Goal: Task Accomplishment & Management: Complete application form

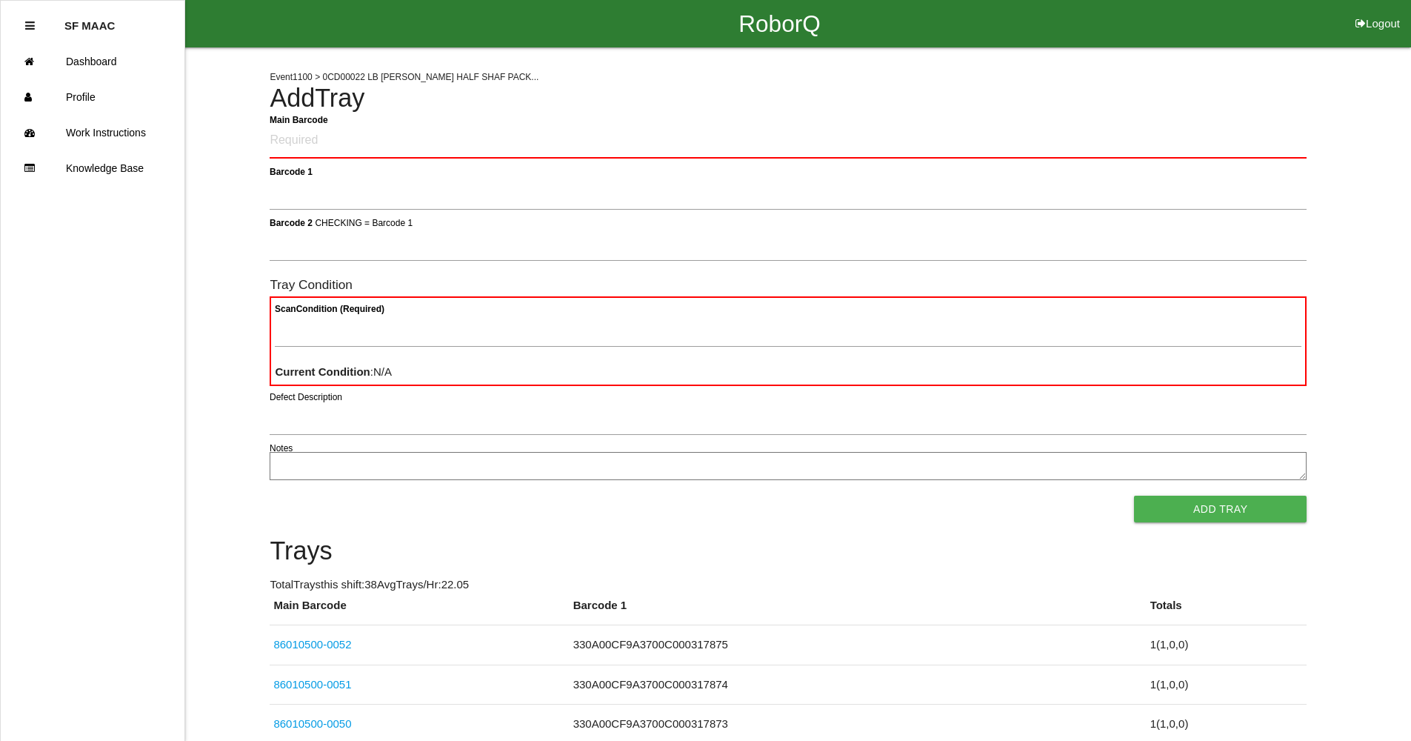
scroll to position [22, 0]
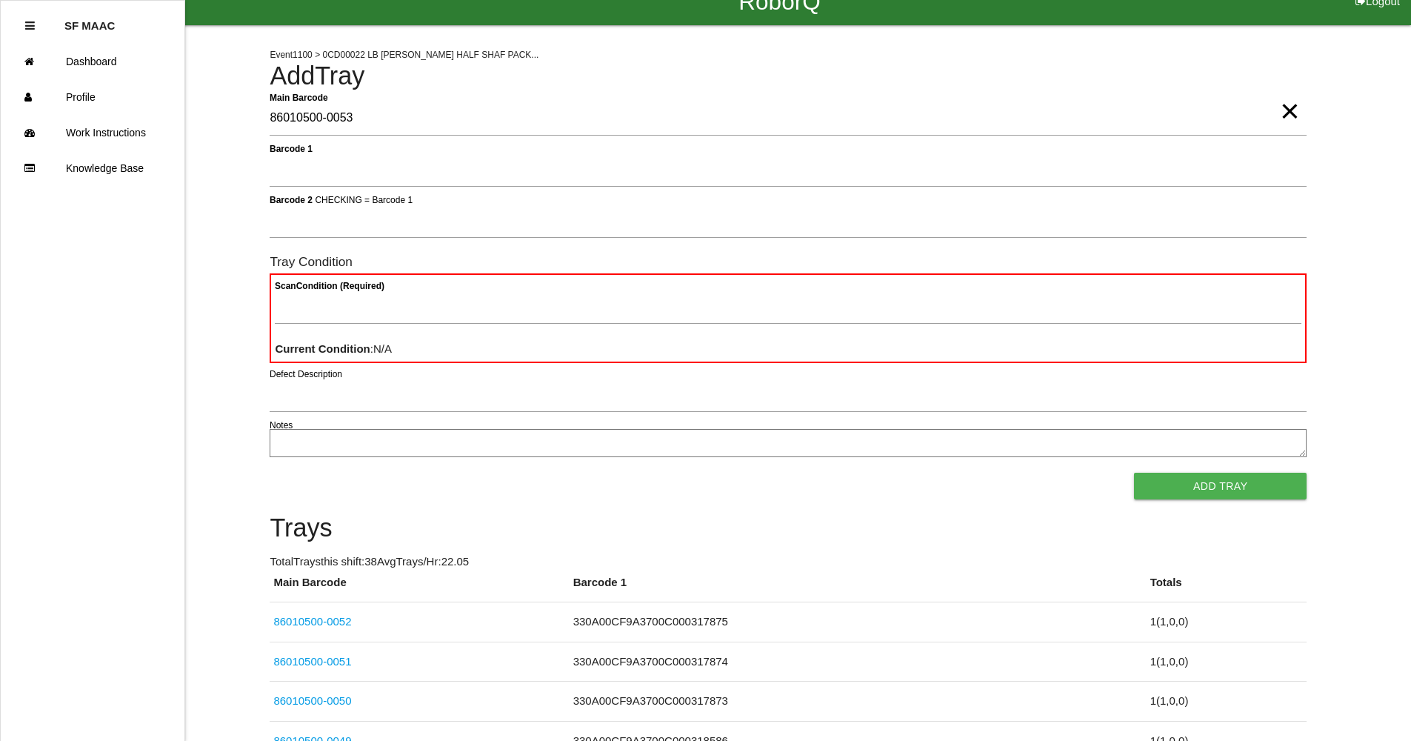
type Barcode "86010500-0053"
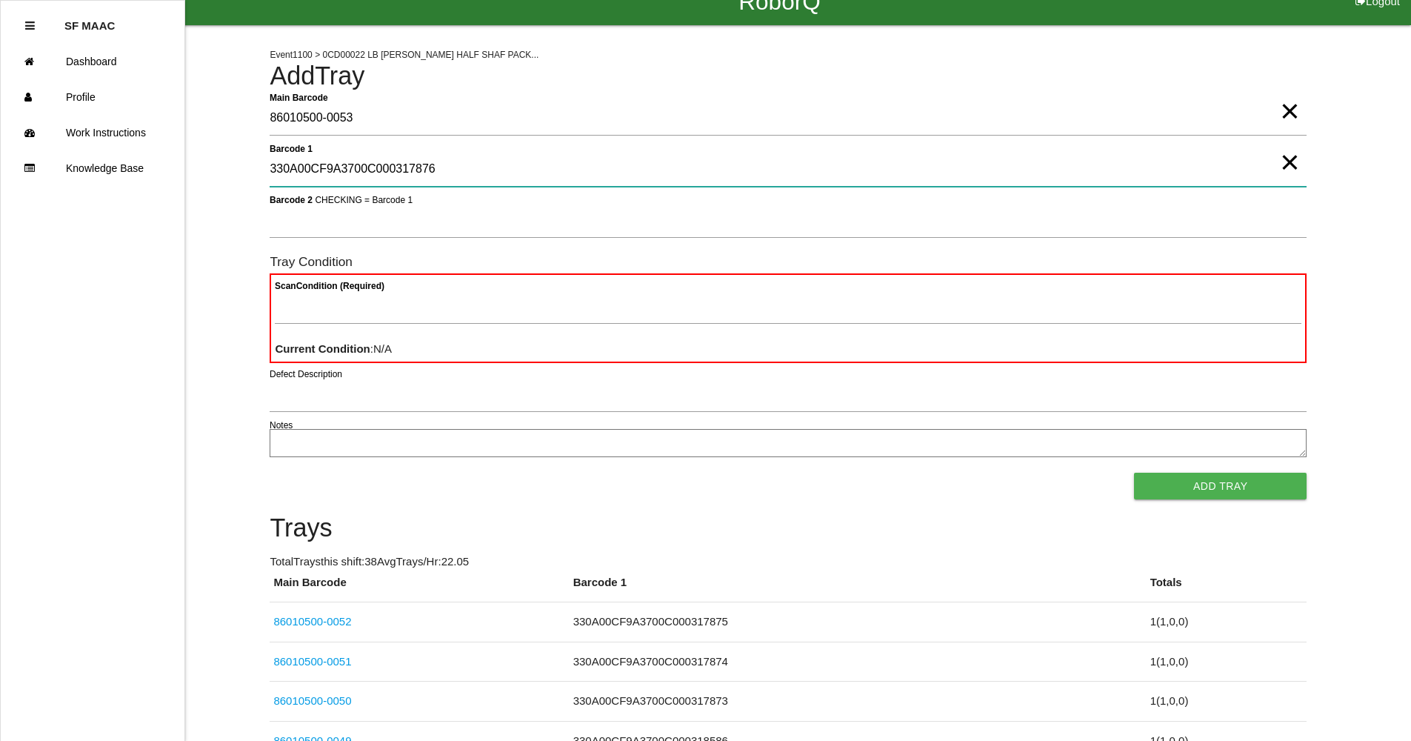
type 1 "330A00CF9A3700C000317876"
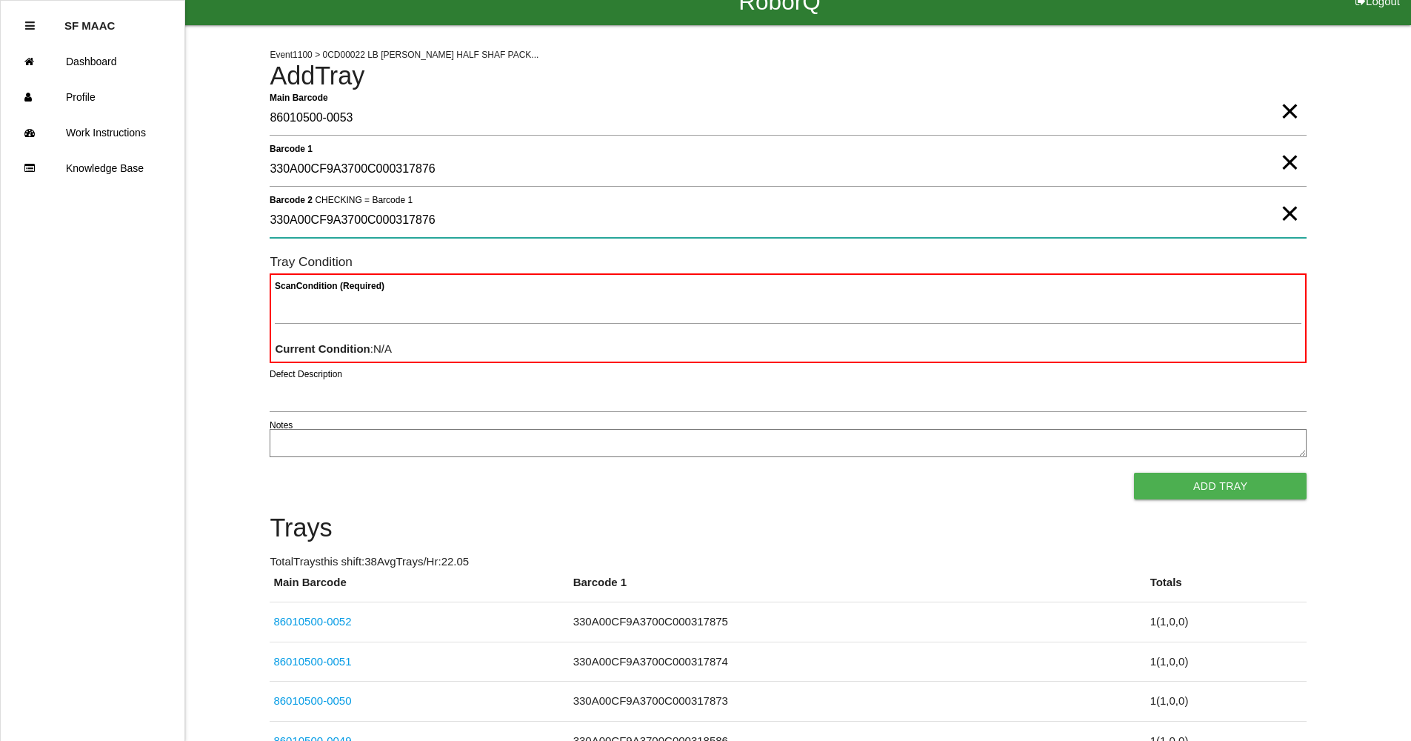
type 2 "330A00CF9A3700C000317876"
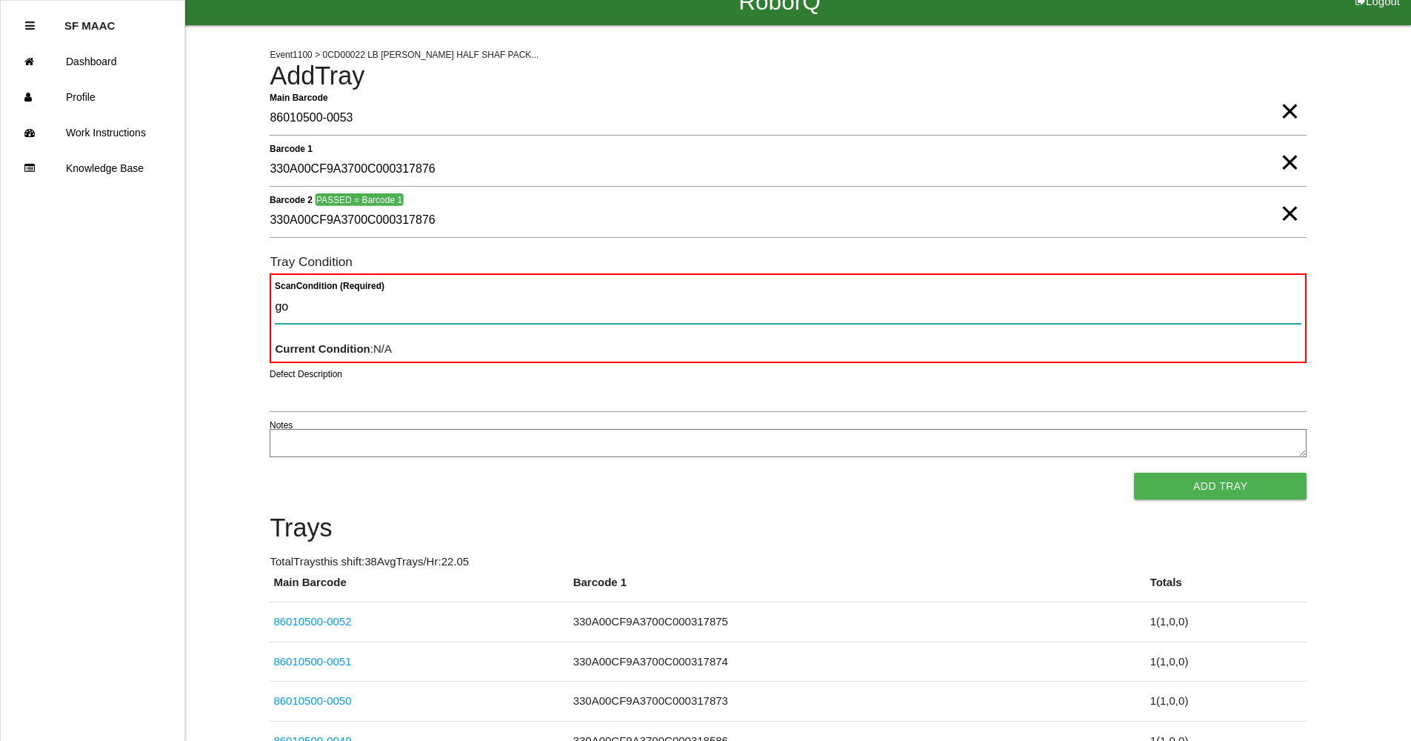
type Condition "goo"
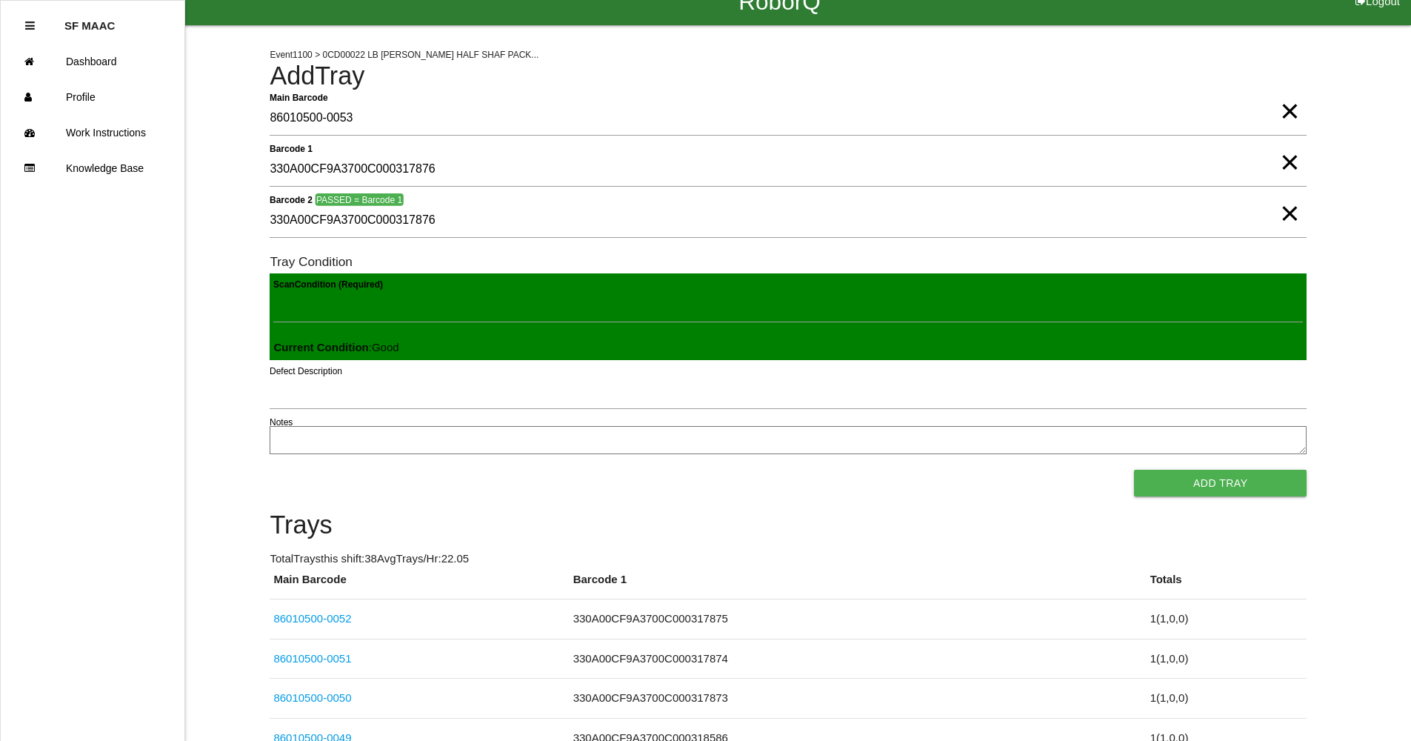
click at [1134, 470] on button "Add Tray" at bounding box center [1220, 483] width 173 height 27
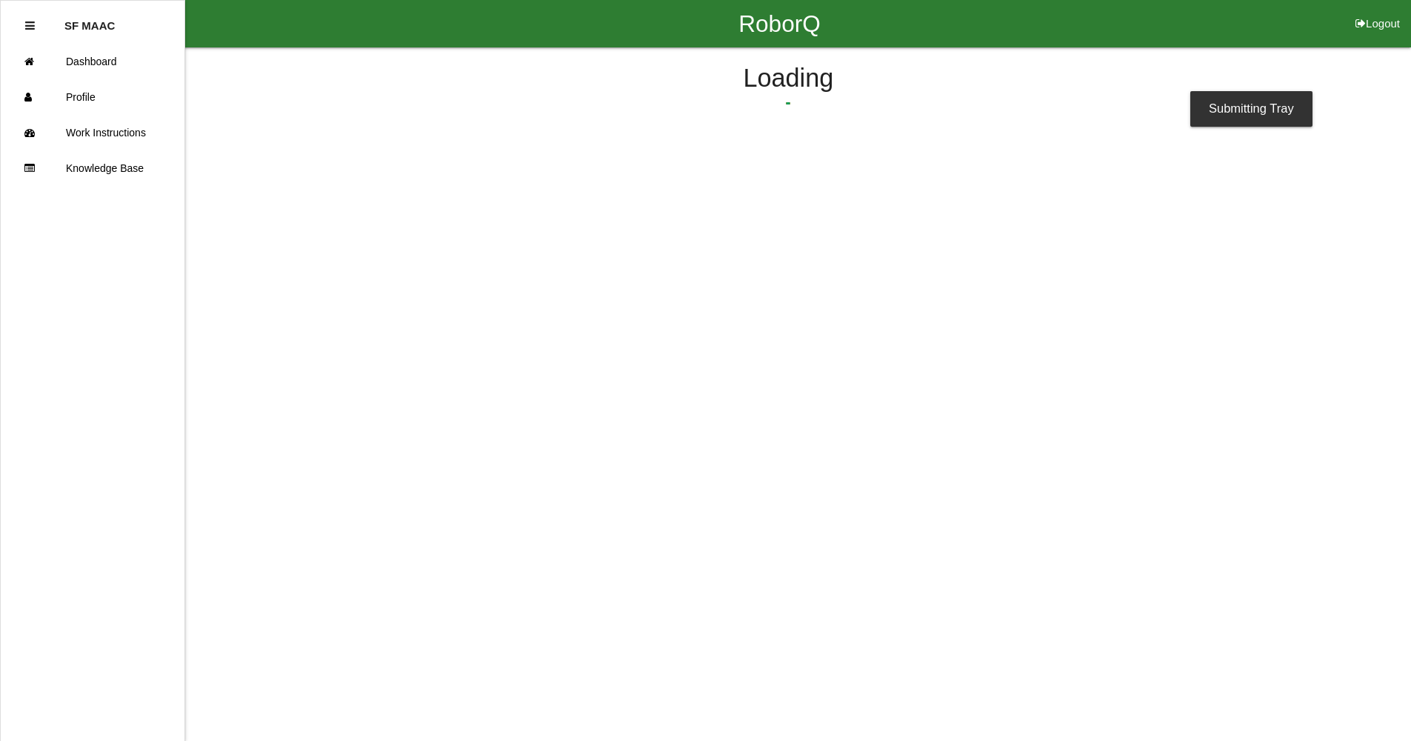
scroll to position [0, 0]
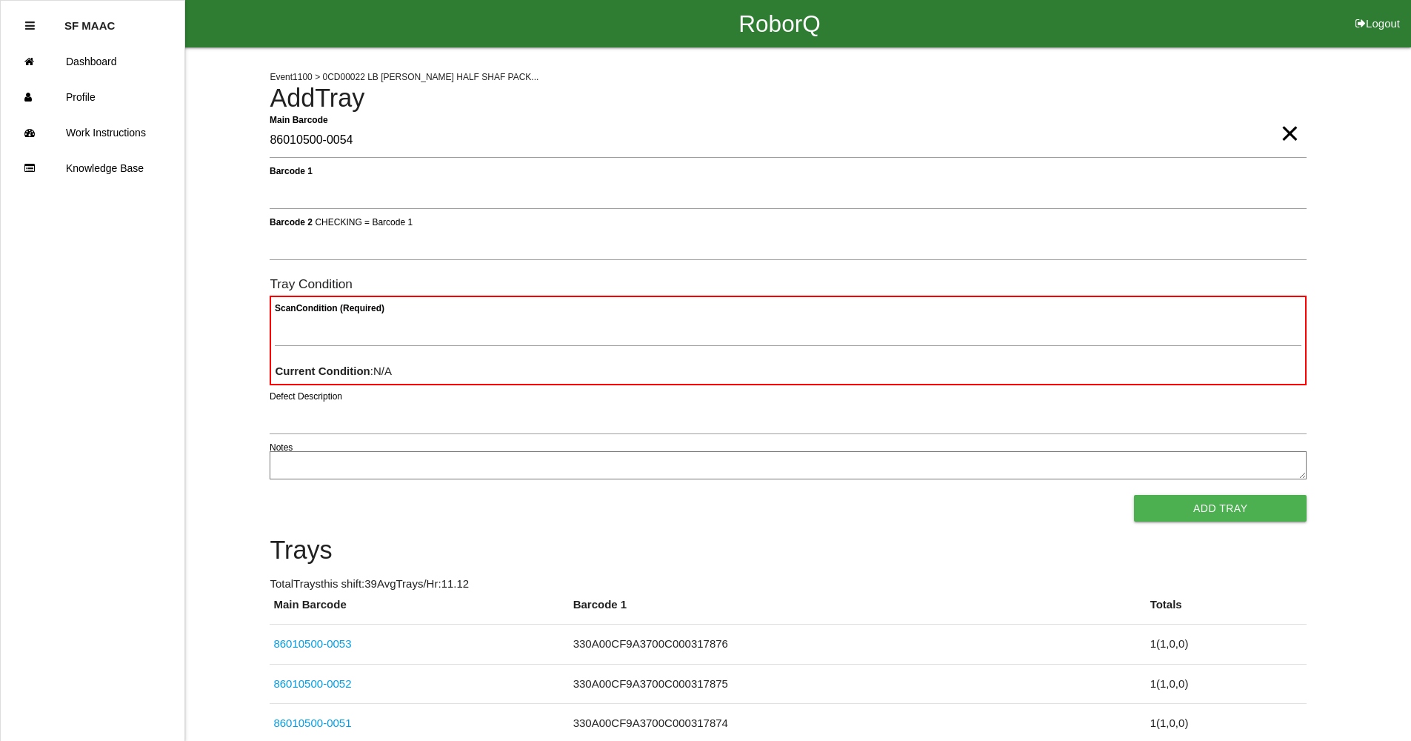
type Barcode "86010500-0054"
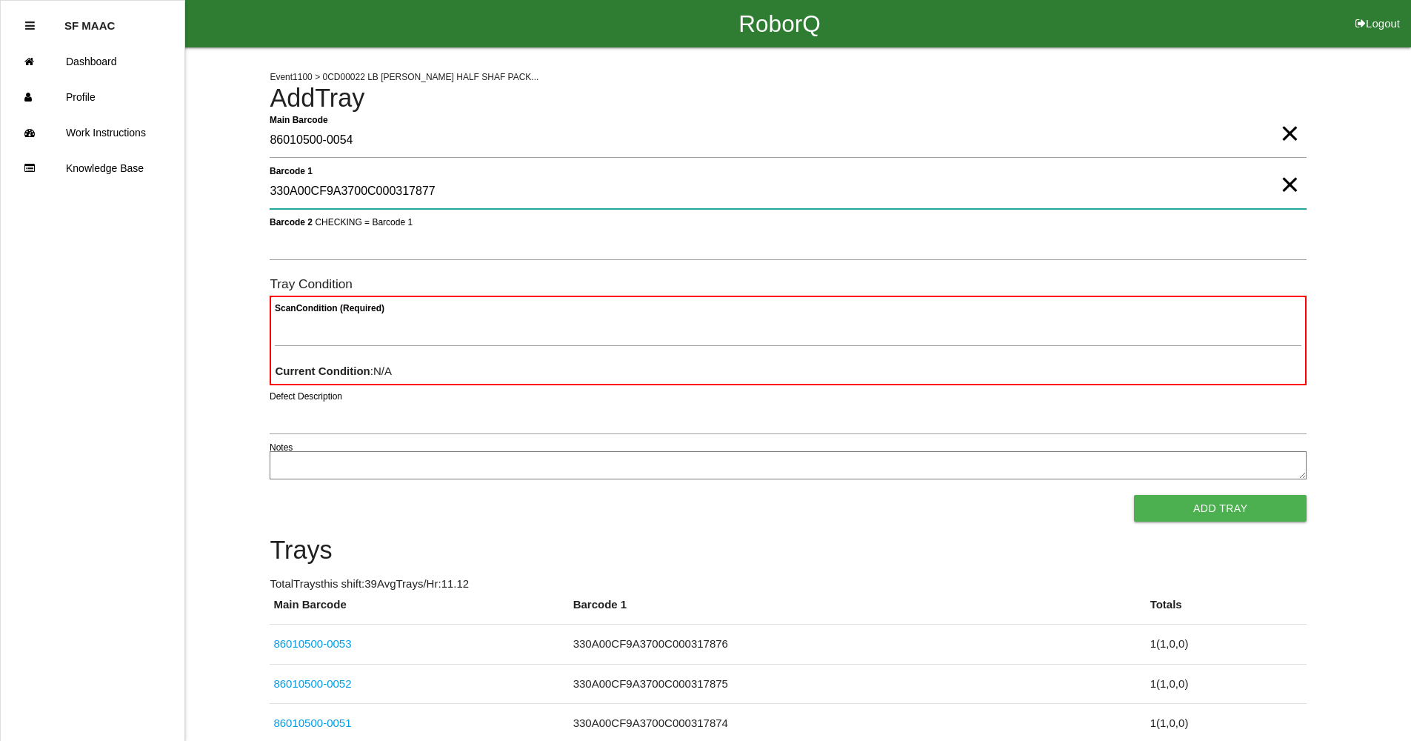
type 1 "330A00CF9A3700C000317877"
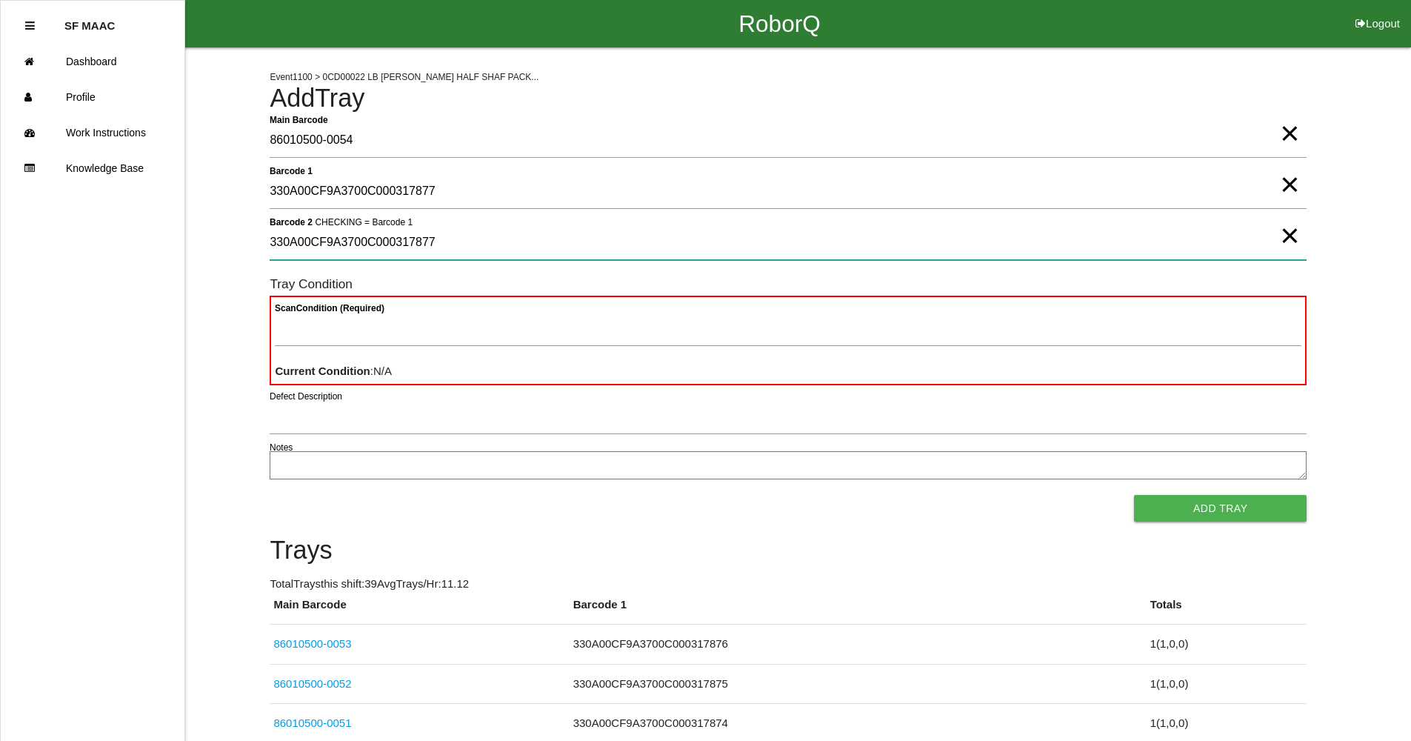
type 2 "330A00CF9A3700C000317877"
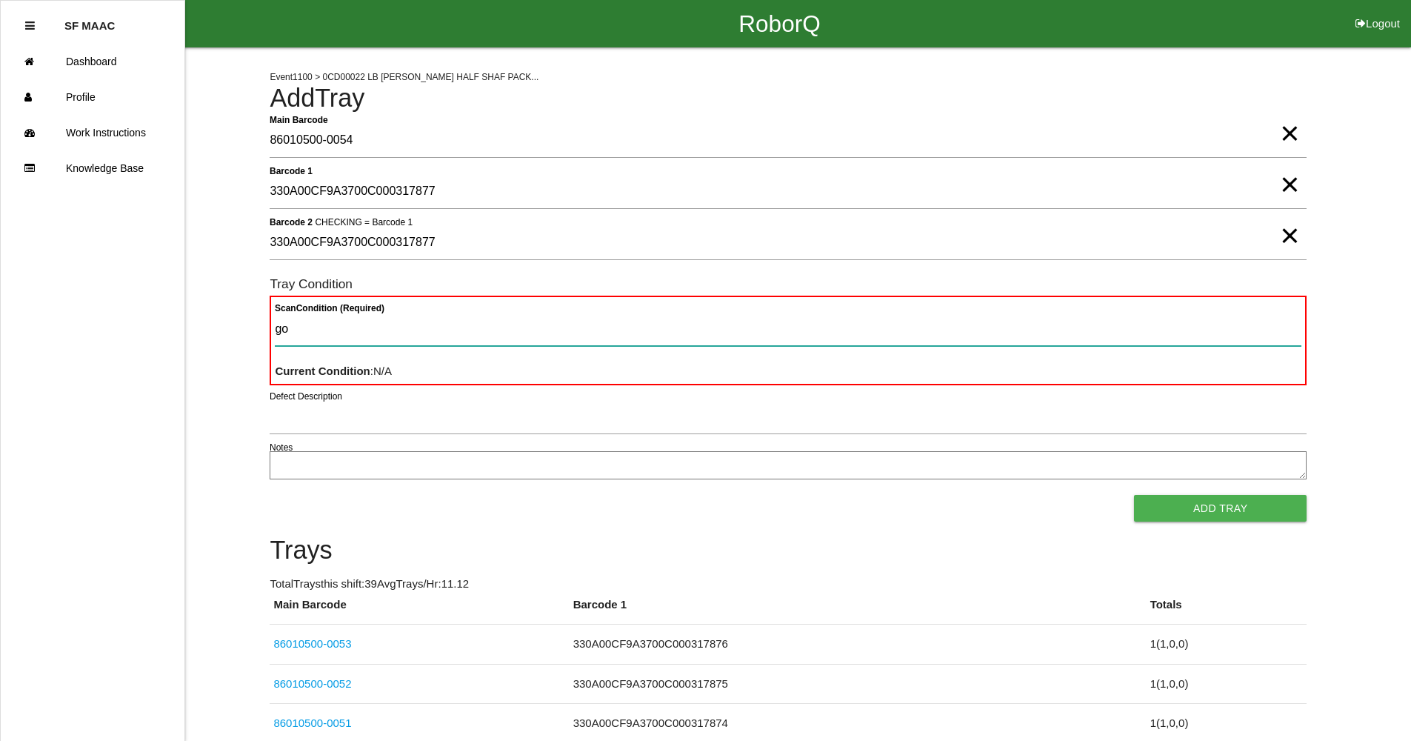
type Condition "goo"
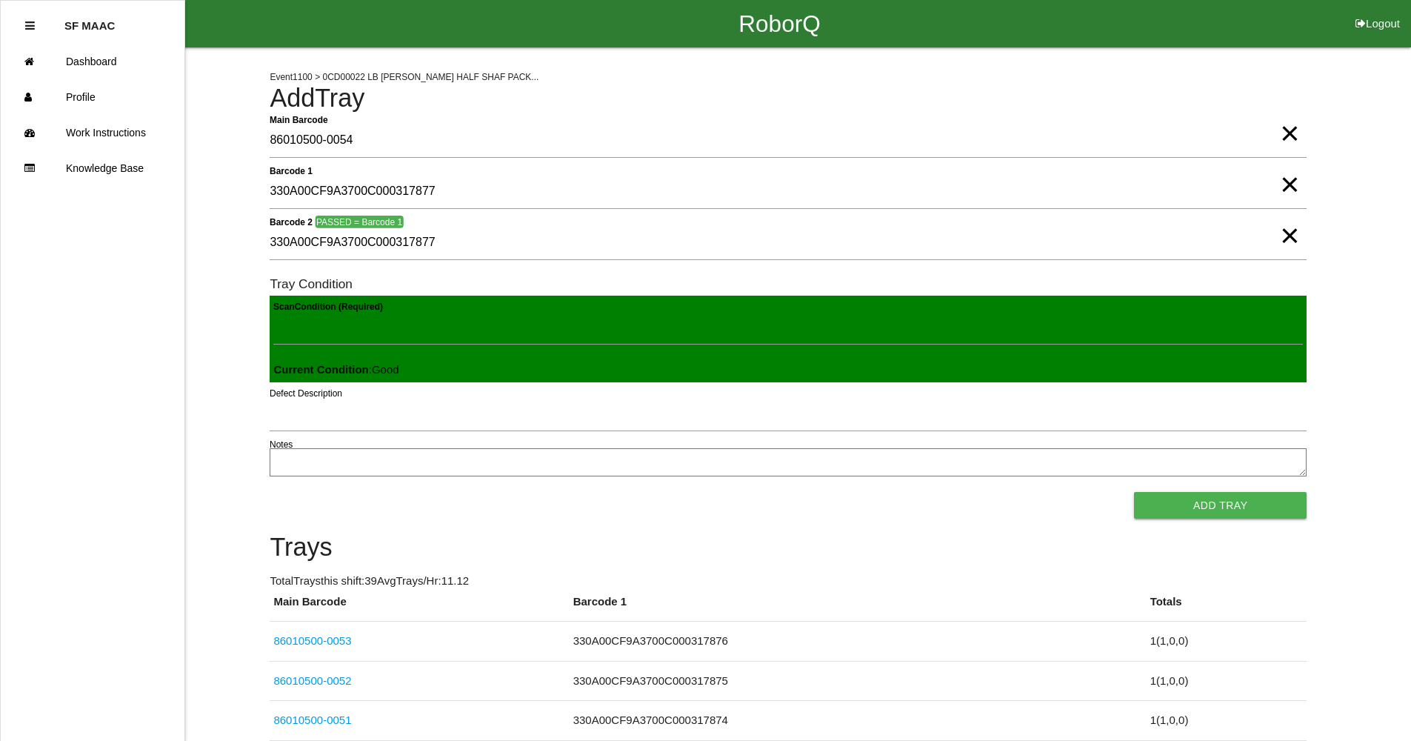
click at [1134, 492] on button "Add Tray" at bounding box center [1220, 505] width 173 height 27
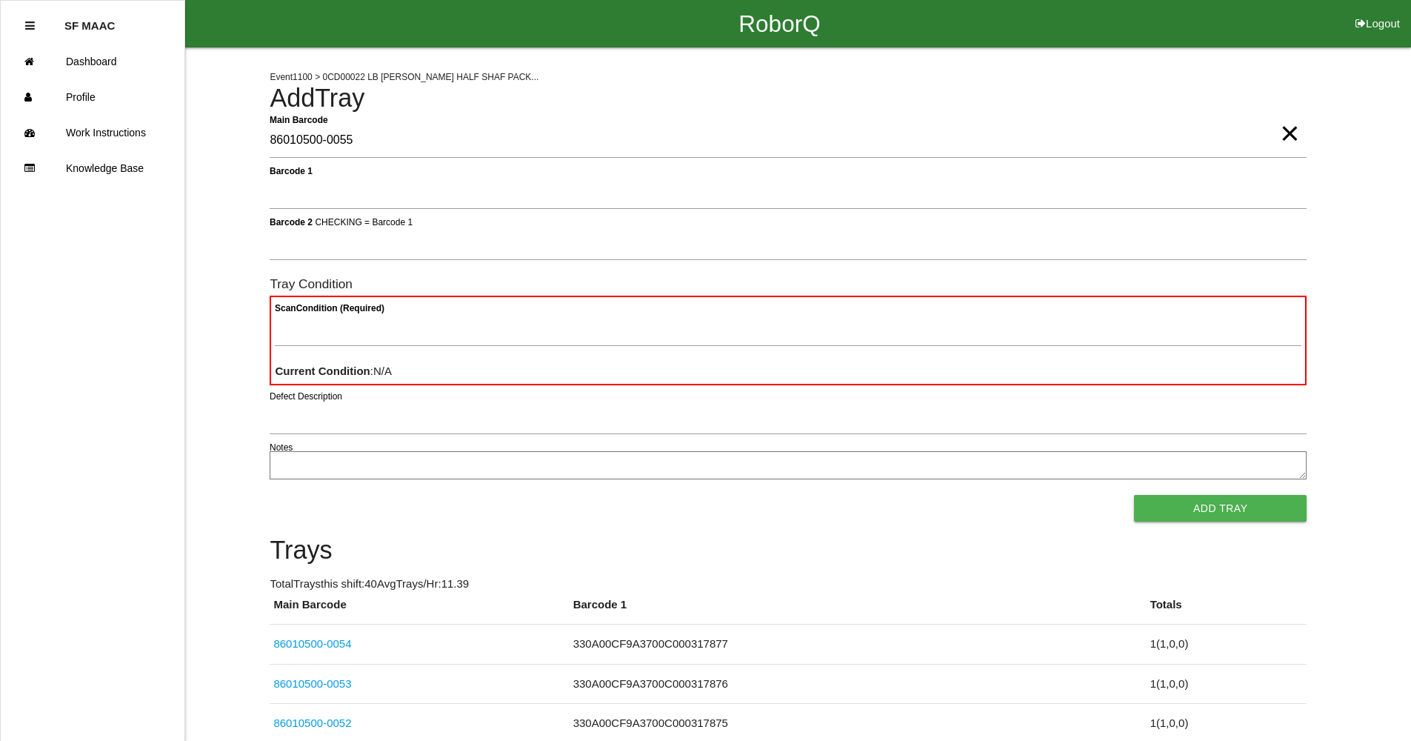
type Barcode "86010500-0055"
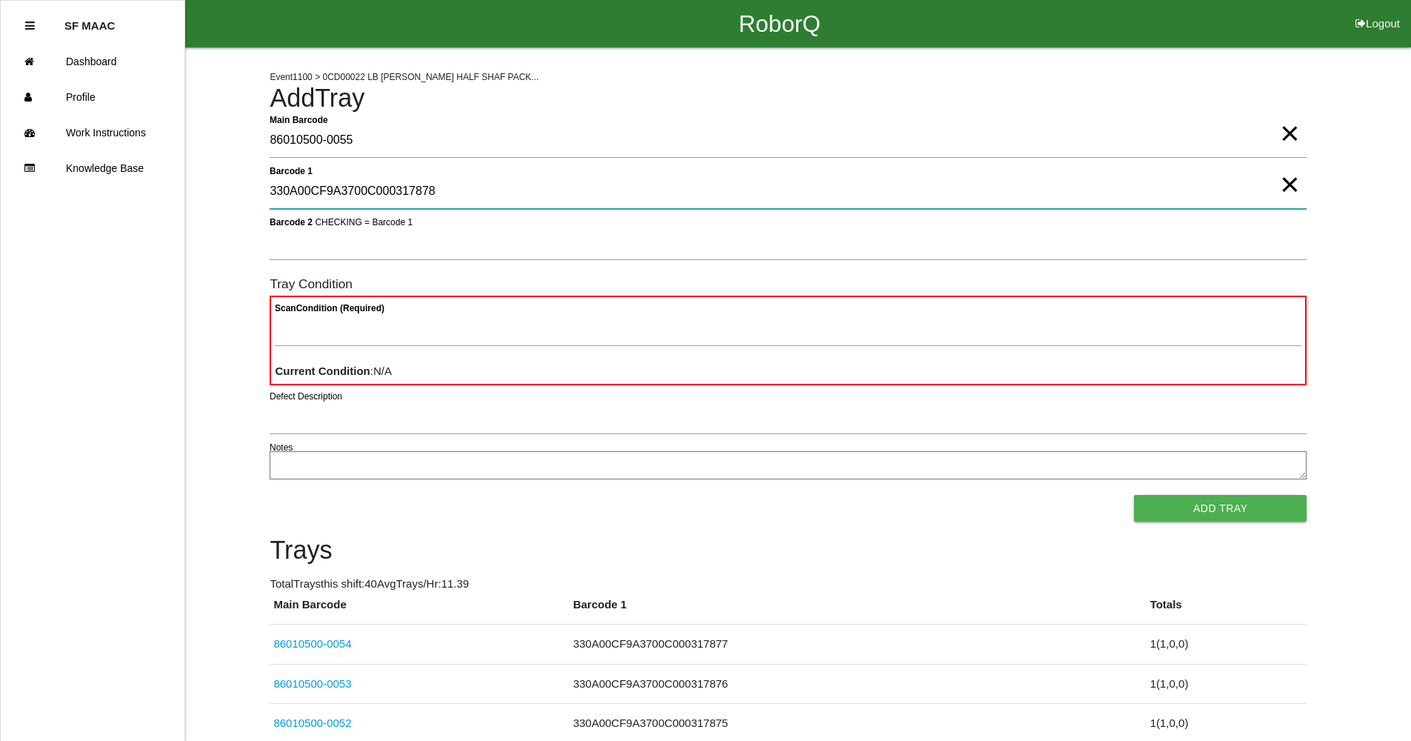
type 1 "330A00CF9A3700C000317878"
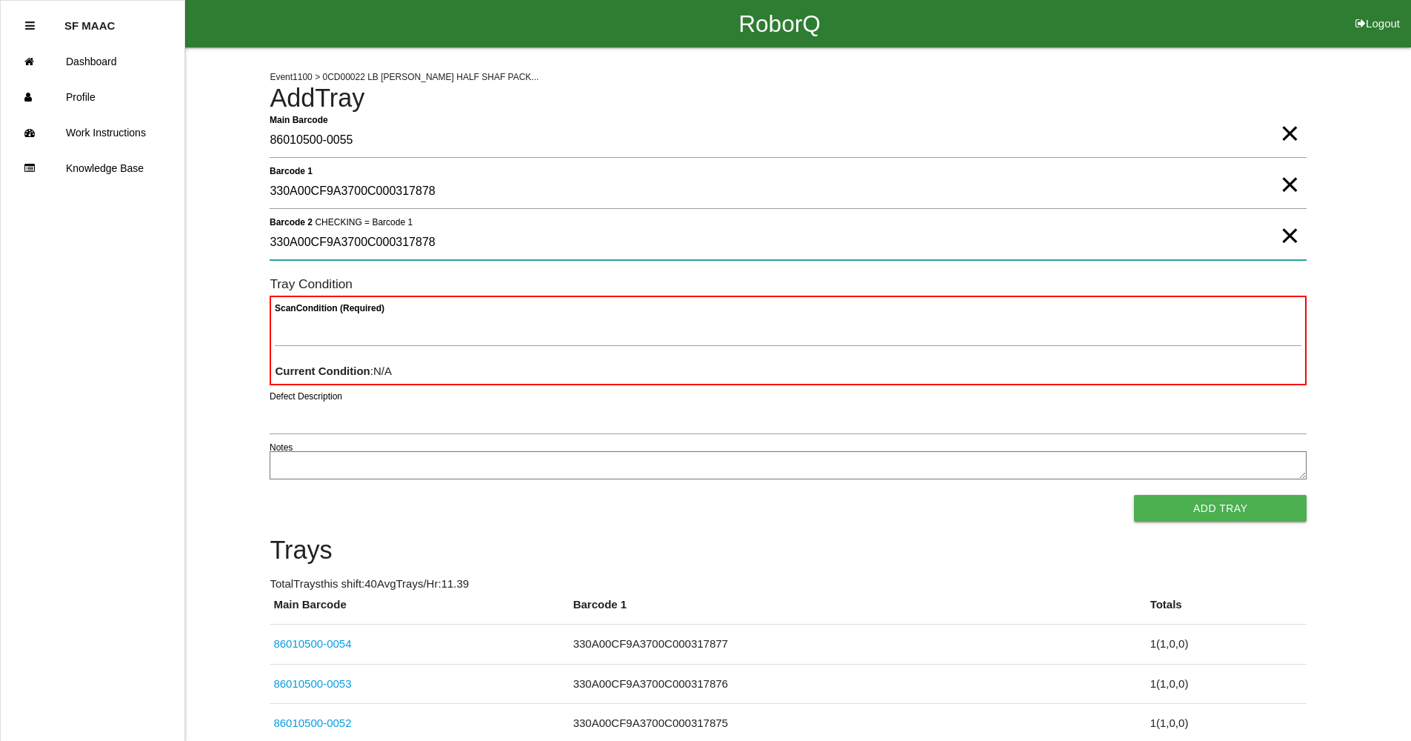
type 2 "330A00CF9A3700C000317878"
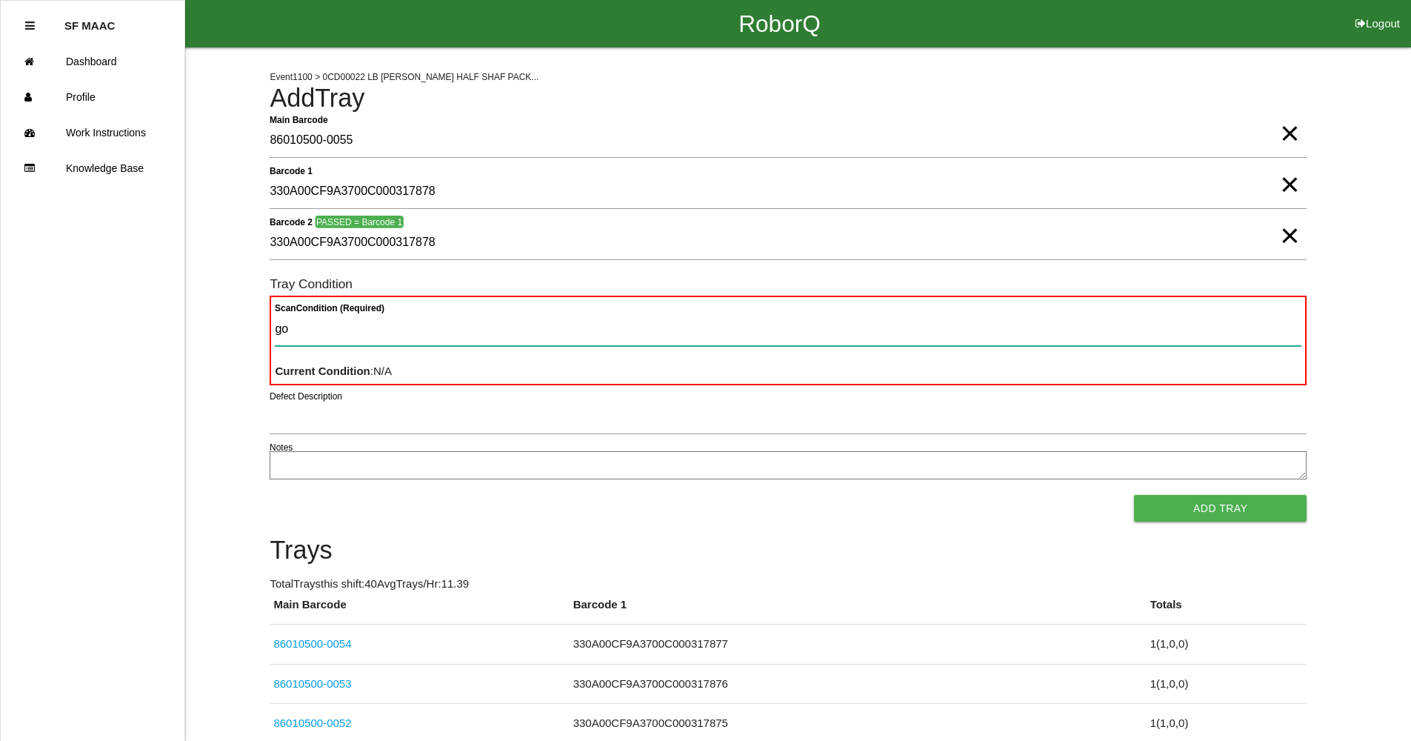
type Condition "goo"
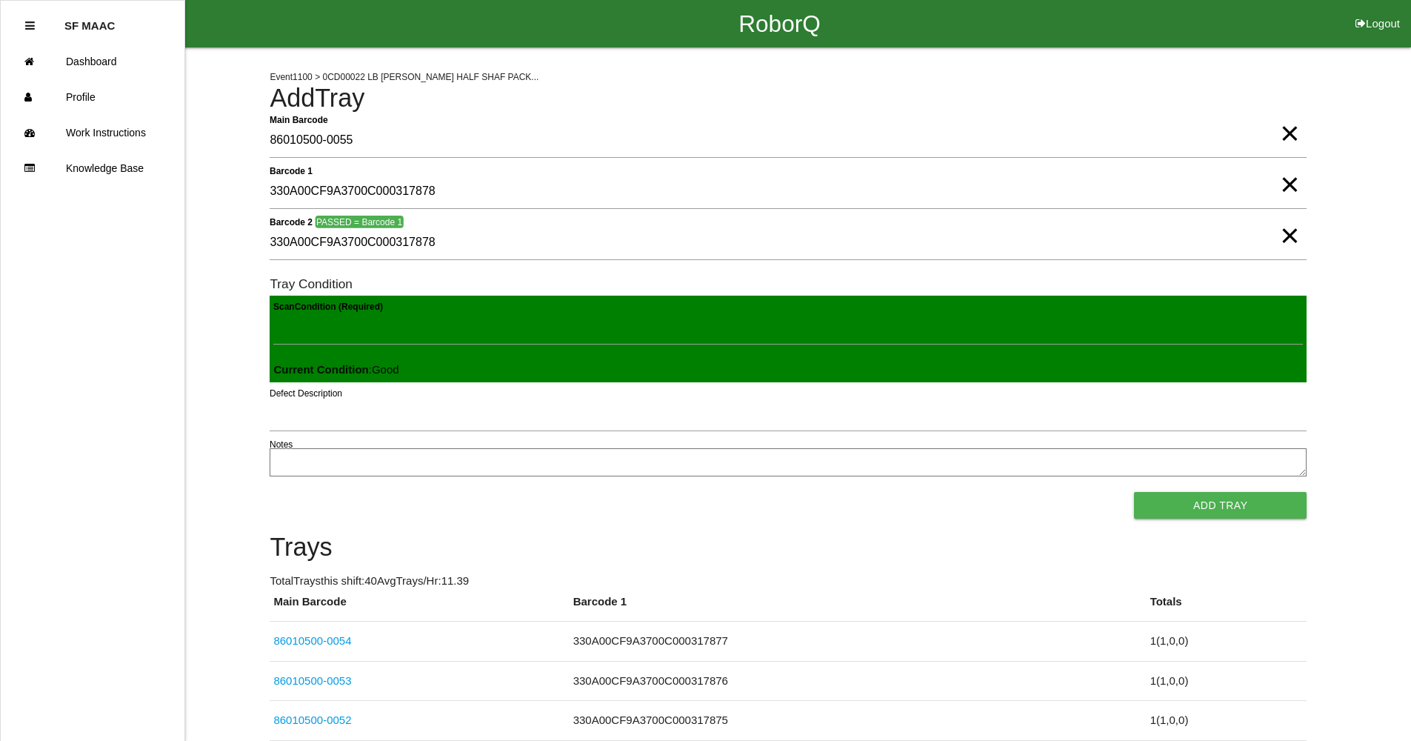
click at [1134, 492] on button "Add Tray" at bounding box center [1220, 505] width 173 height 27
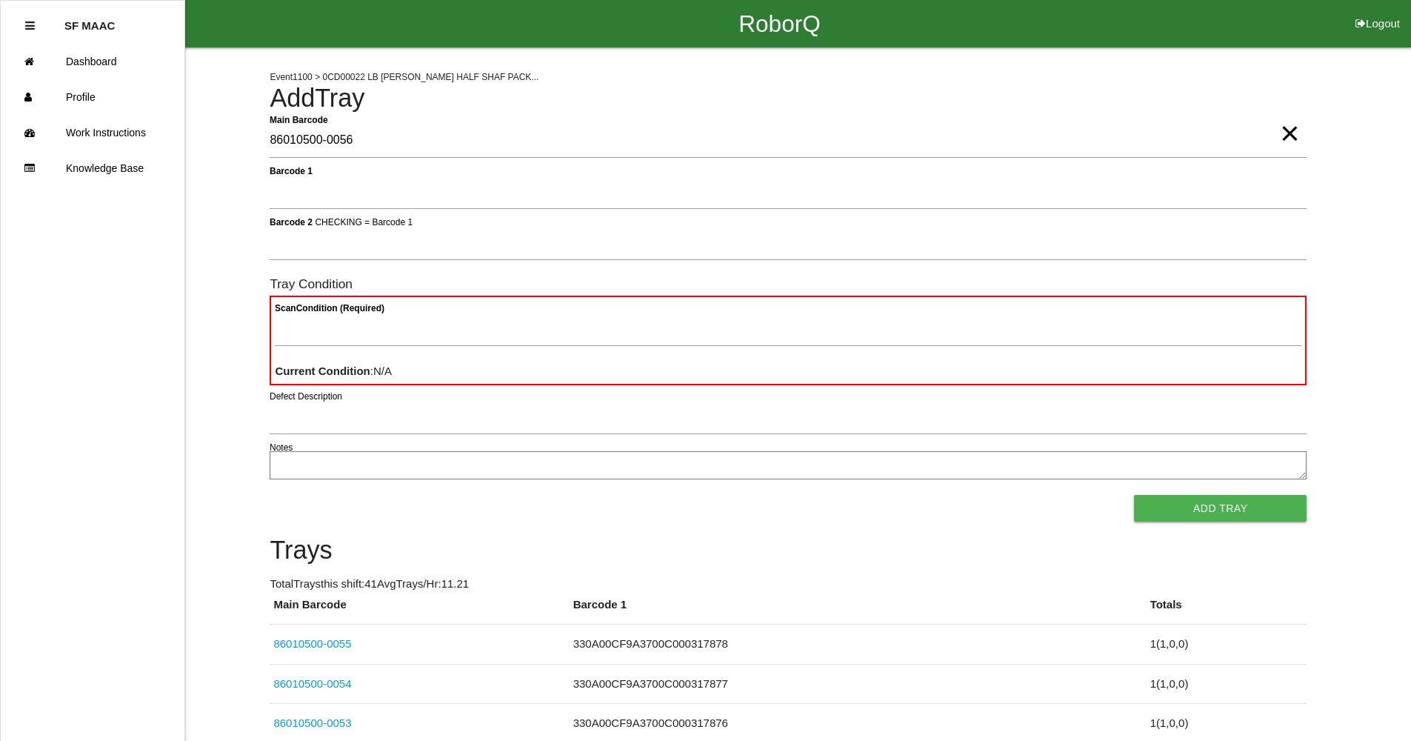
type Barcode "86010500-0056"
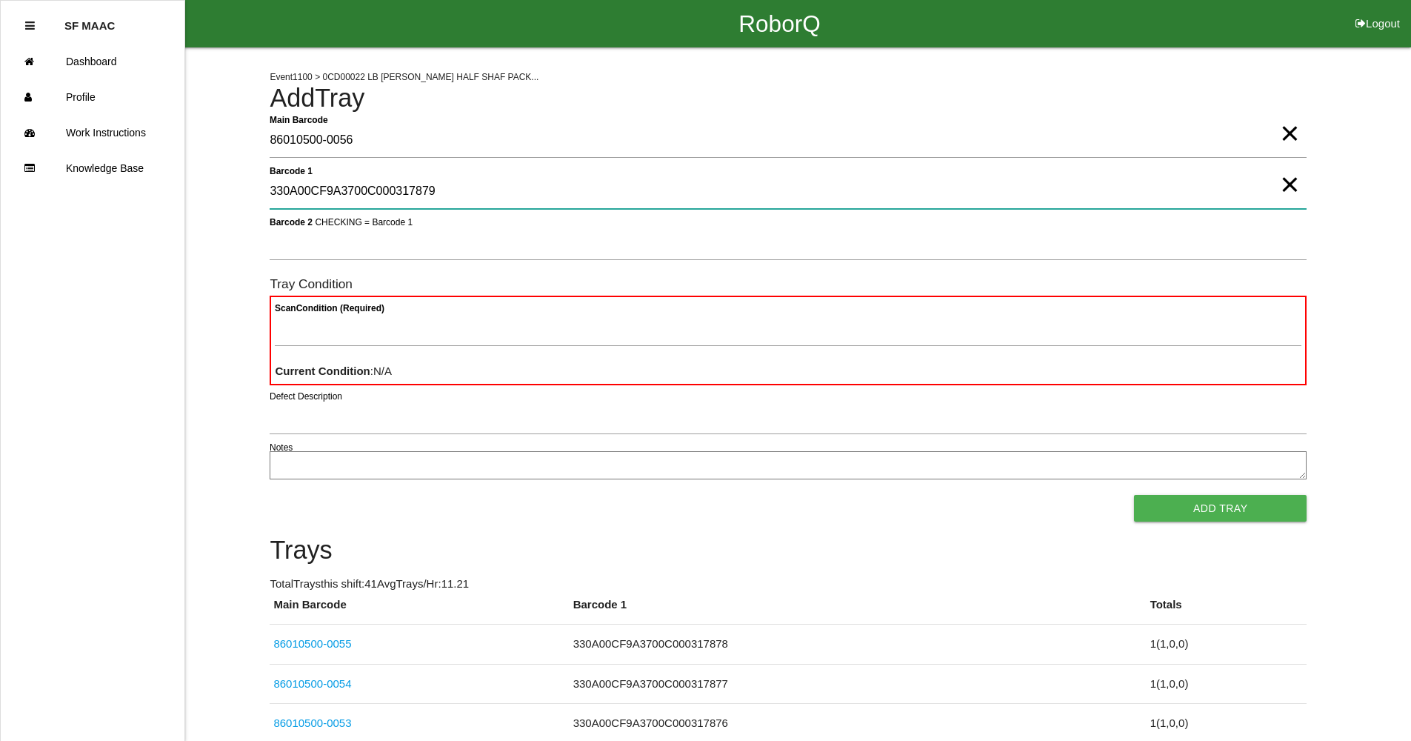
type 1 "330A00CF9A3700C000317879"
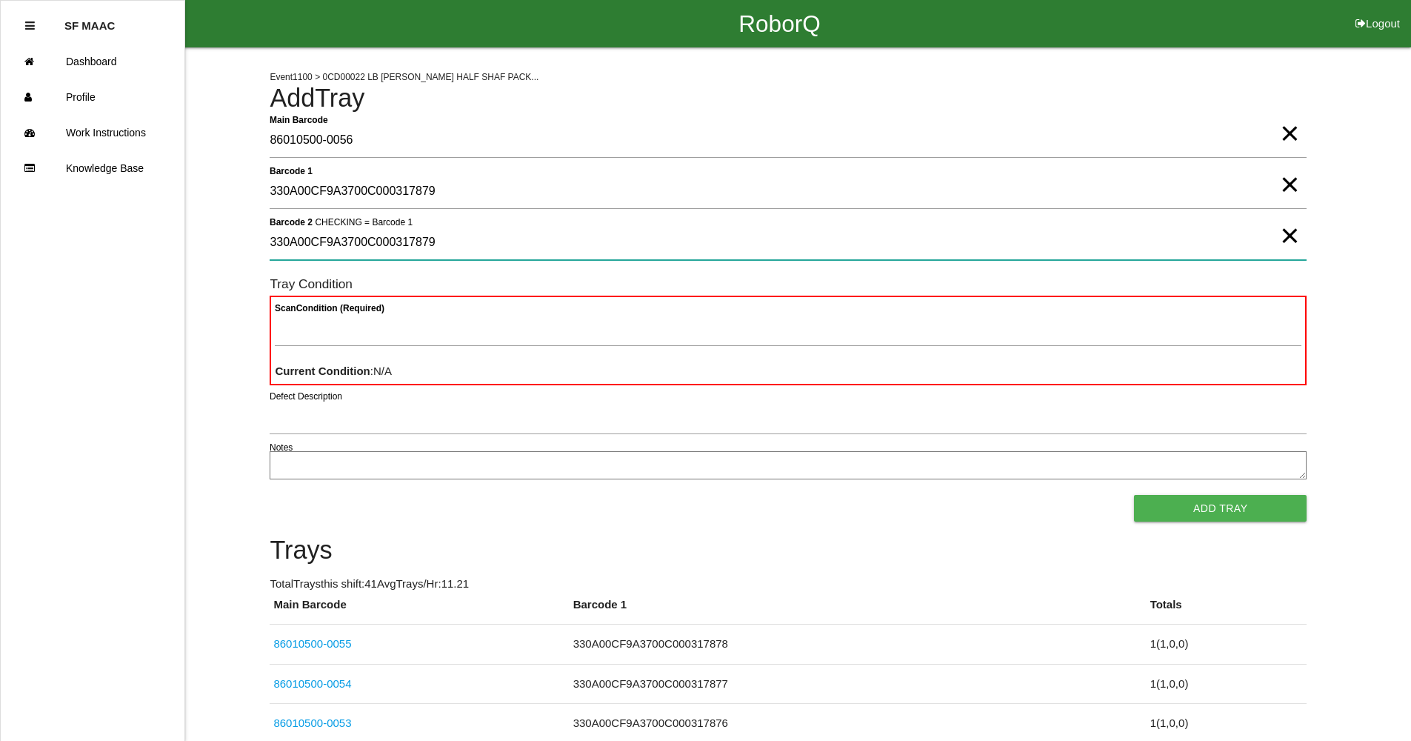
type 2 "330A00CF9A3700C000317879"
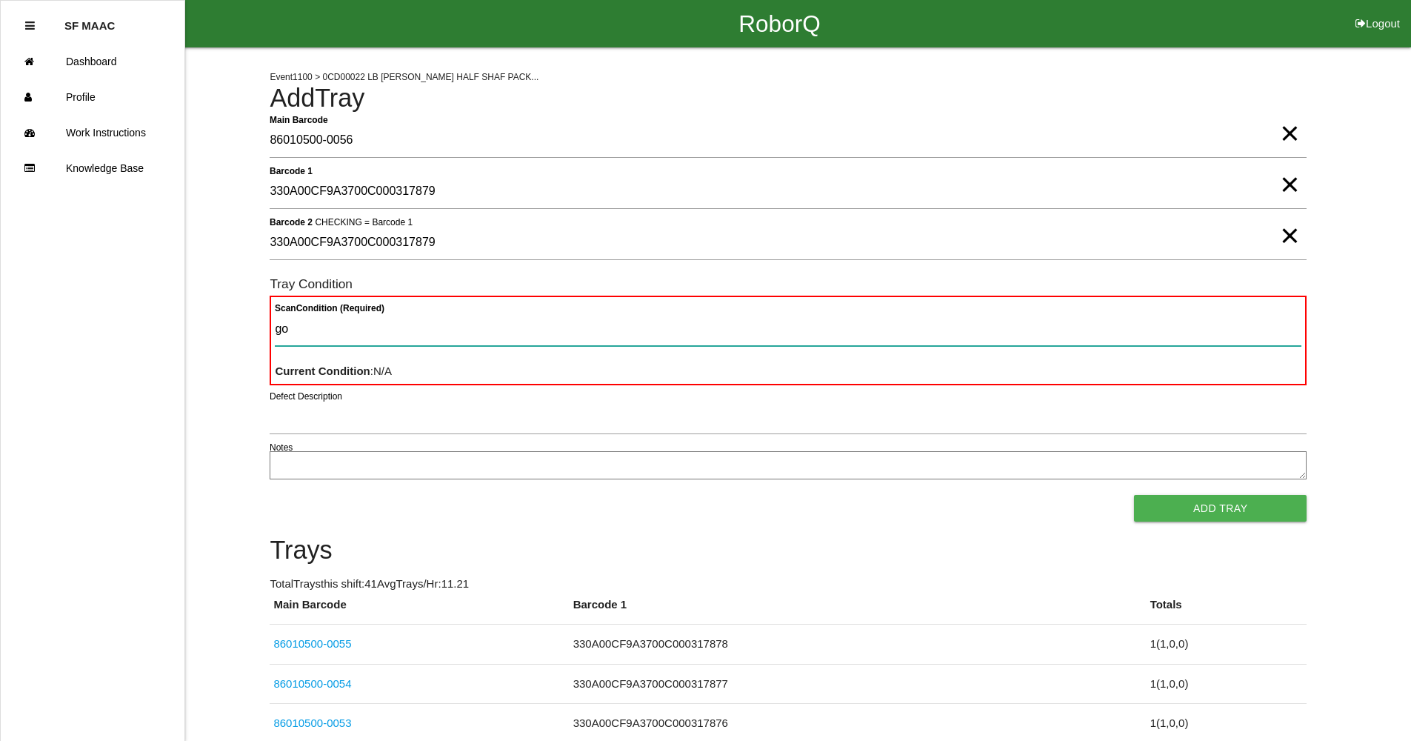
type Condition "goo"
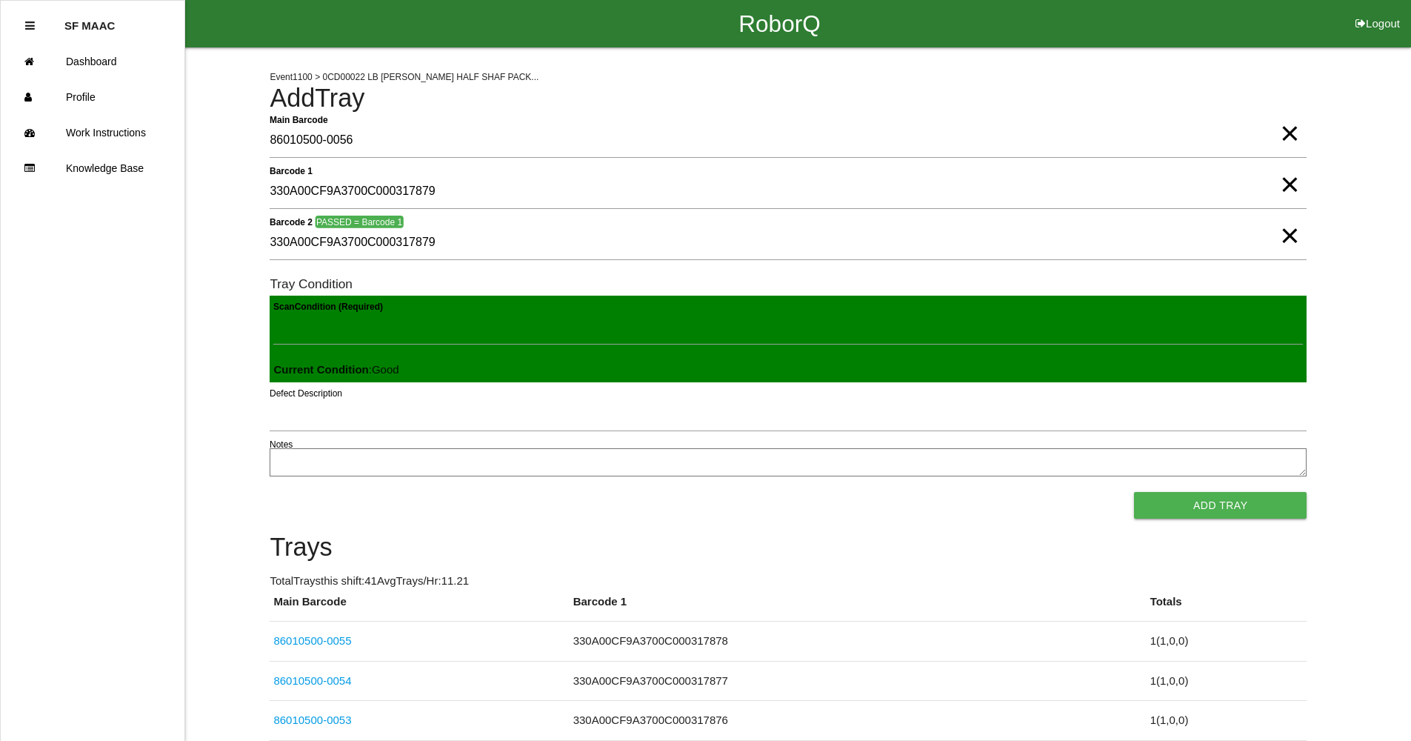
click at [1134, 492] on button "Add Tray" at bounding box center [1220, 505] width 173 height 27
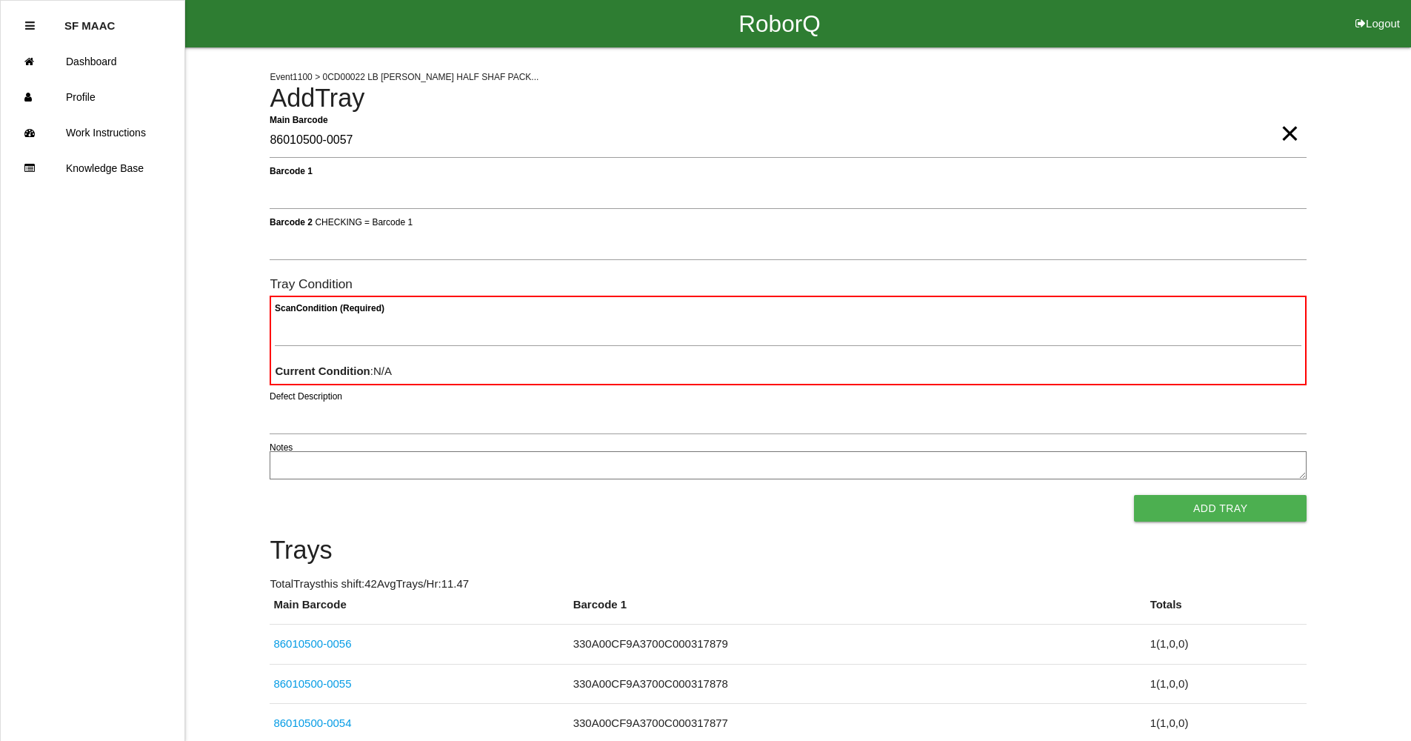
type Barcode "86010500-0057"
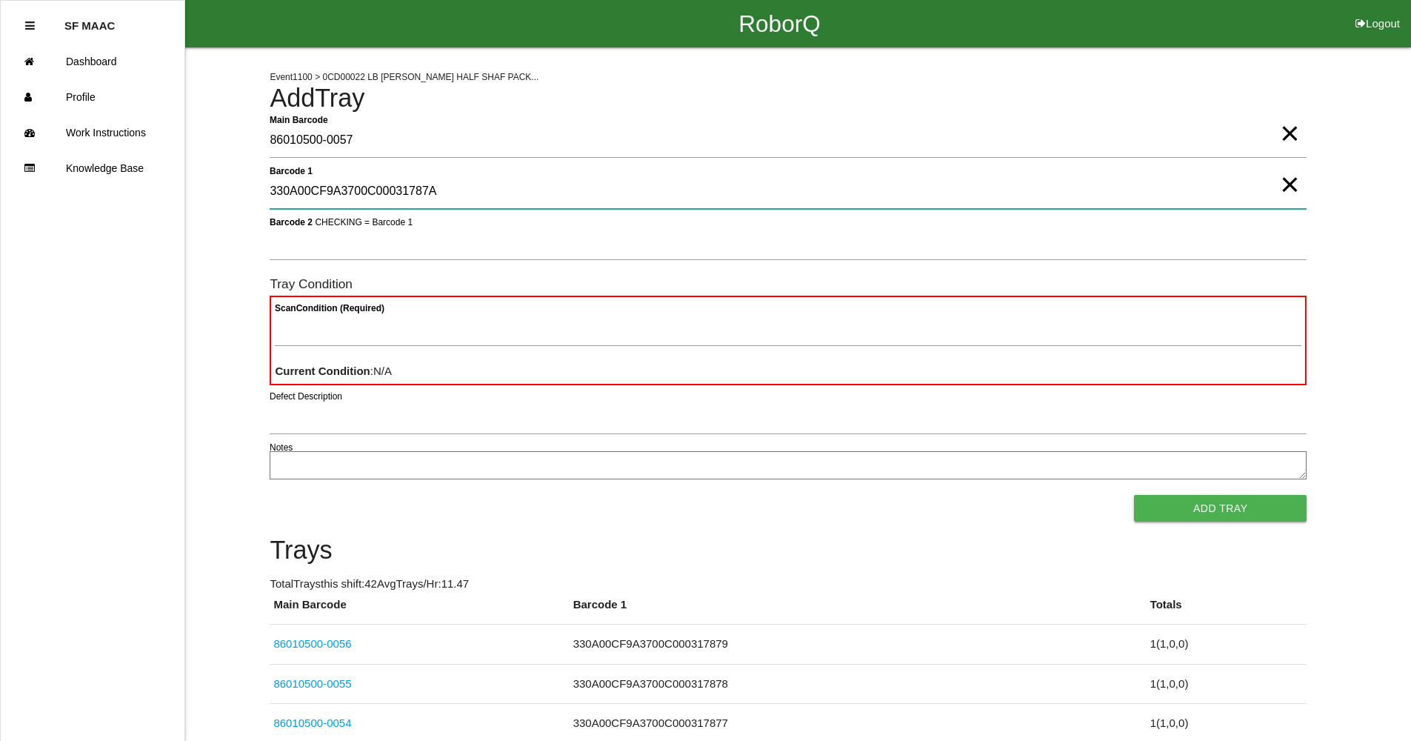
type 1 "330A00CF9A3700C00031787A"
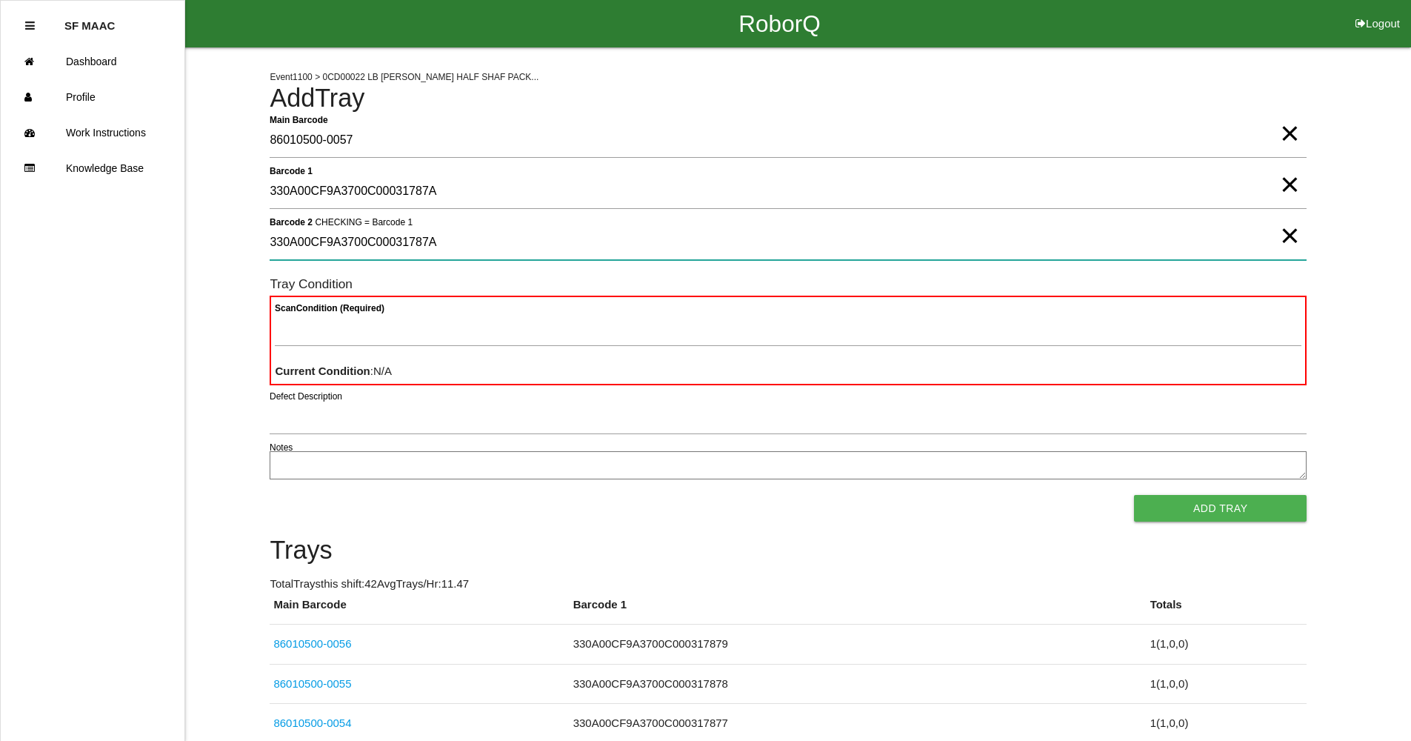
type 2 "330A00CF9A3700C00031787A"
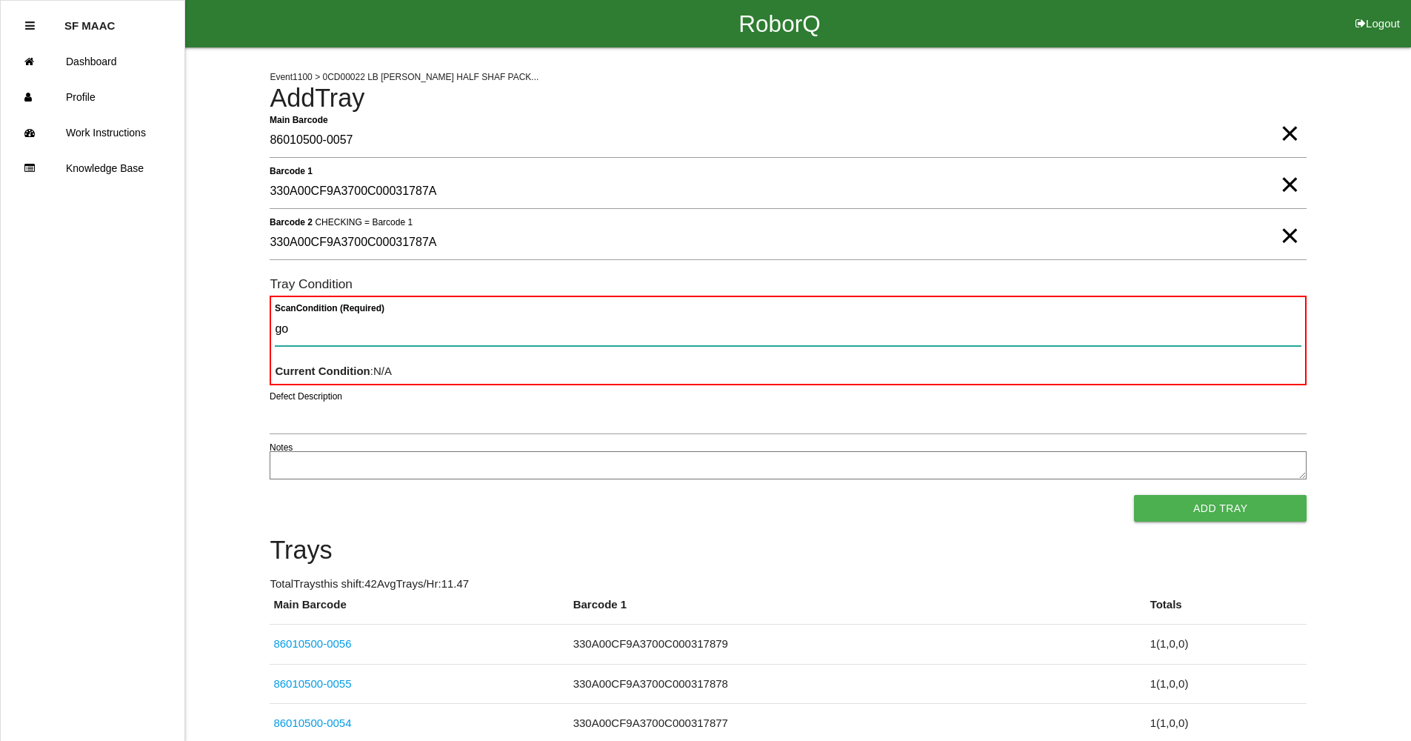
type Condition "goo"
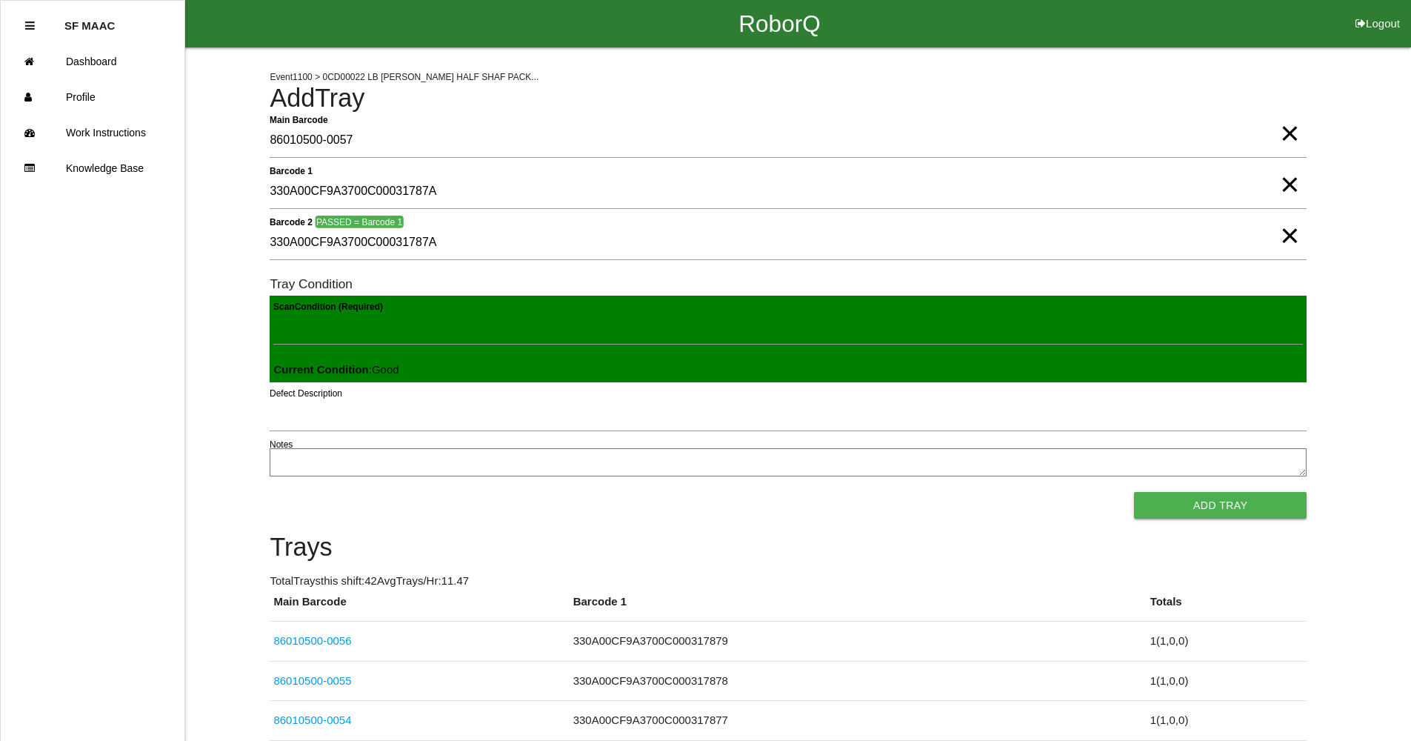
click at [1134, 492] on button "Add Tray" at bounding box center [1220, 505] width 173 height 27
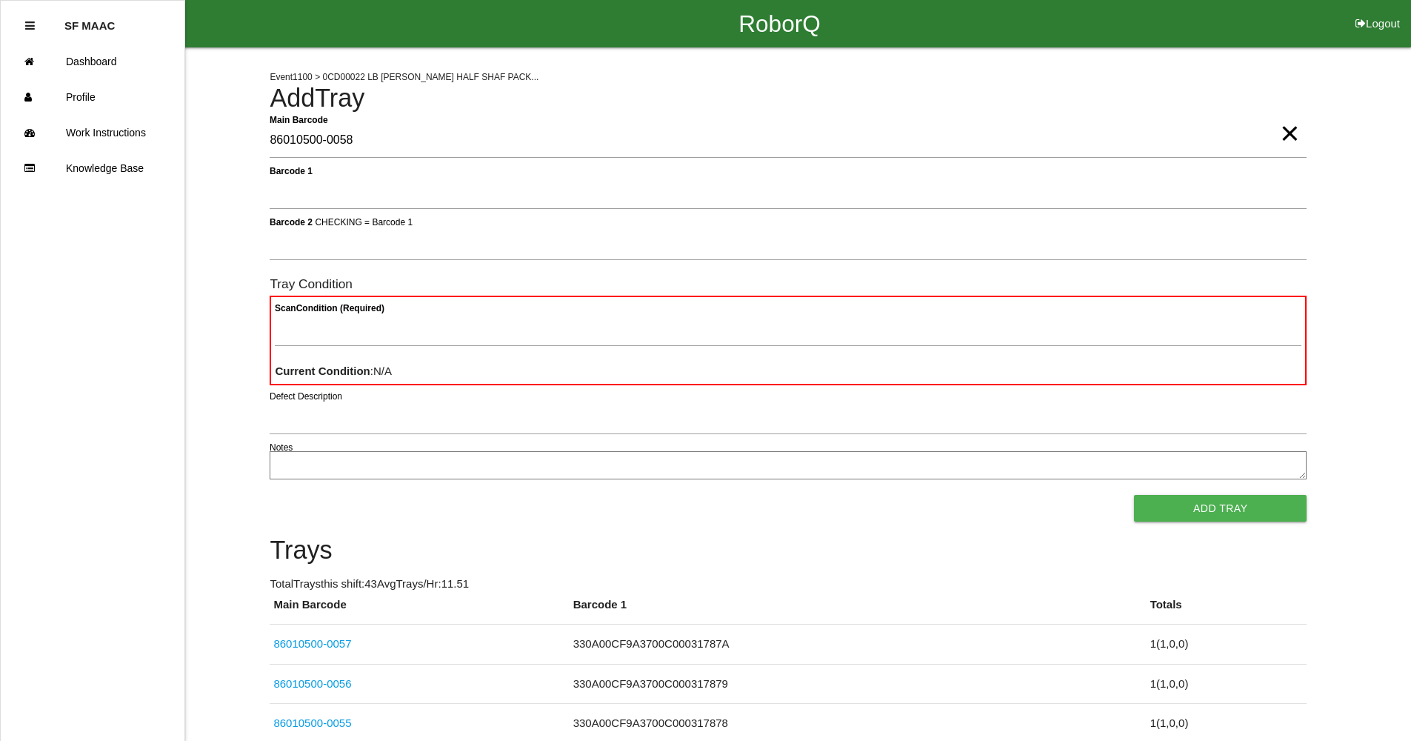
type Barcode "86010500-0058"
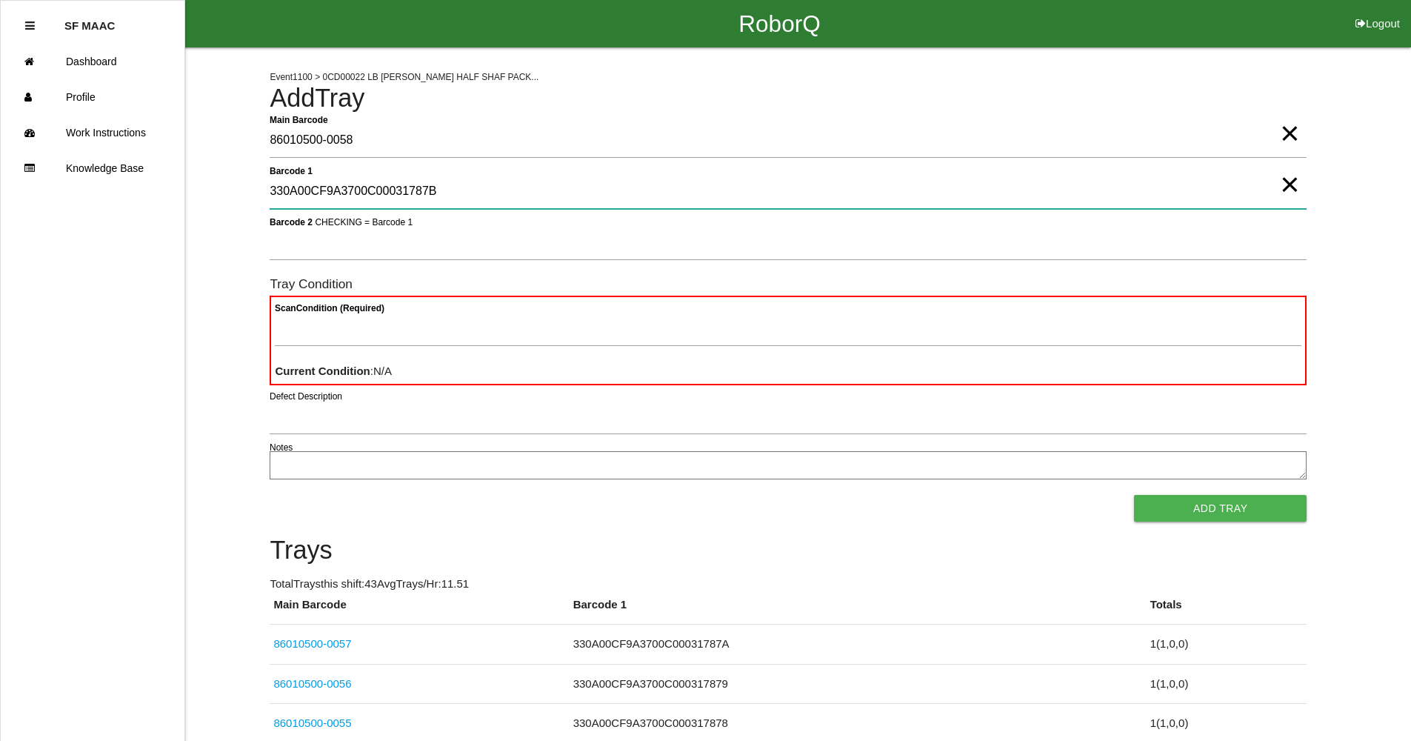
type 1 "330A00CF9A3700C00031787B"
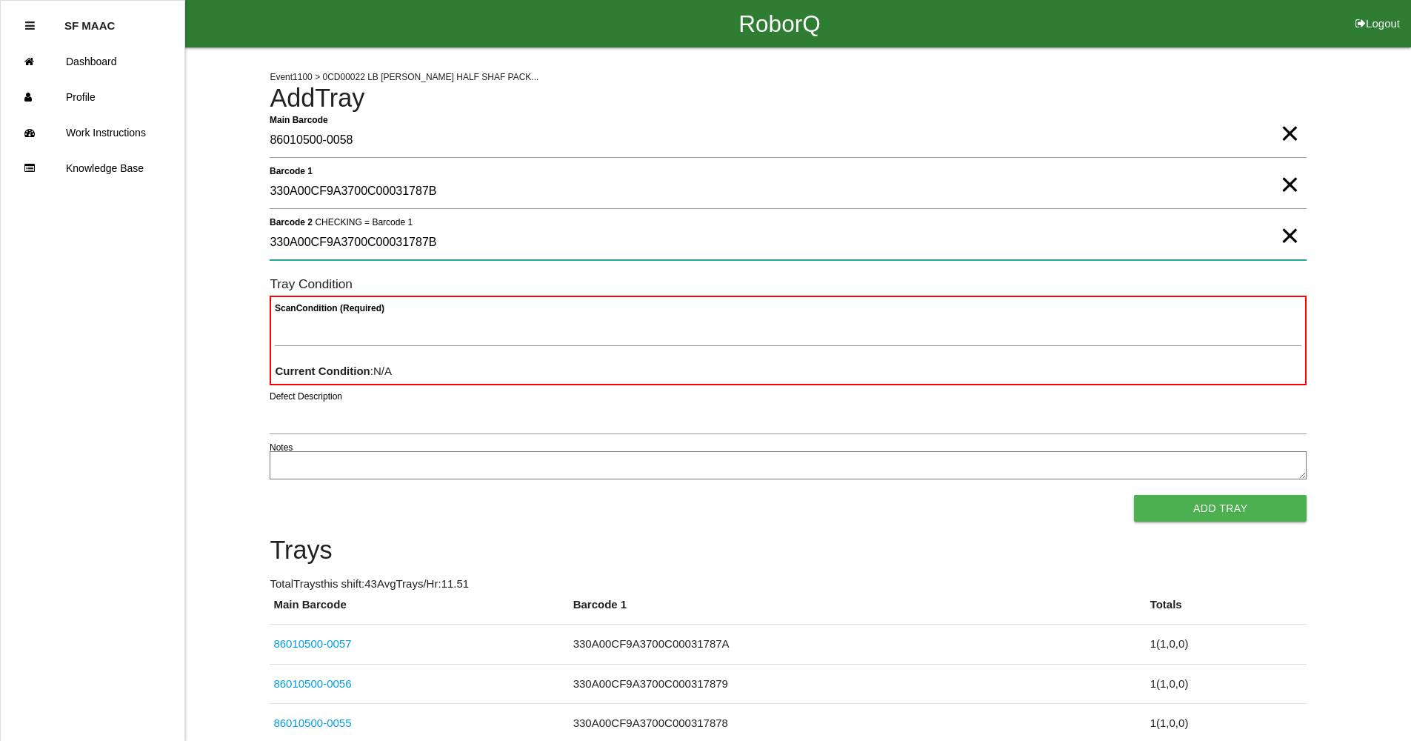
type 2 "330A00CF9A3700C00031787B"
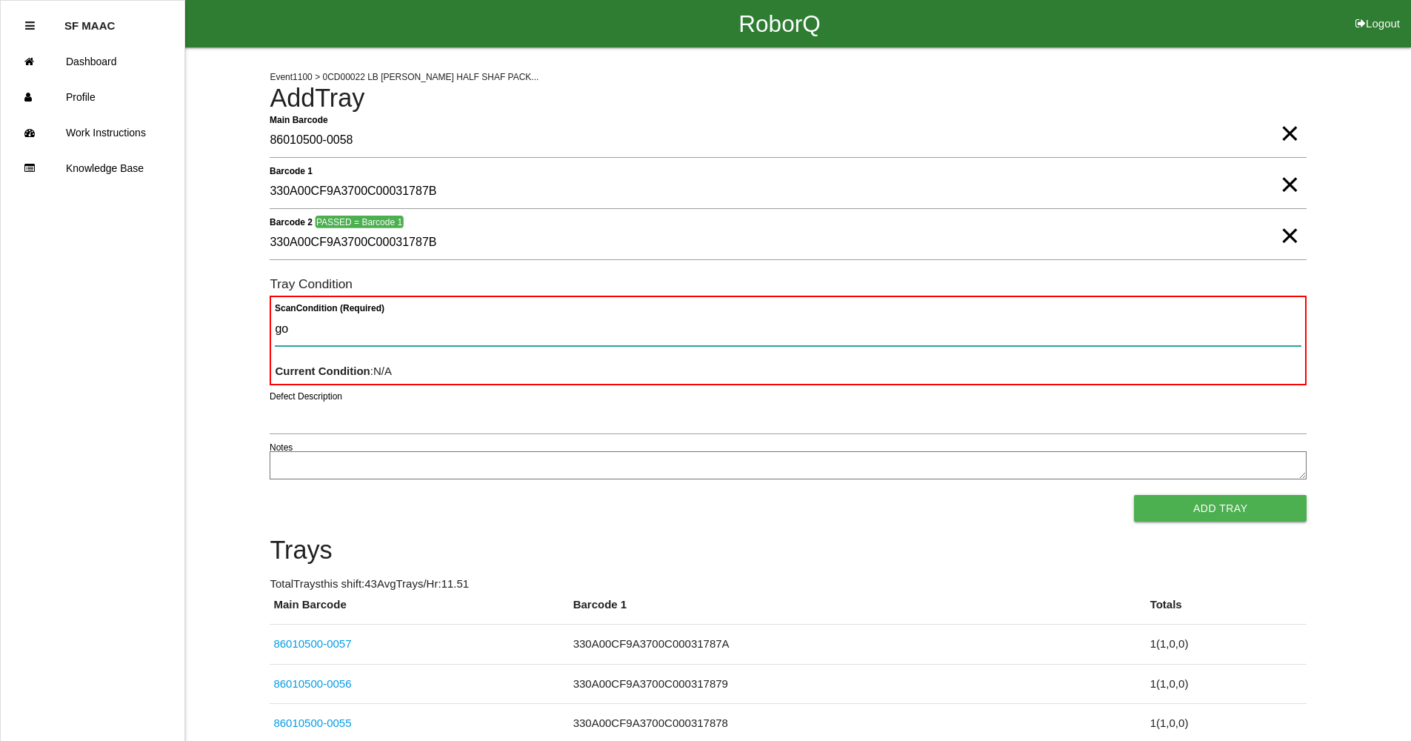
type Condition "goo"
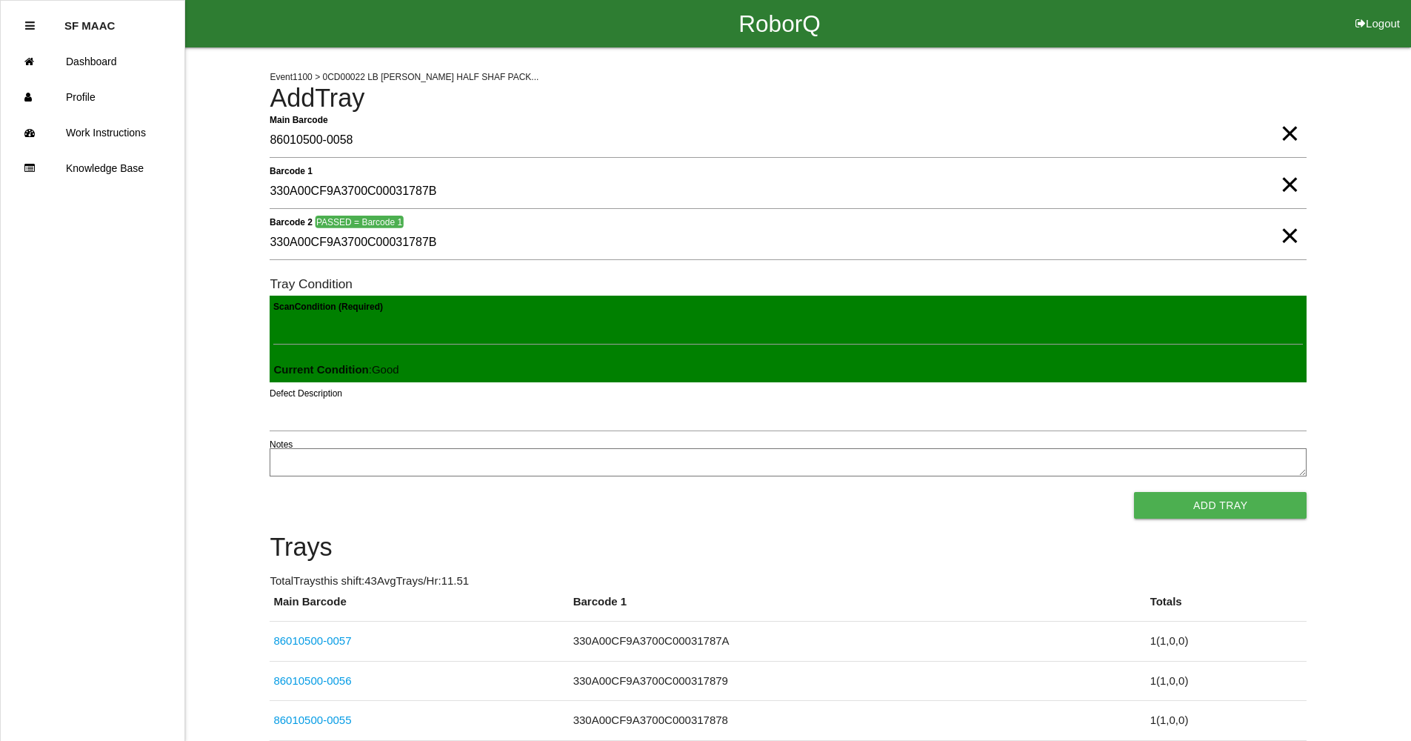
click at [1134, 492] on button "Add Tray" at bounding box center [1220, 505] width 173 height 27
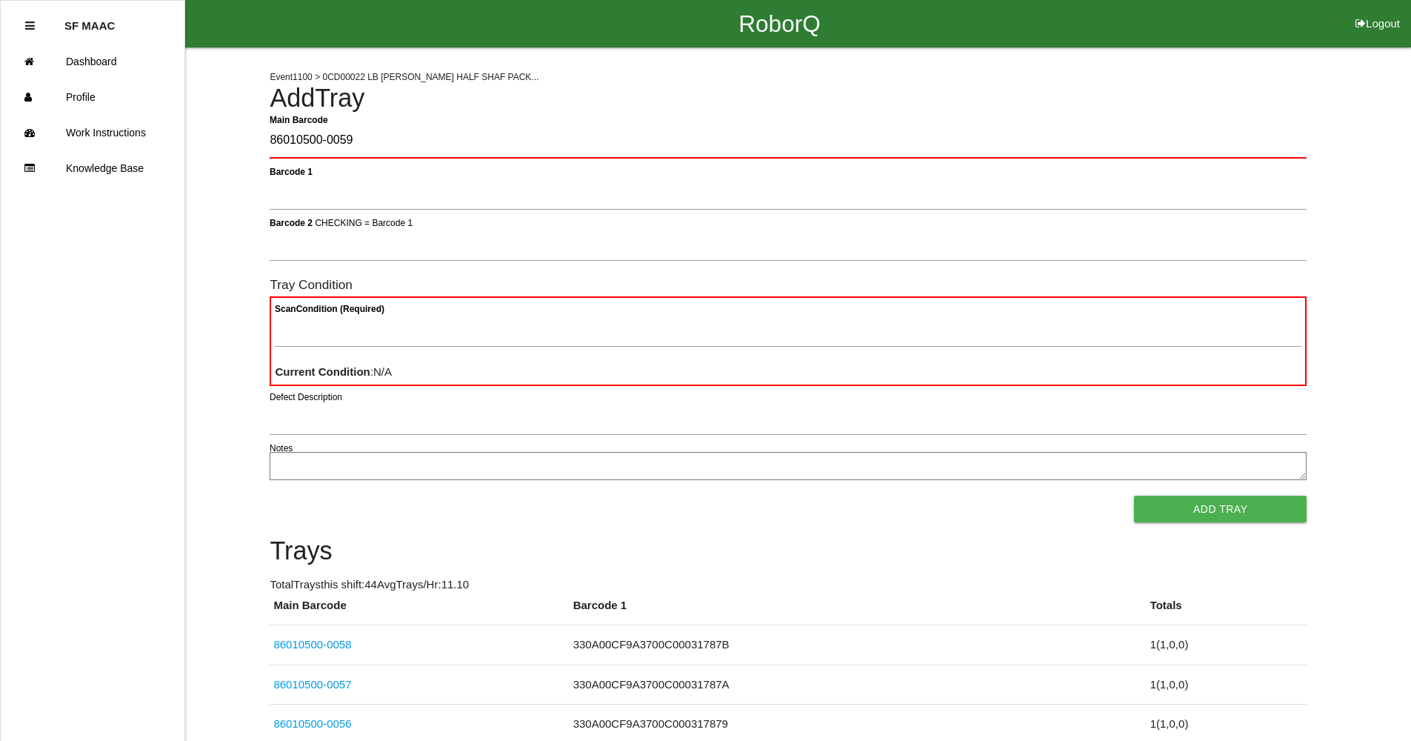
type Barcode "86010500-0059"
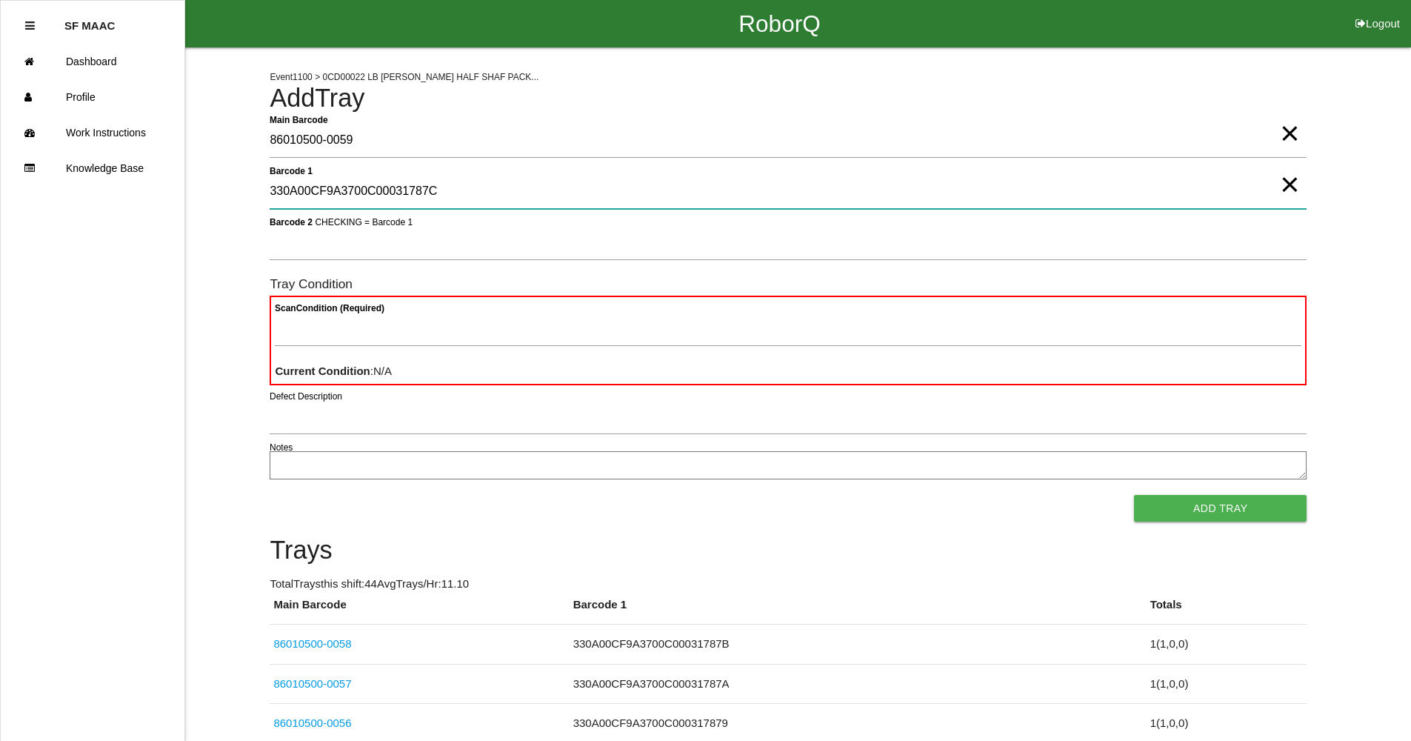
type 1 "330A00CF9A3700C00031787C"
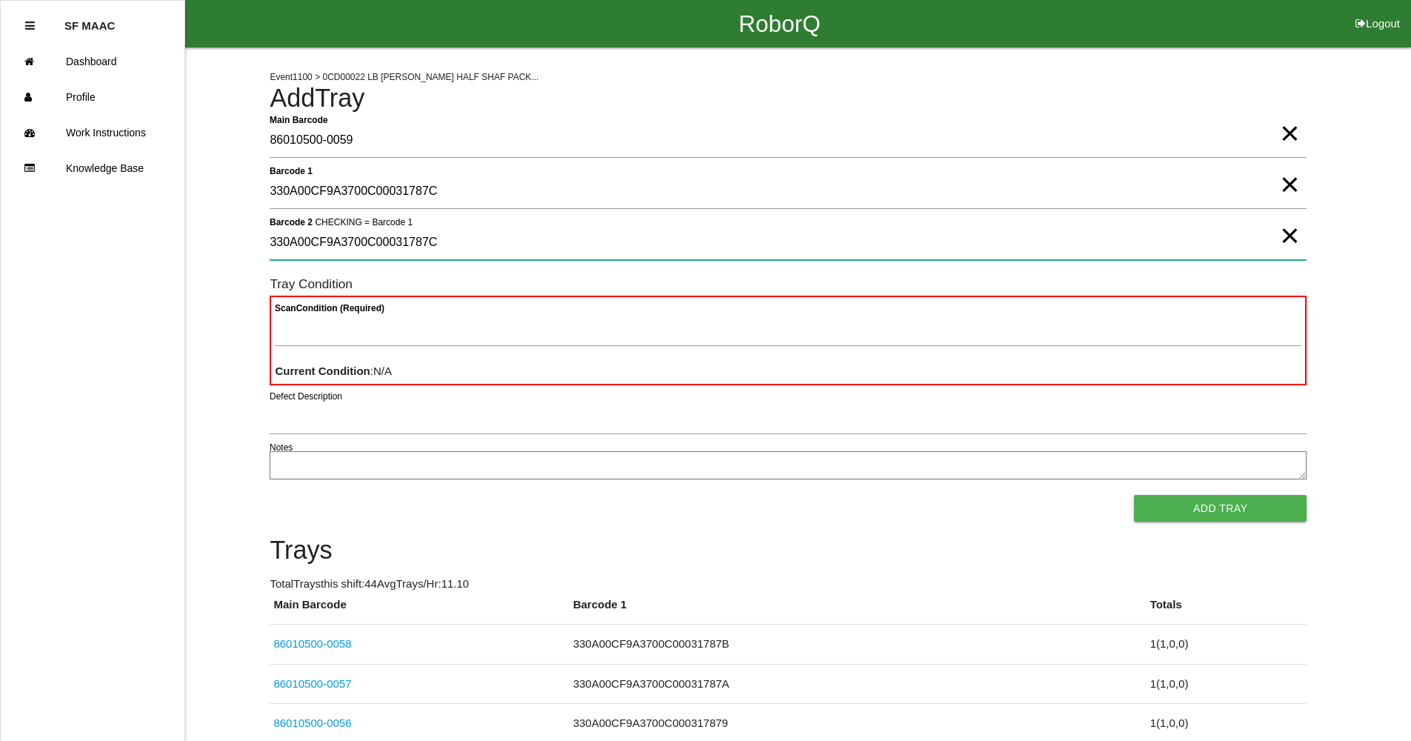
type 2 "330A00CF9A3700C00031787C"
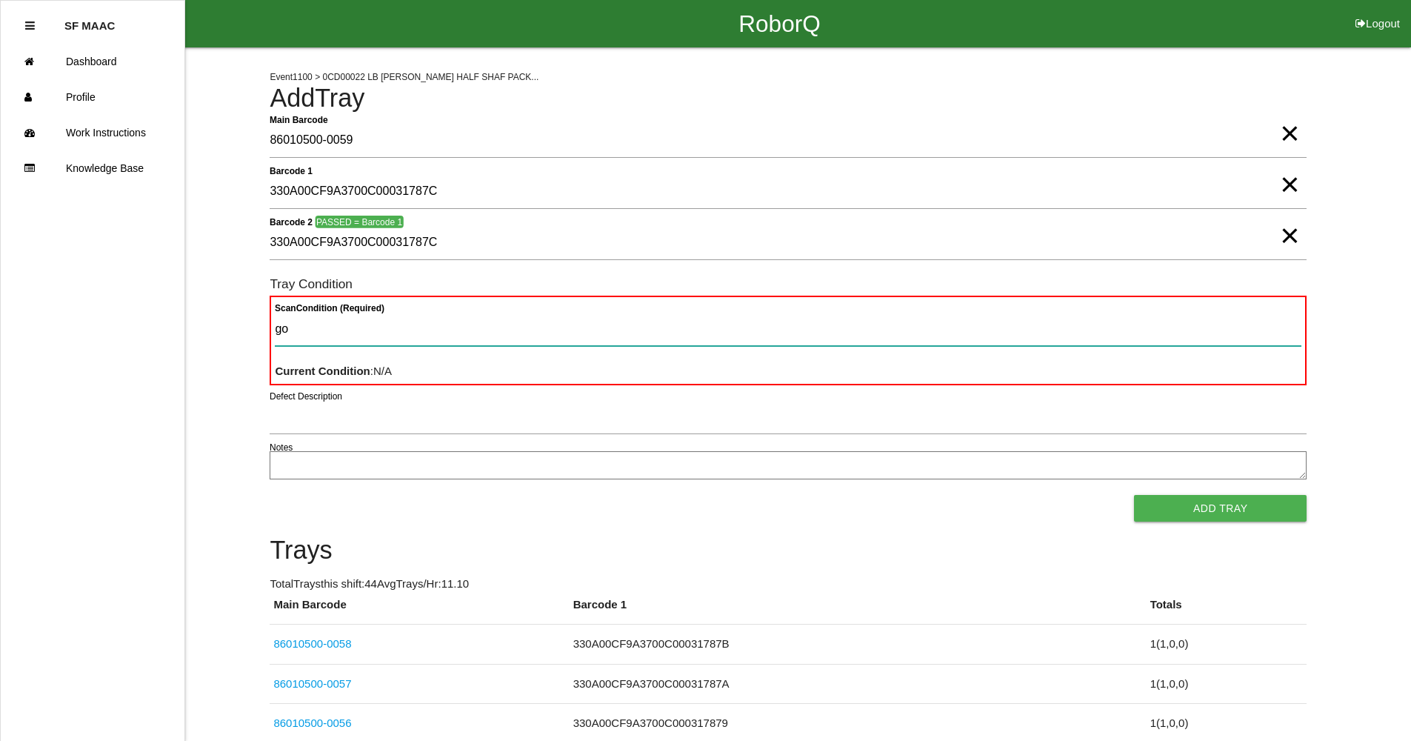
type Condition "goo"
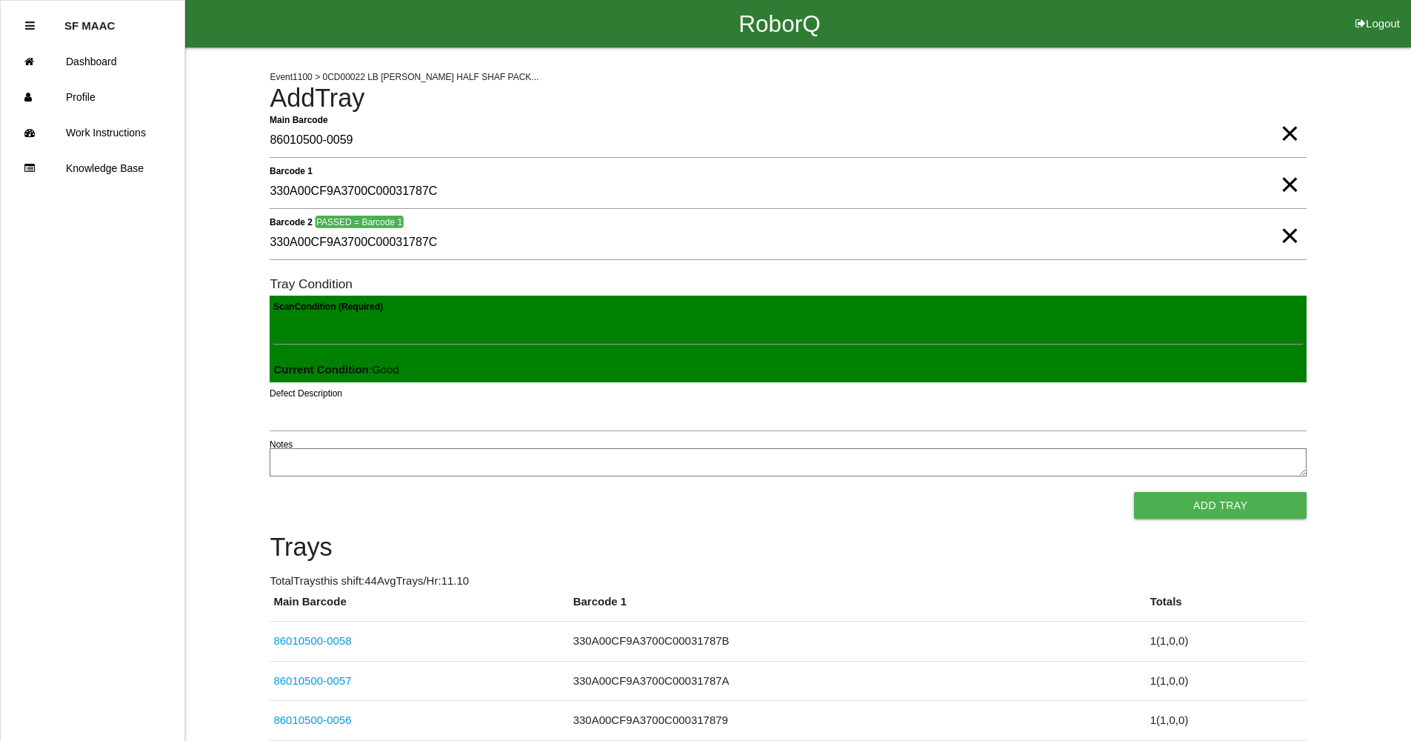
click at [1134, 492] on button "Add Tray" at bounding box center [1220, 505] width 173 height 27
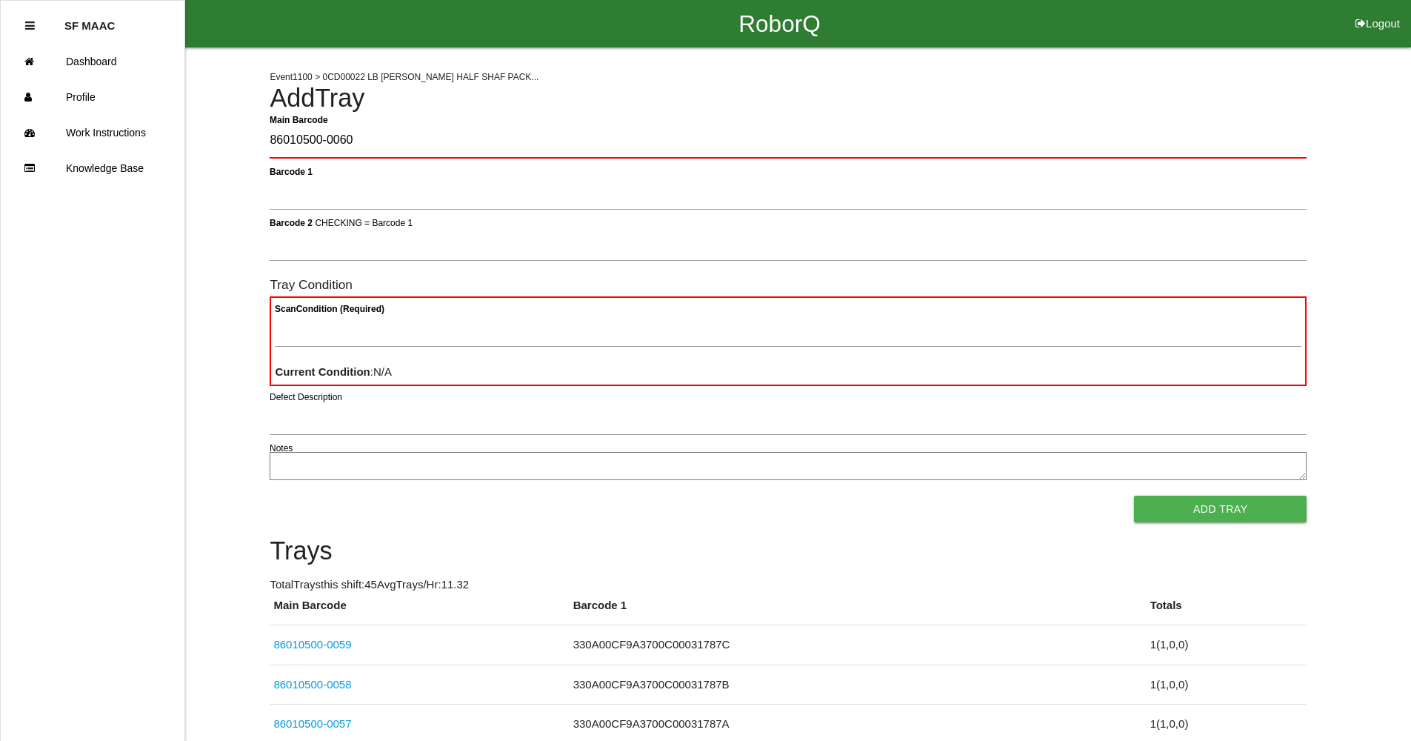
type Barcode "86010500-0060"
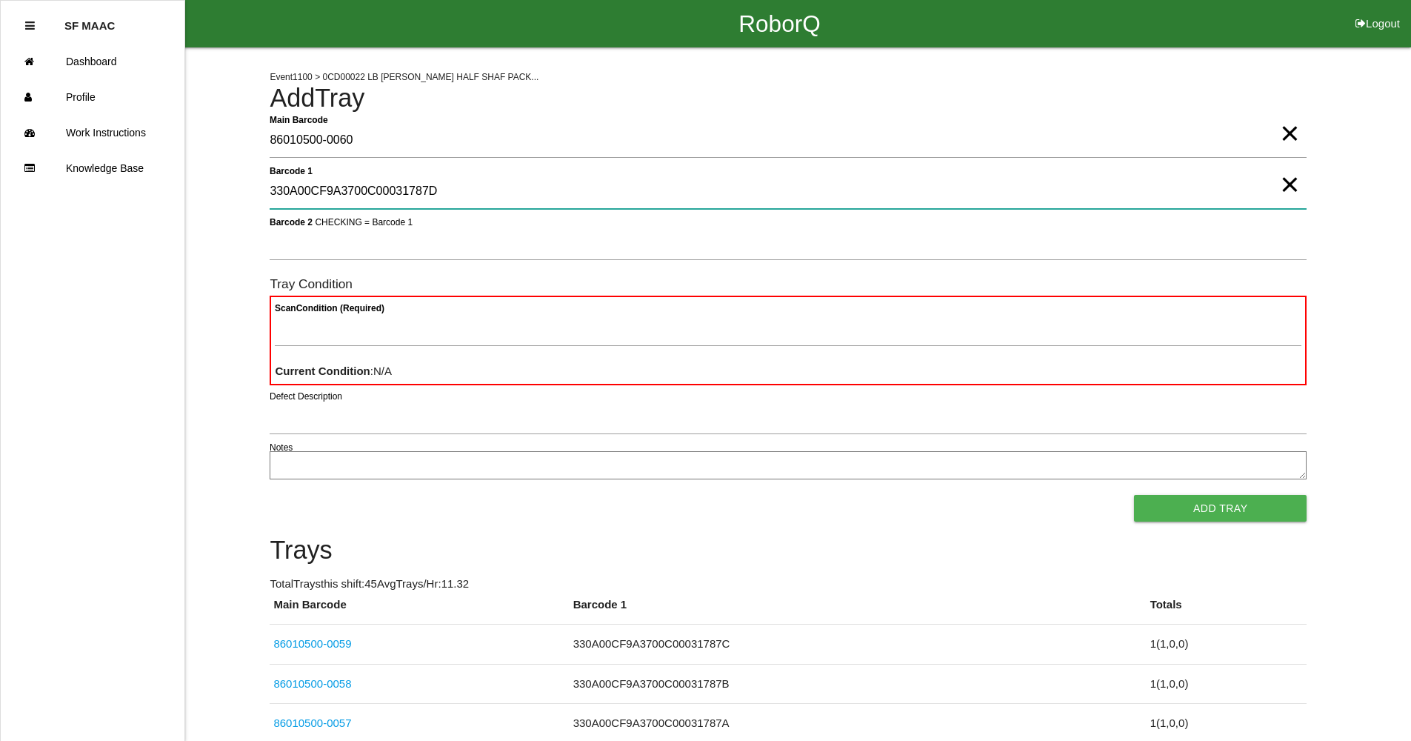
type 1 "330A00CF9A3700C00031787D"
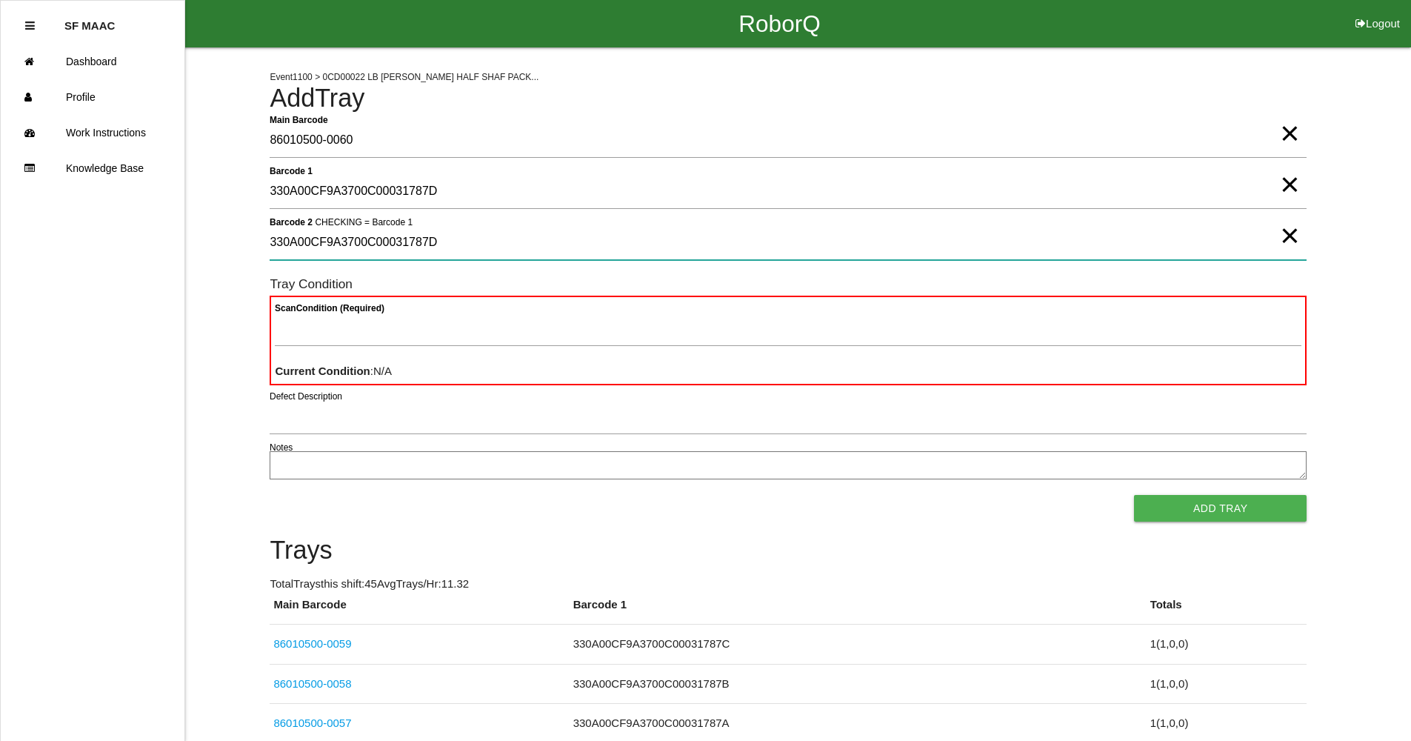
type 2 "330A00CF9A3700C00031787D"
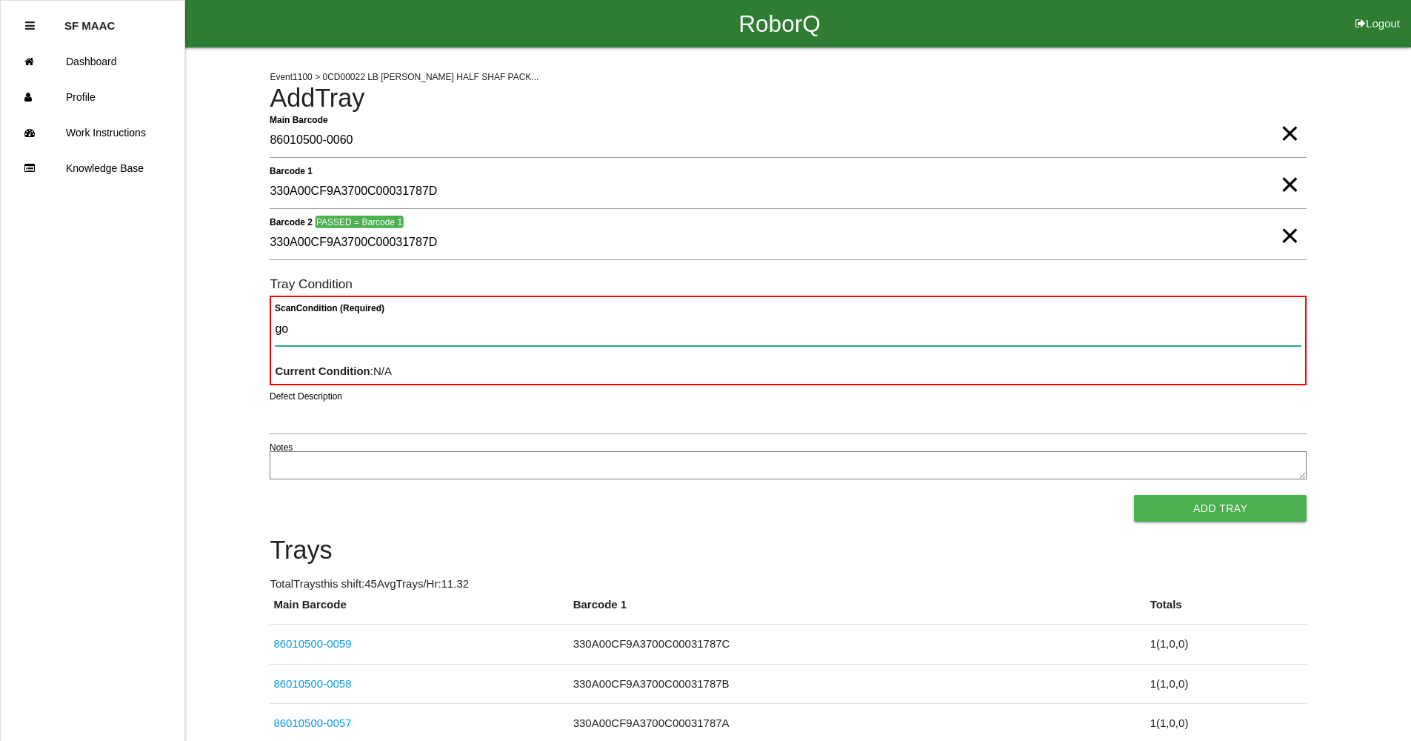
type Condition "goo"
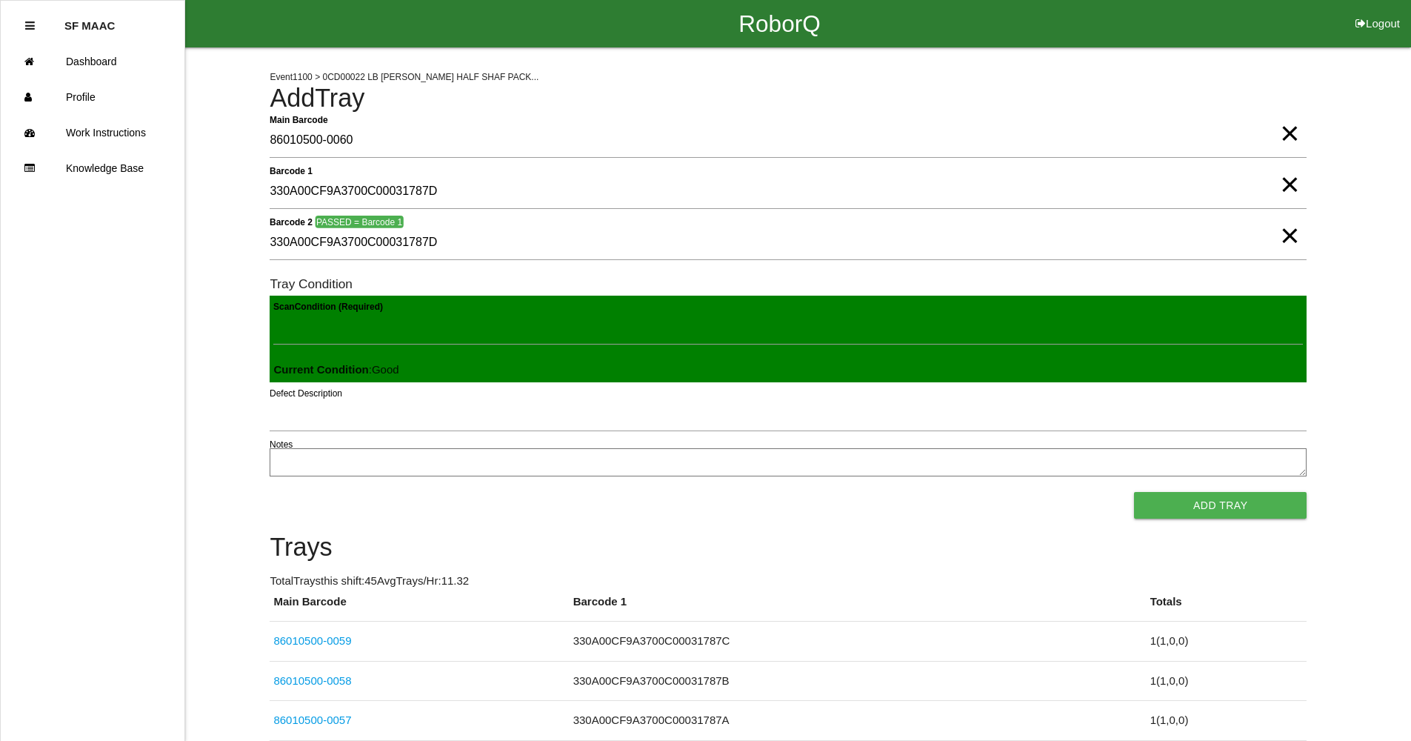
click at [1134, 492] on button "Add Tray" at bounding box center [1220, 505] width 173 height 27
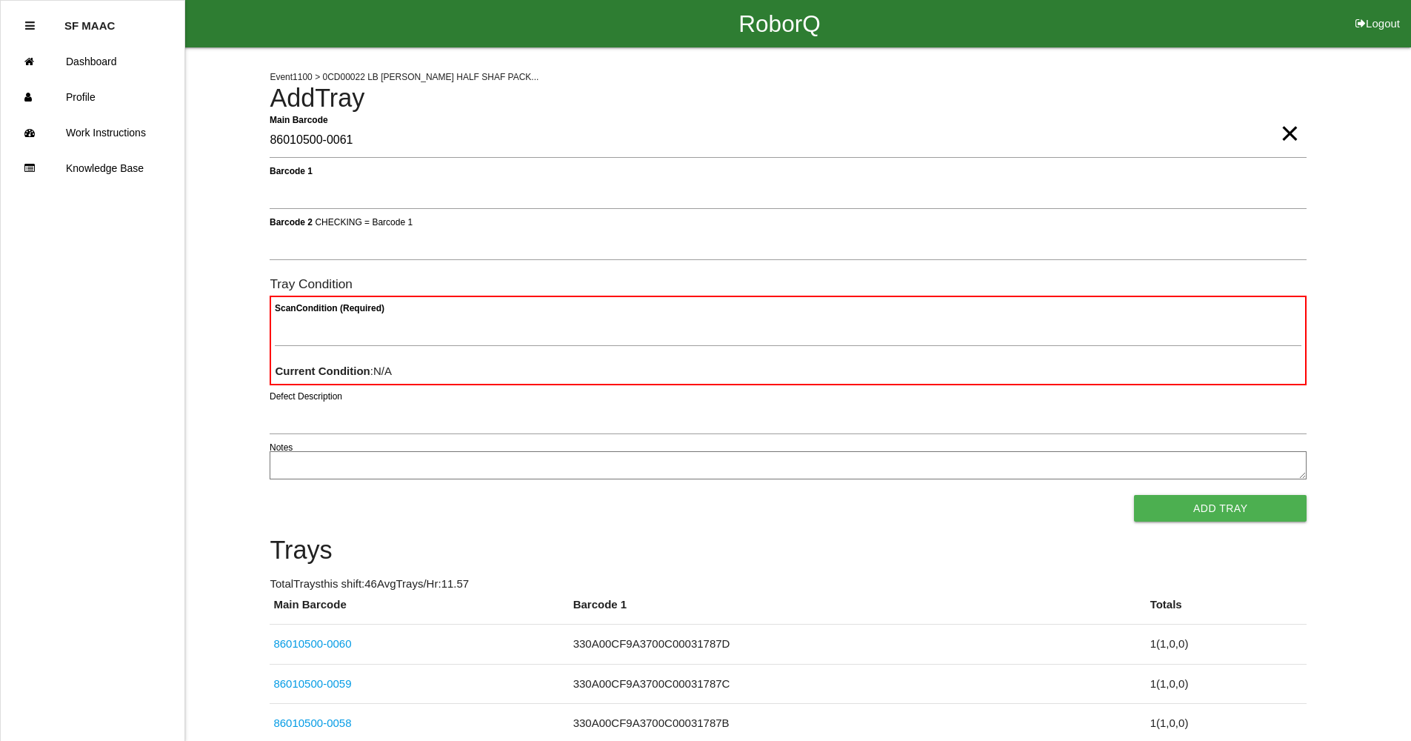
type Barcode "86010500-0061"
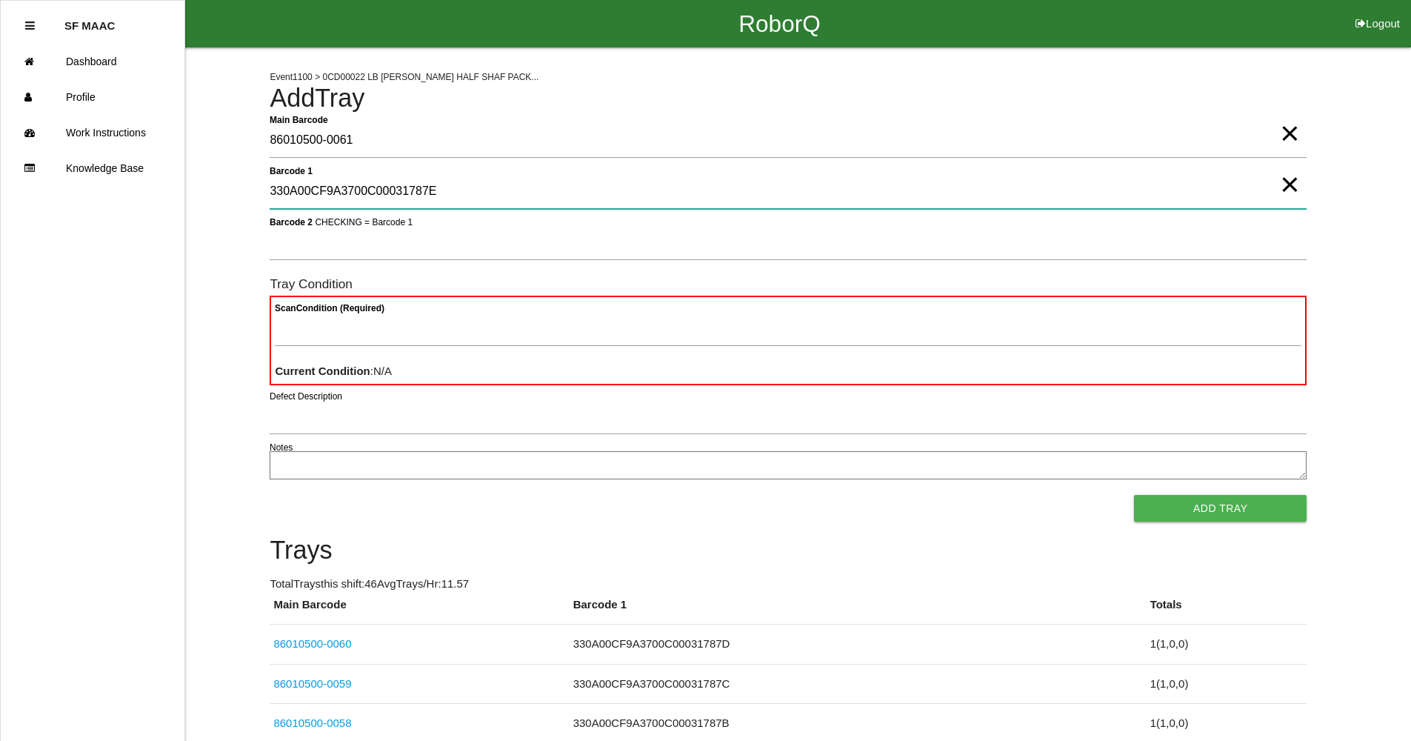
type 1 "330A00CF9A3700C00031787E"
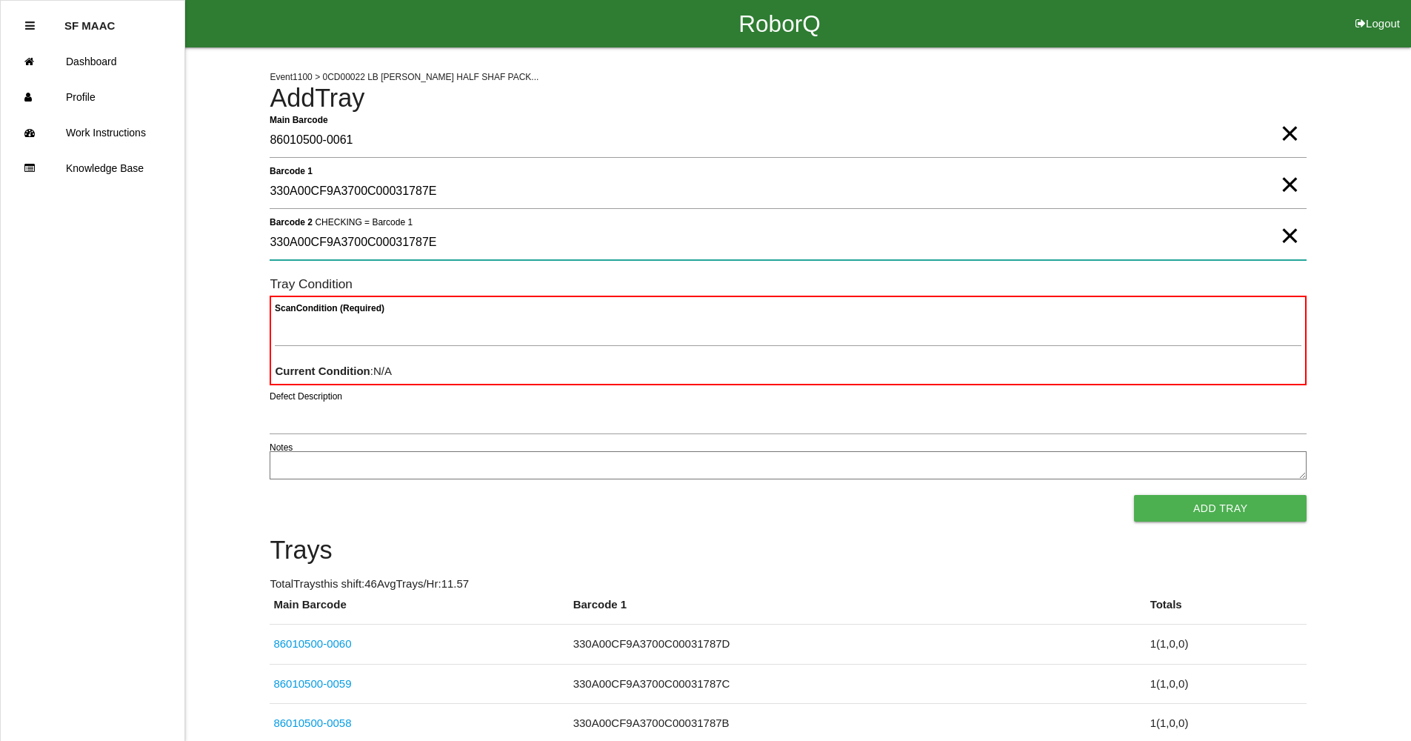
type 2 "330A00CF9A3700C00031787E"
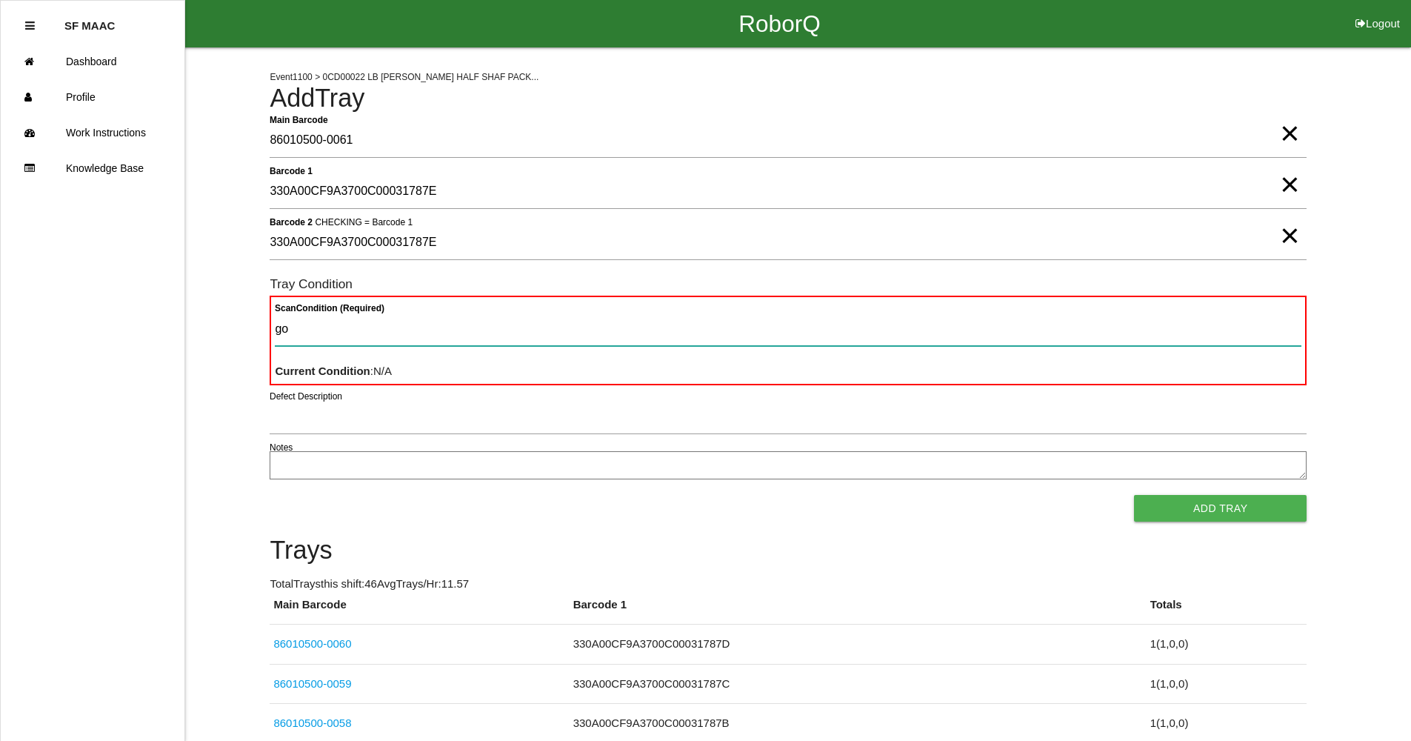
type Condition "goo"
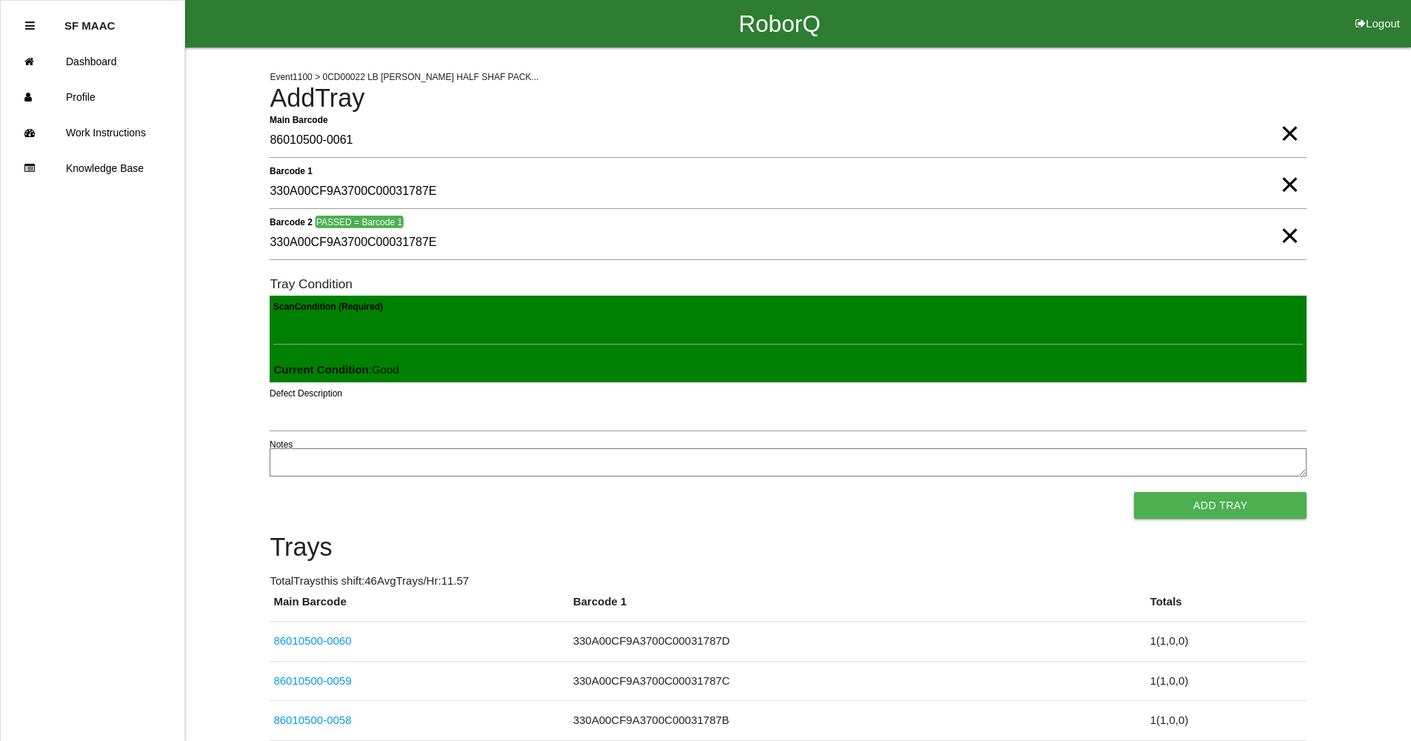
click at [1134, 492] on button "Add Tray" at bounding box center [1220, 505] width 173 height 27
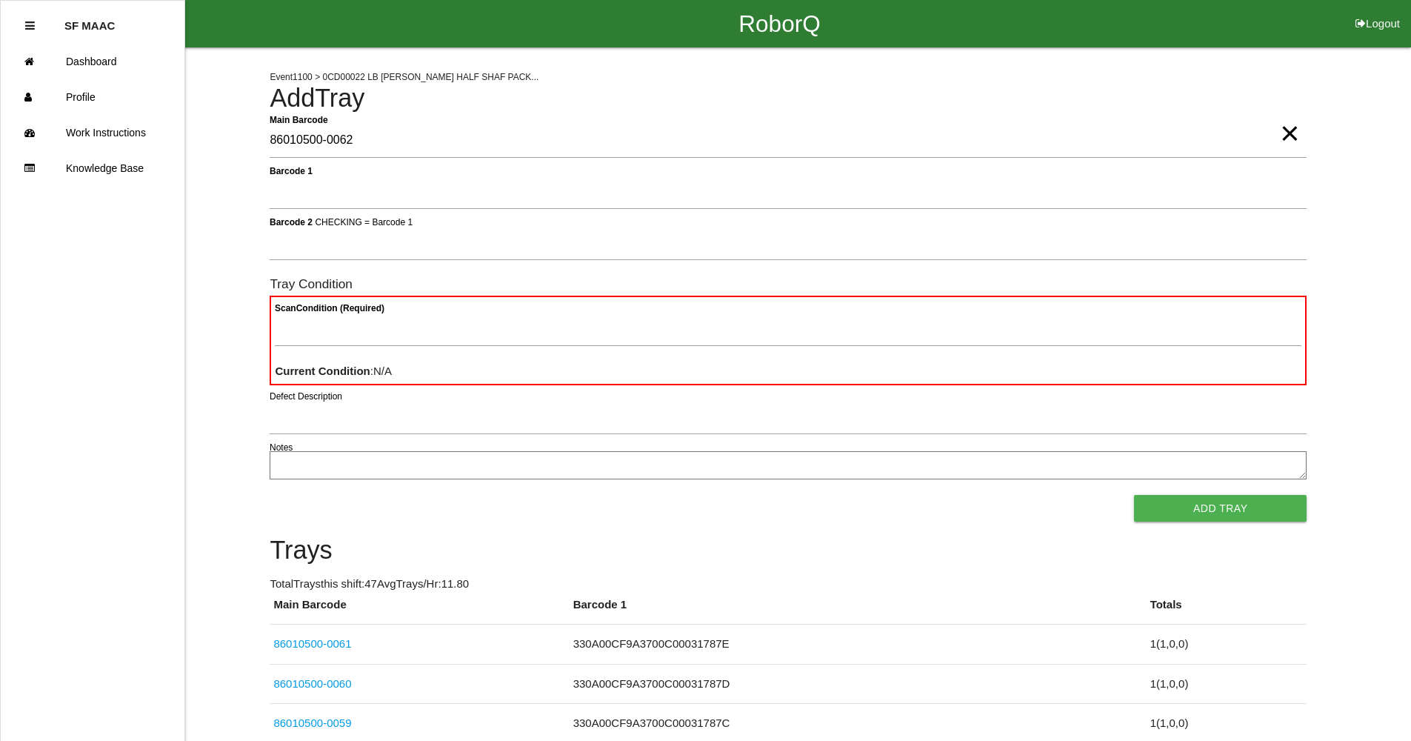
type Barcode "86010500-0062"
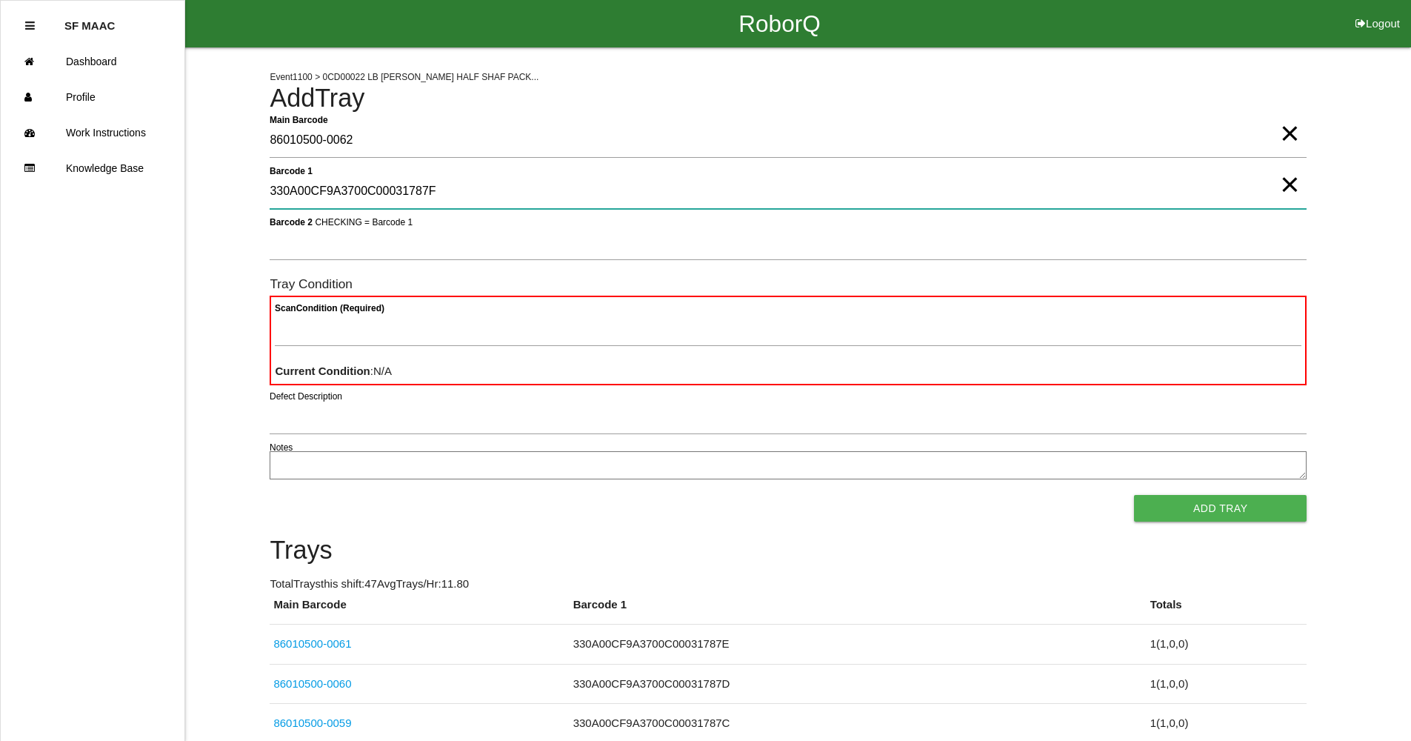
type 1 "330A00CF9A3700C00031787F"
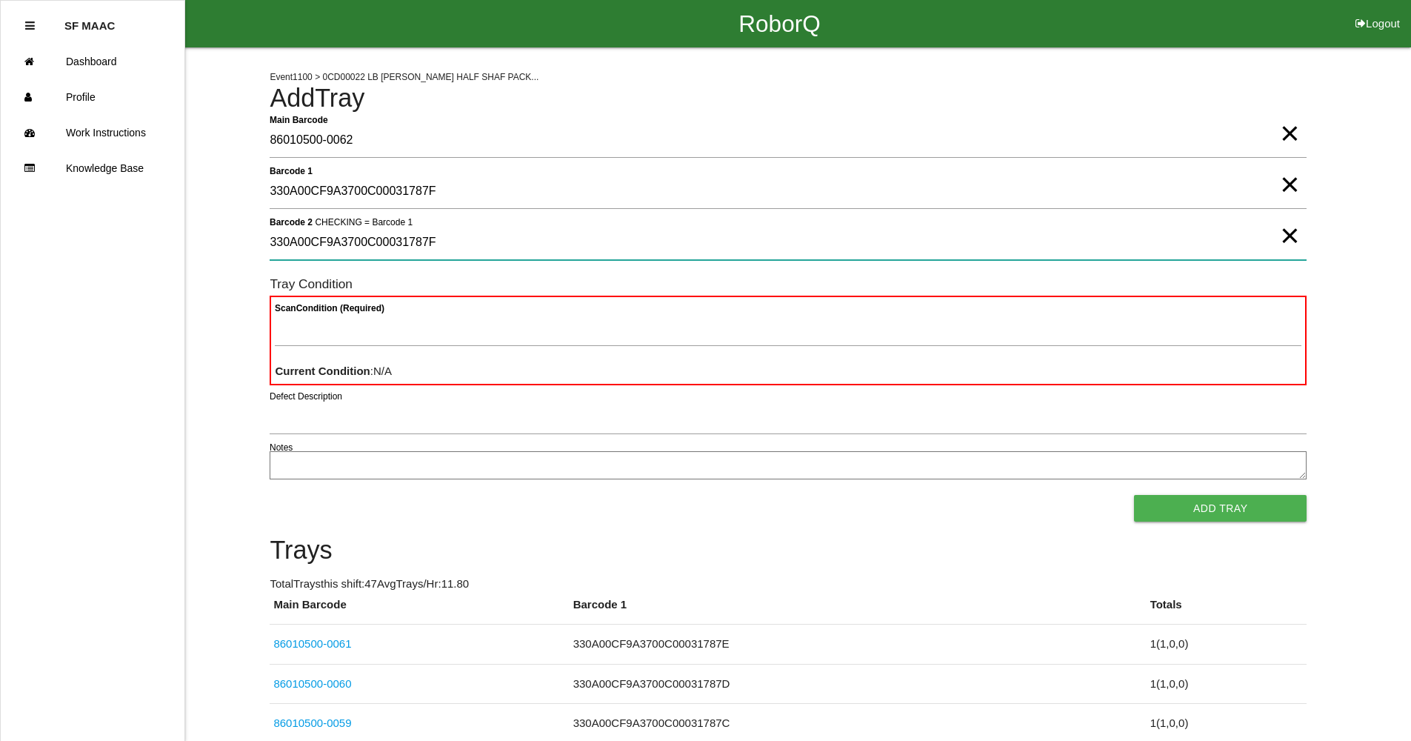
type 2 "330A00CF9A3700C00031787F"
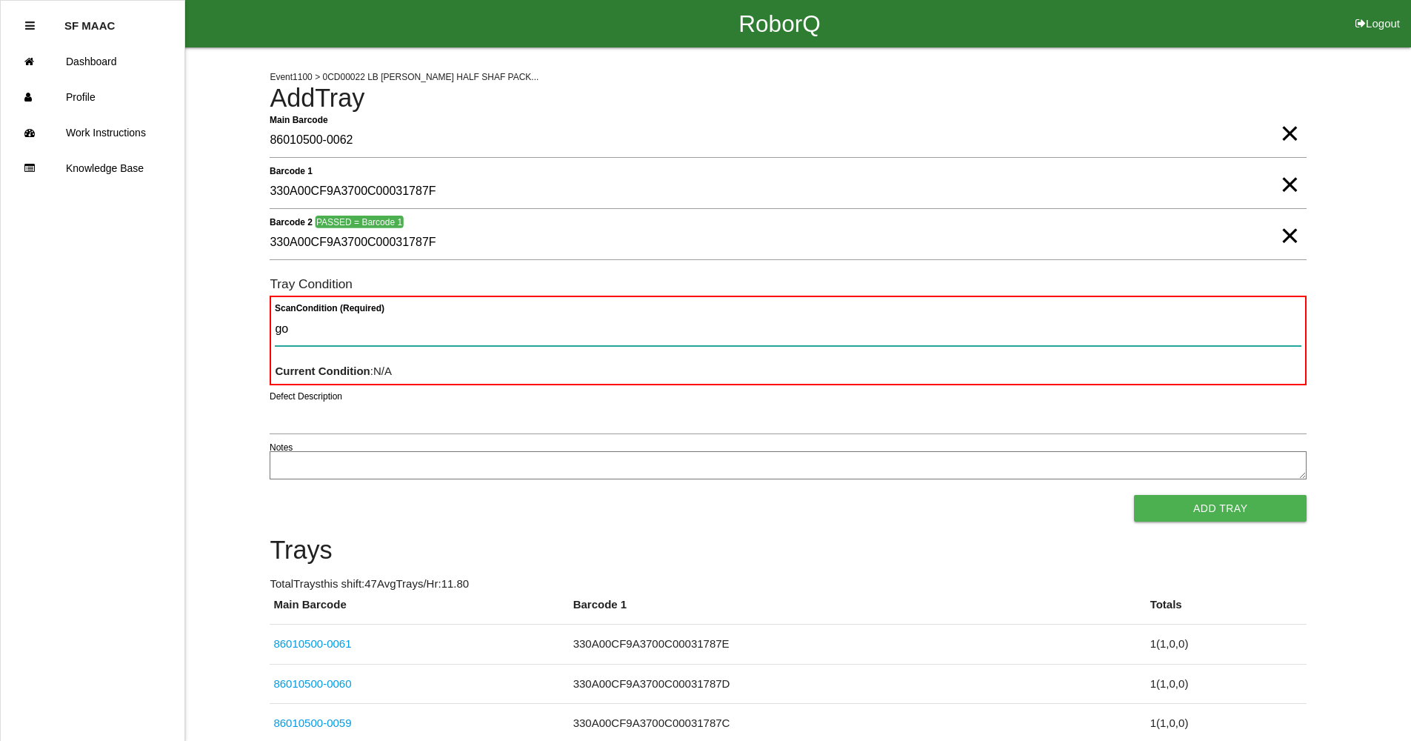
type Condition "goo"
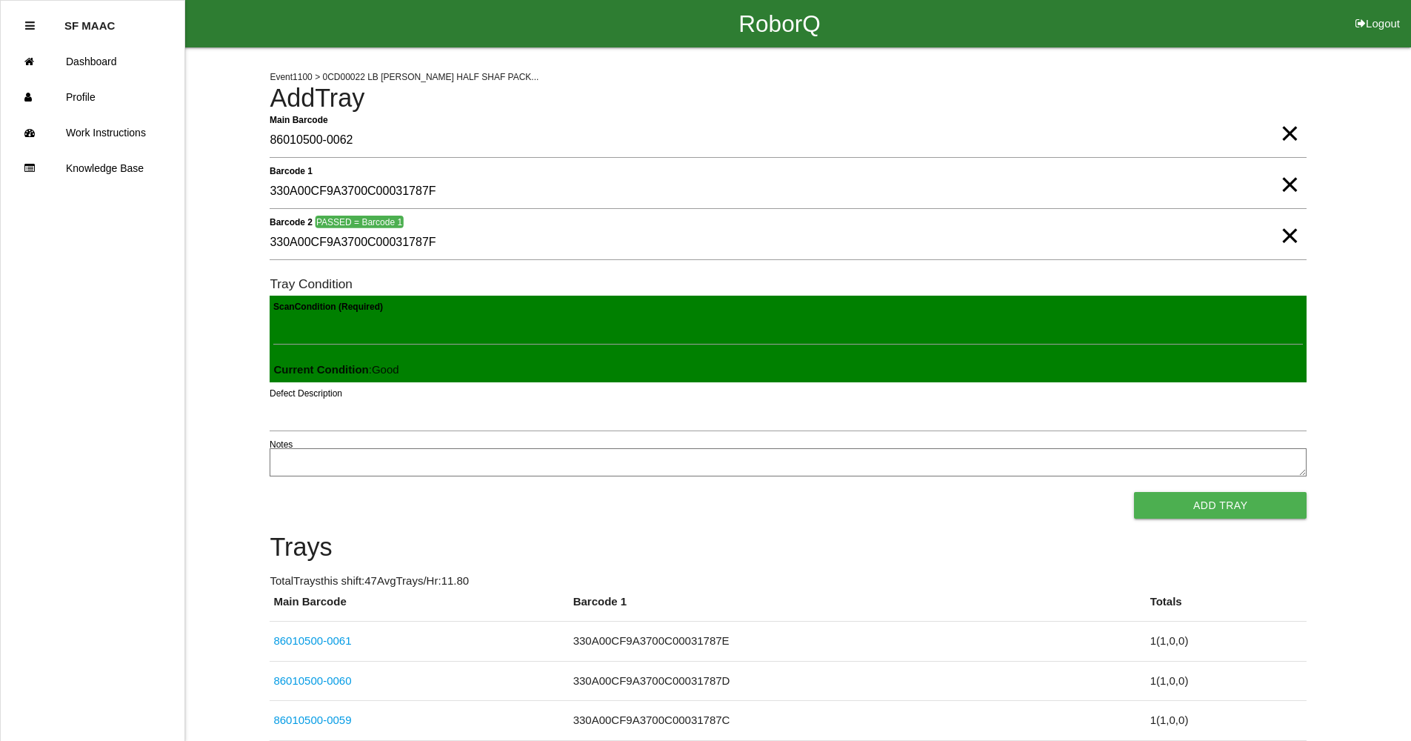
click at [1134, 492] on button "Add Tray" at bounding box center [1220, 505] width 173 height 27
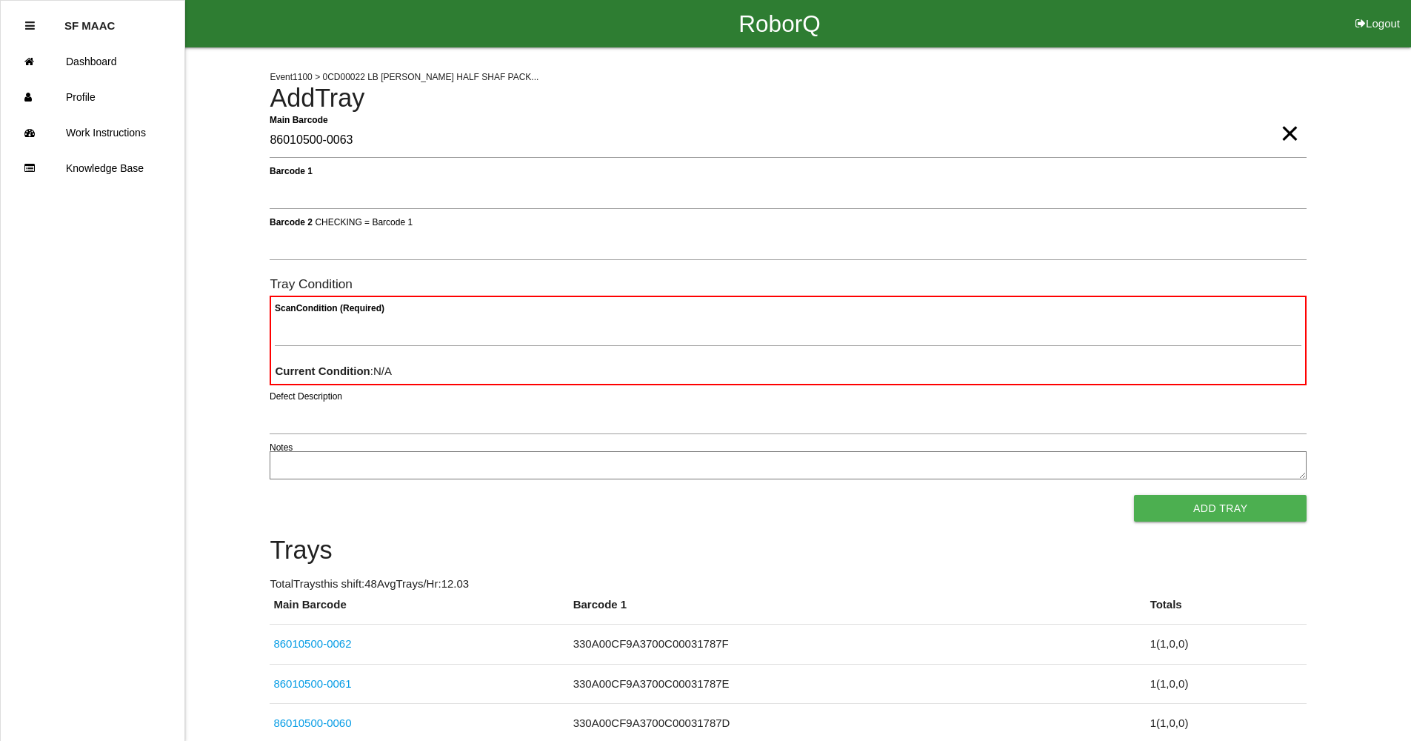
type Barcode "86010500-0063"
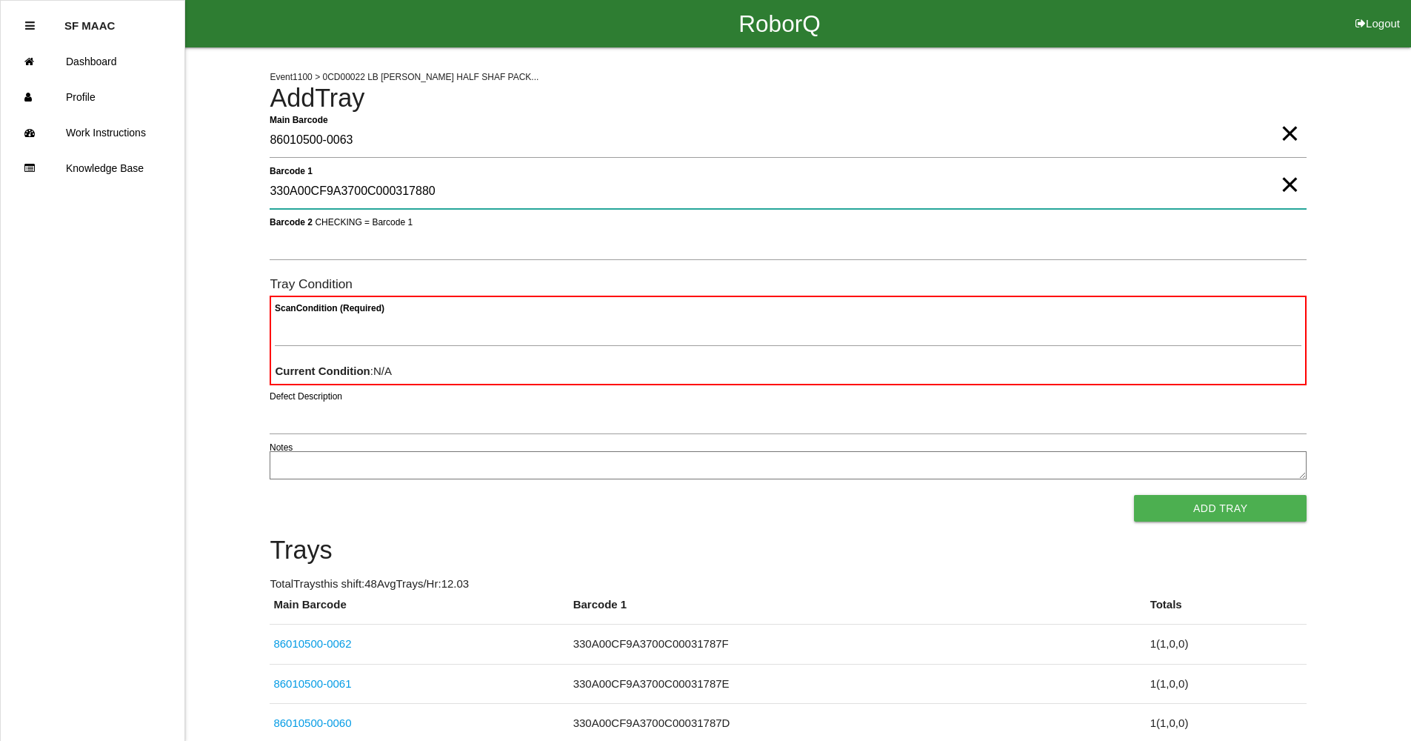
type 1 "330A00CF9A3700C000317880"
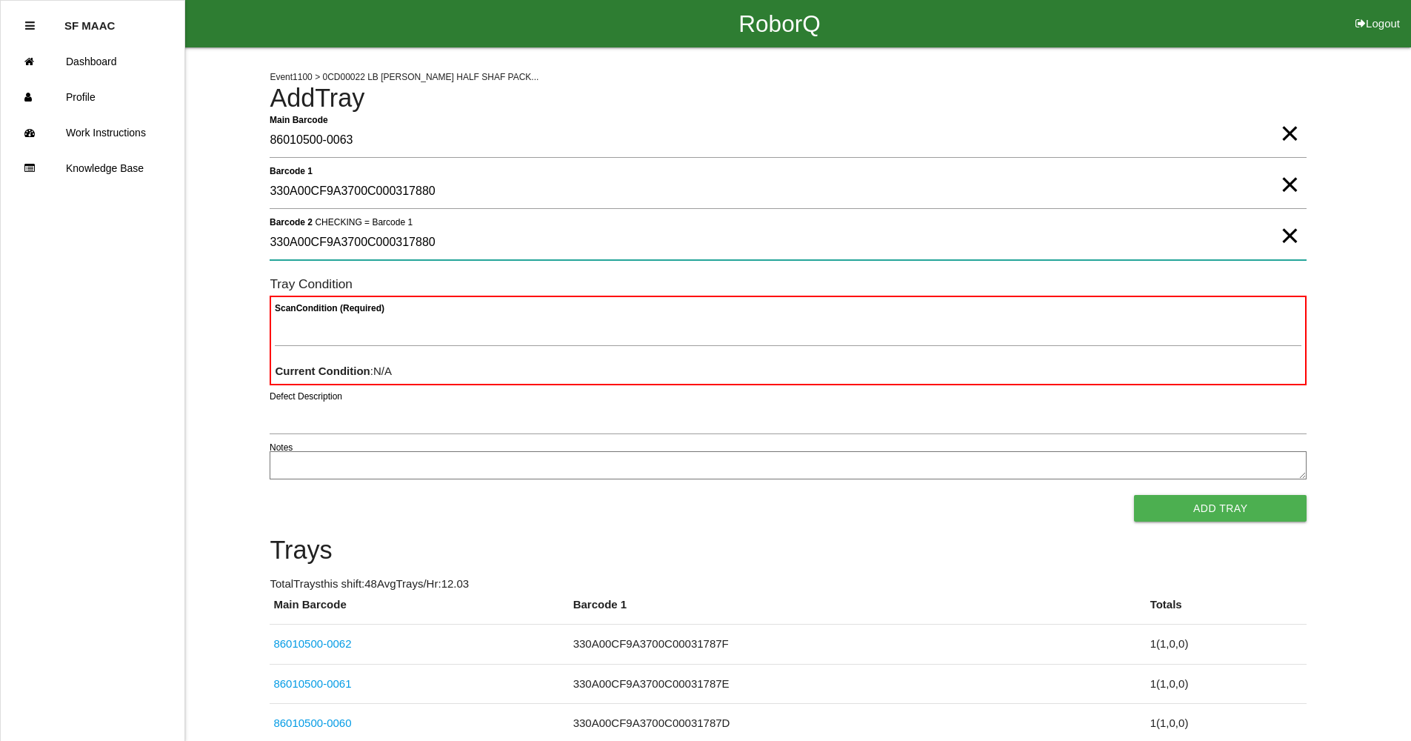
type 2 "330A00CF9A3700C000317880"
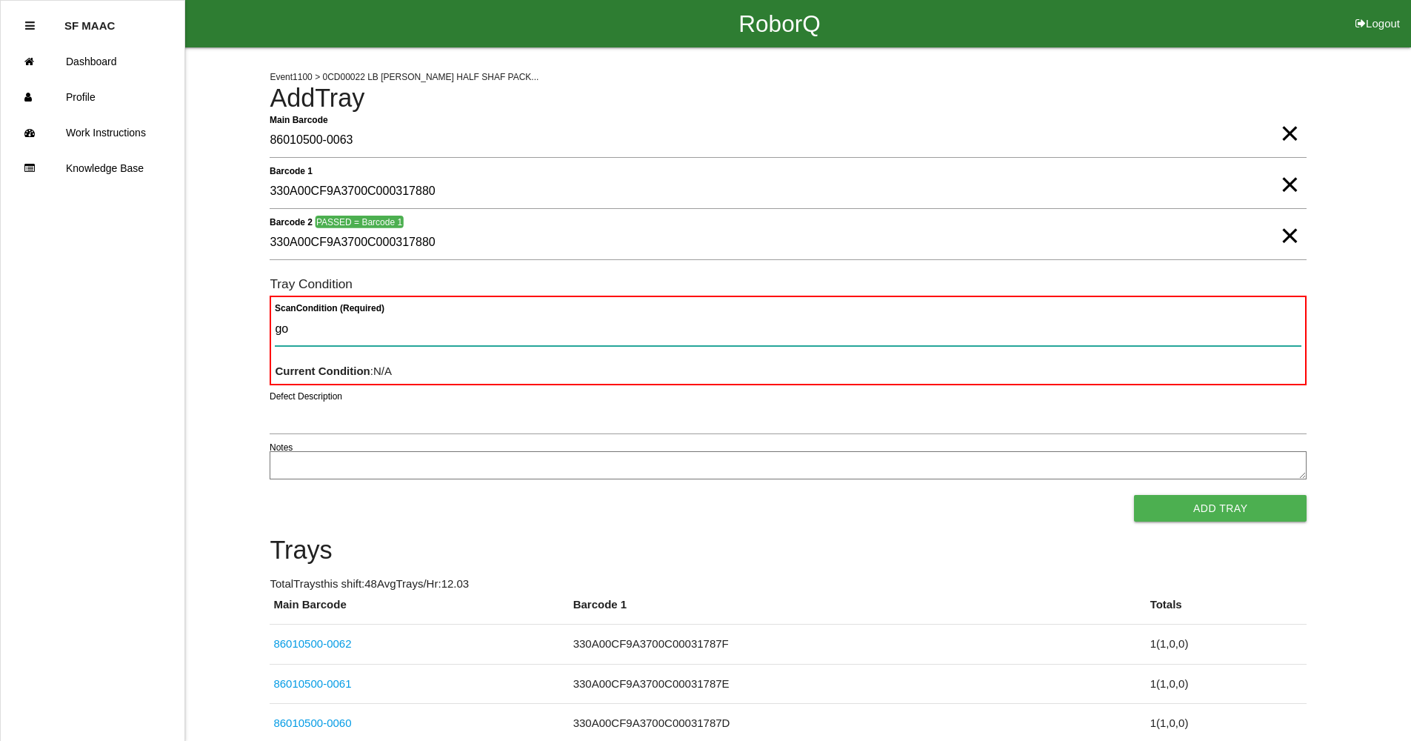
type Condition "goo"
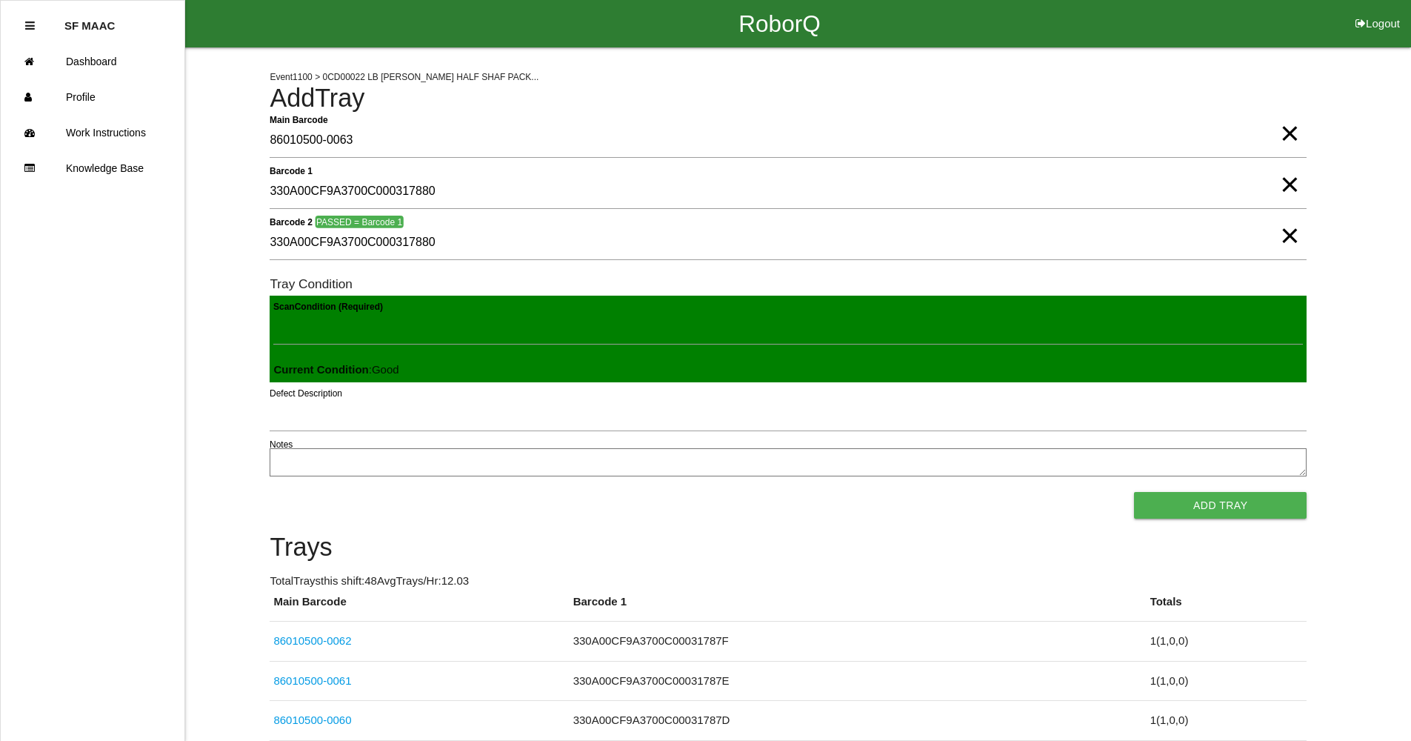
click at [1134, 492] on button "Add Tray" at bounding box center [1220, 505] width 173 height 27
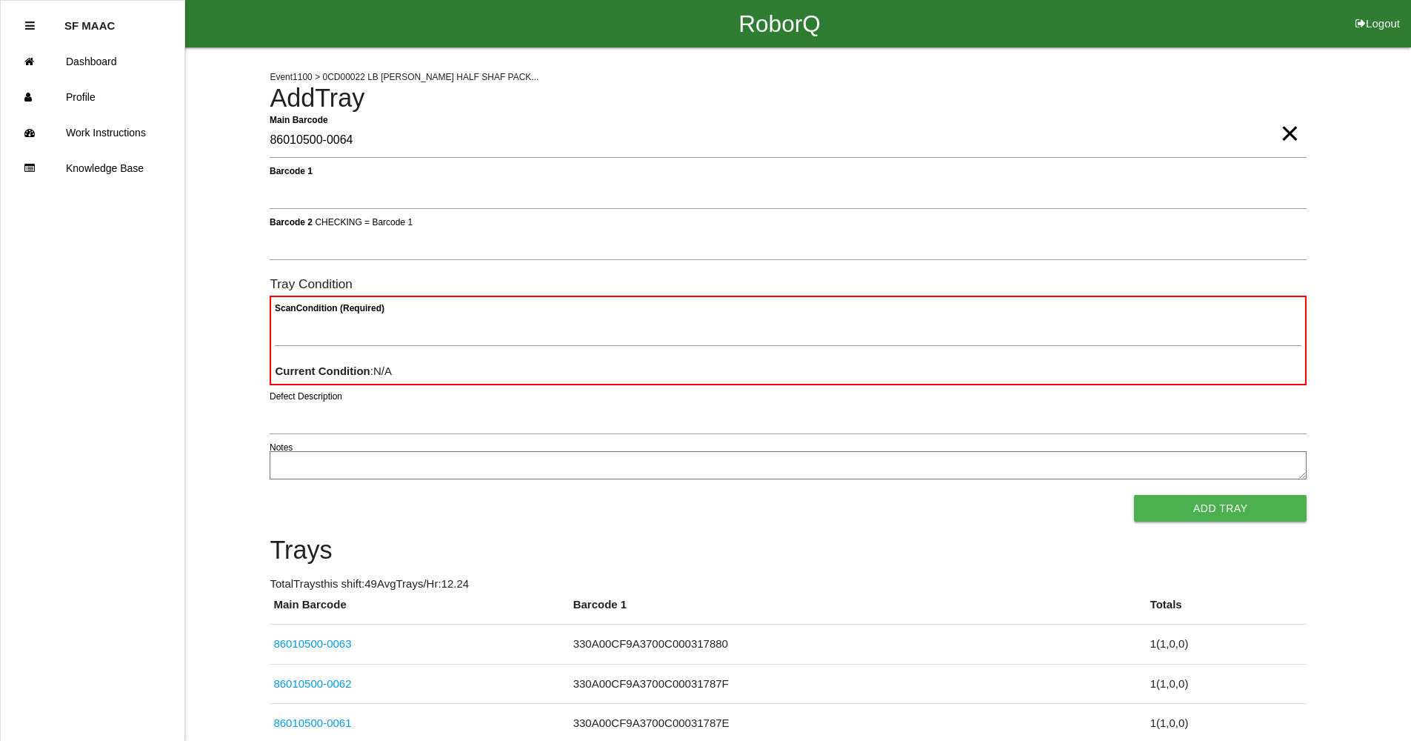
type Barcode "86010500-0064"
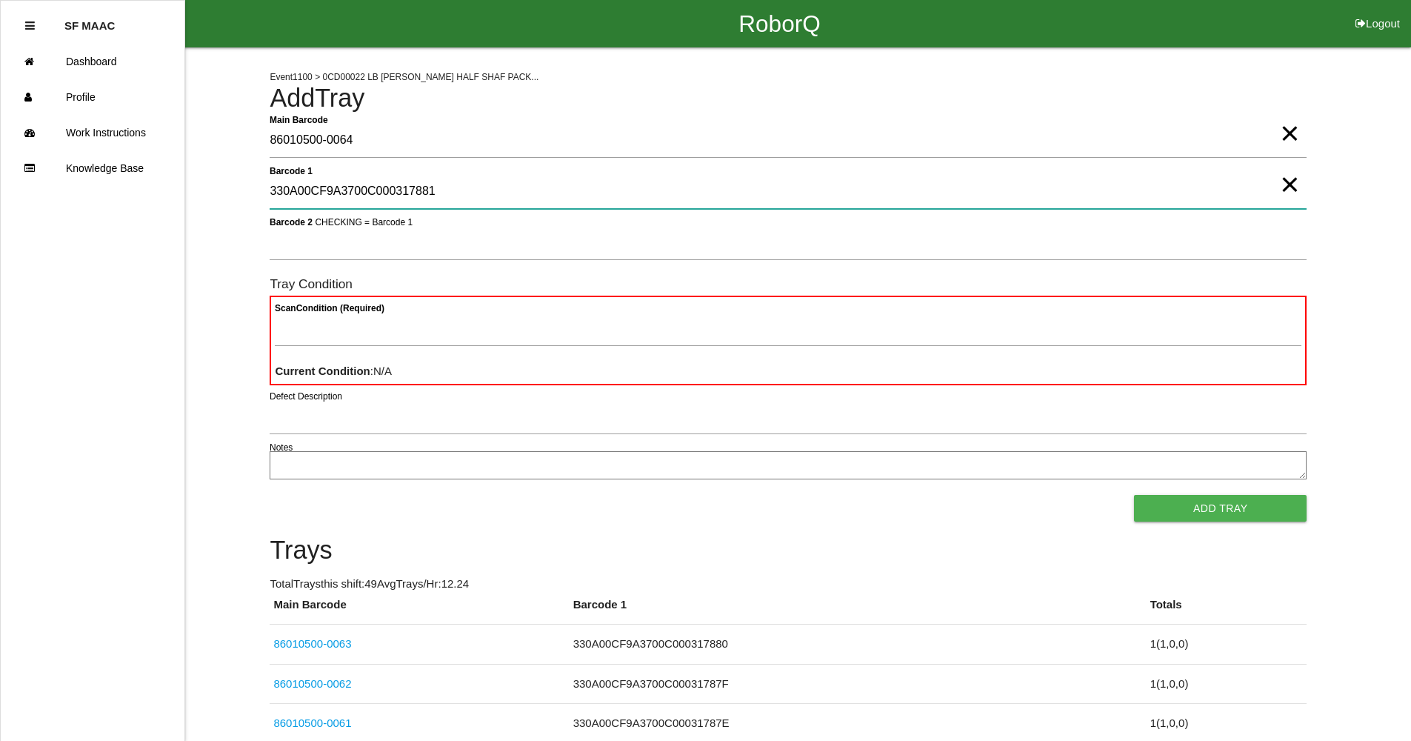
type 1 "330A00CF9A3700C000317881"
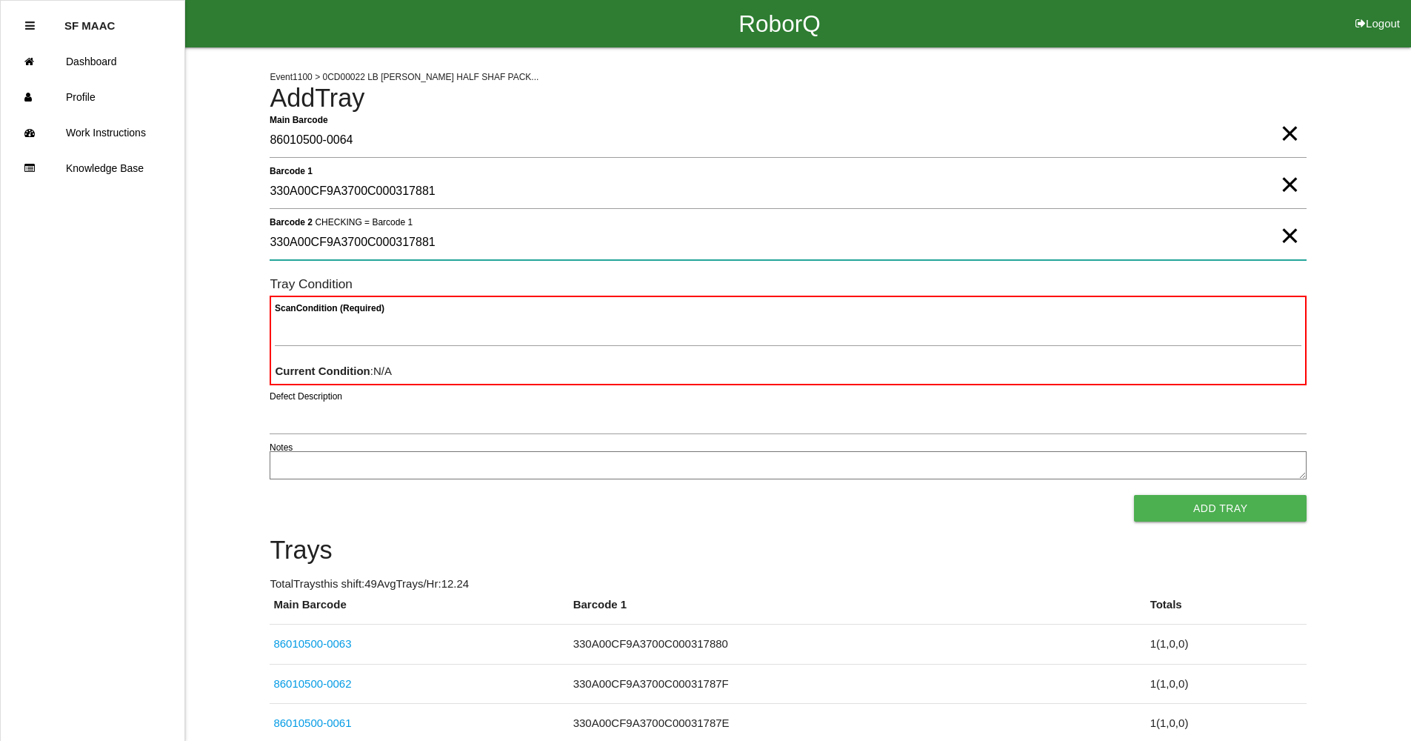
type 2 "330A00CF9A3700C000317881"
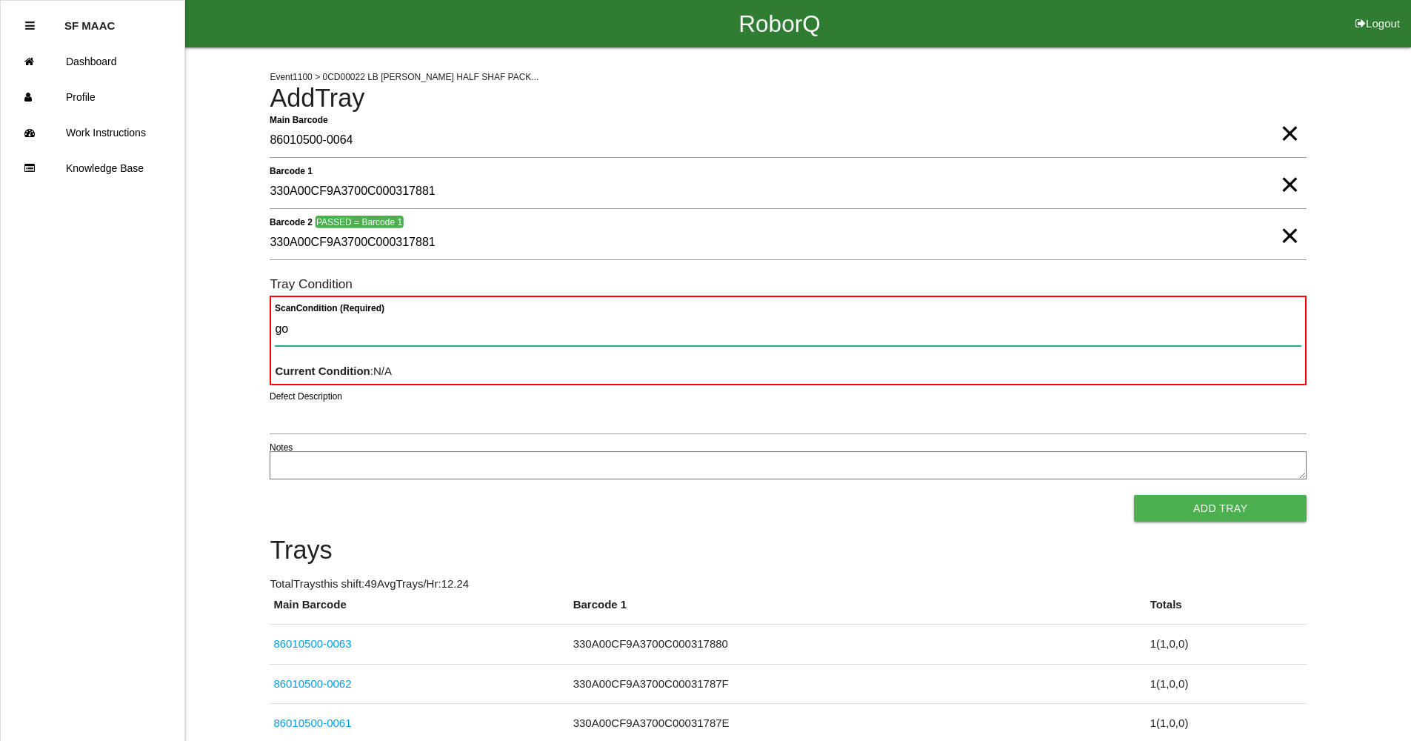
type Condition "goo"
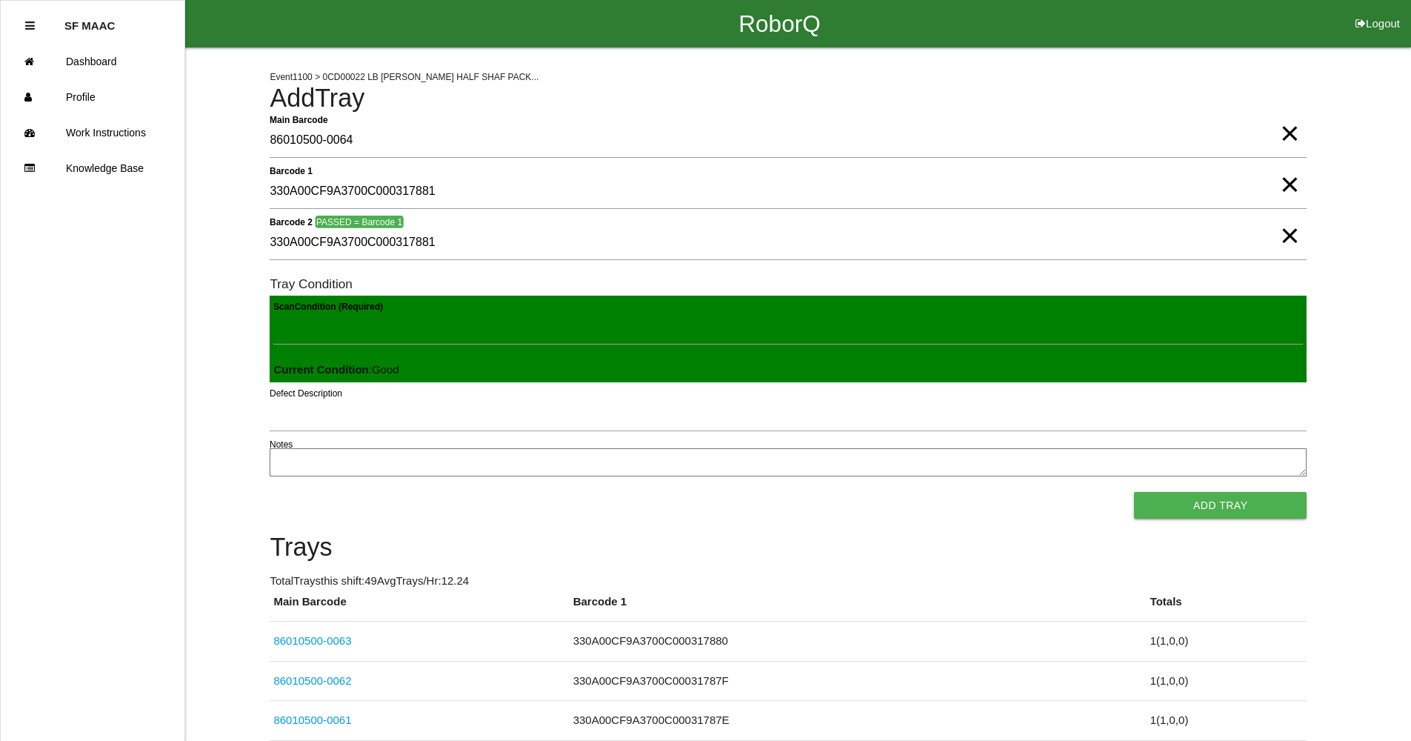
click at [1134, 492] on button "Add Tray" at bounding box center [1220, 505] width 173 height 27
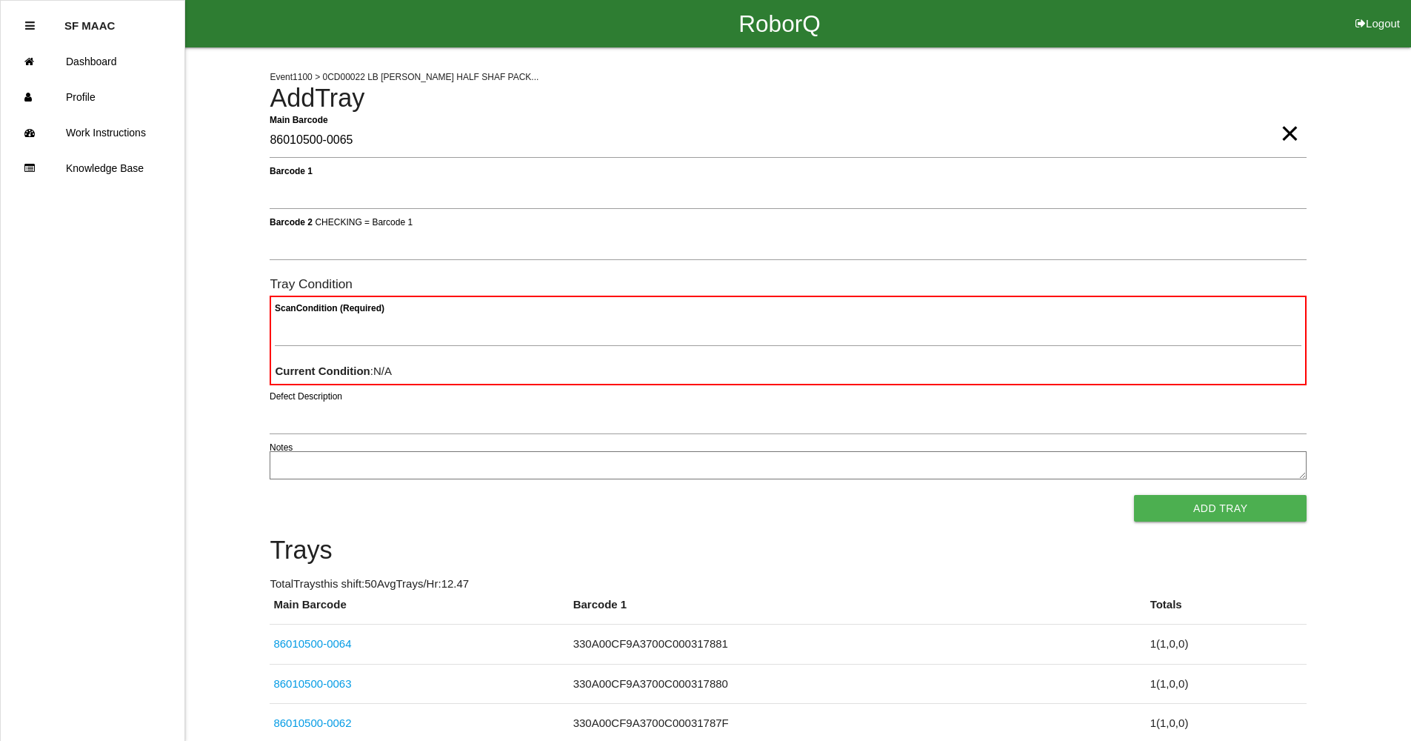
type Barcode "86010500-0065"
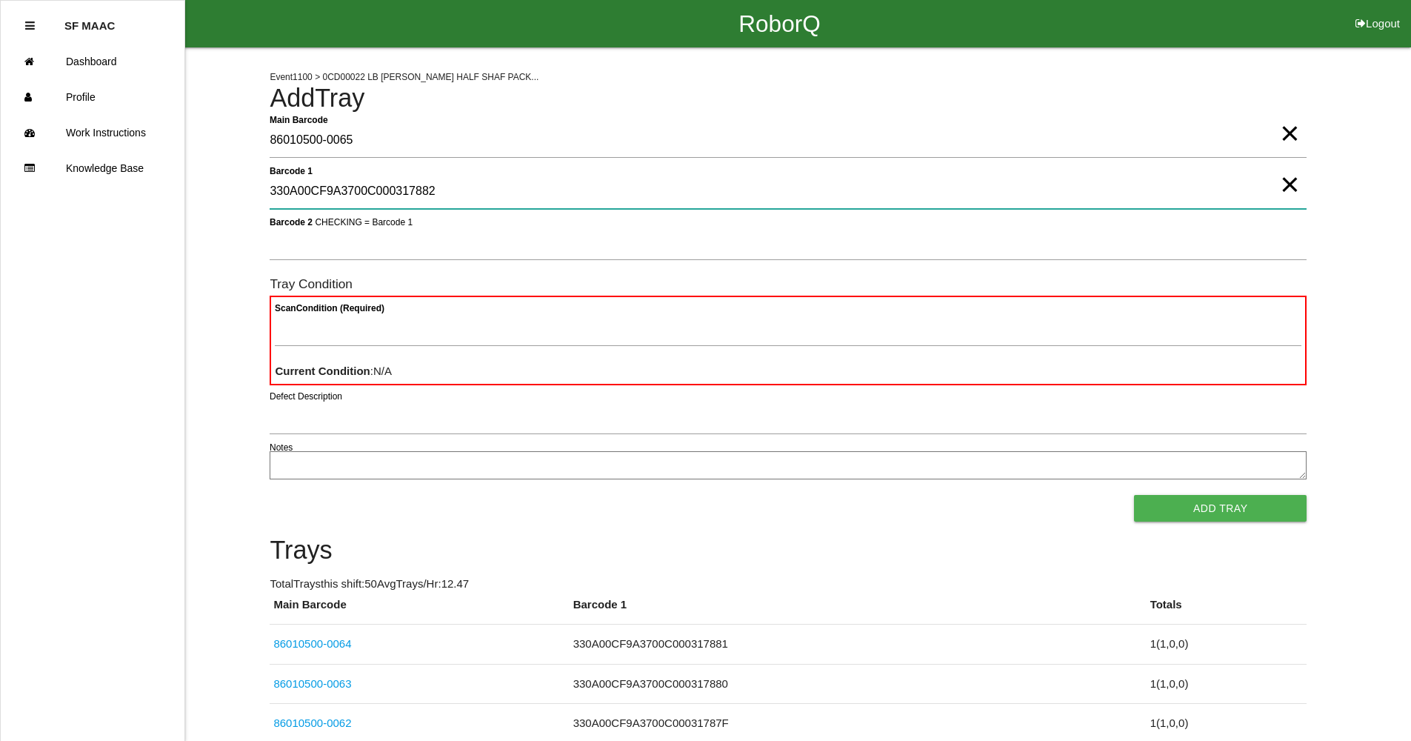
type 1 "330A00CF9A3700C000317882"
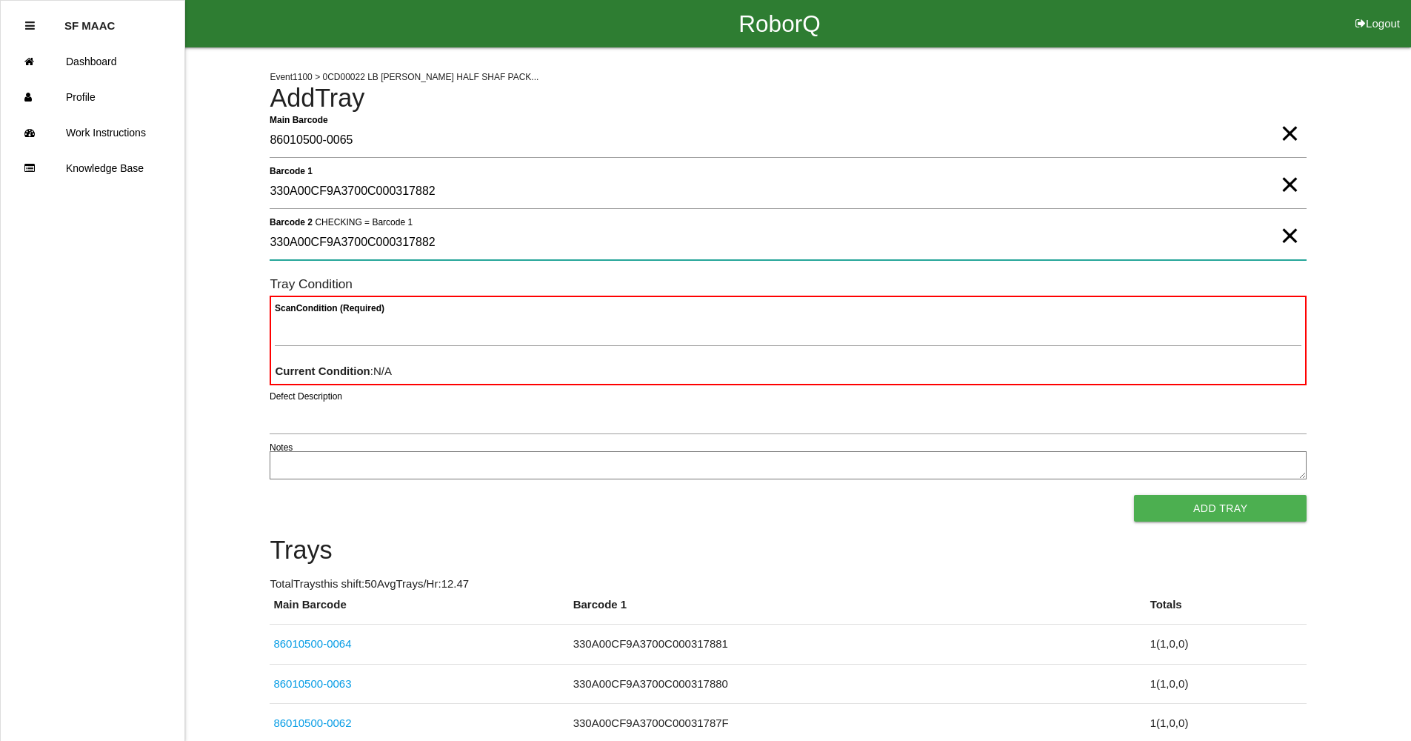
type 2 "330A00CF9A3700C000317882"
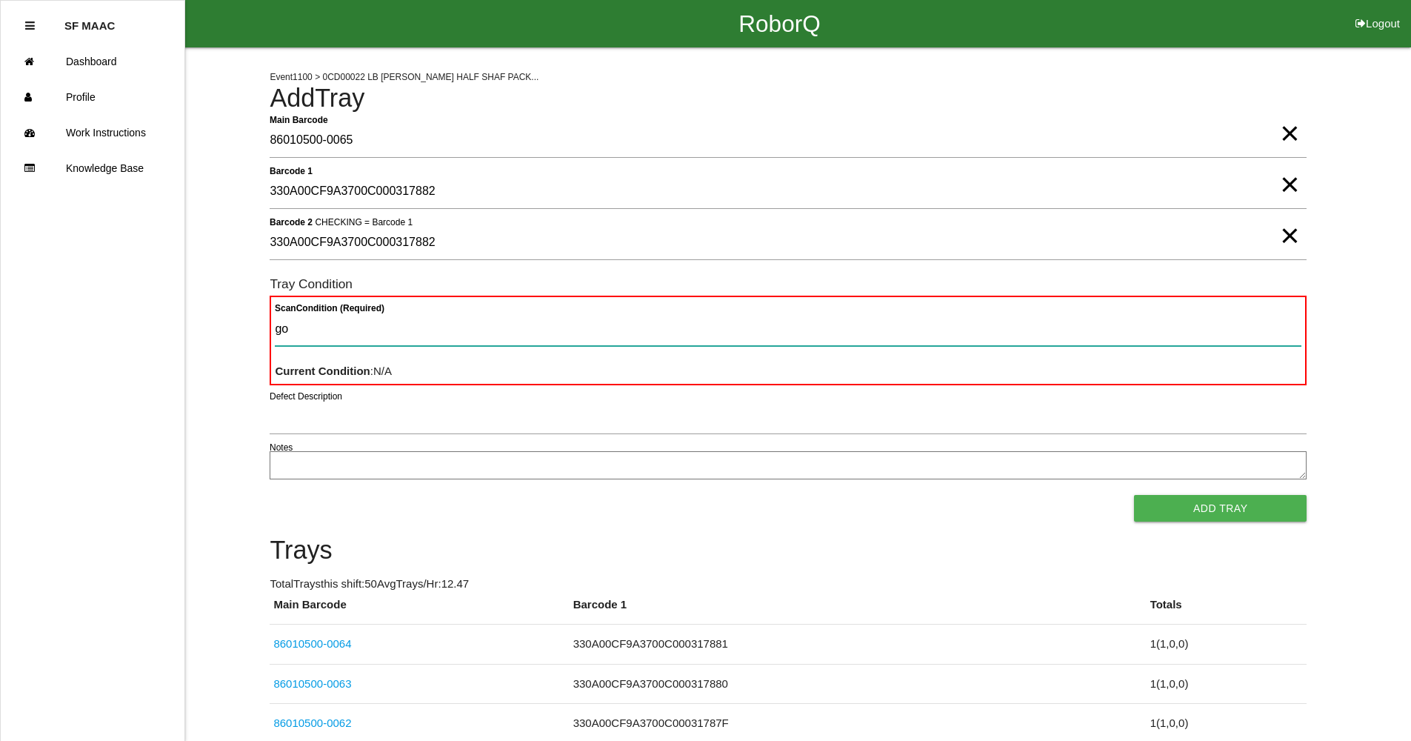
type Condition "goo"
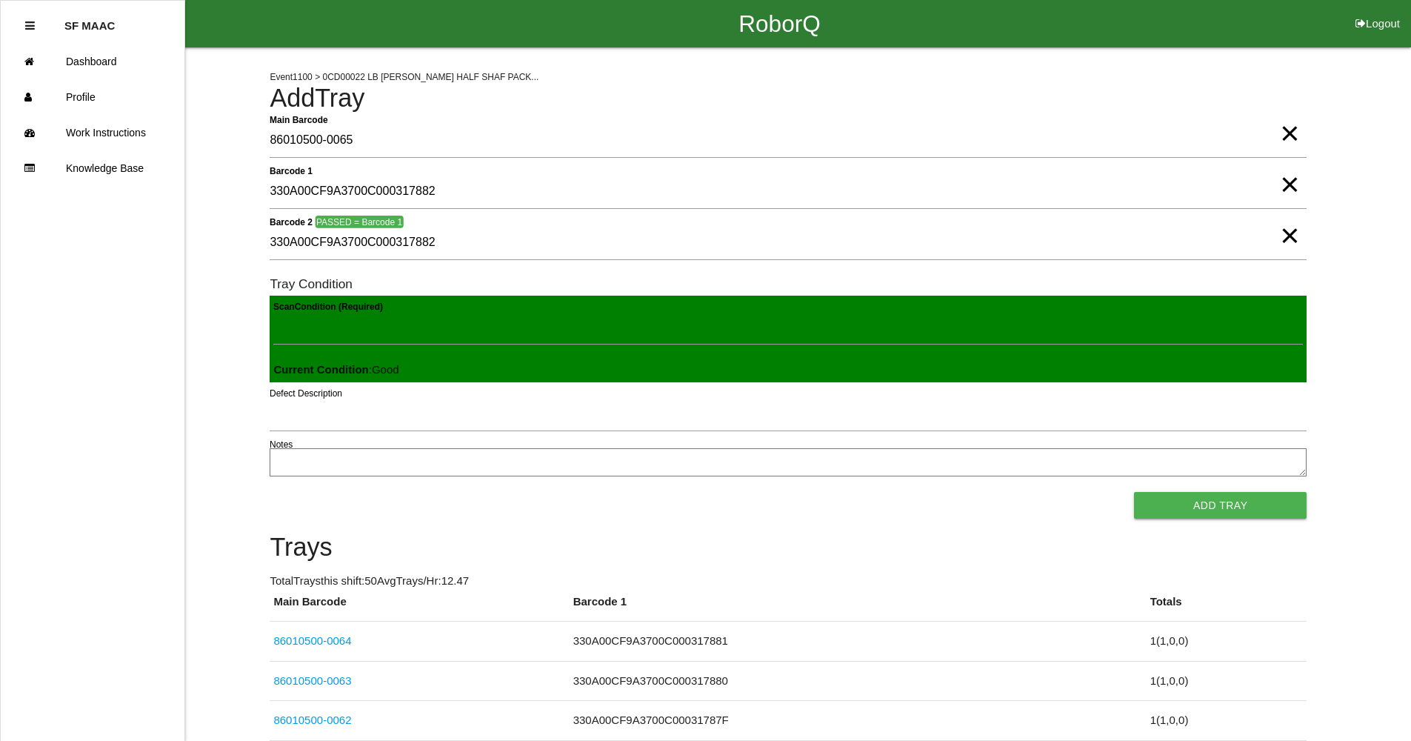
click at [1134, 492] on button "Add Tray" at bounding box center [1220, 505] width 173 height 27
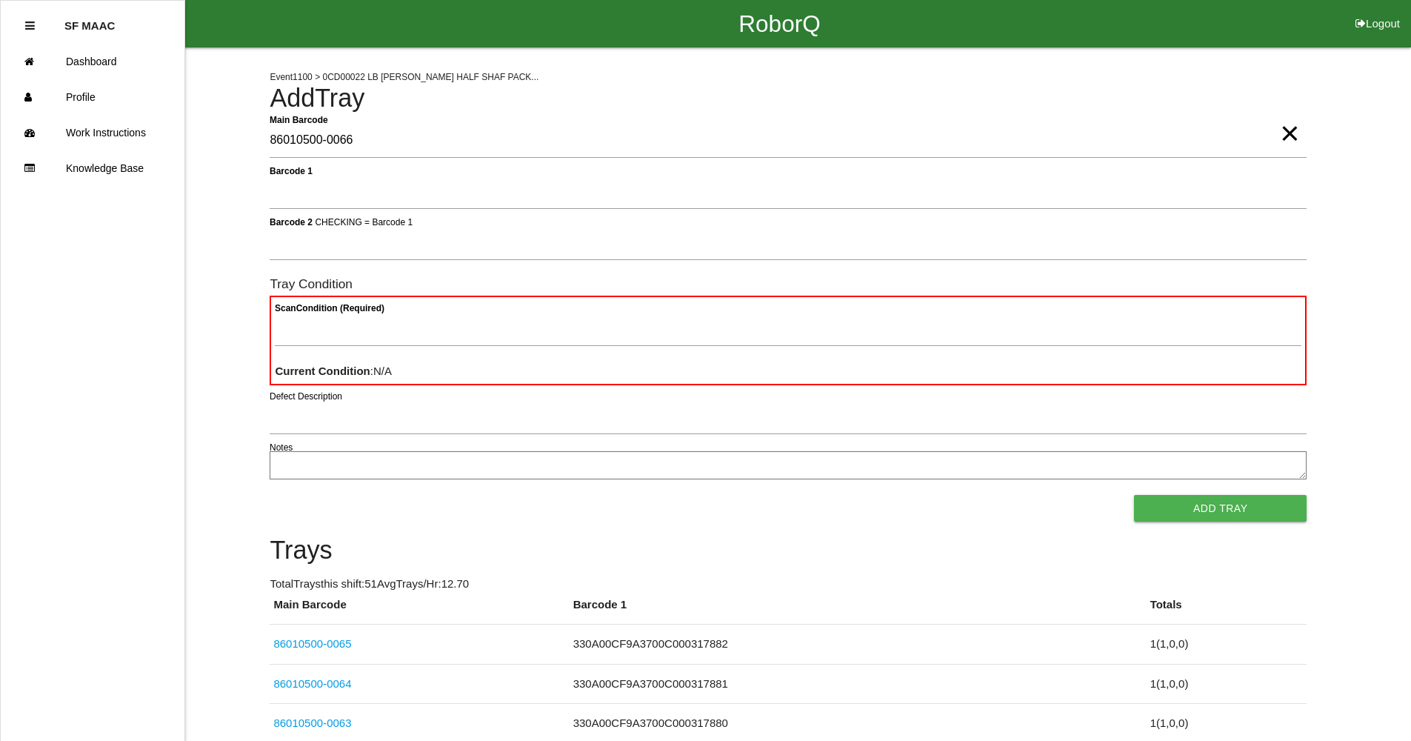
type Barcode "86010500-0066"
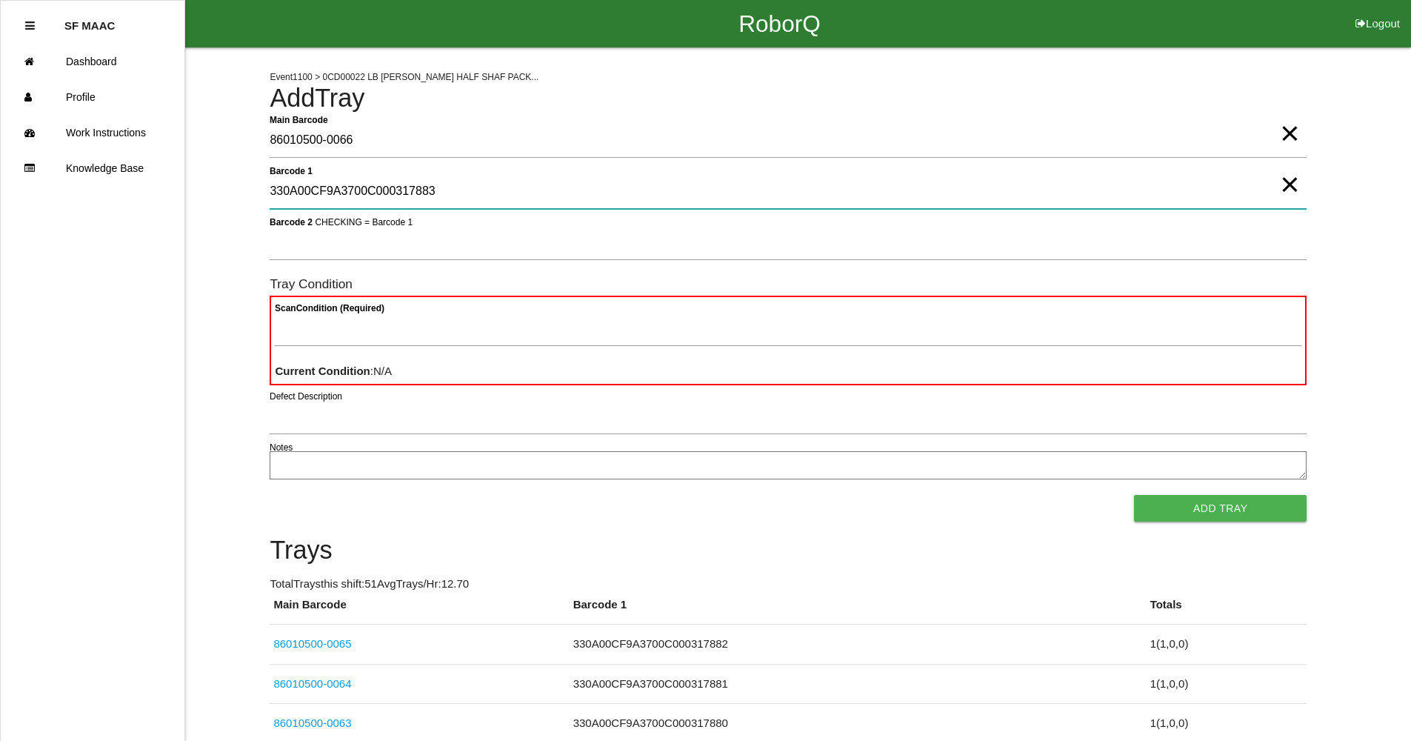
type 1 "330A00CF9A3700C000317883"
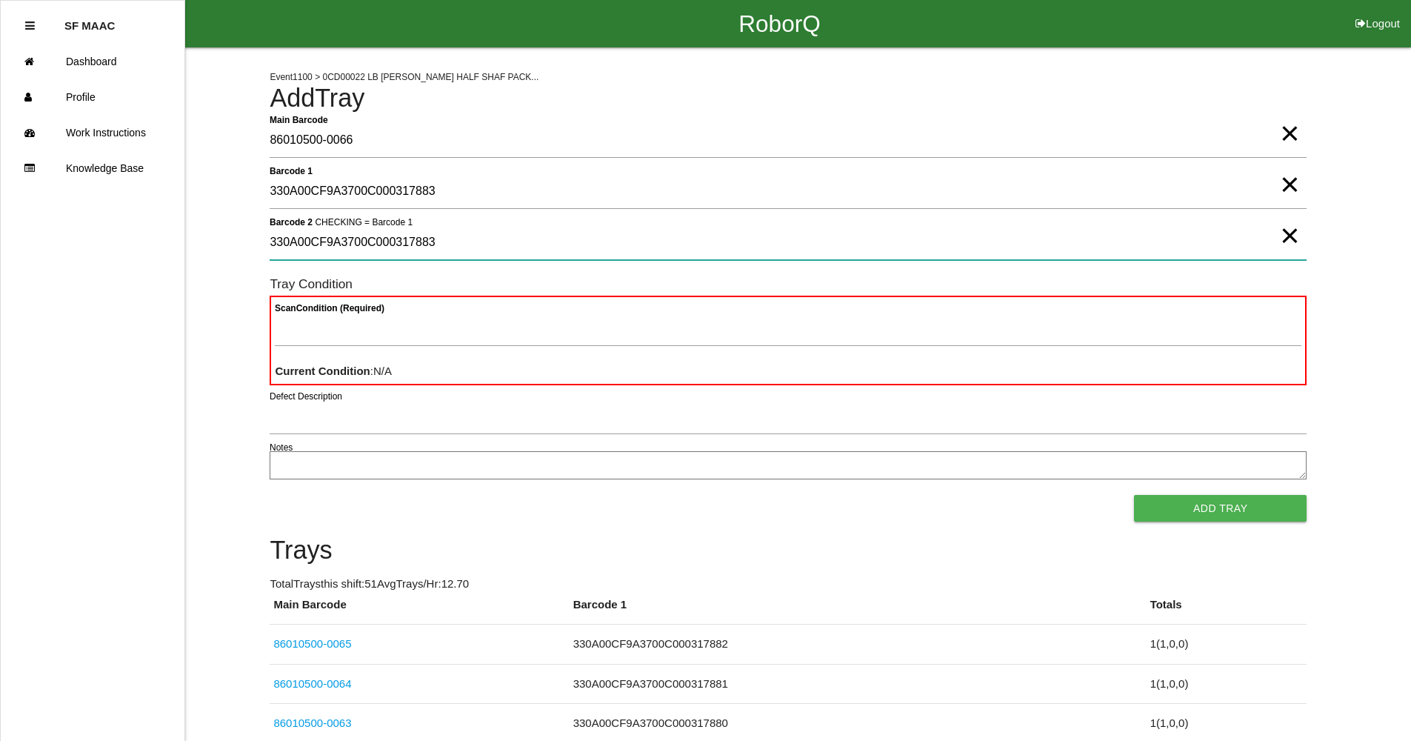
type 2 "330A00CF9A3700C000317883"
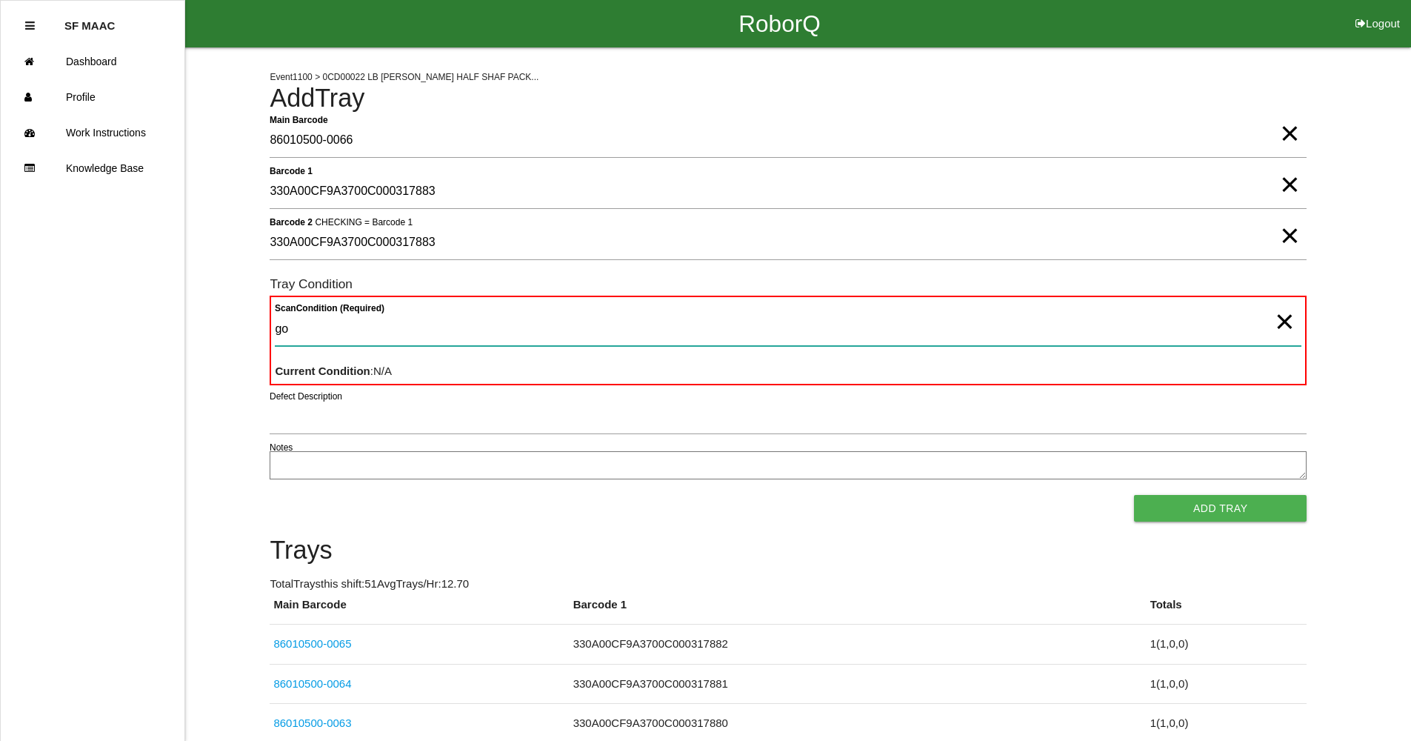
type Condition "goo"
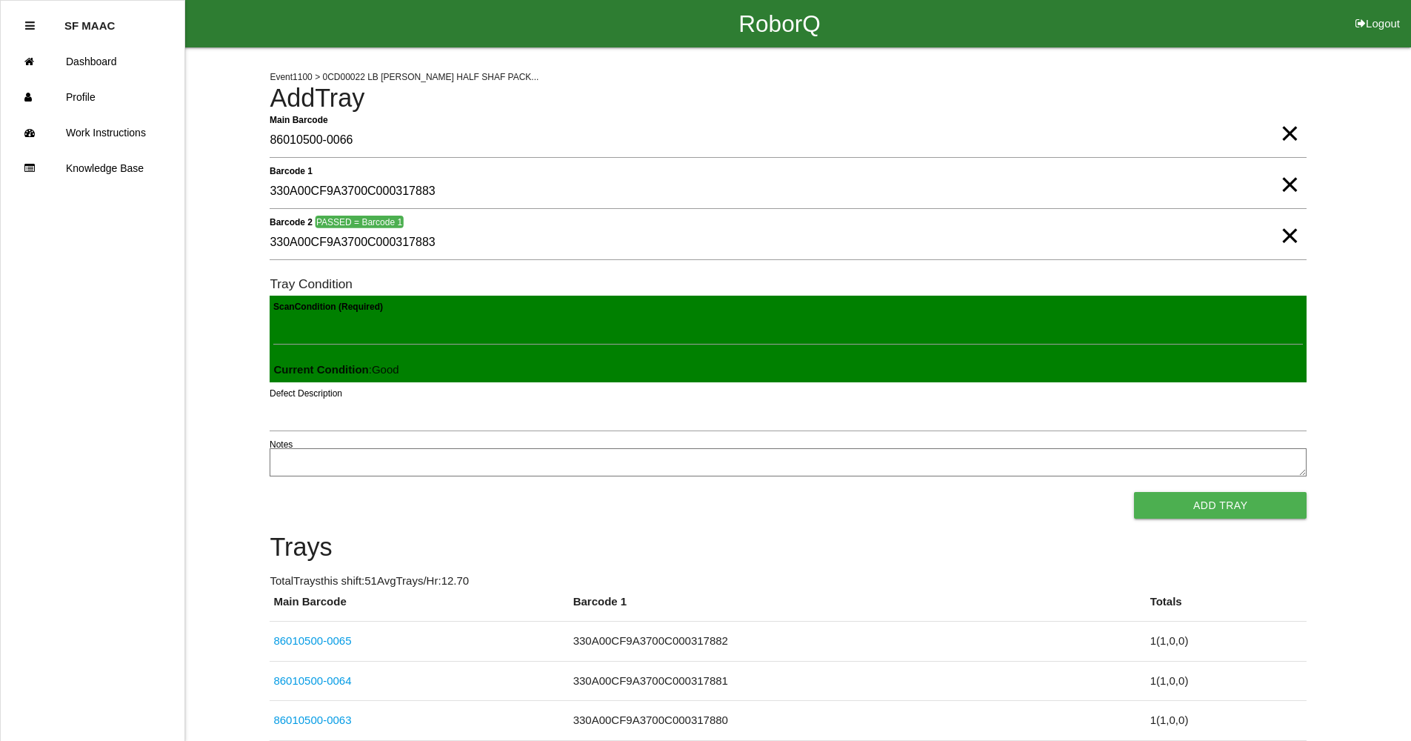
click at [1134, 492] on button "Add Tray" at bounding box center [1220, 505] width 173 height 27
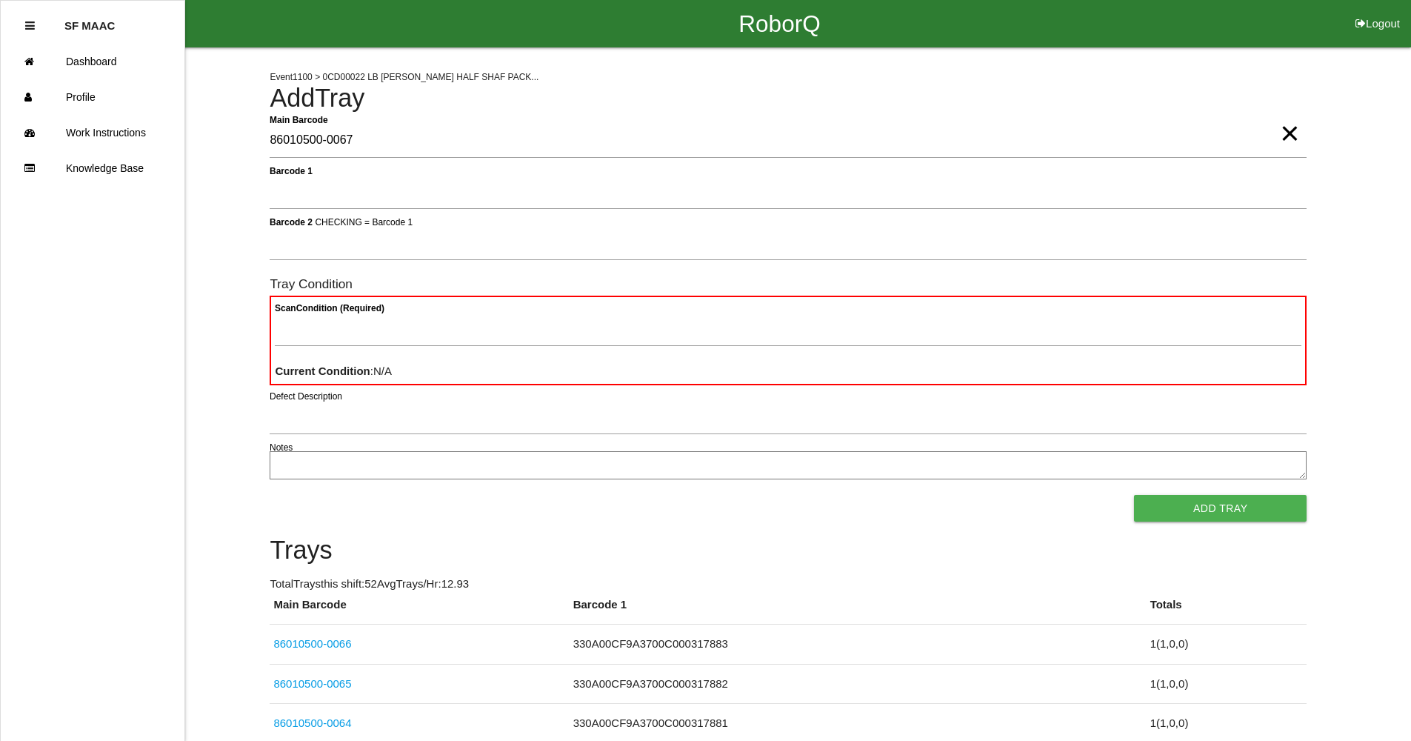
type Barcode "86010500-0067"
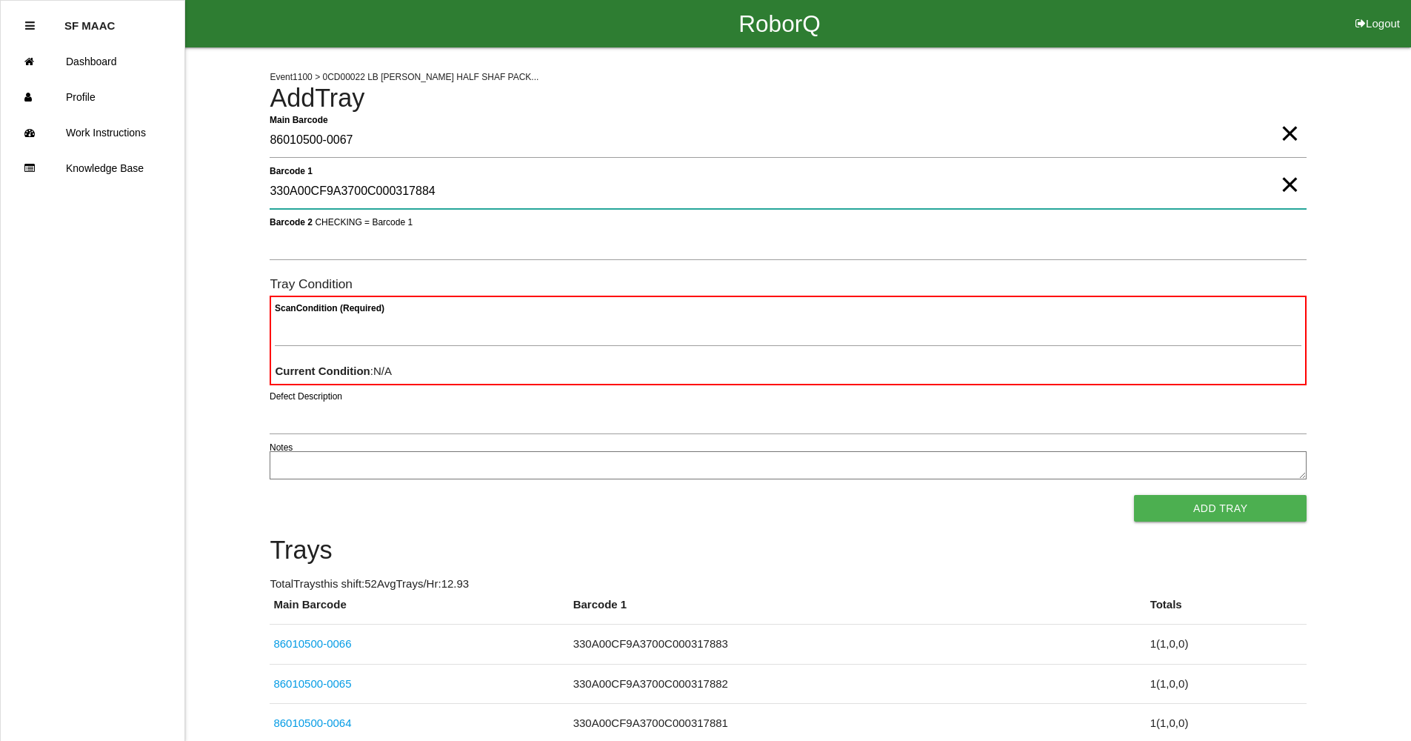
type 1 "330A00CF9A3700C000317884"
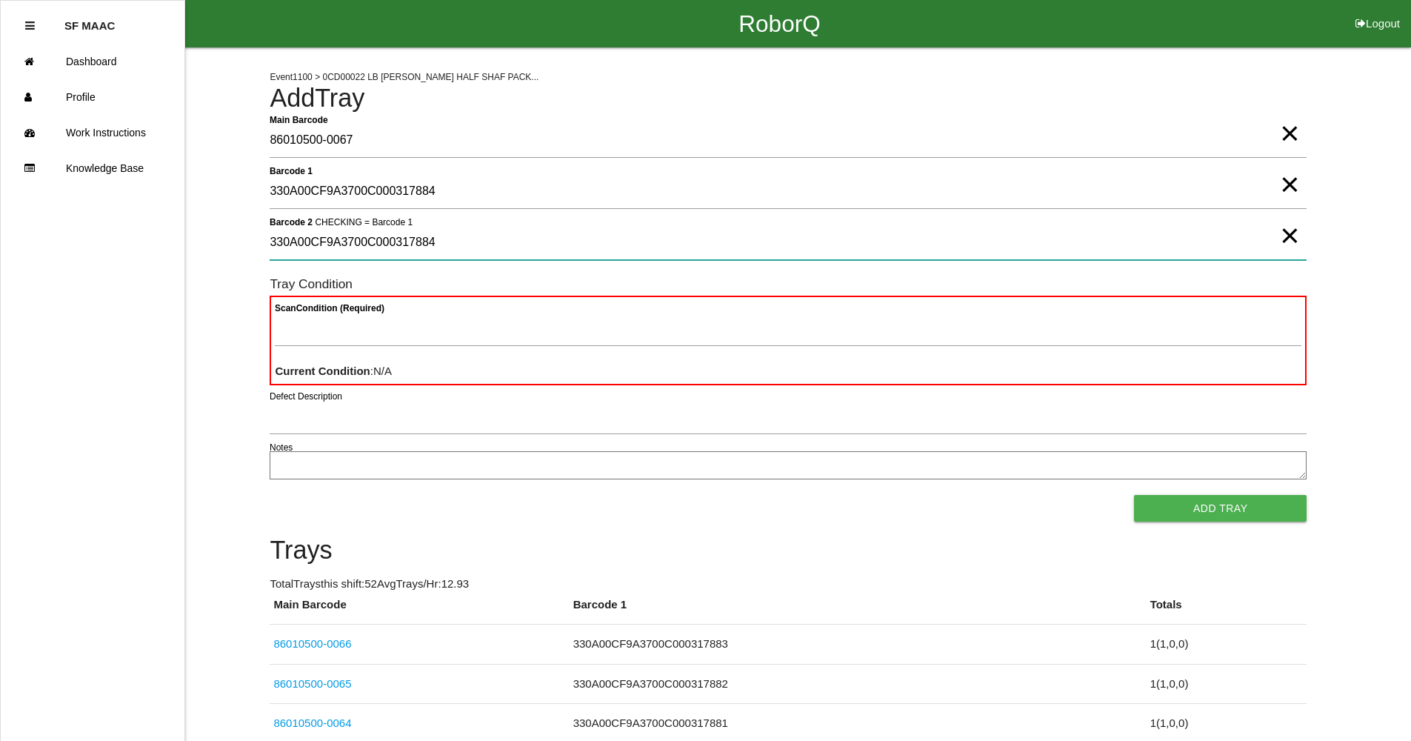
type 2 "330A00CF9A3700C000317884"
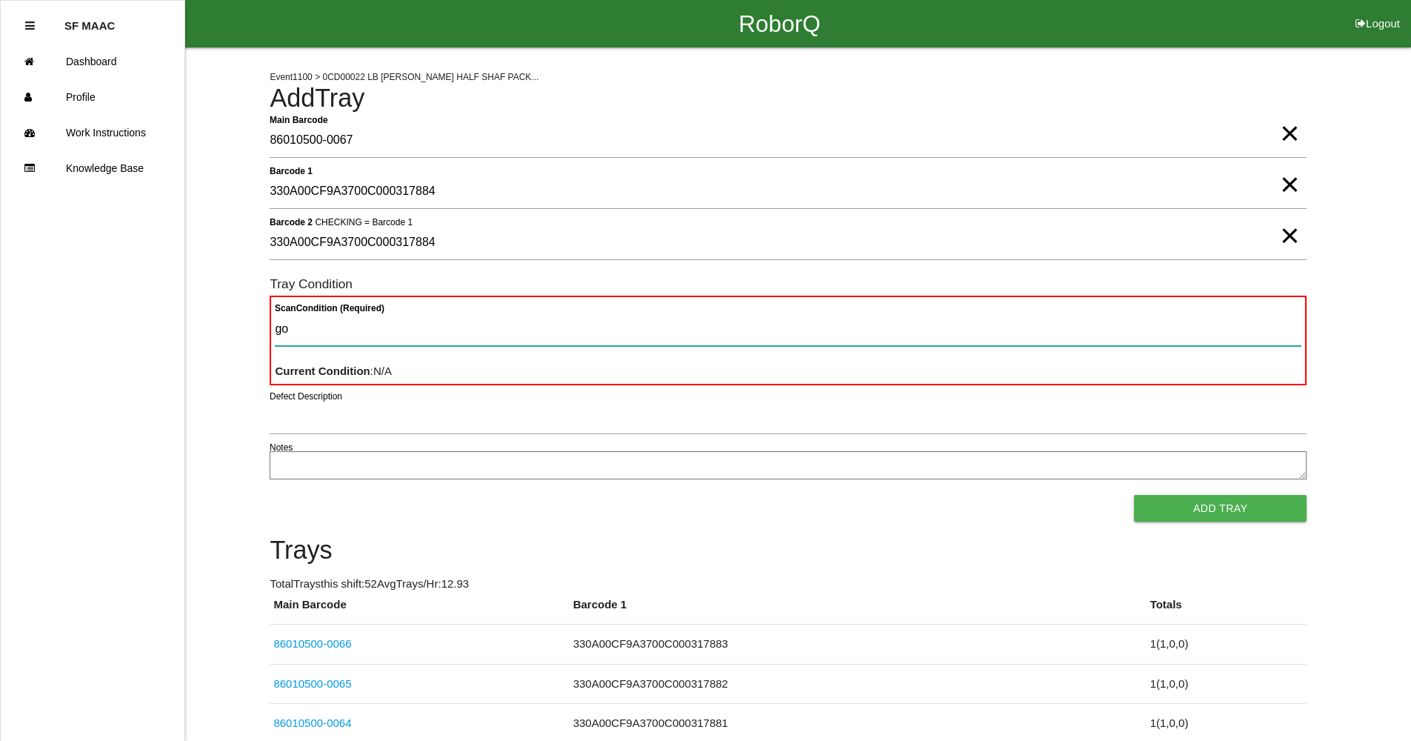
type Condition "goo"
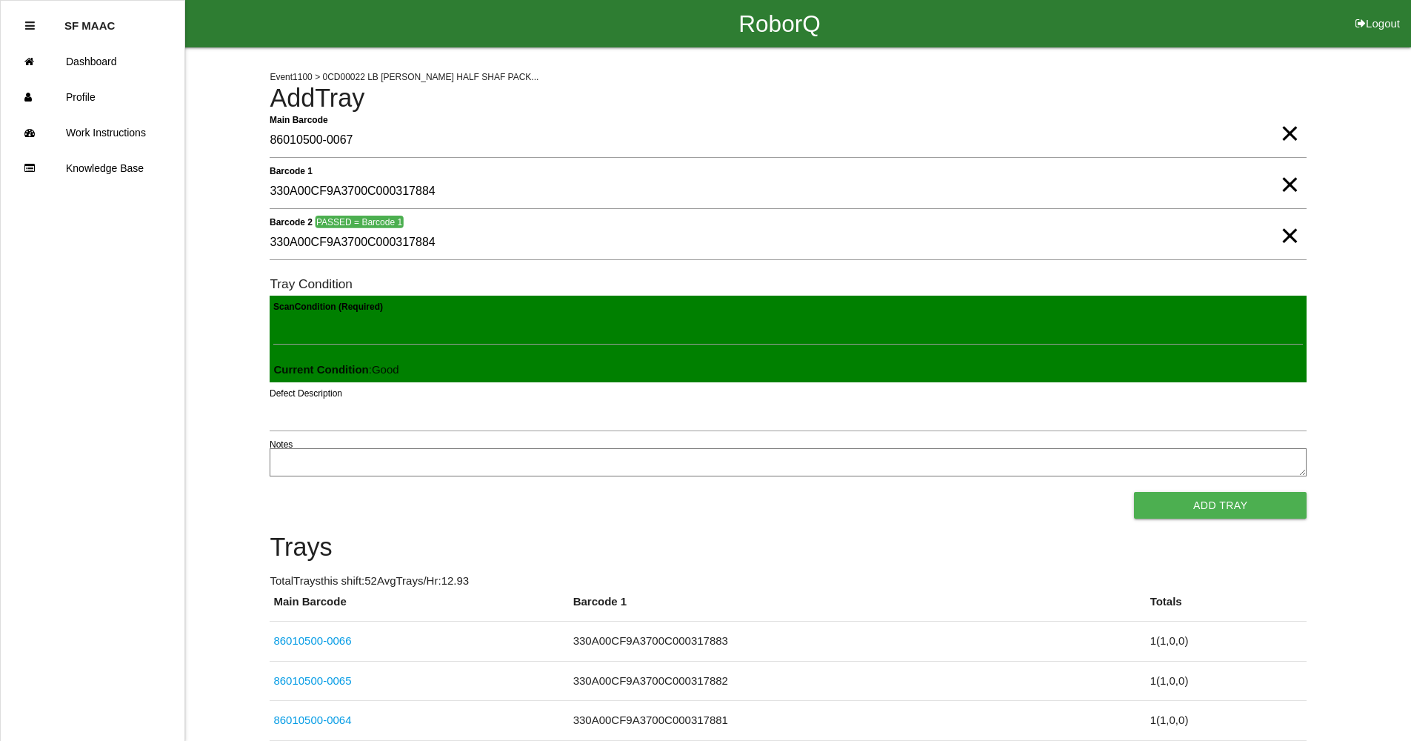
click at [1134, 492] on button "Add Tray" at bounding box center [1220, 505] width 173 height 27
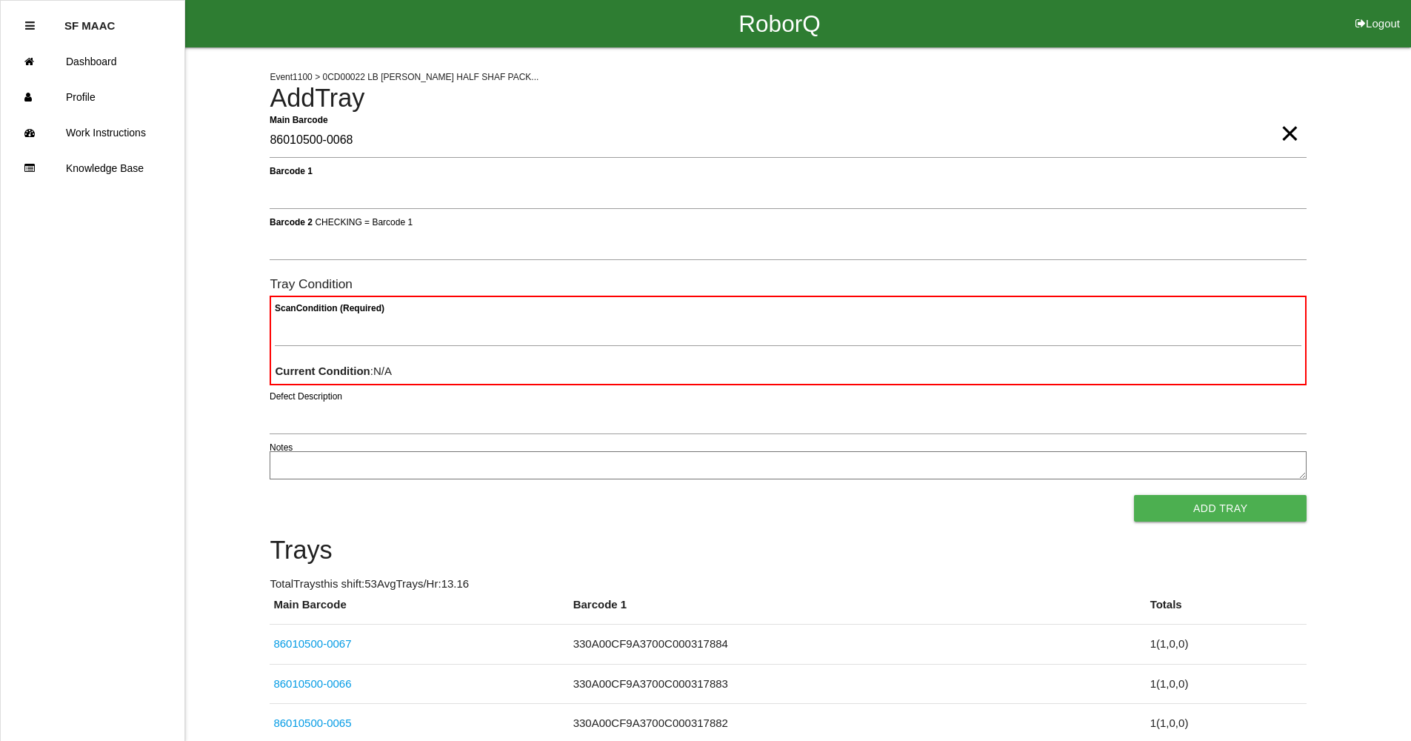
type Barcode "86010500-0068"
type textarea "BAD"
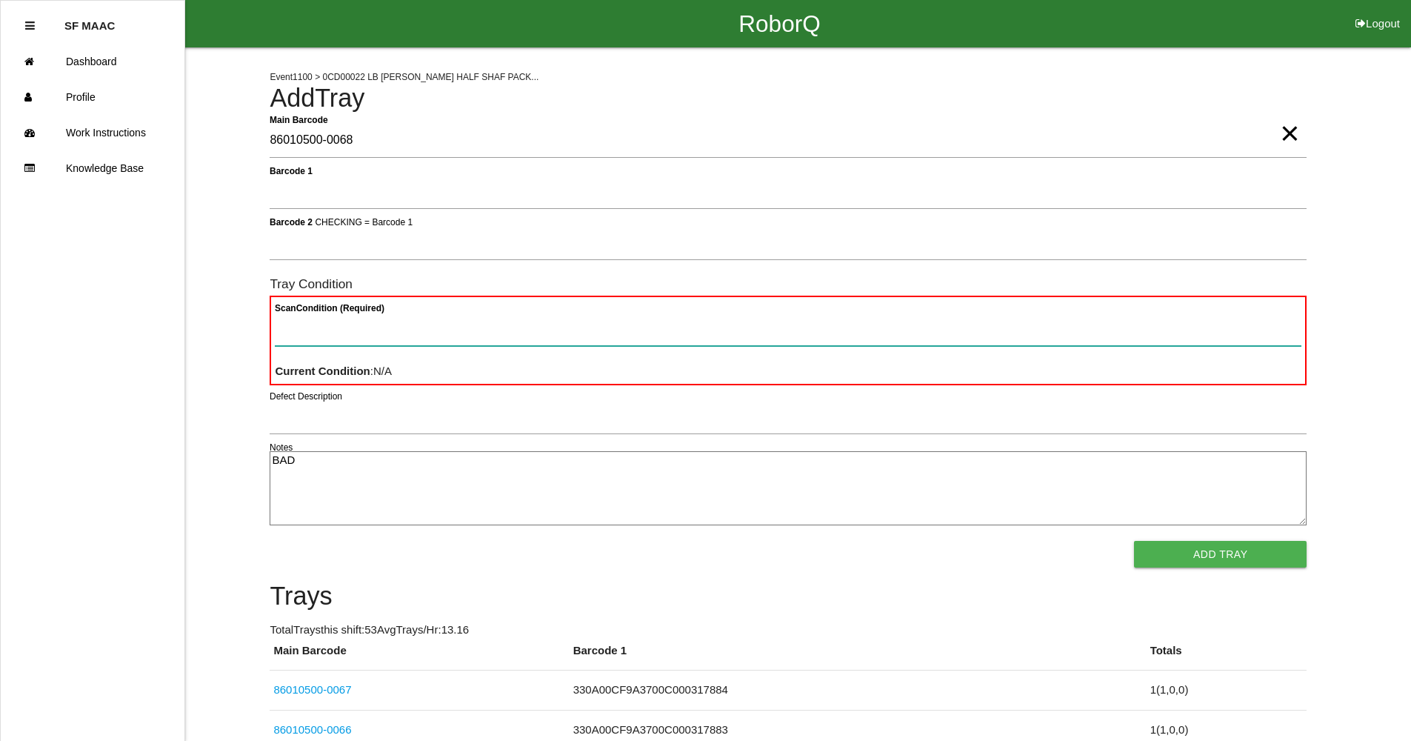
click at [353, 330] on Condition "Scan Condition (Required)" at bounding box center [788, 329] width 1027 height 34
type Condition "ba"
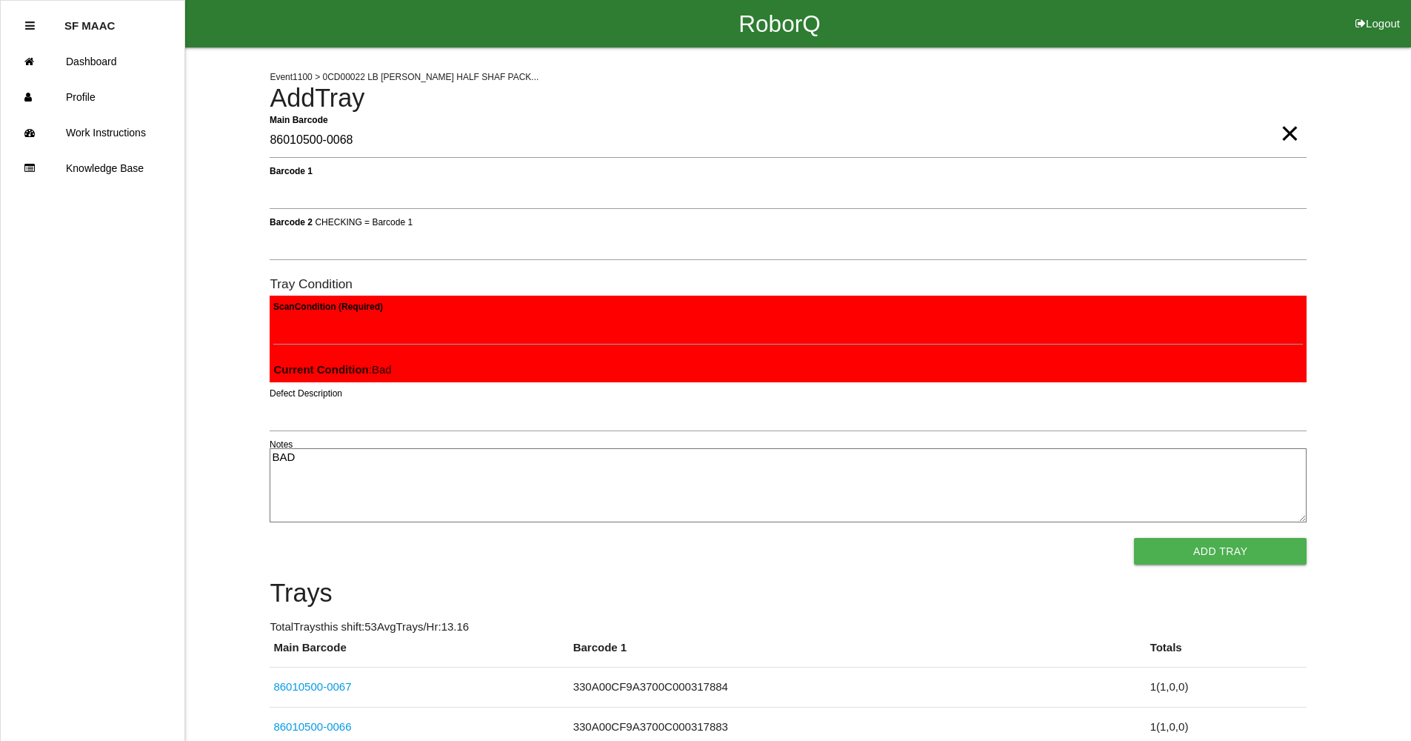
click at [1134, 538] on button "Add Tray" at bounding box center [1220, 551] width 173 height 27
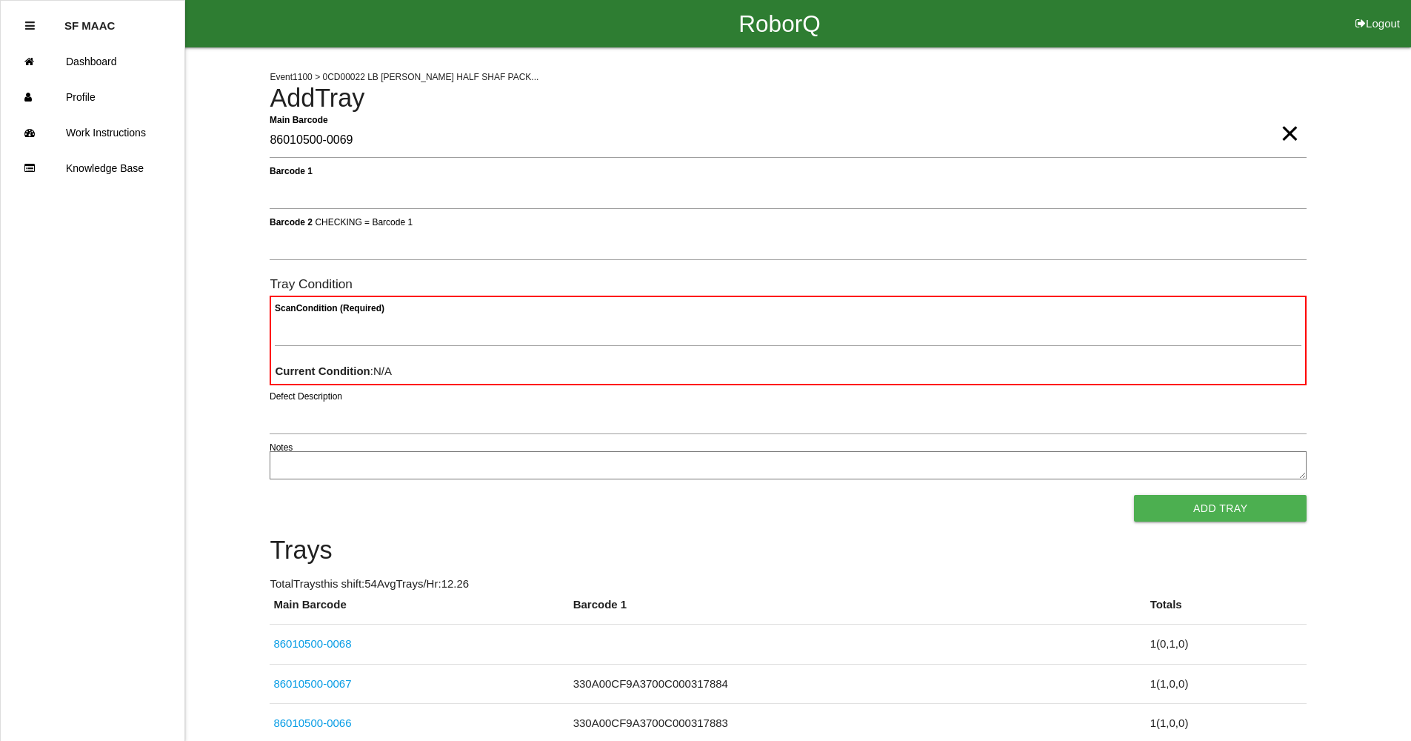
type Barcode "86010500-0069"
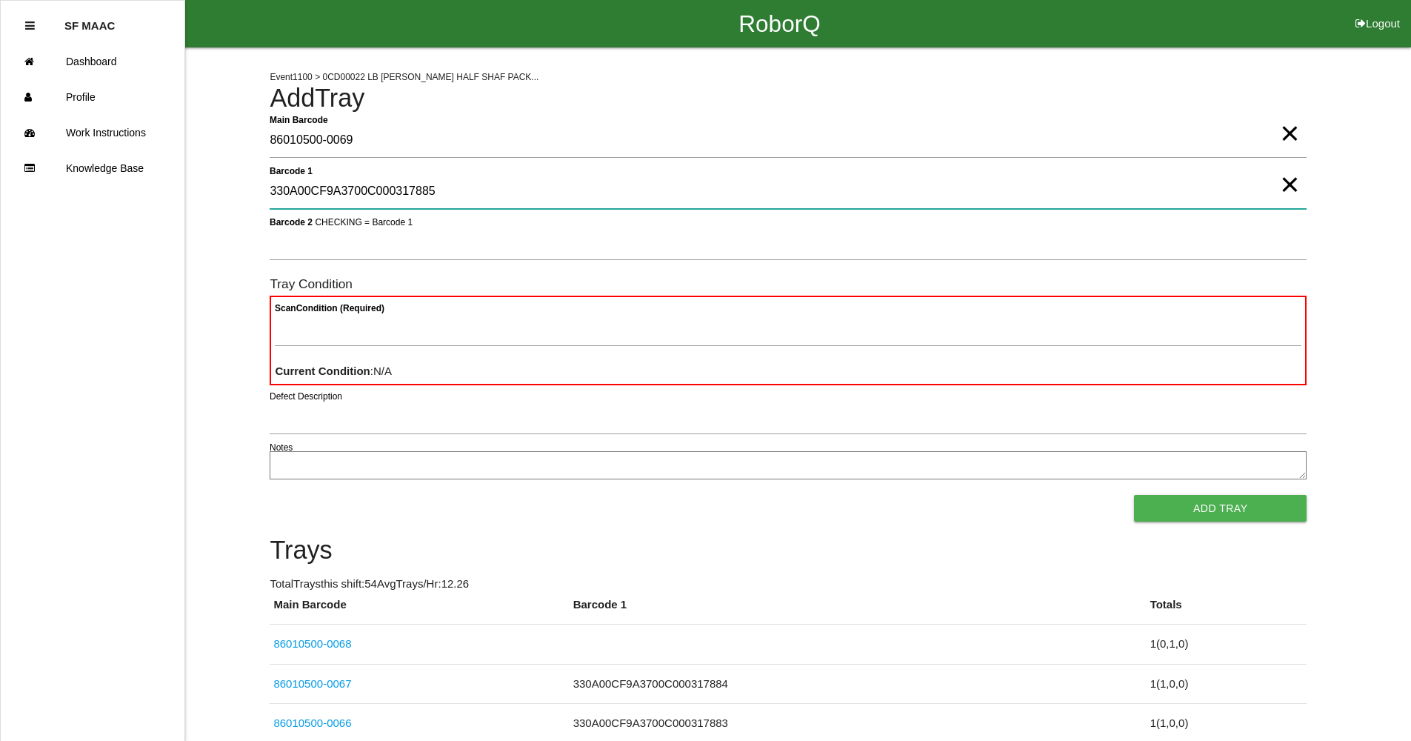
type 1 "330A00CF9A3700C000317885"
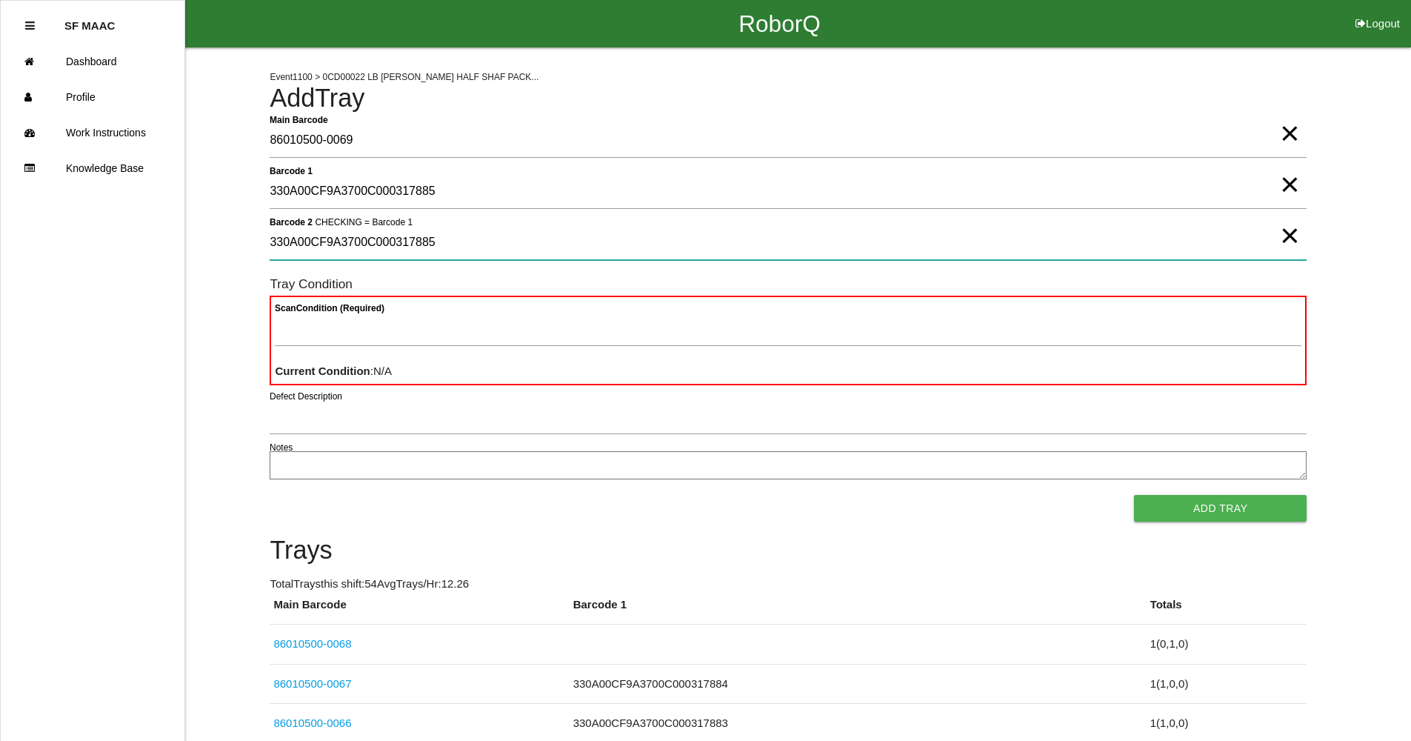
type 2 "330A00CF9A3700C000317885"
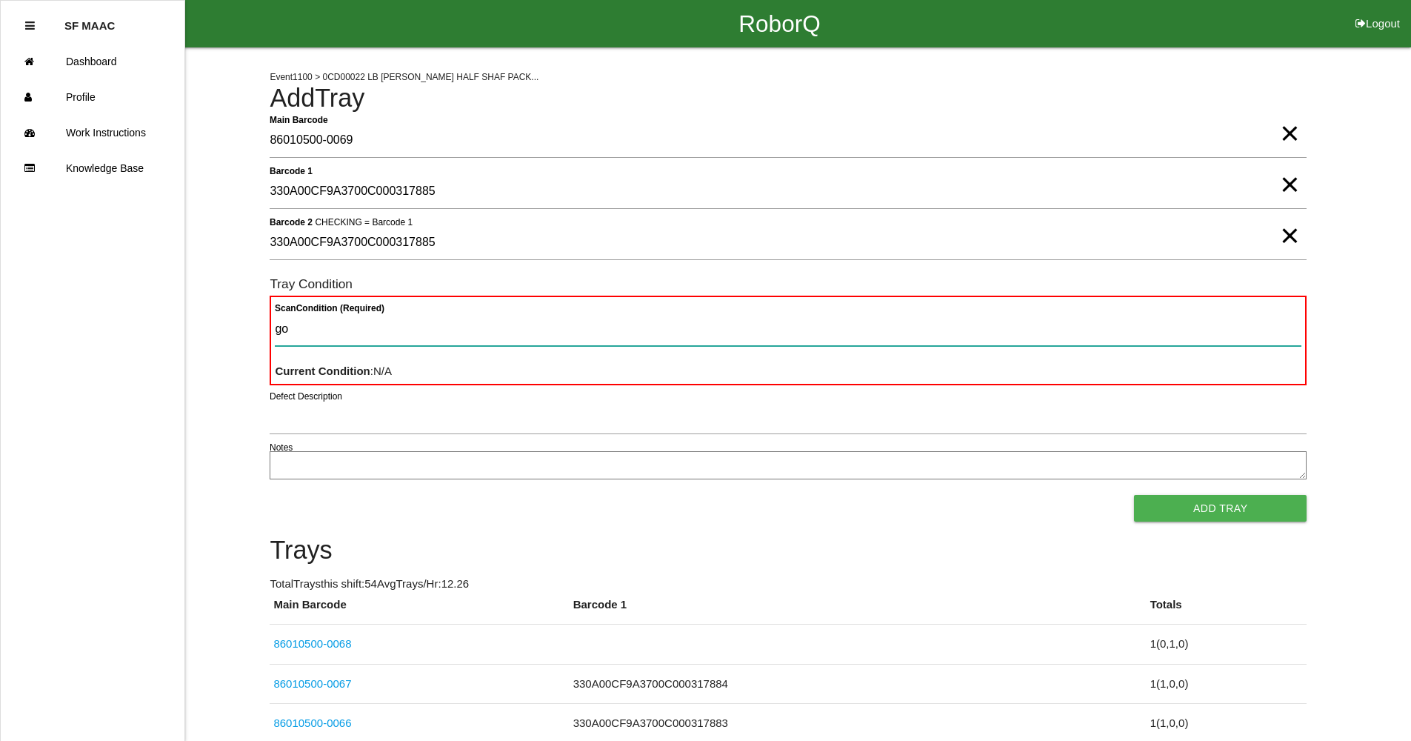
type Condition "goo"
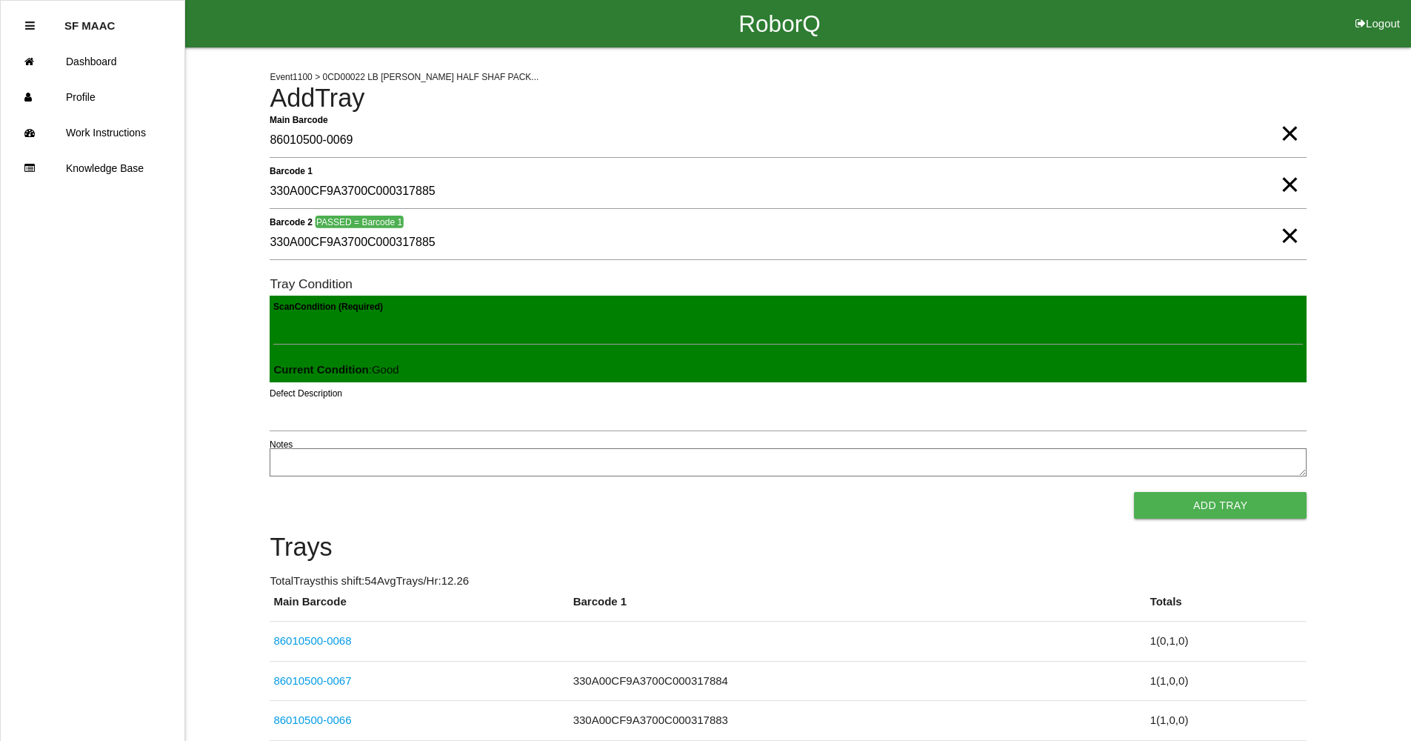
click at [1134, 492] on button "Add Tray" at bounding box center [1220, 505] width 173 height 27
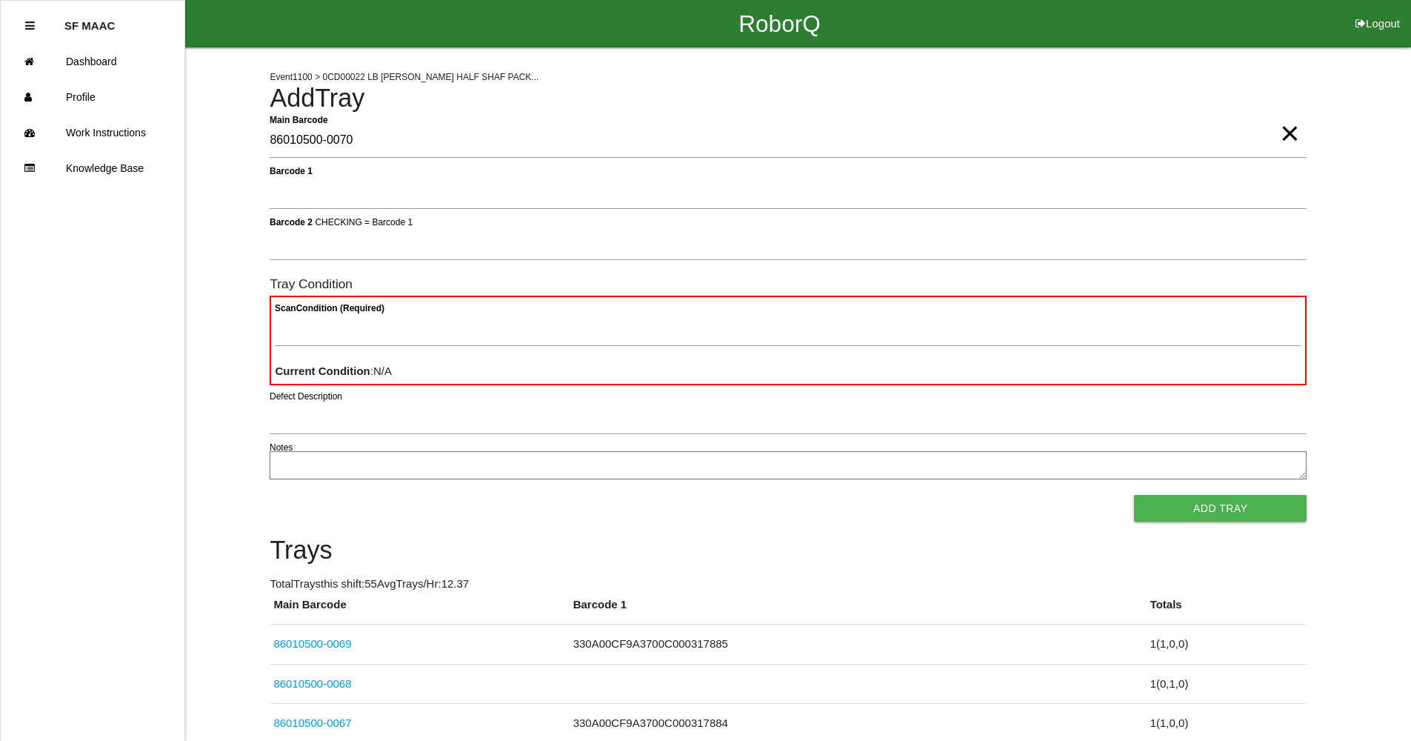
type Barcode "86010500-0070"
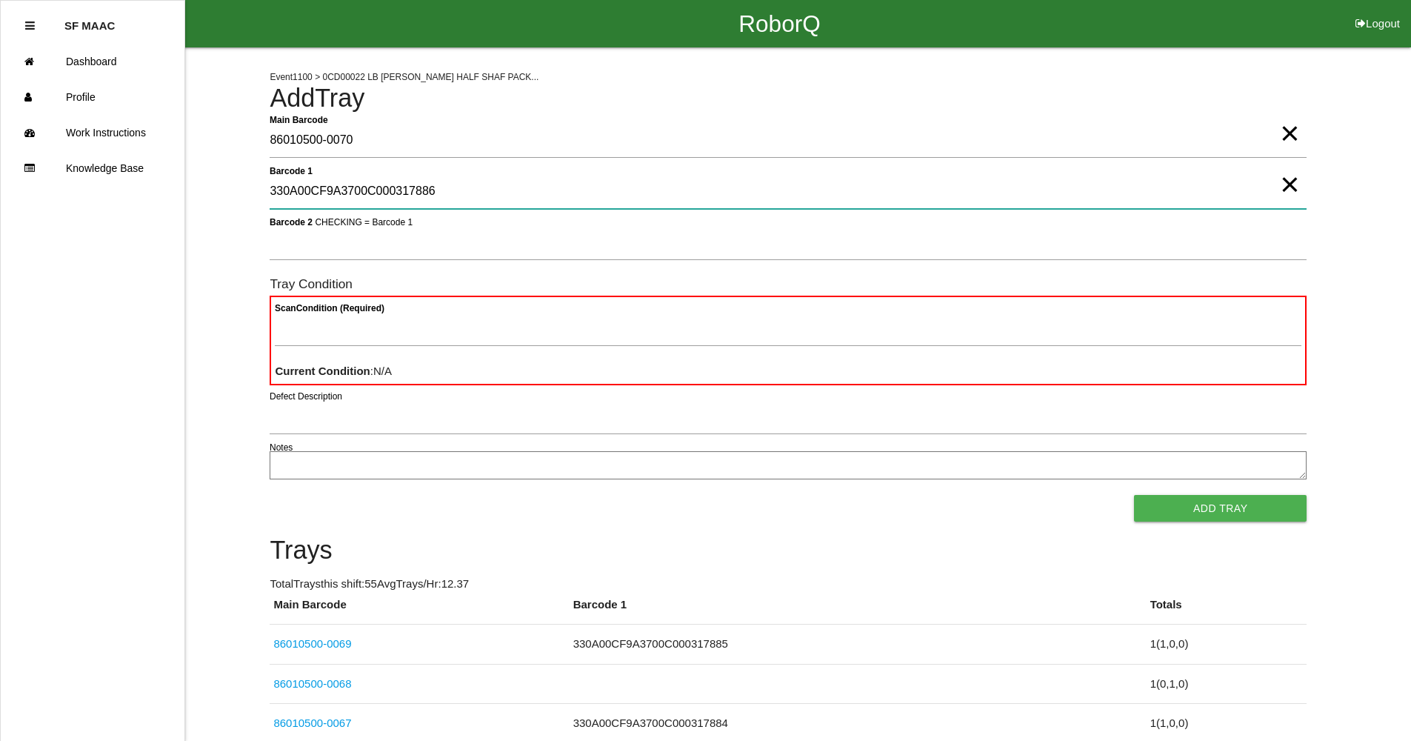
type 1 "330A00CF9A3700C000317886"
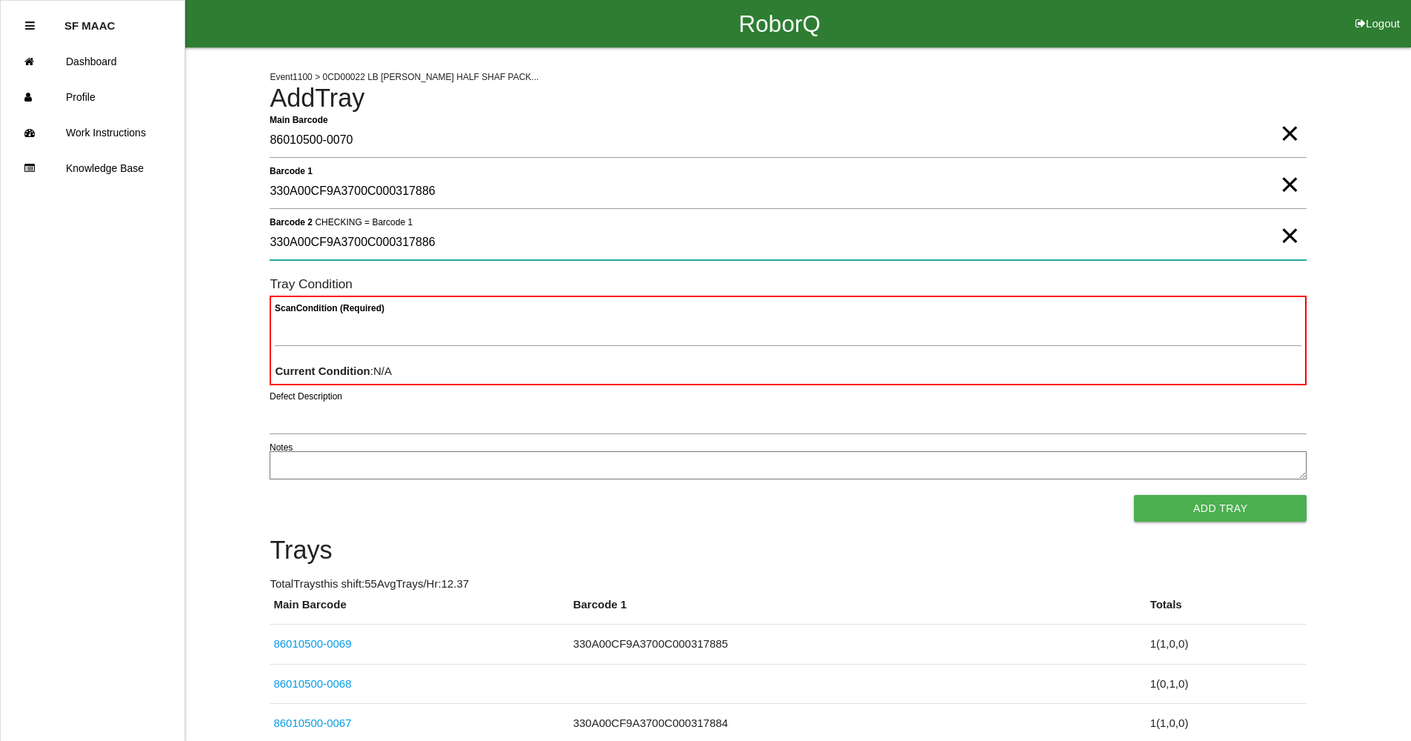
type 2 "330A00CF9A3700C000317886"
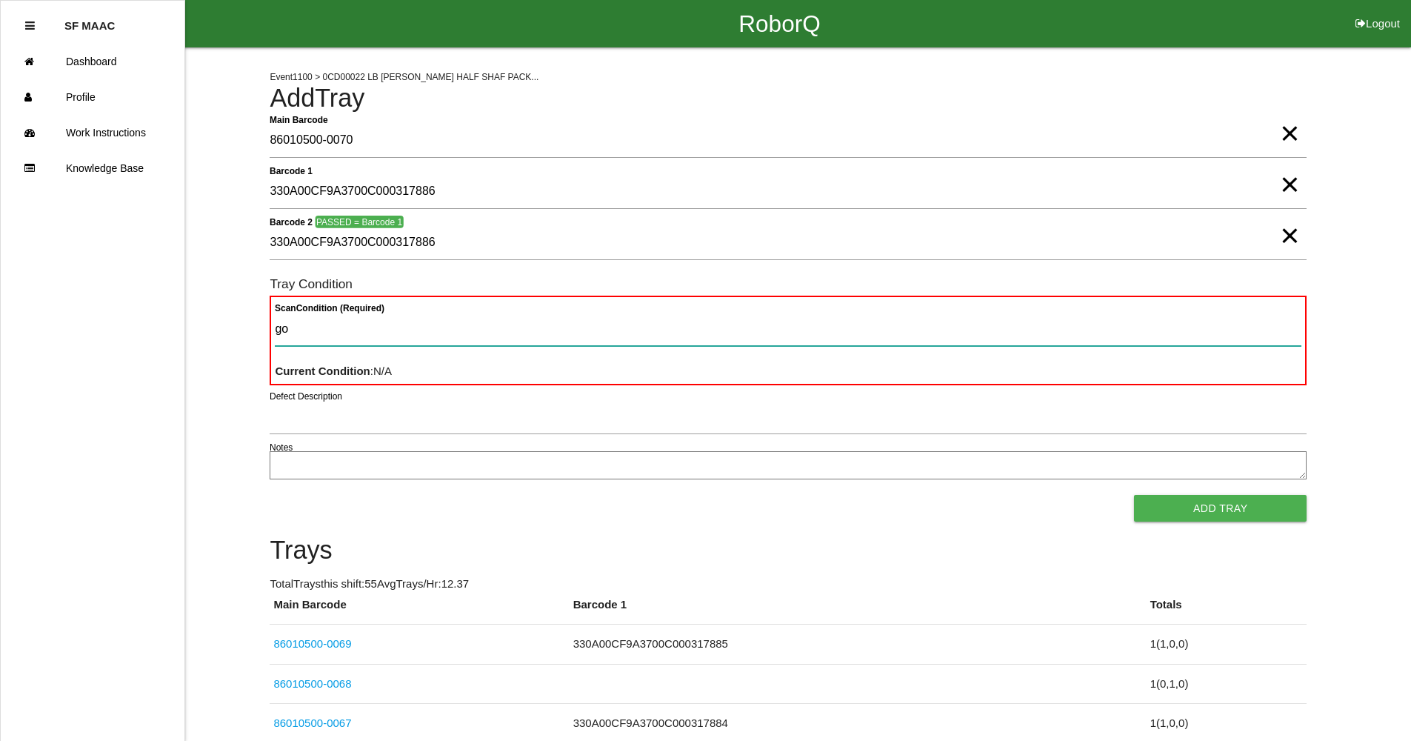
type Condition "goo"
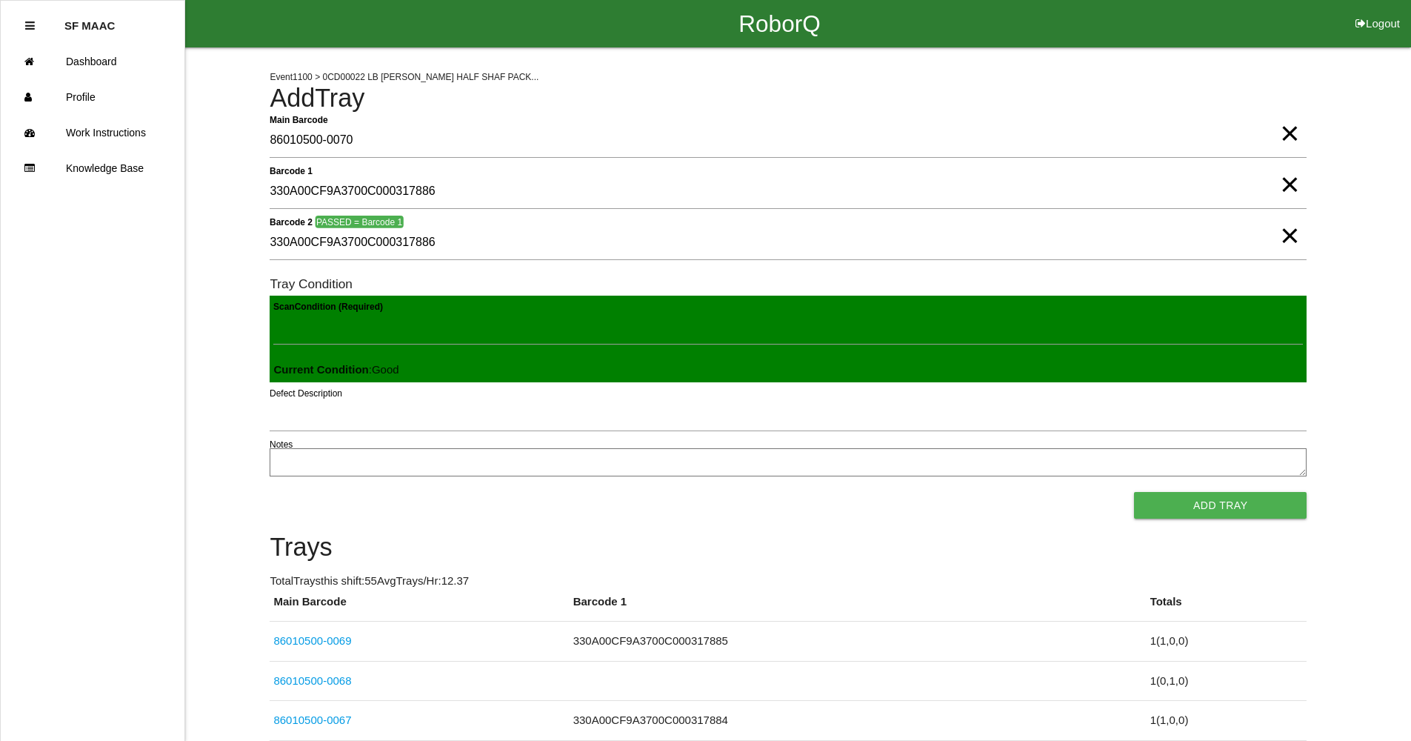
click at [1134, 492] on button "Add Tray" at bounding box center [1220, 505] width 173 height 27
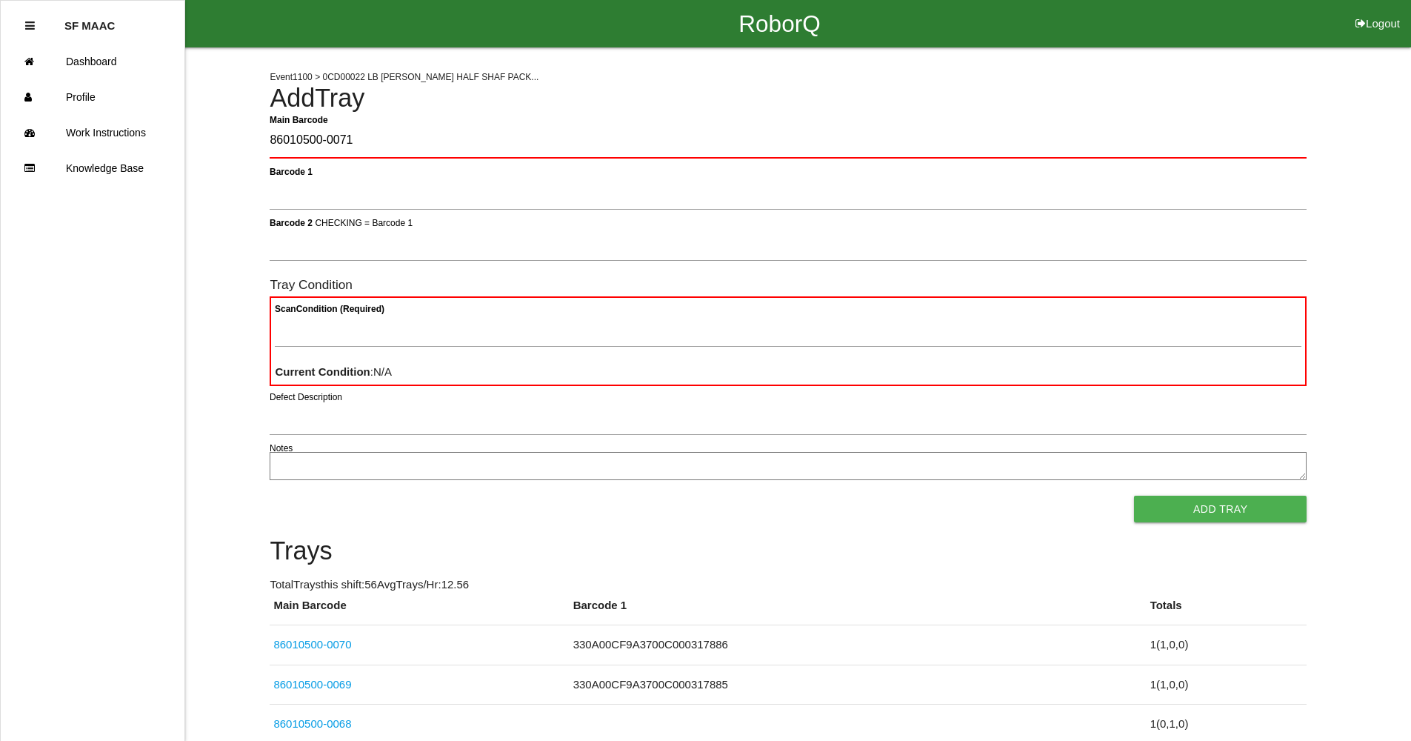
type Barcode "86010500-0071"
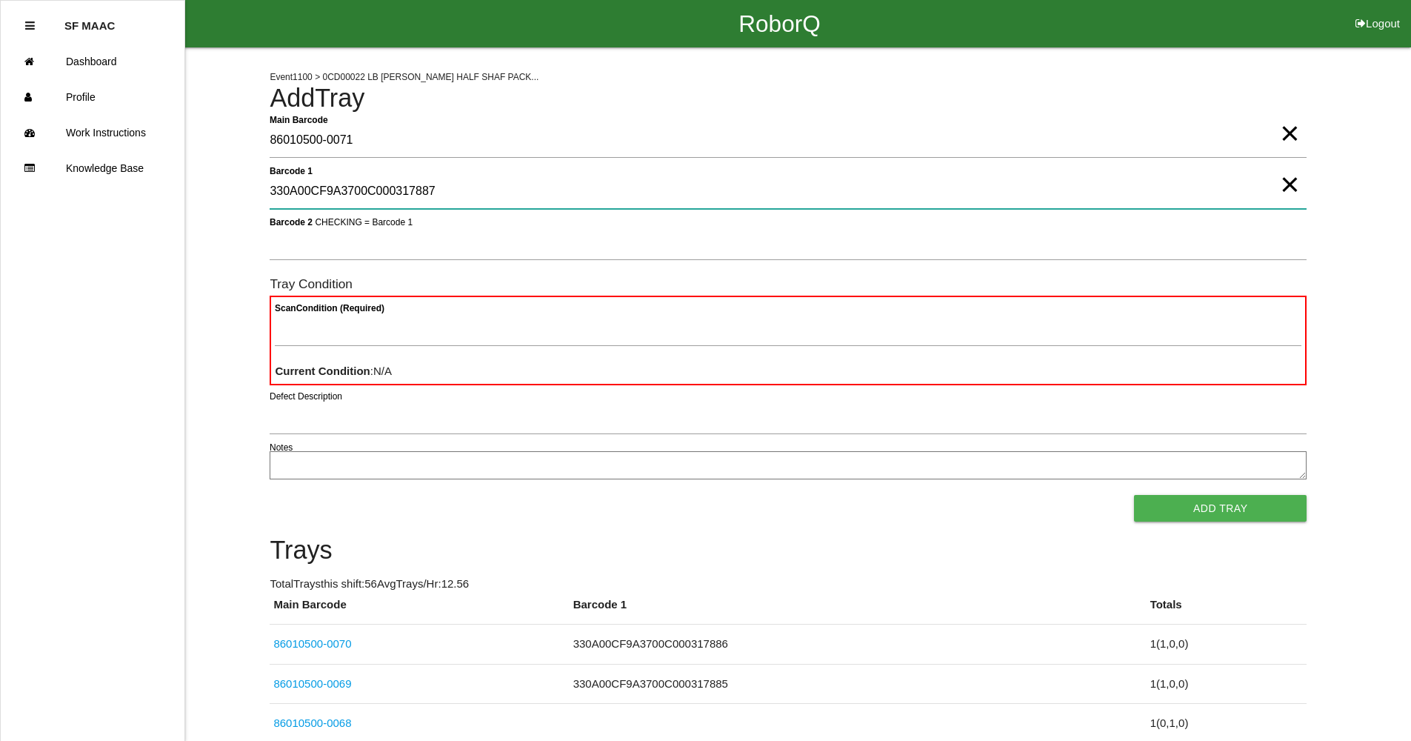
type 1 "330A00CF9A3700C000317887"
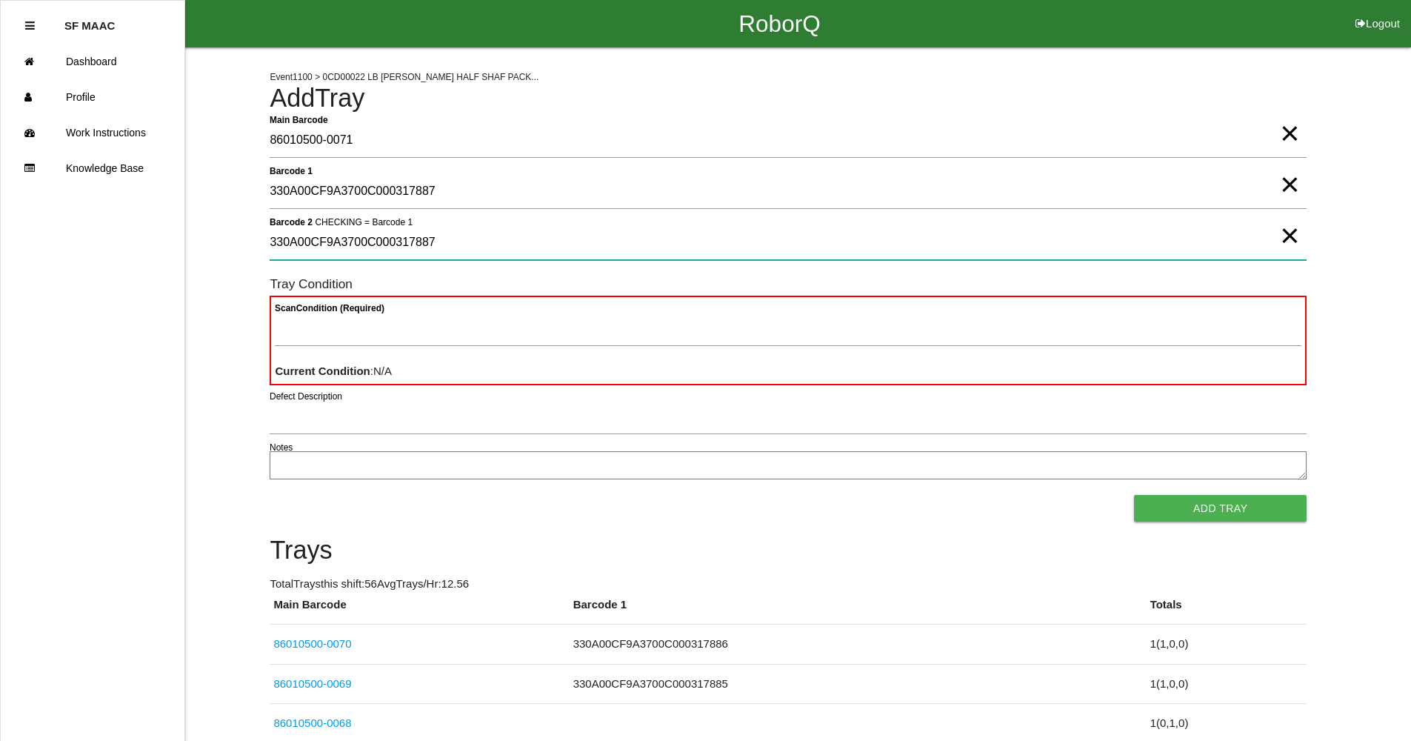
type 2 "330A00CF9A3700C000317887"
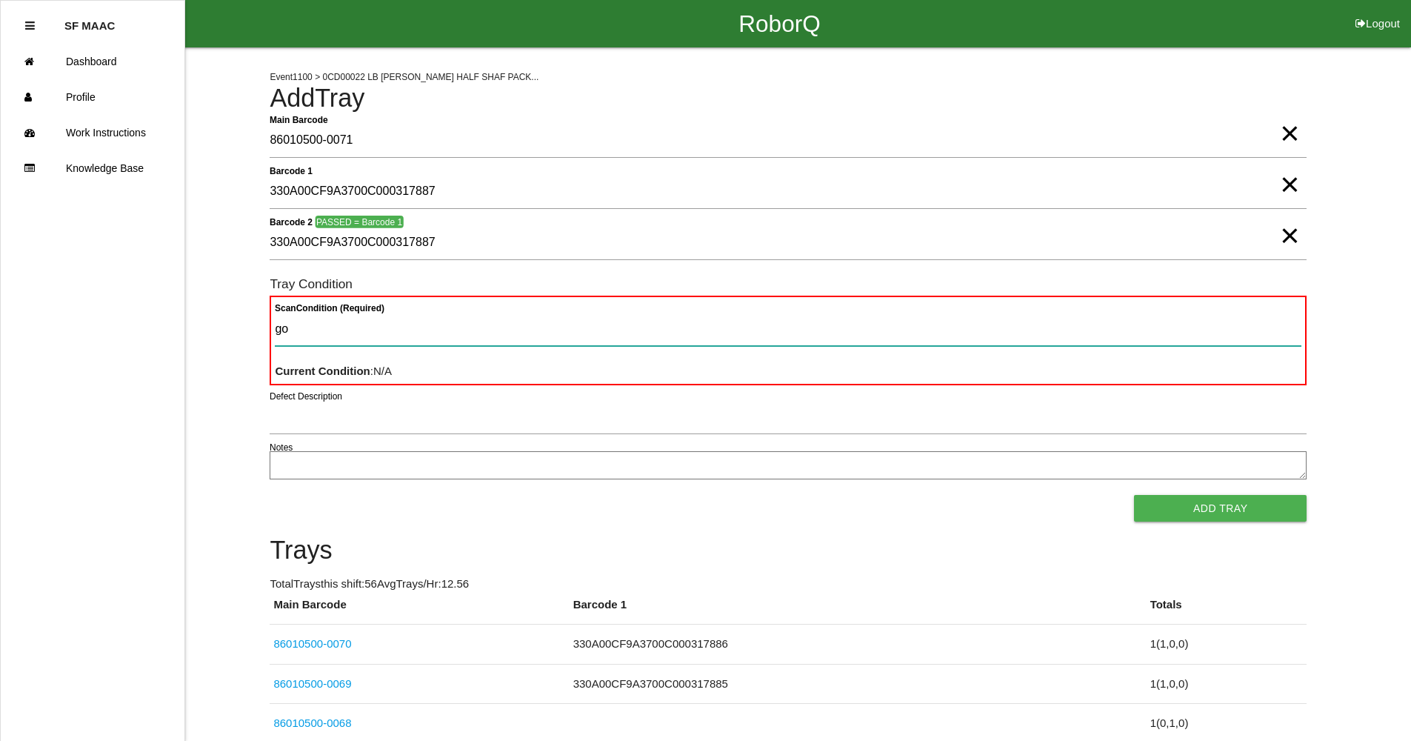
type Condition "goo"
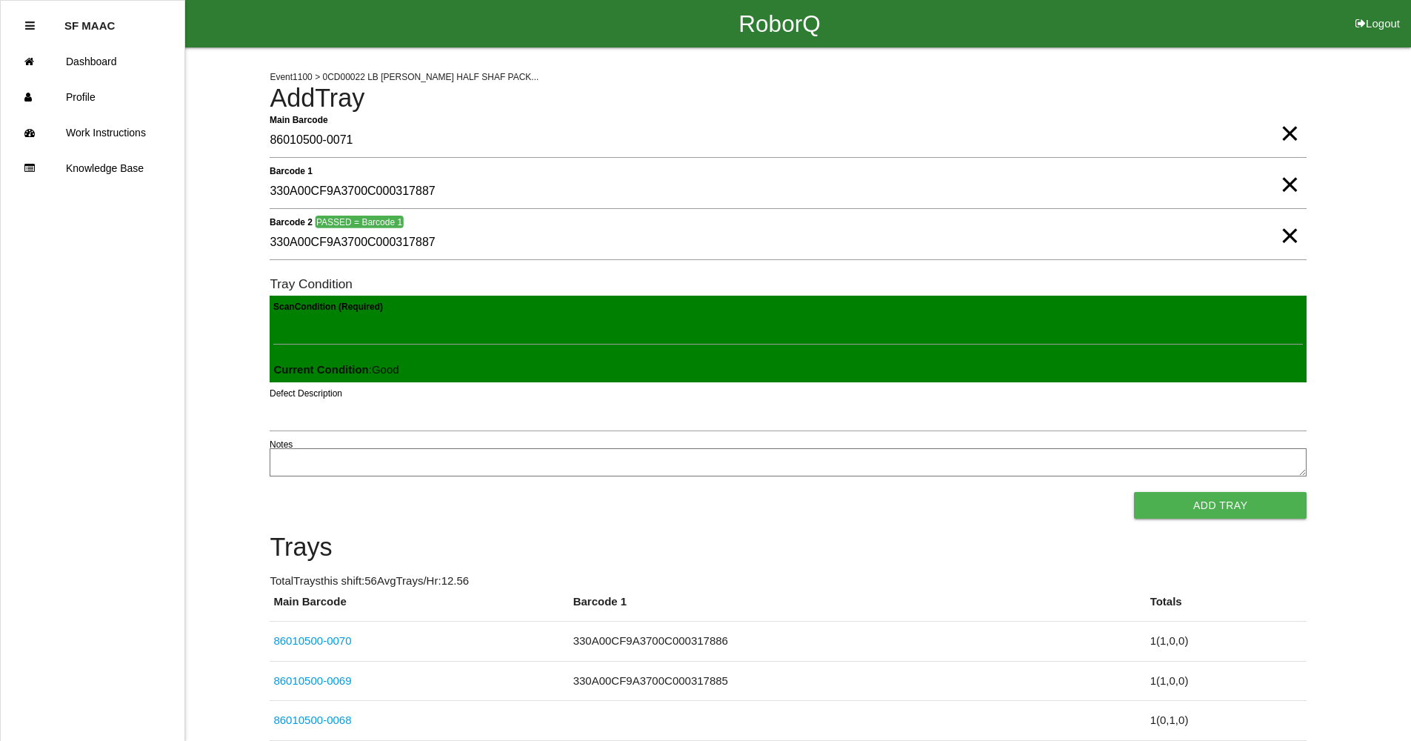
click at [1134, 492] on button "Add Tray" at bounding box center [1220, 505] width 173 height 27
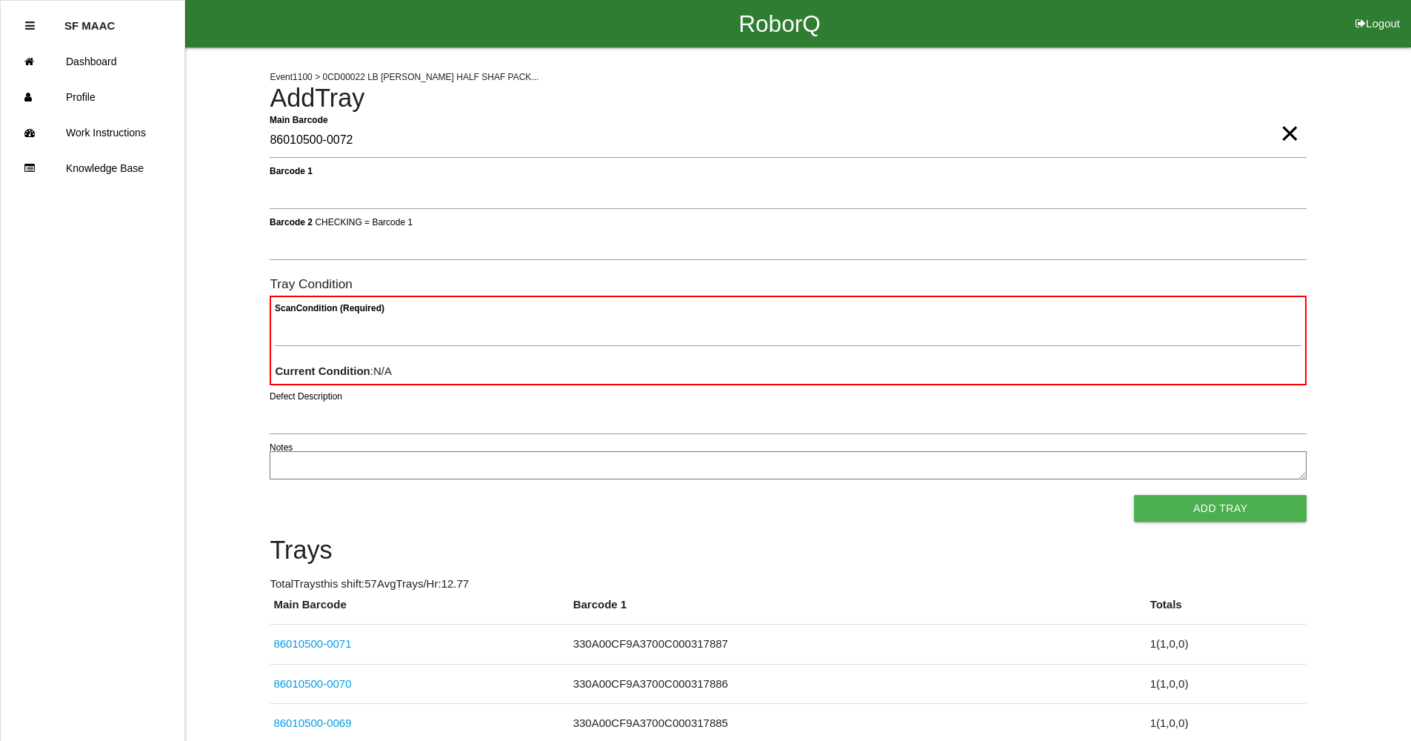
type Barcode "86010500-0072"
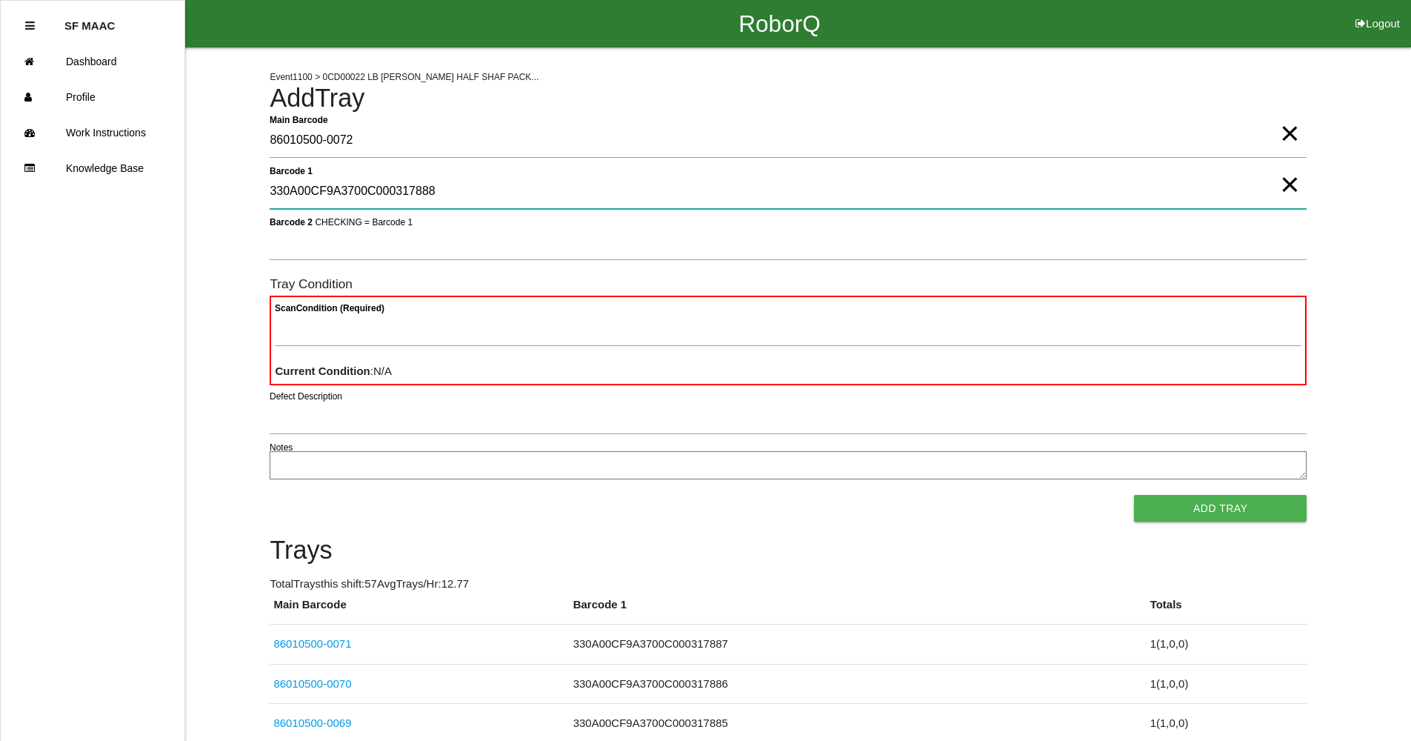
type 1 "330A00CF9A3700C000317888"
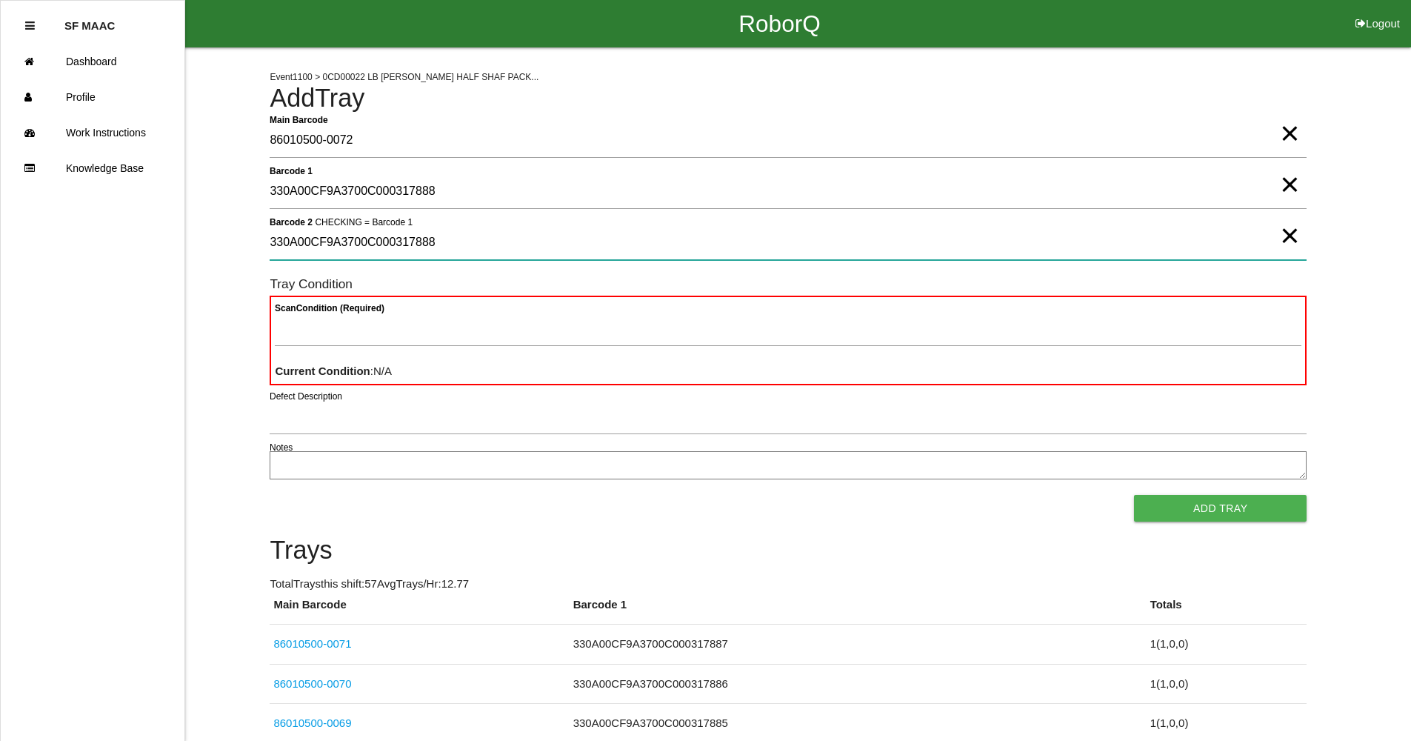
type 2 "330A00CF9A3700C000317888"
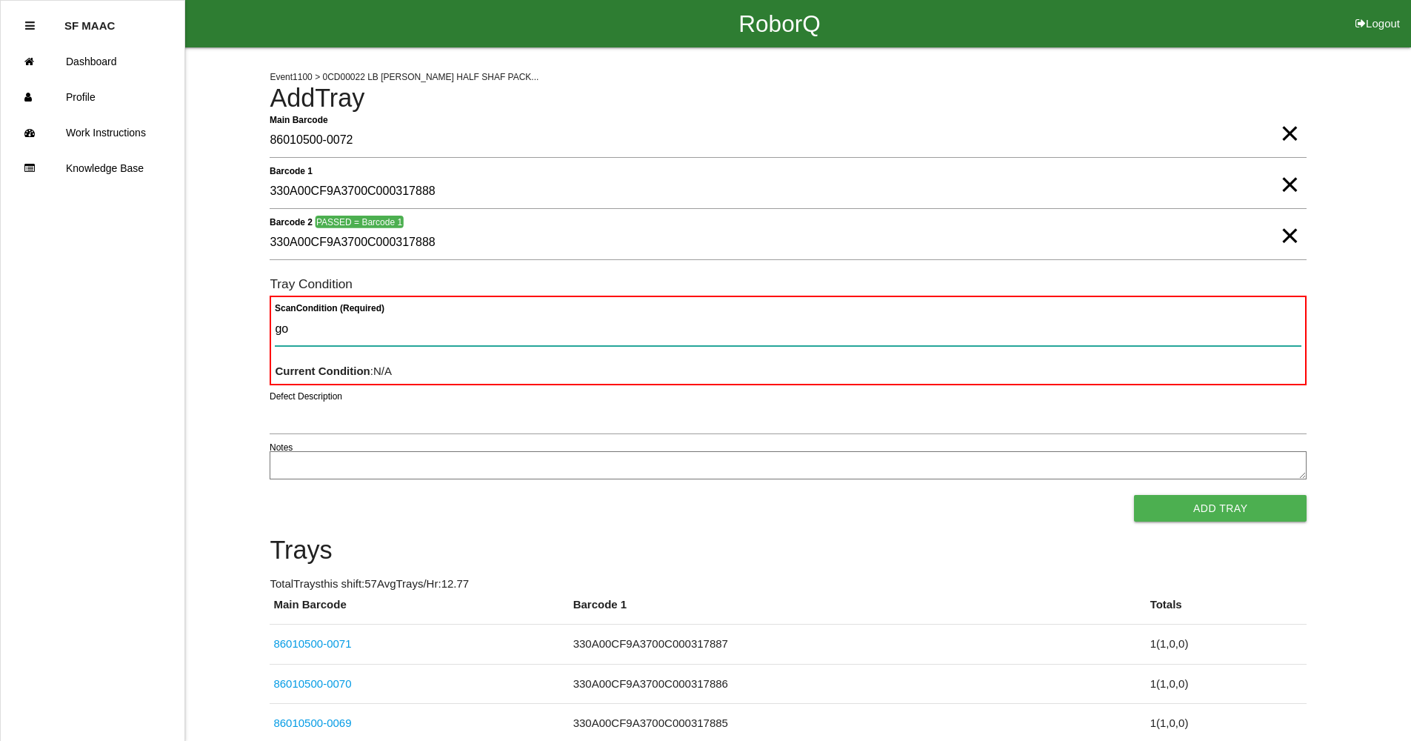
type Condition "goo"
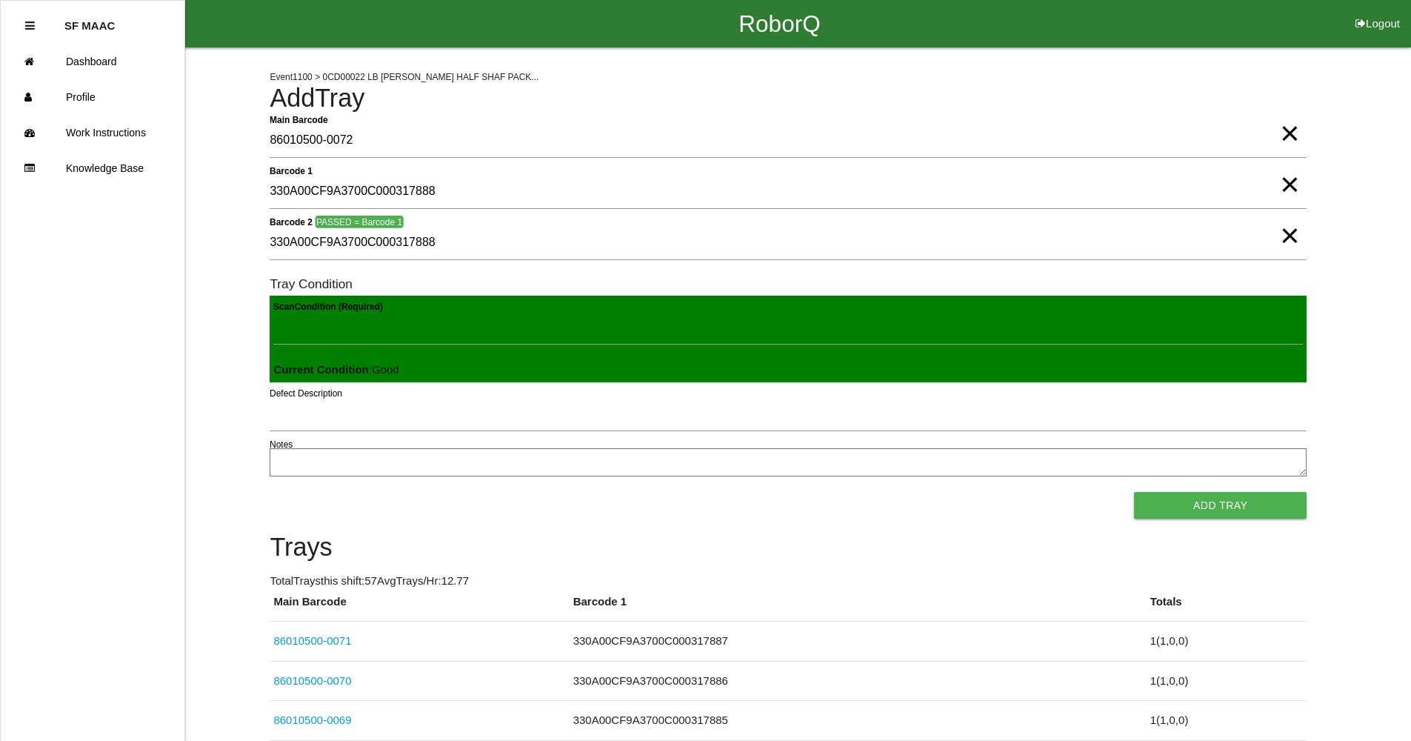
click at [1134, 492] on button "Add Tray" at bounding box center [1220, 505] width 173 height 27
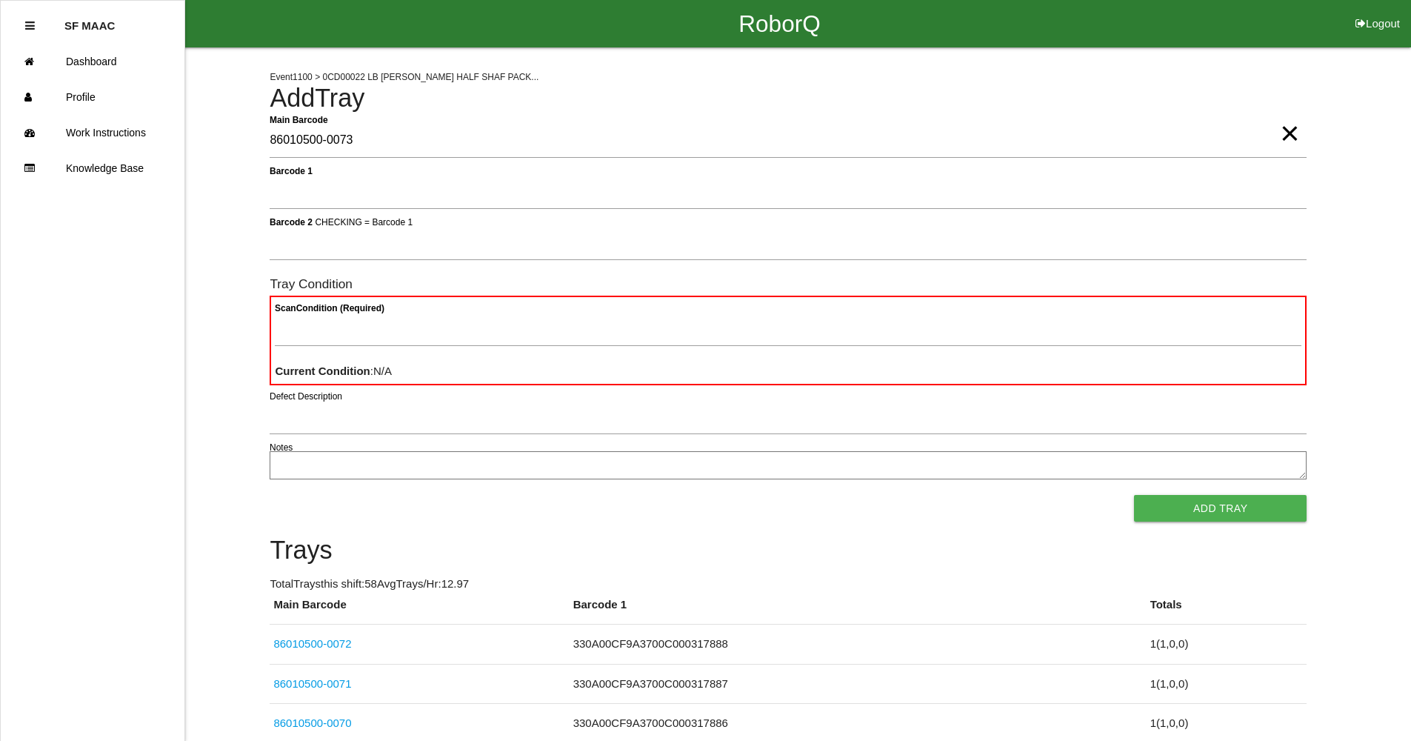
type Barcode "86010500-0073"
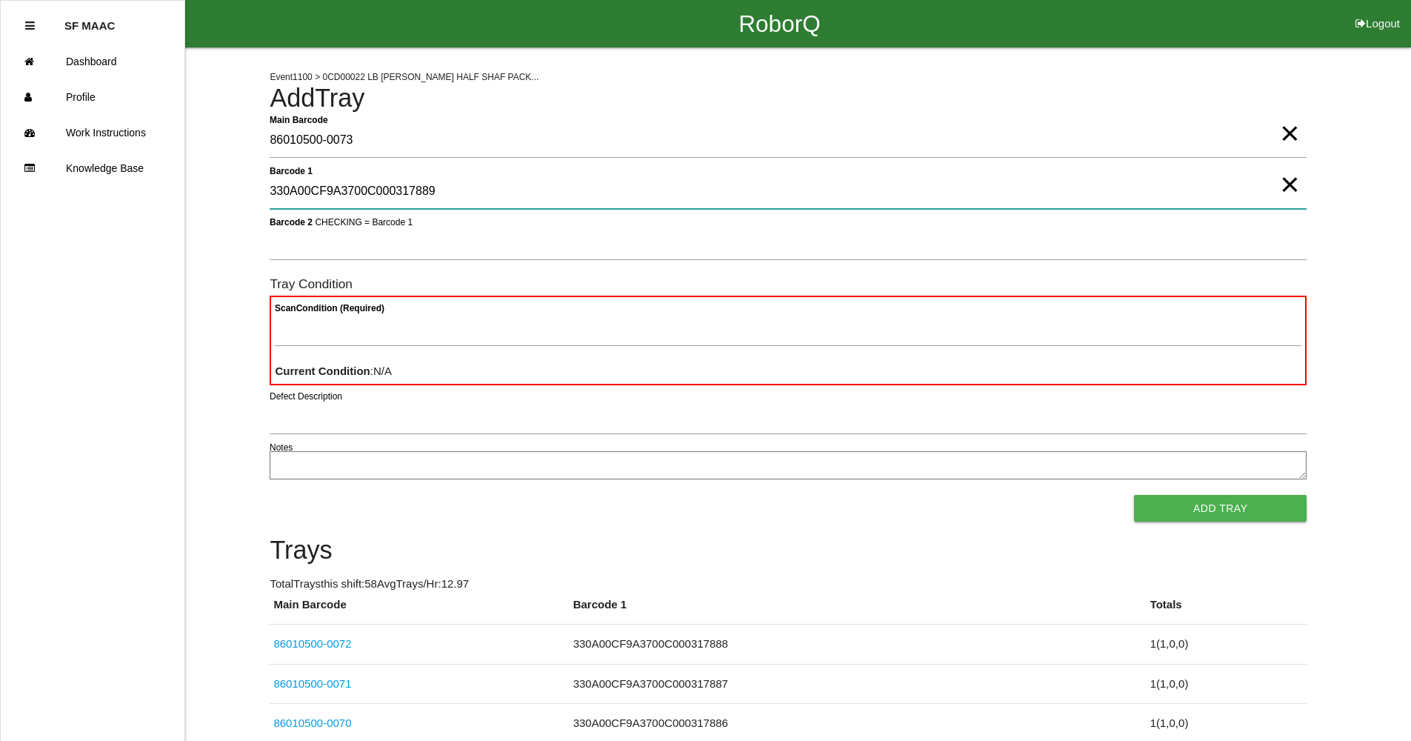
type 1 "330A00CF9A3700C000317889"
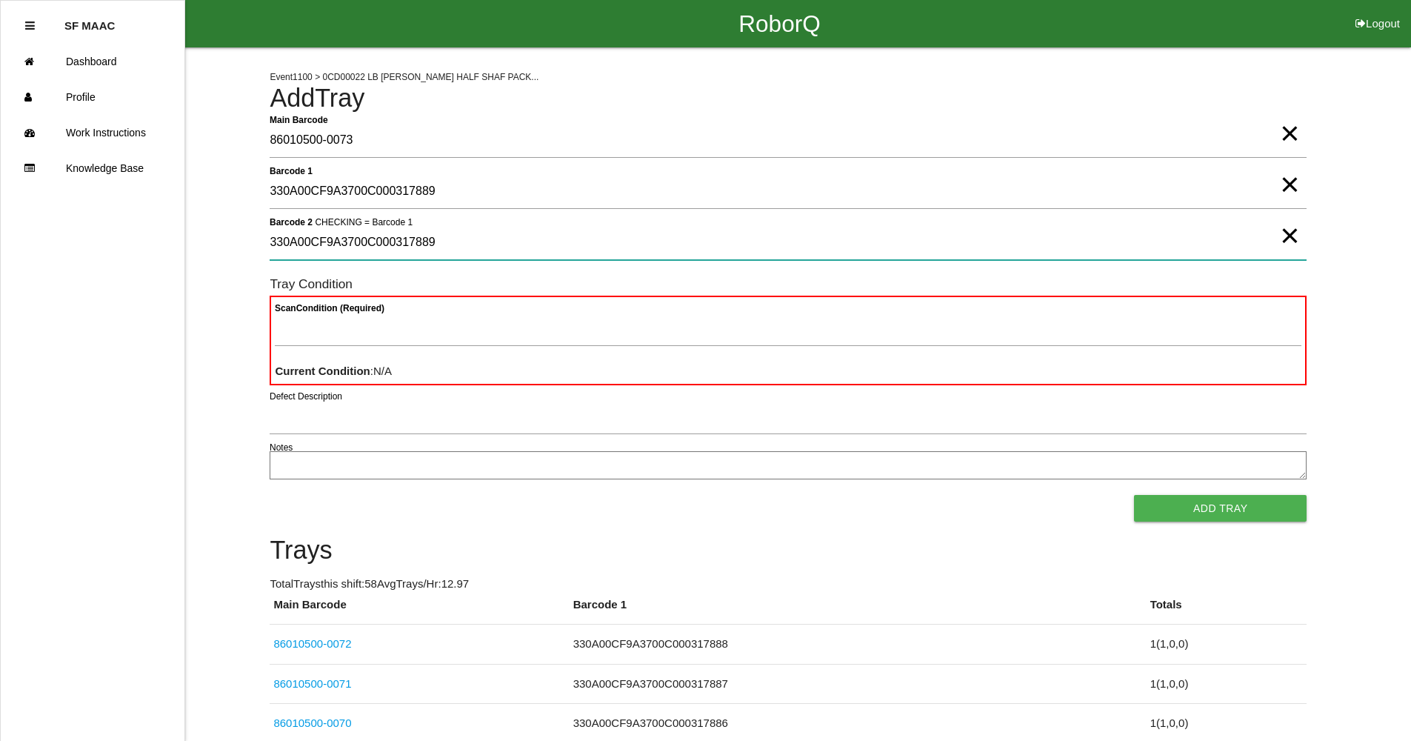
type 2 "330A00CF9A3700C000317889"
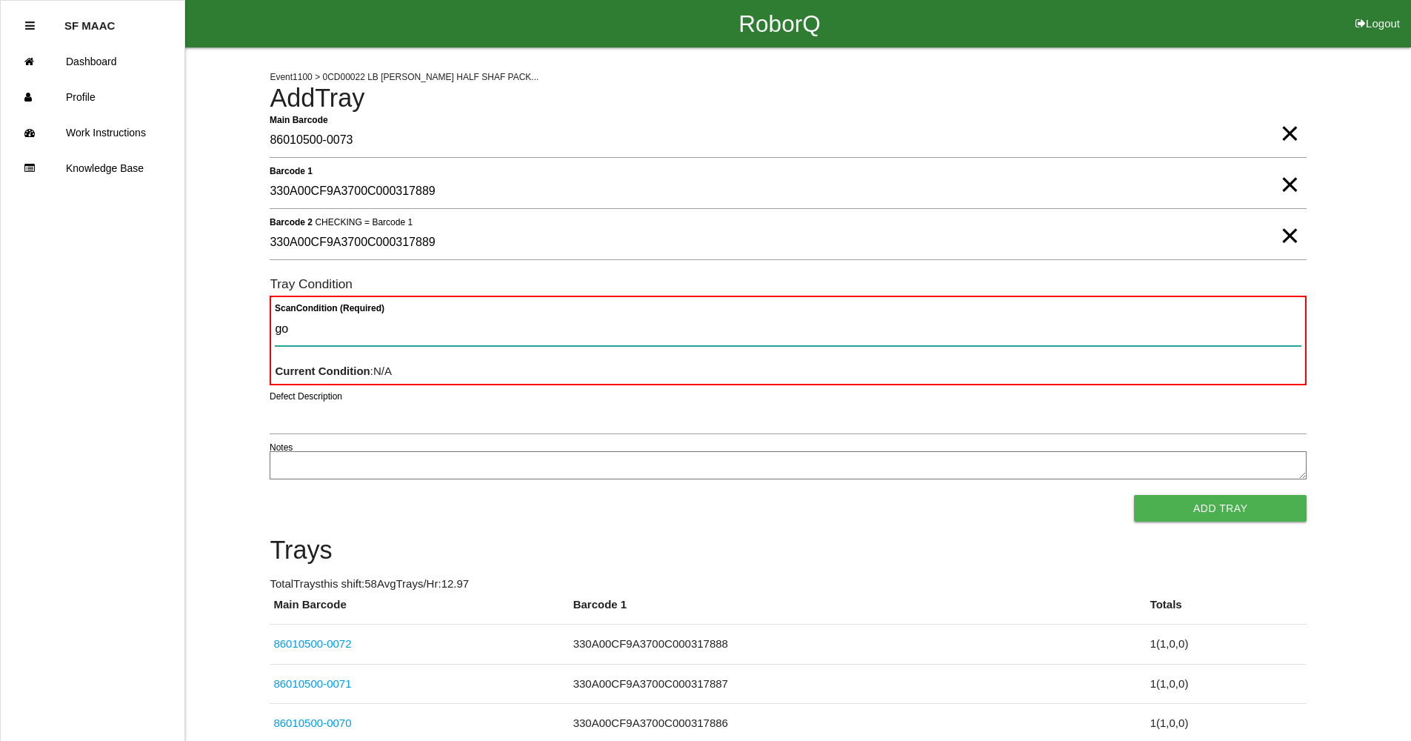
type Condition "goo"
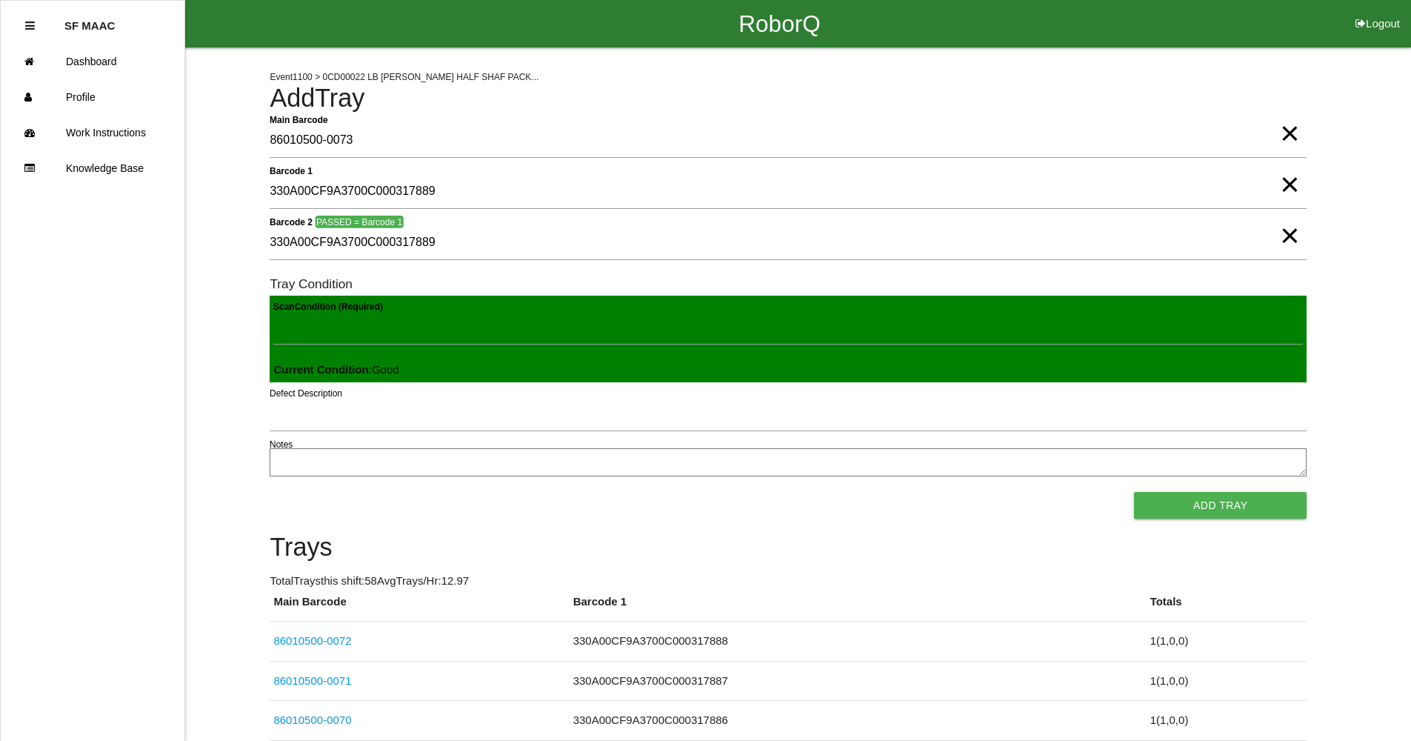
click button "Add Tray" at bounding box center [1220, 505] width 173 height 27
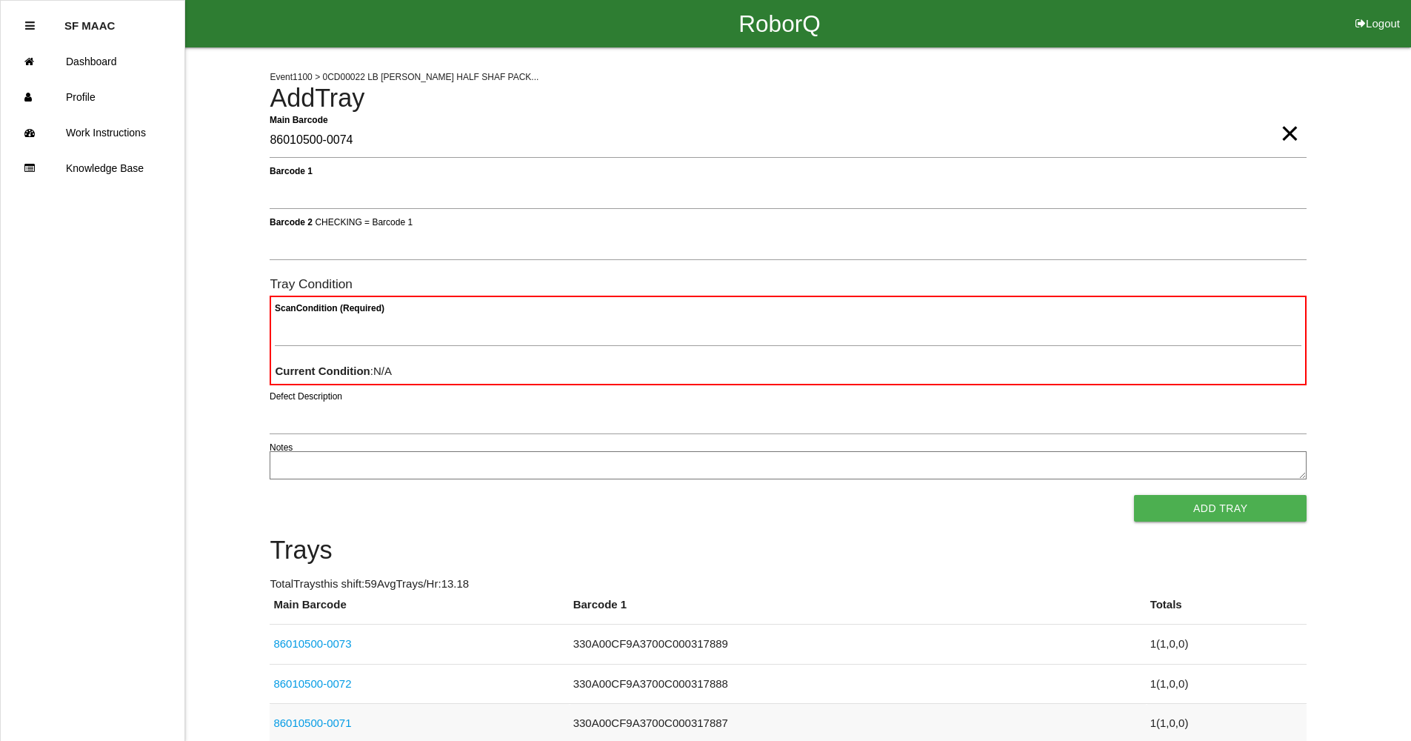
type Barcode "86010500-0074"
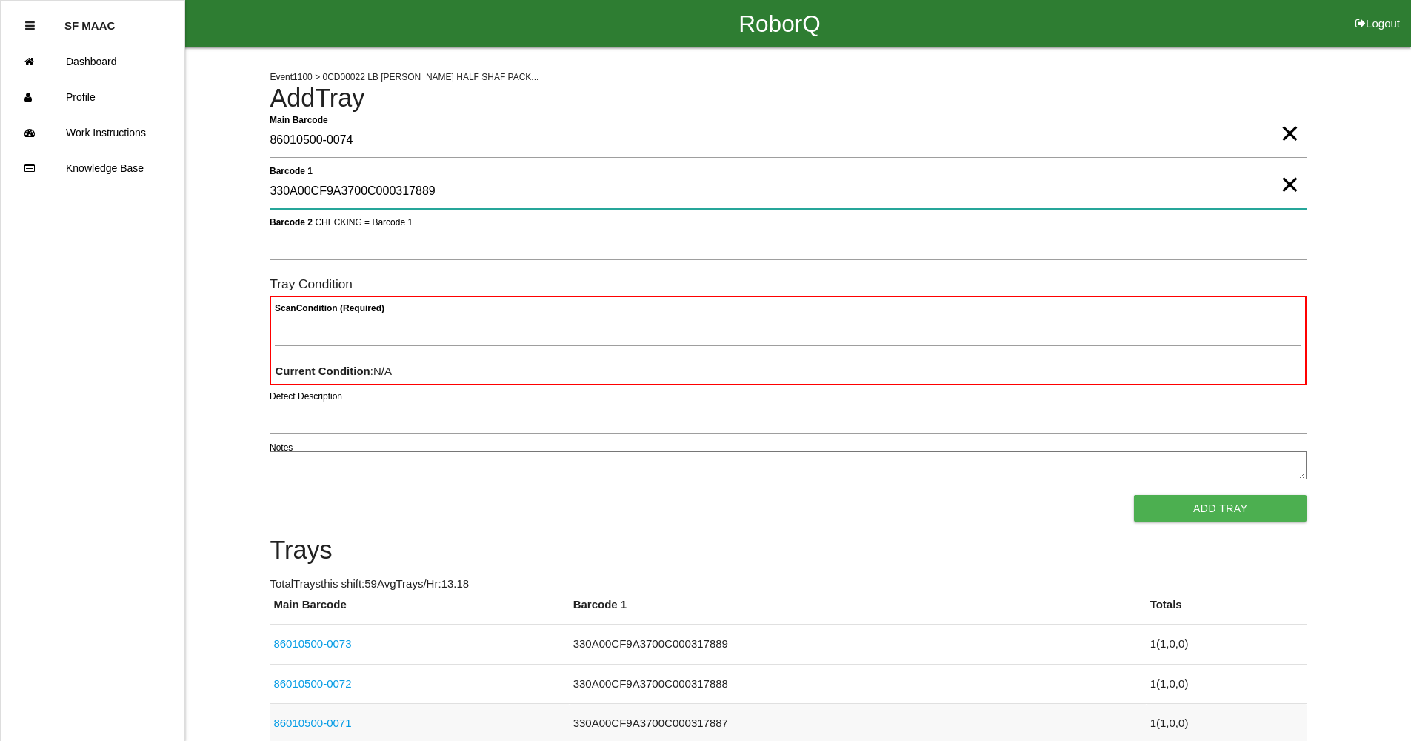
type 1 "330A00CF9A3700C000317889"
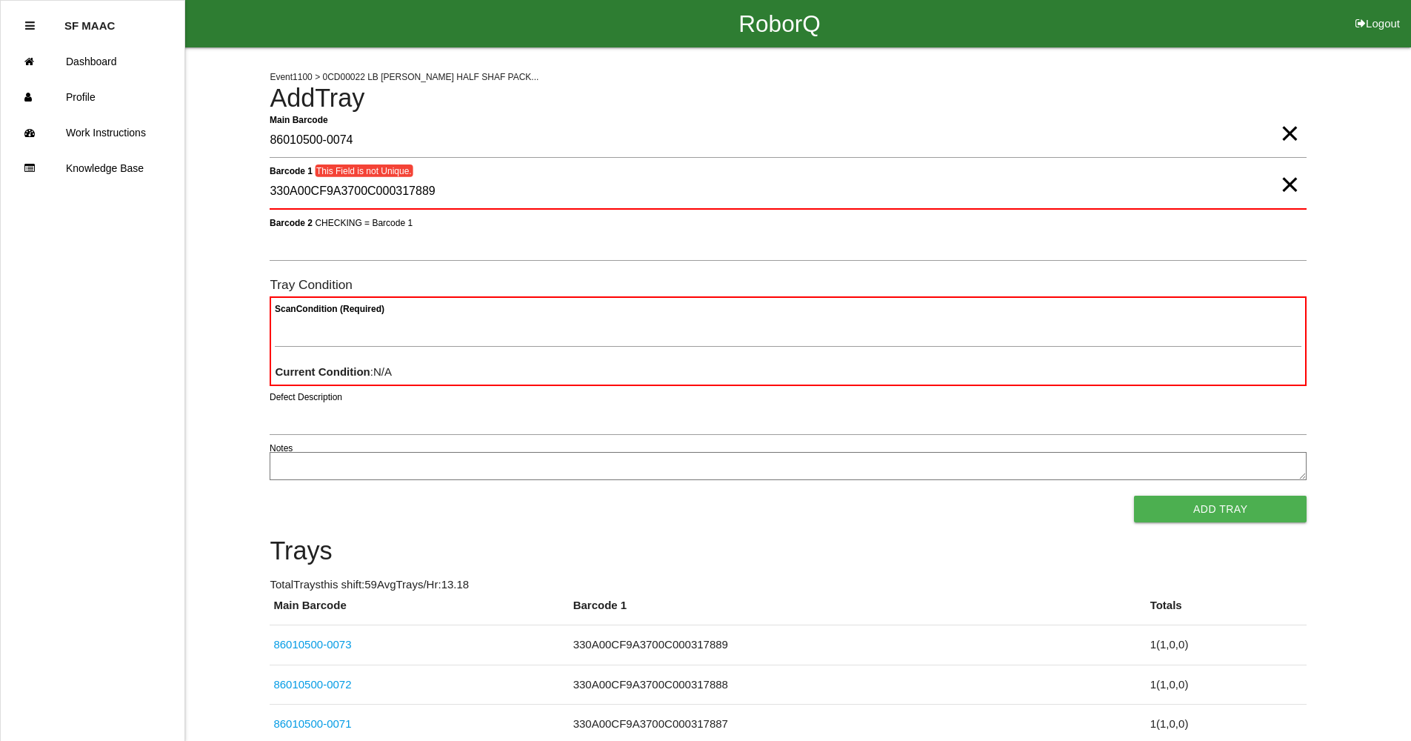
click at [1280, 184] on span "×" at bounding box center [1289, 170] width 19 height 30
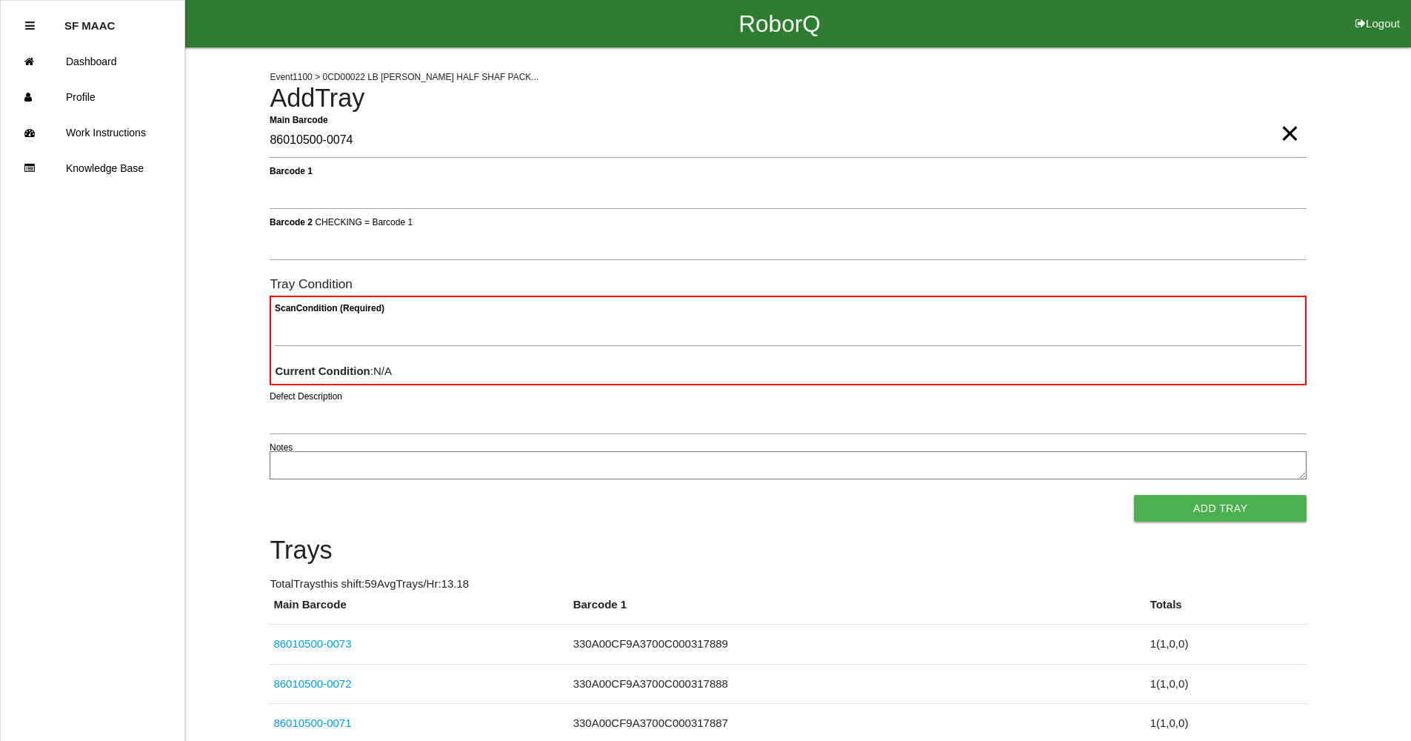
click at [1182, 222] on form "Main Barcode 86010500-0074 × Barcode 1 Barcode 2 CHECKING = Barcode 1 Tray Cond…" at bounding box center [788, 323] width 1037 height 399
drag, startPoint x: 893, startPoint y: 180, endPoint x: 895, endPoint y: 189, distance: 9.0
click at [895, 187] on 1 "Barcode 1" at bounding box center [788, 192] width 1037 height 34
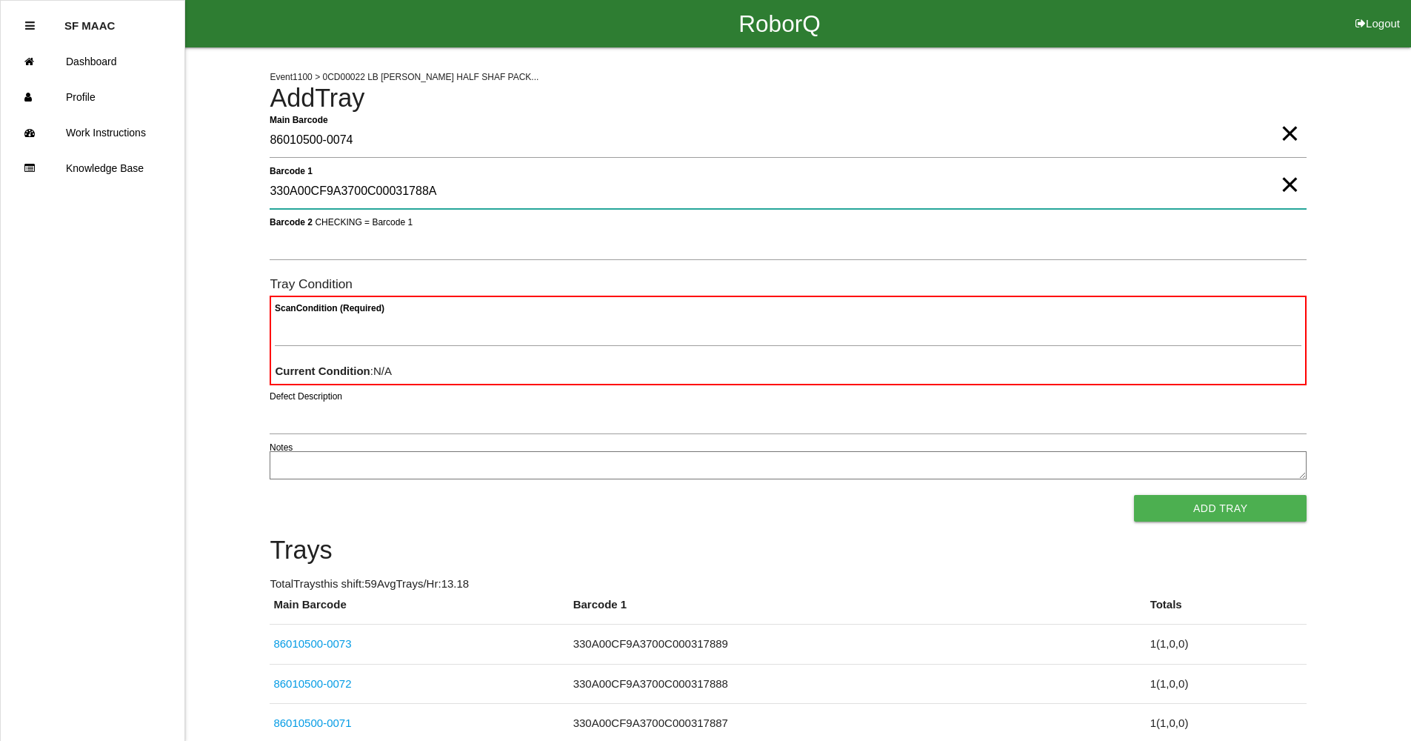
type 1 "330A00CF9A3700C00031788A"
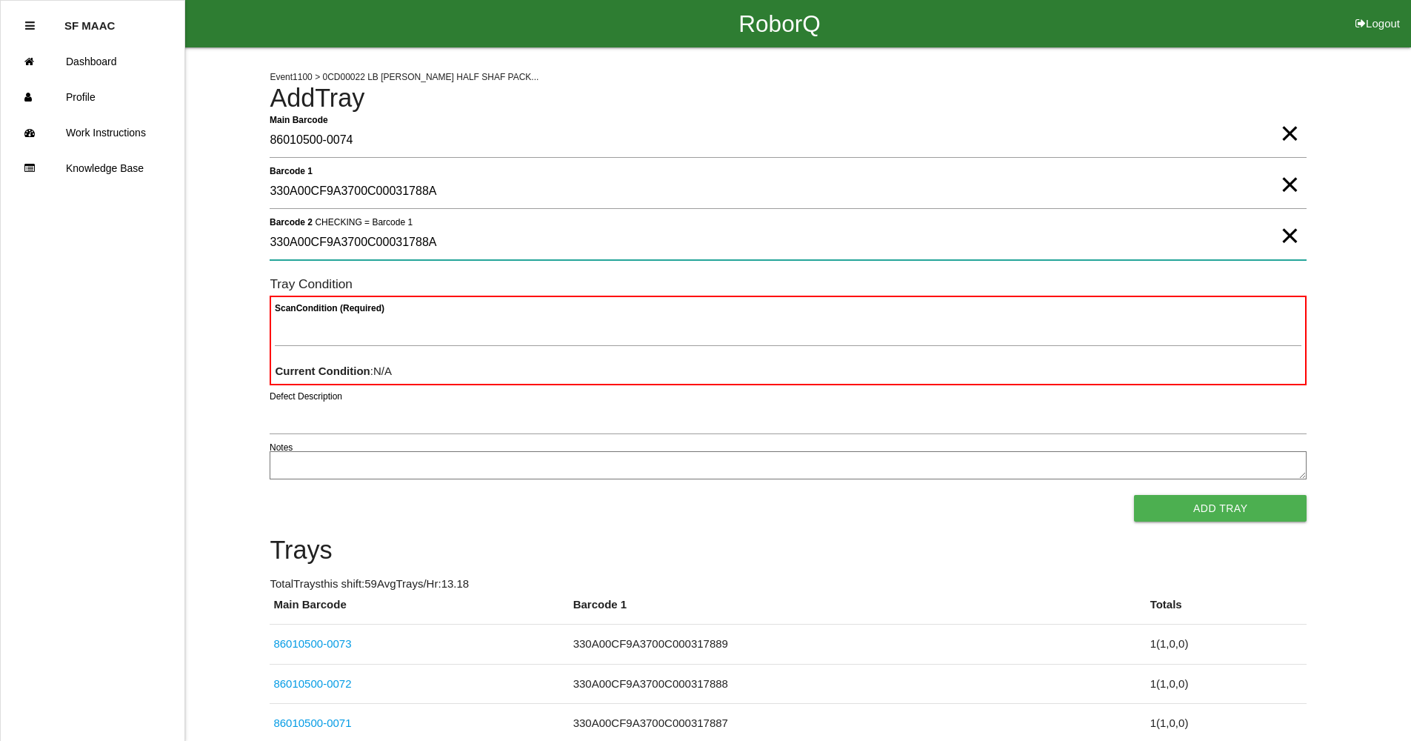
type 2 "330A00CF9A3700C00031788A"
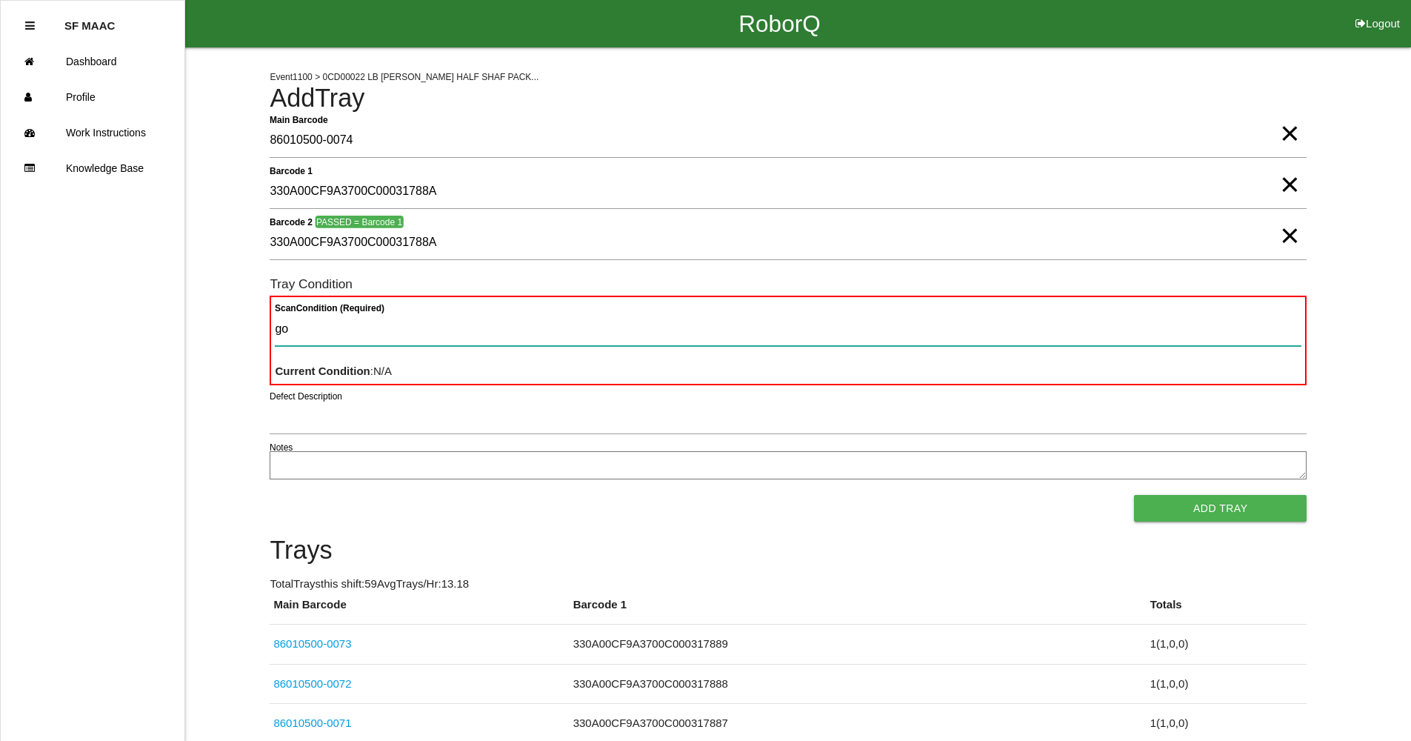
type Condition "goo"
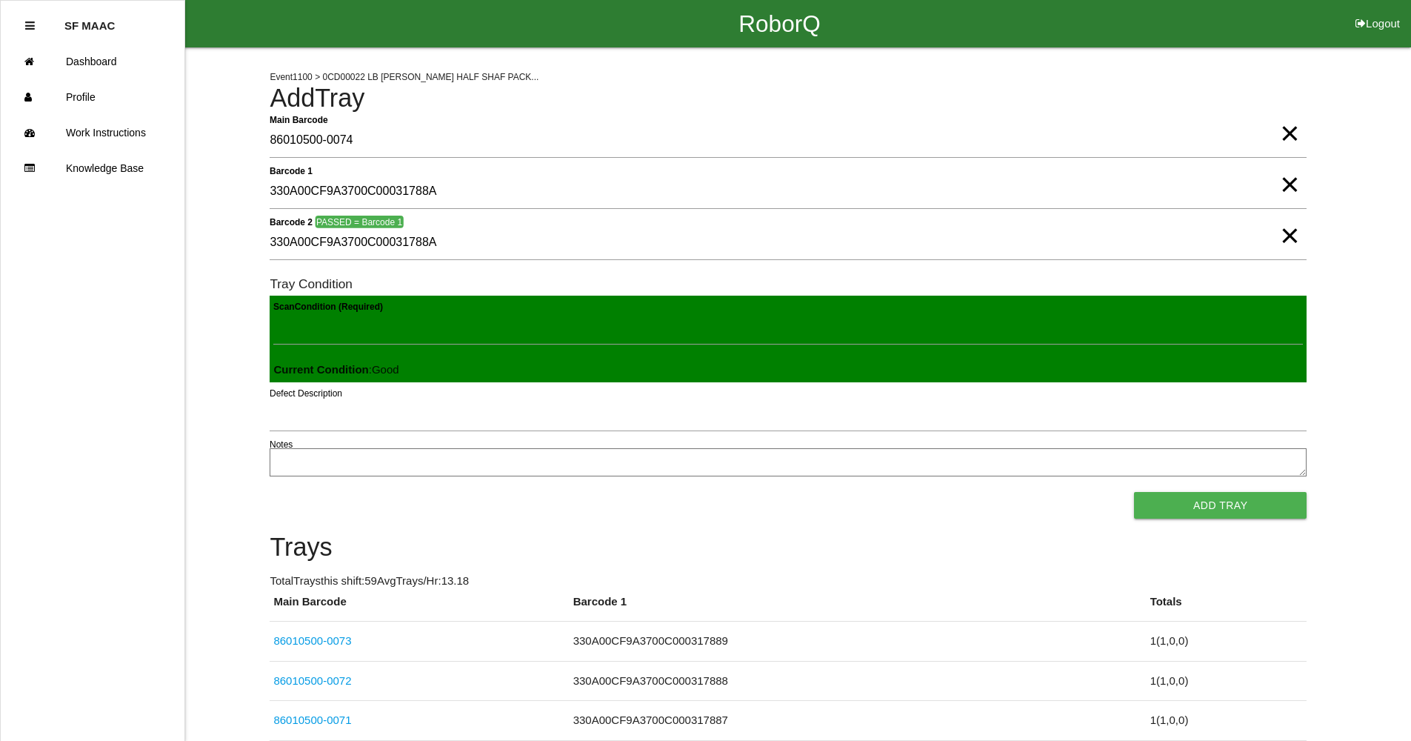
click at [1134, 492] on button "Add Tray" at bounding box center [1220, 505] width 173 height 27
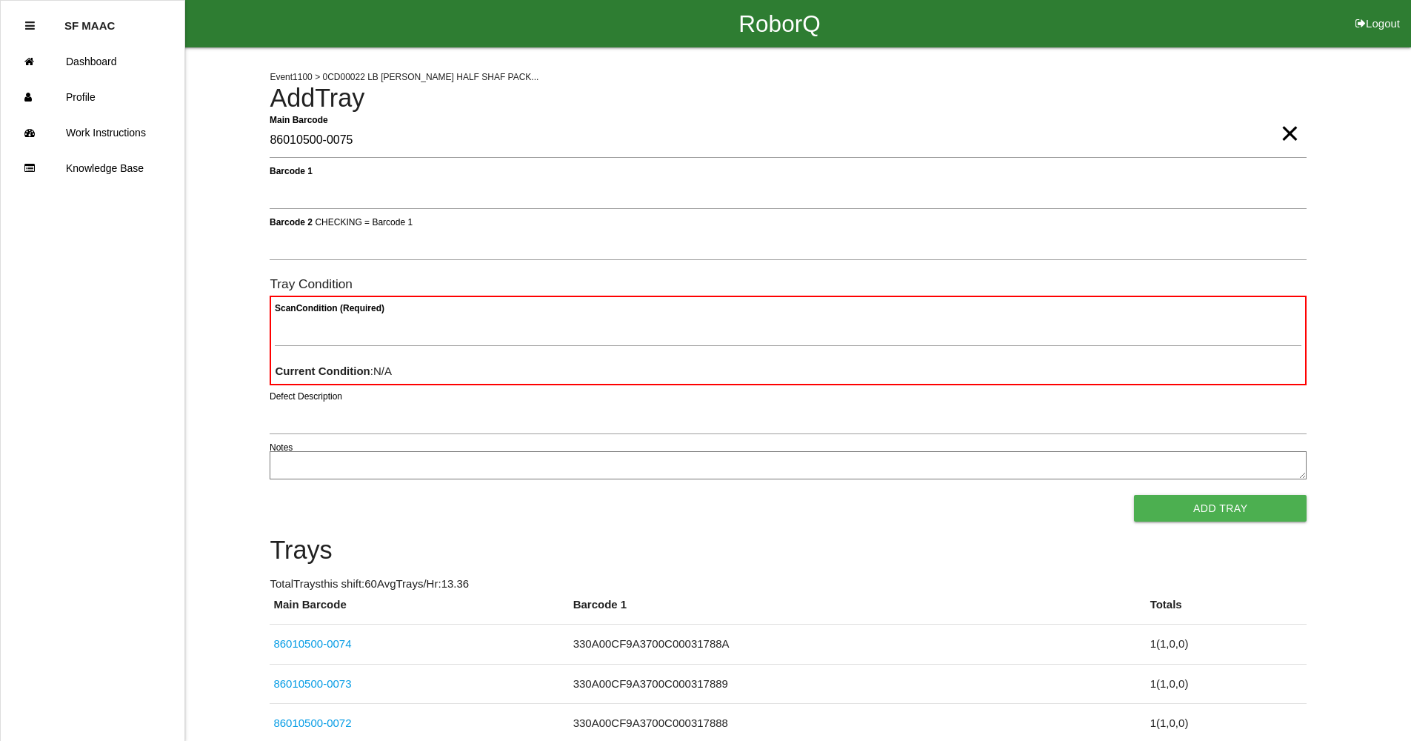
type Barcode "86010500-0075"
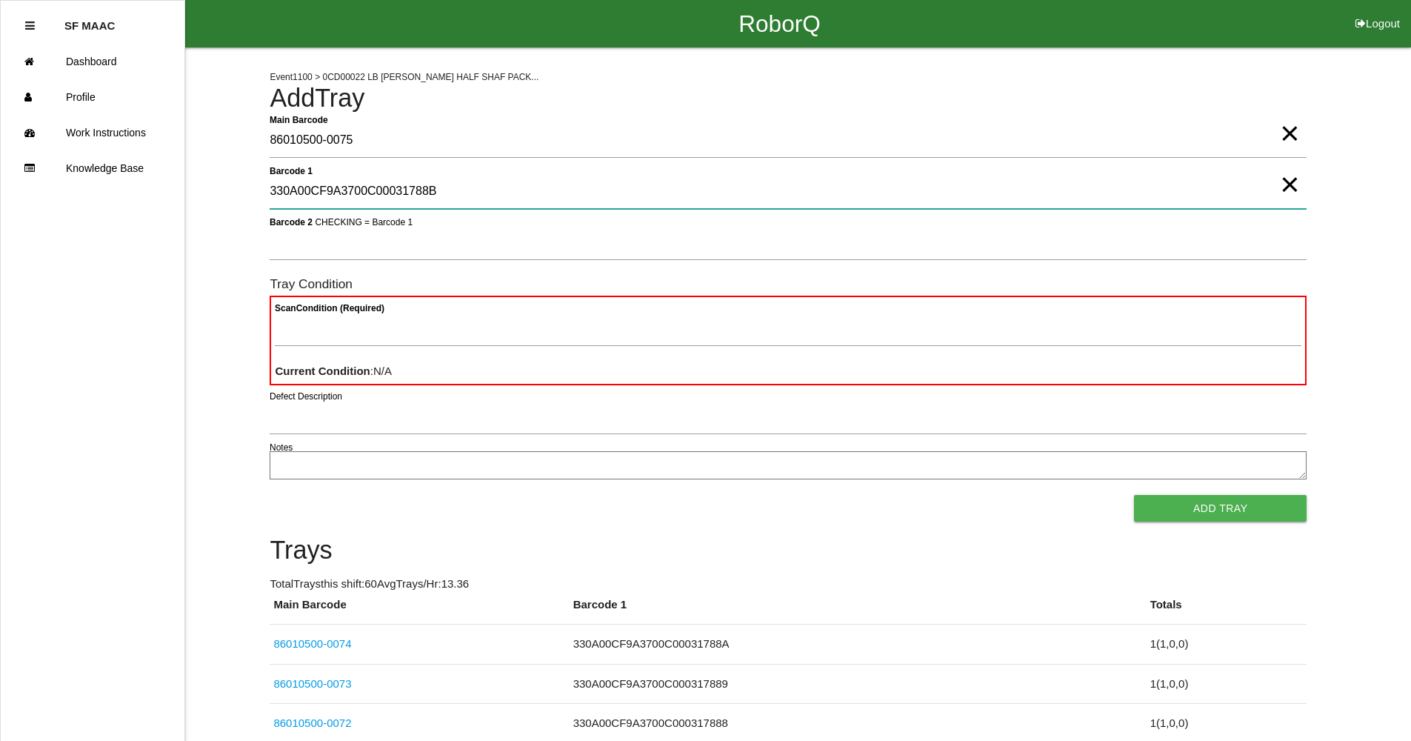
type 1 "330A00CF9A3700C00031788B"
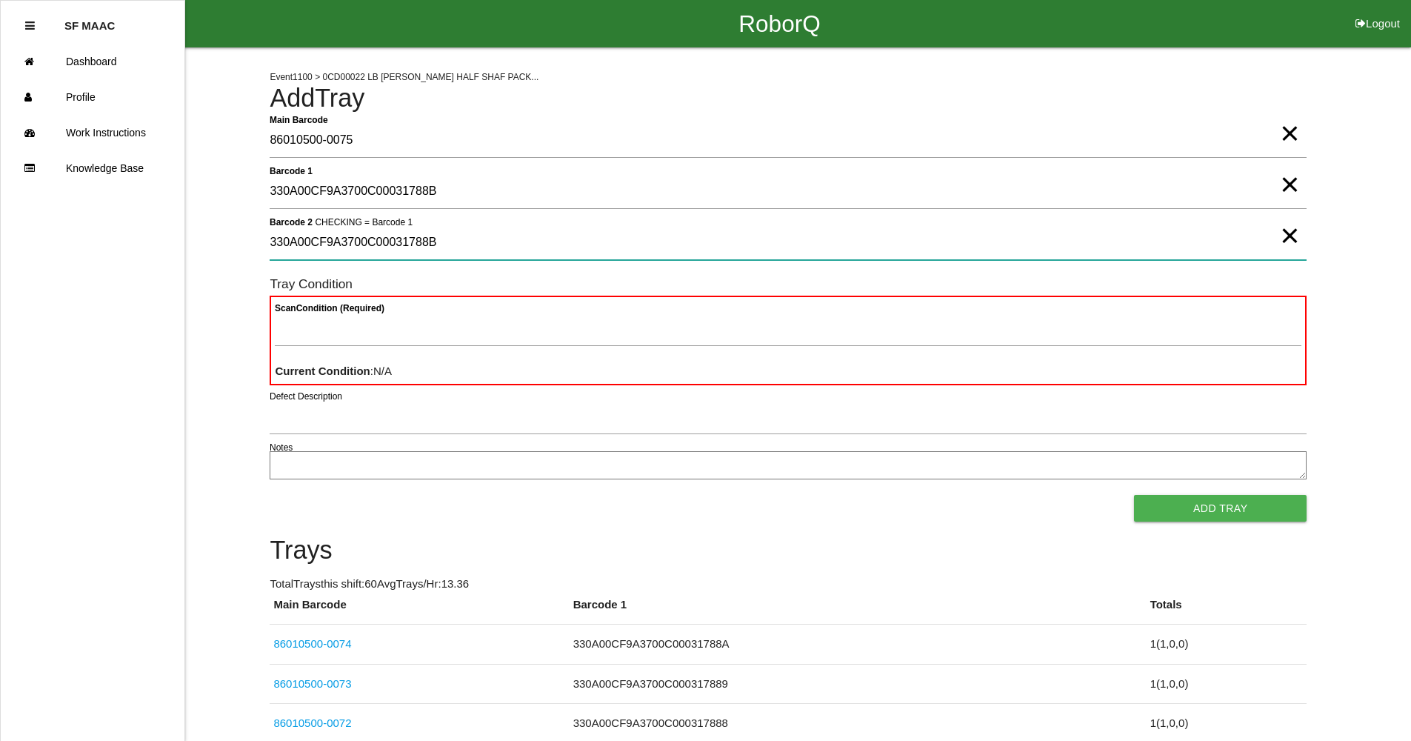
type 2 "330A00CF9A3700C00031788B"
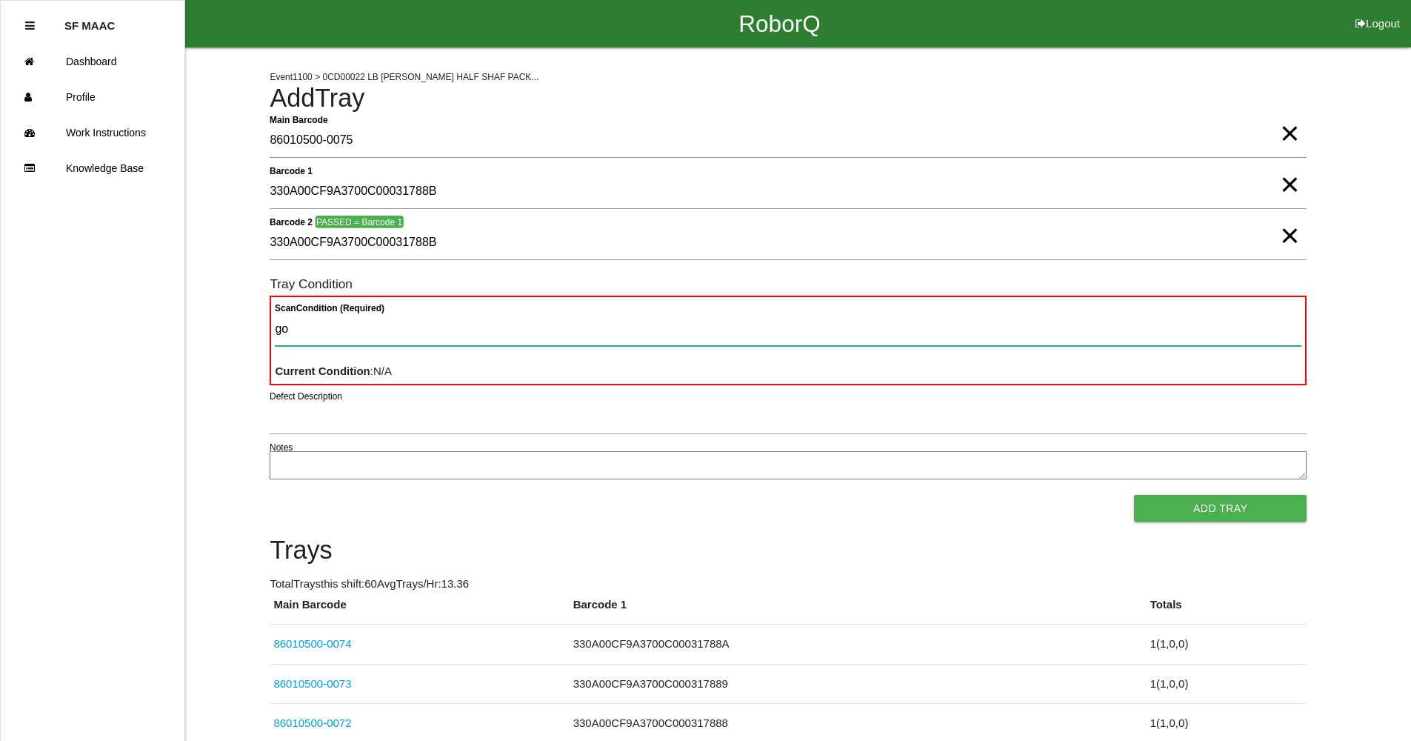
type Condition "goo"
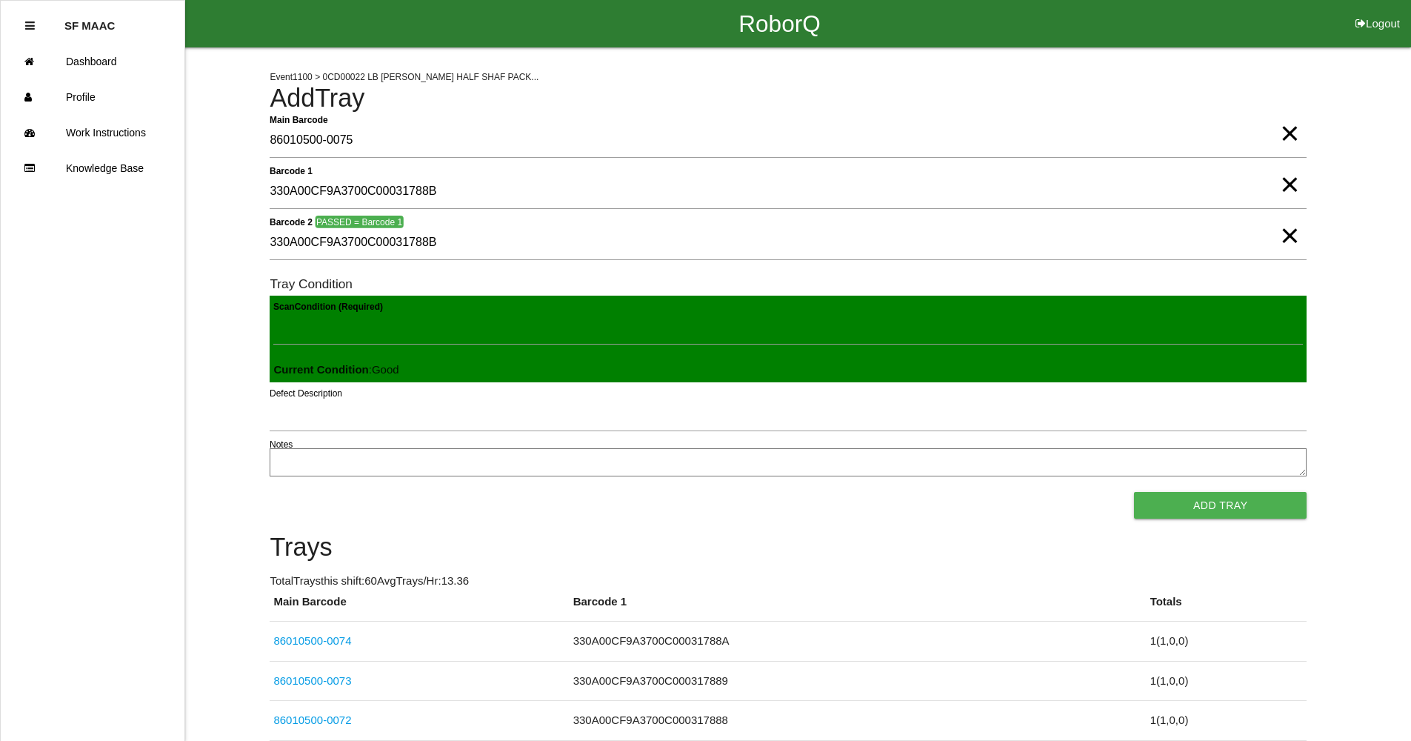
click at [1134, 492] on button "Add Tray" at bounding box center [1220, 505] width 173 height 27
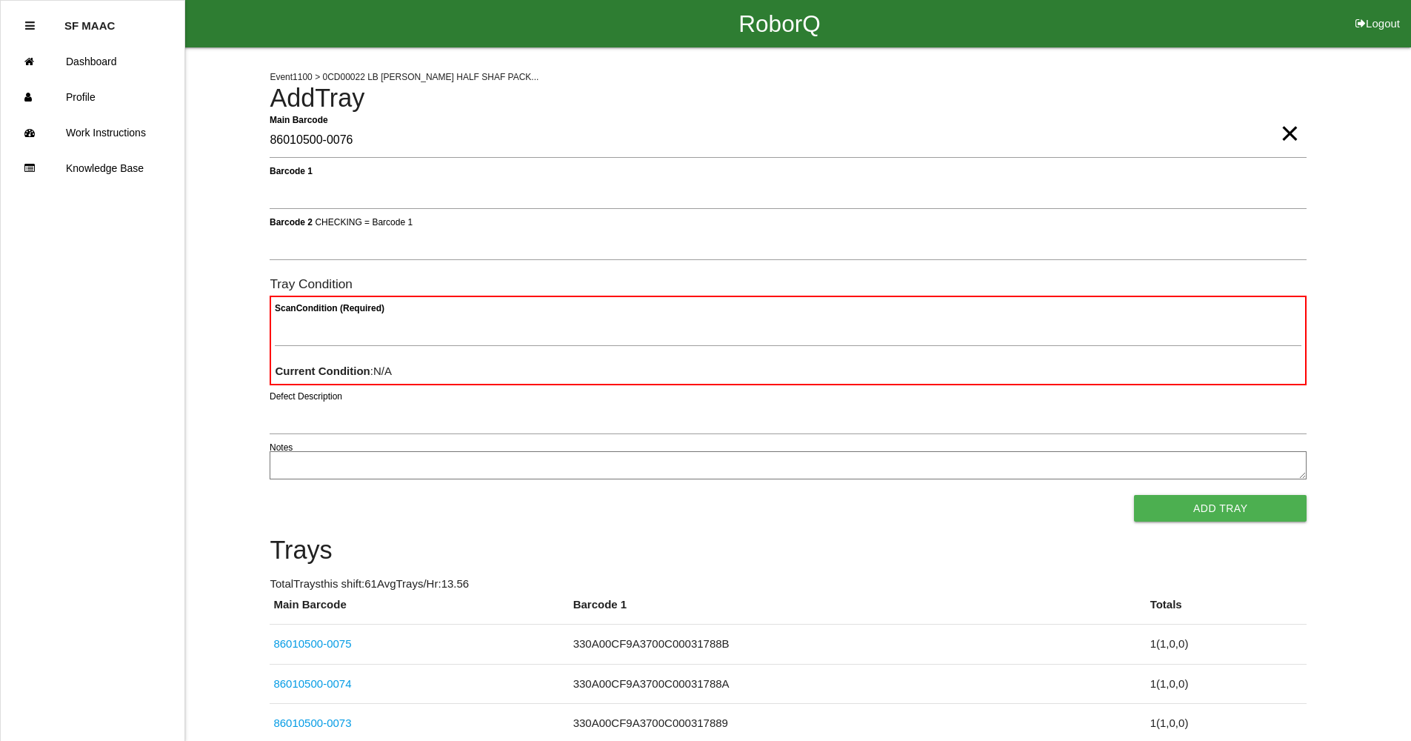
type Barcode "86010500-0076"
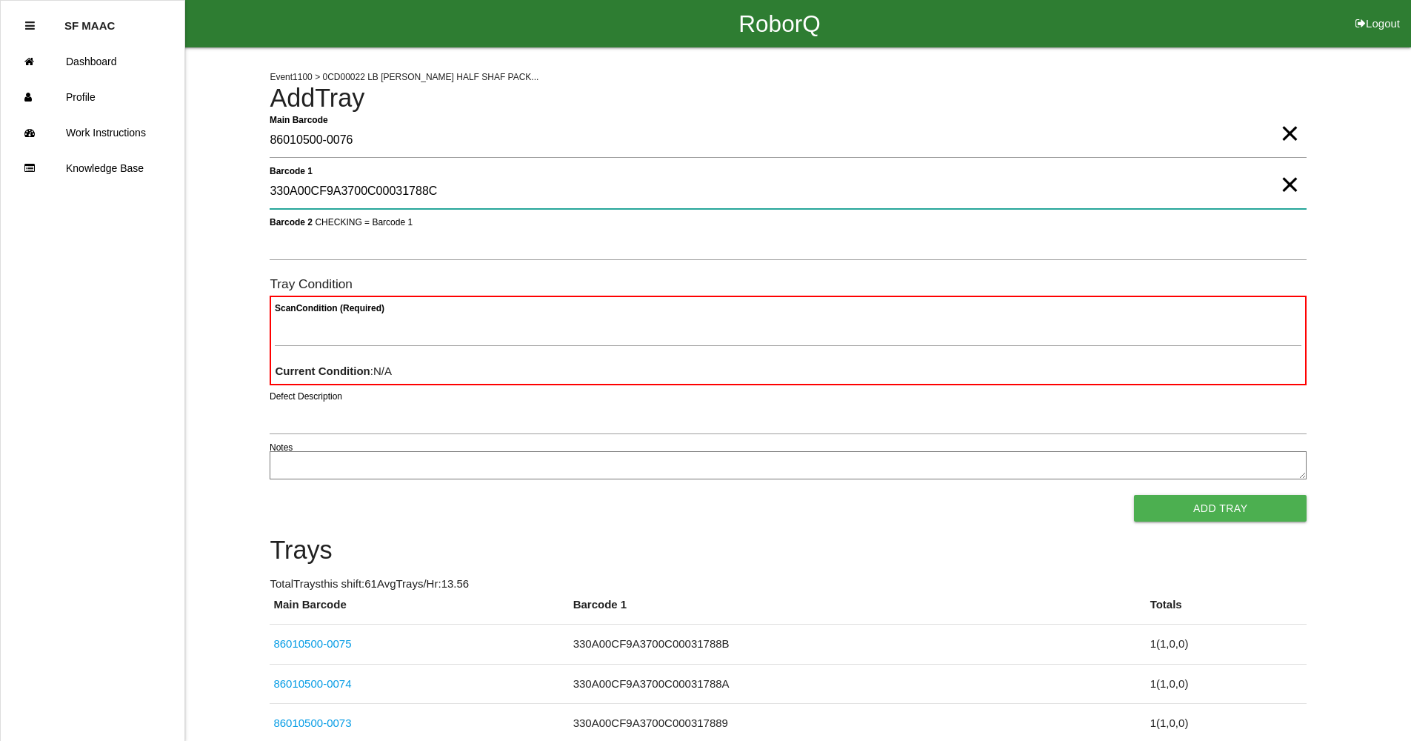
type 1 "330A00CF9A3700C00031788C"
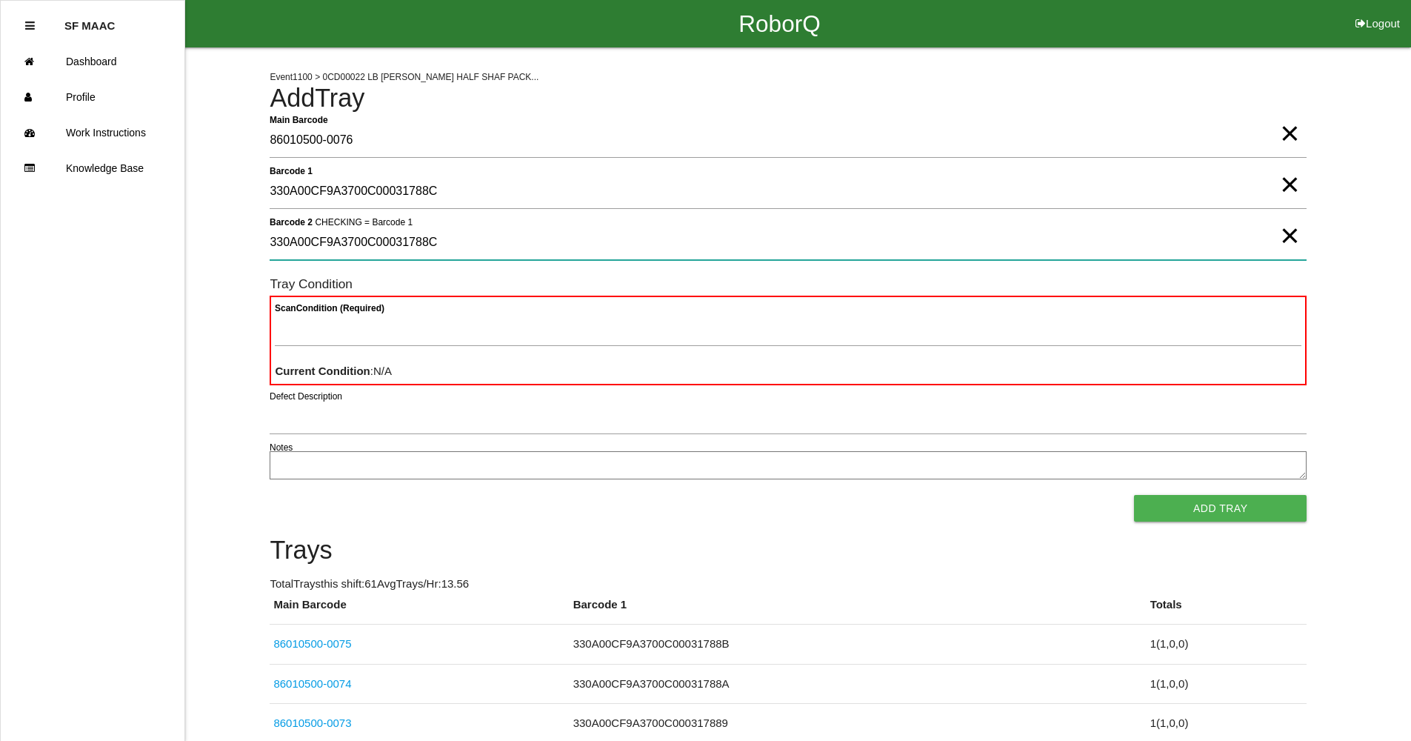
type 2 "330A00CF9A3700C00031788C"
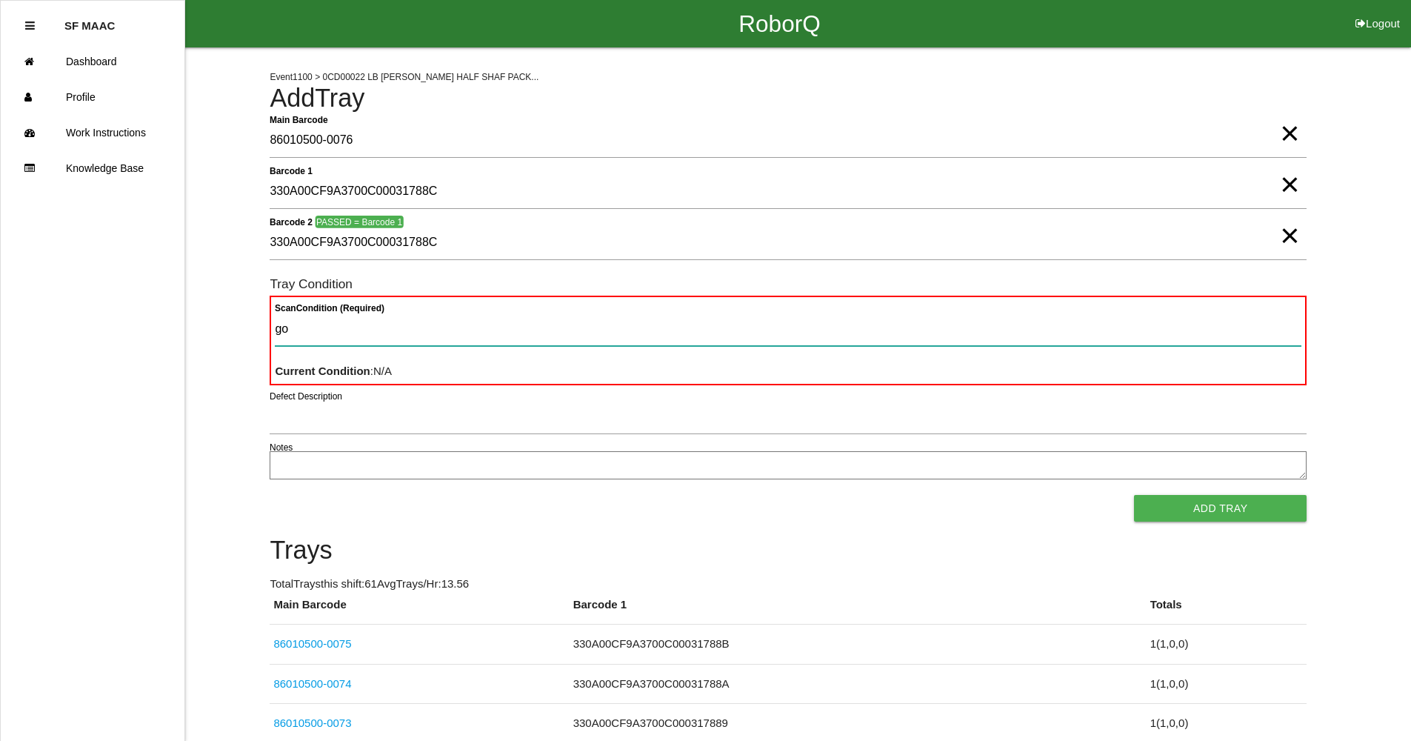
type Condition "goo"
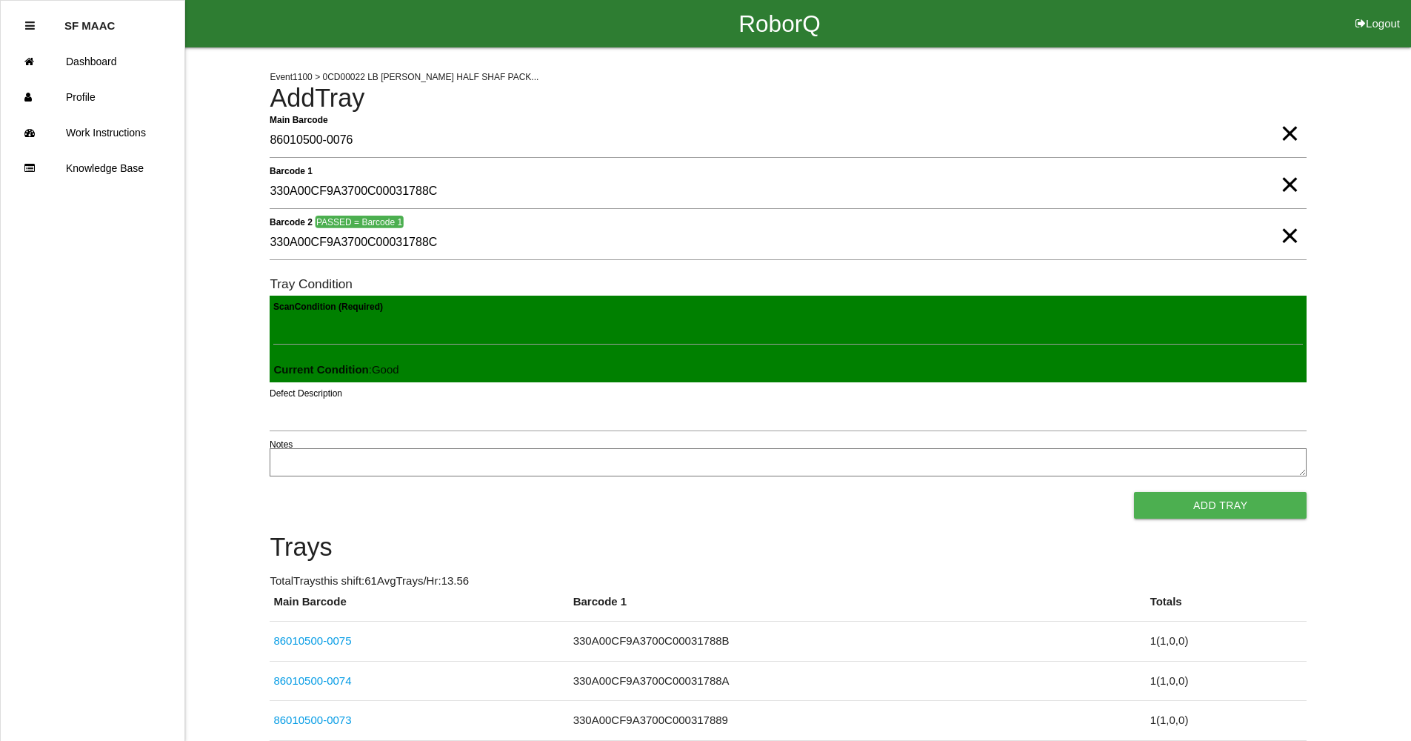
click at [1134, 492] on button "Add Tray" at bounding box center [1220, 505] width 173 height 27
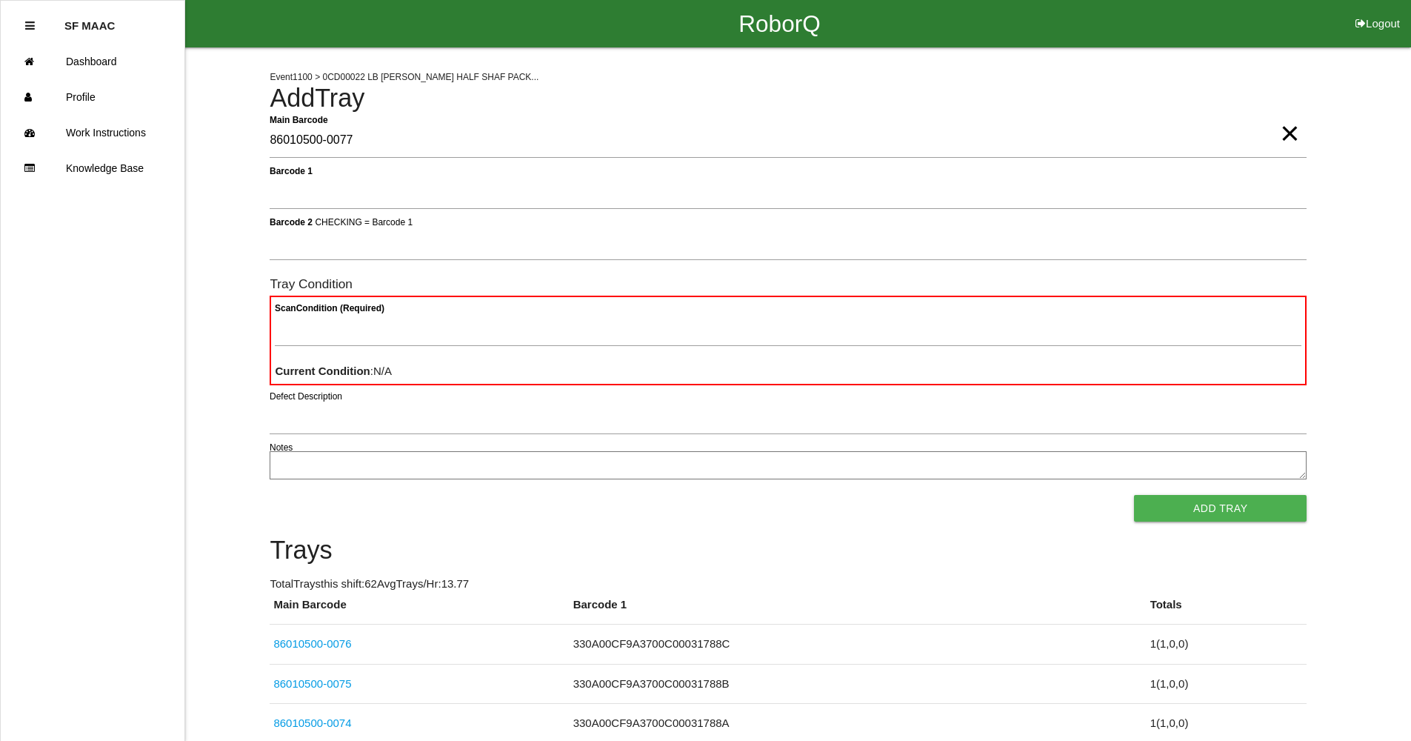
type Barcode "86010500-0077"
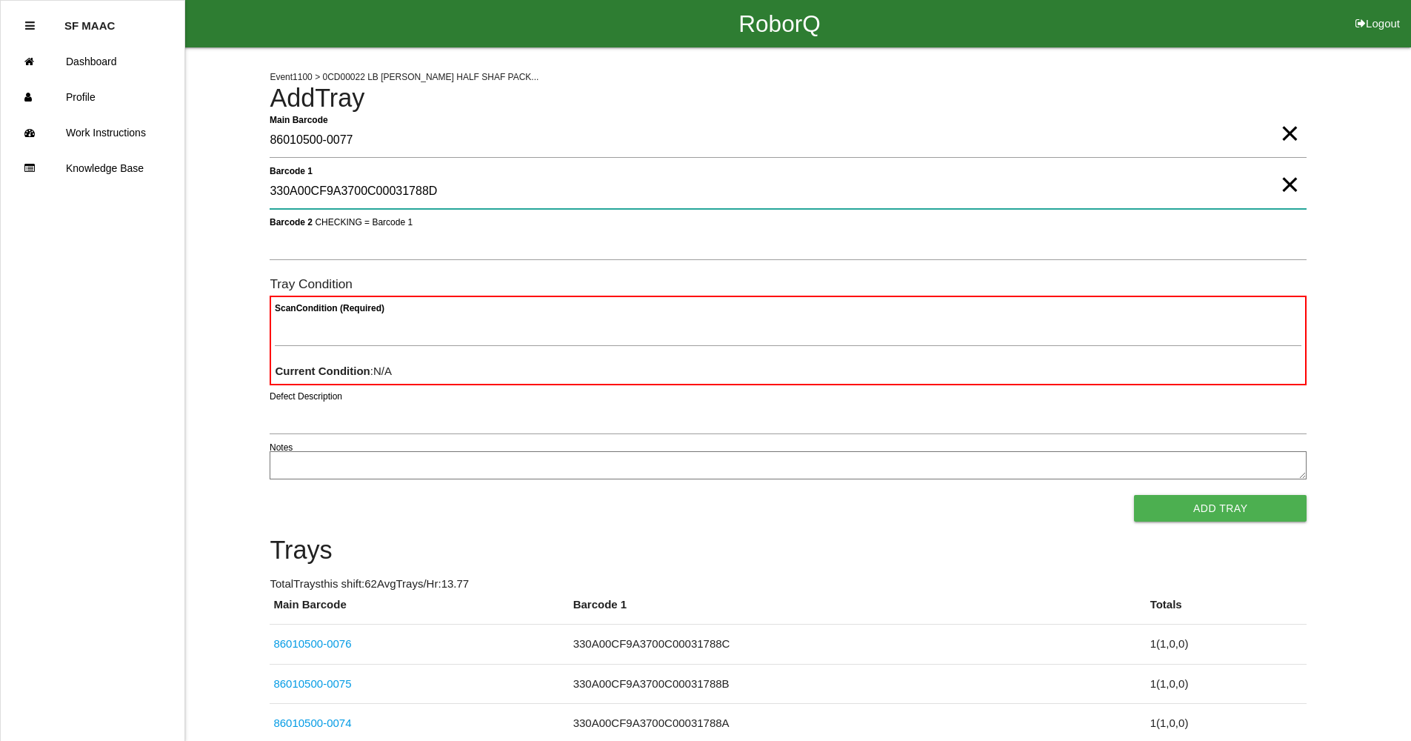
type 1 "330A00CF9A3700C00031788D"
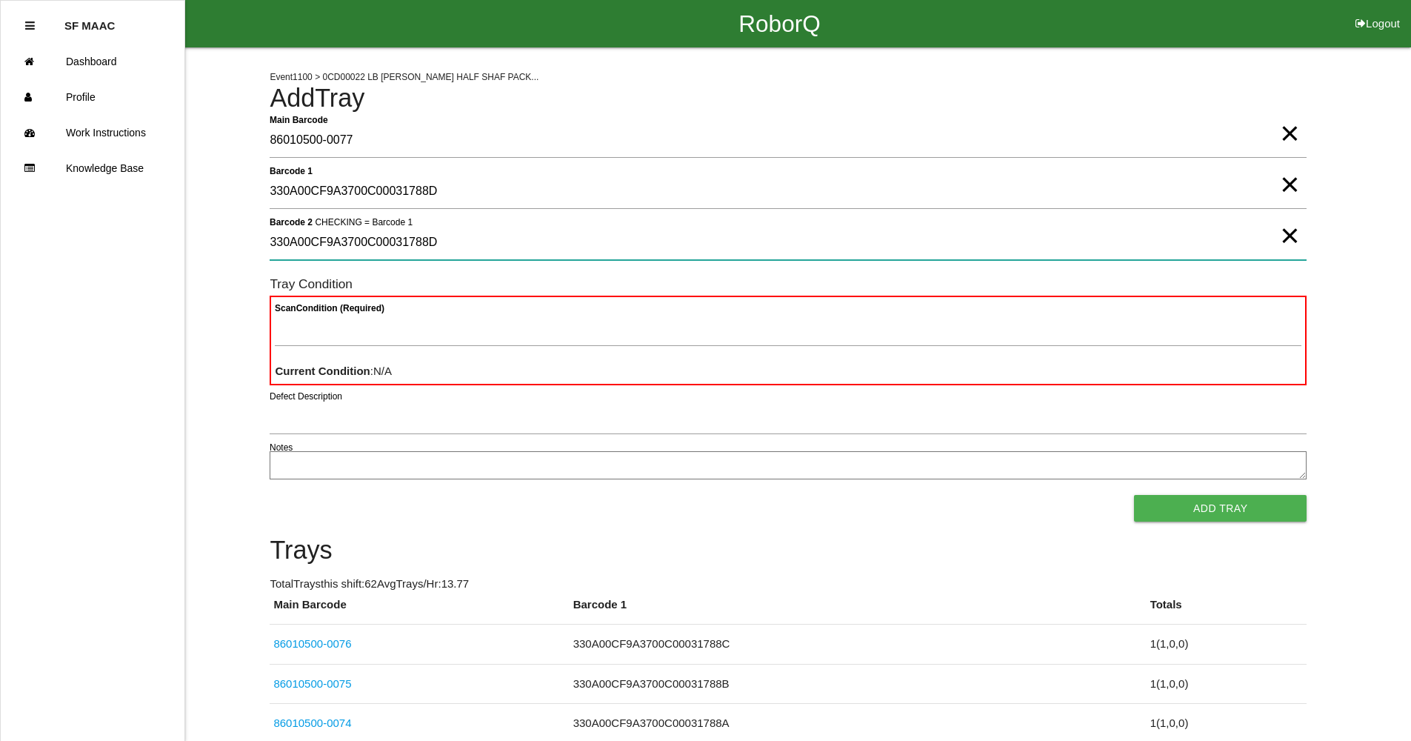
type 2 "330A00CF9A3700C00031788D"
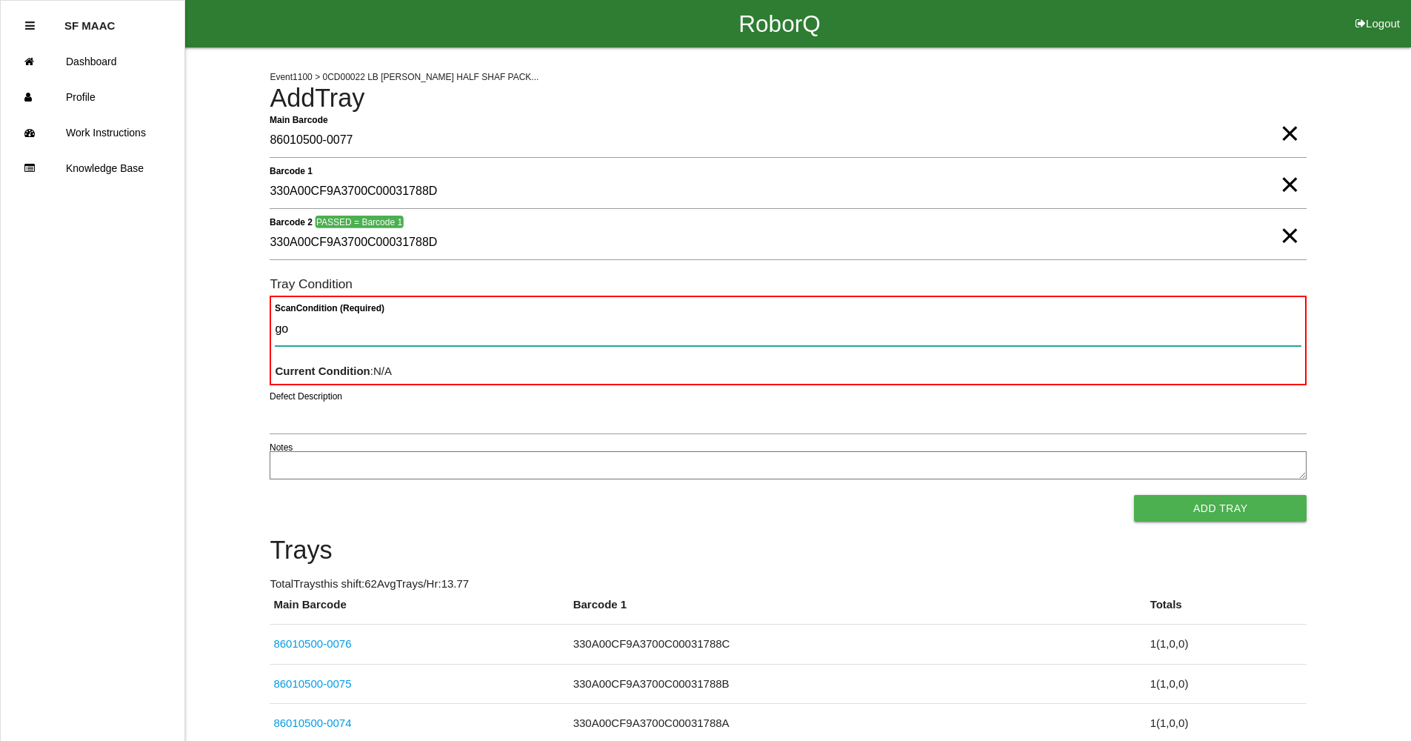
type Condition "goo"
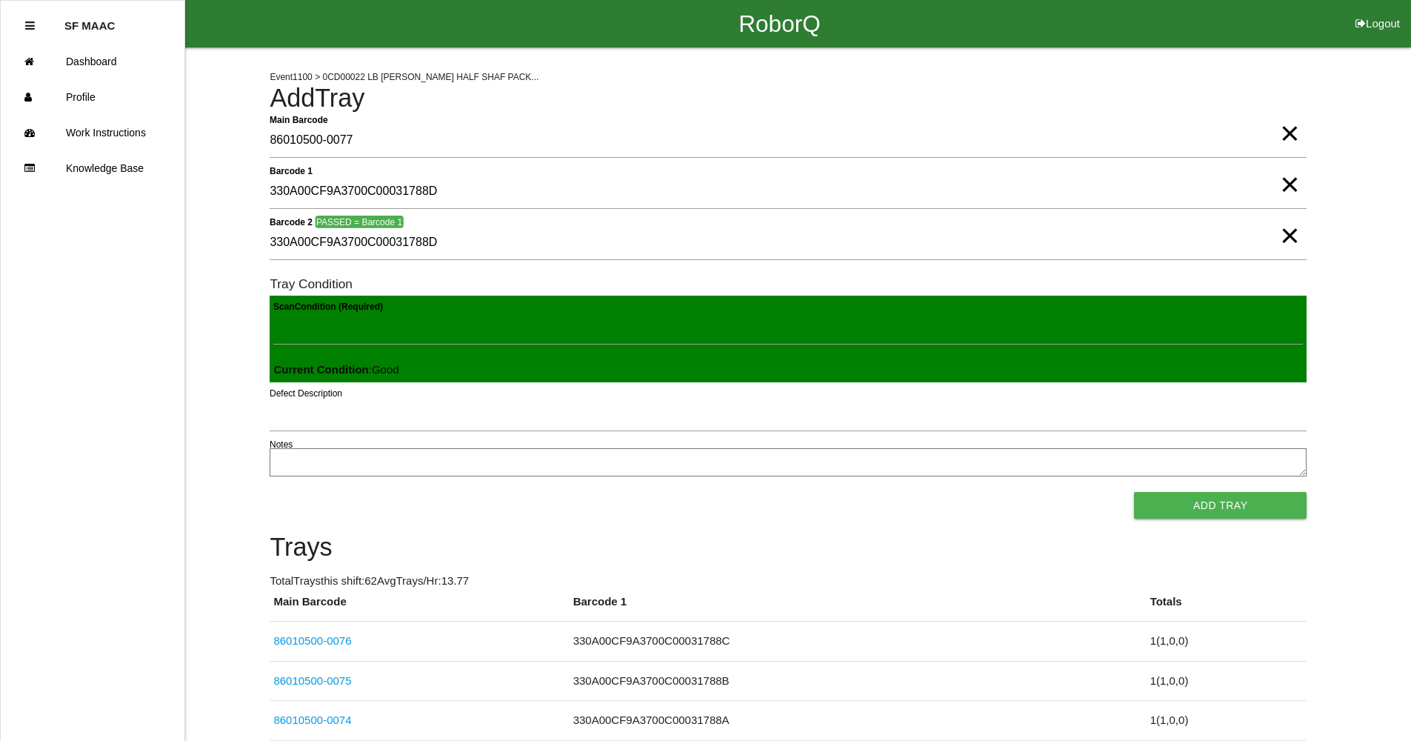
click at [1134, 492] on button "Add Tray" at bounding box center [1220, 505] width 173 height 27
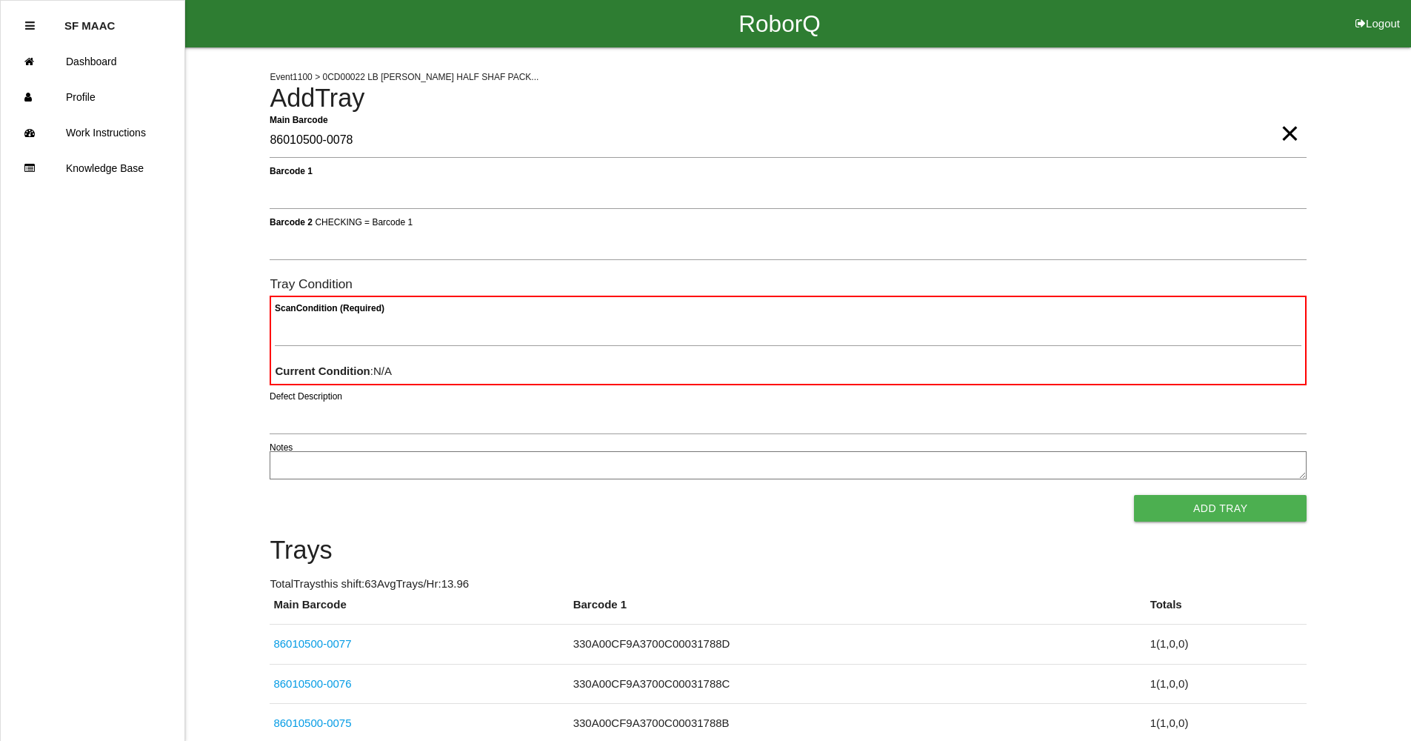
type Barcode "86010500-0078"
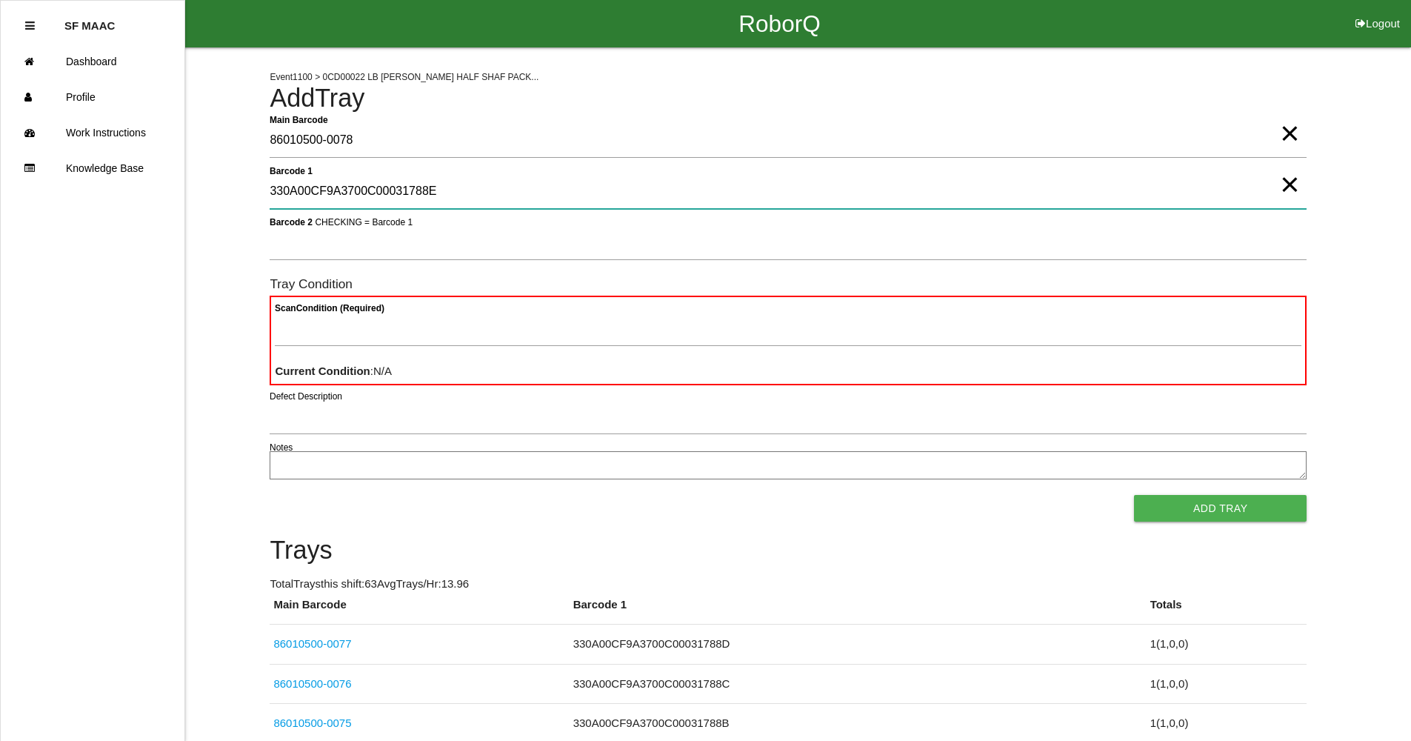
type 1 "330A00CF9A3700C00031788E"
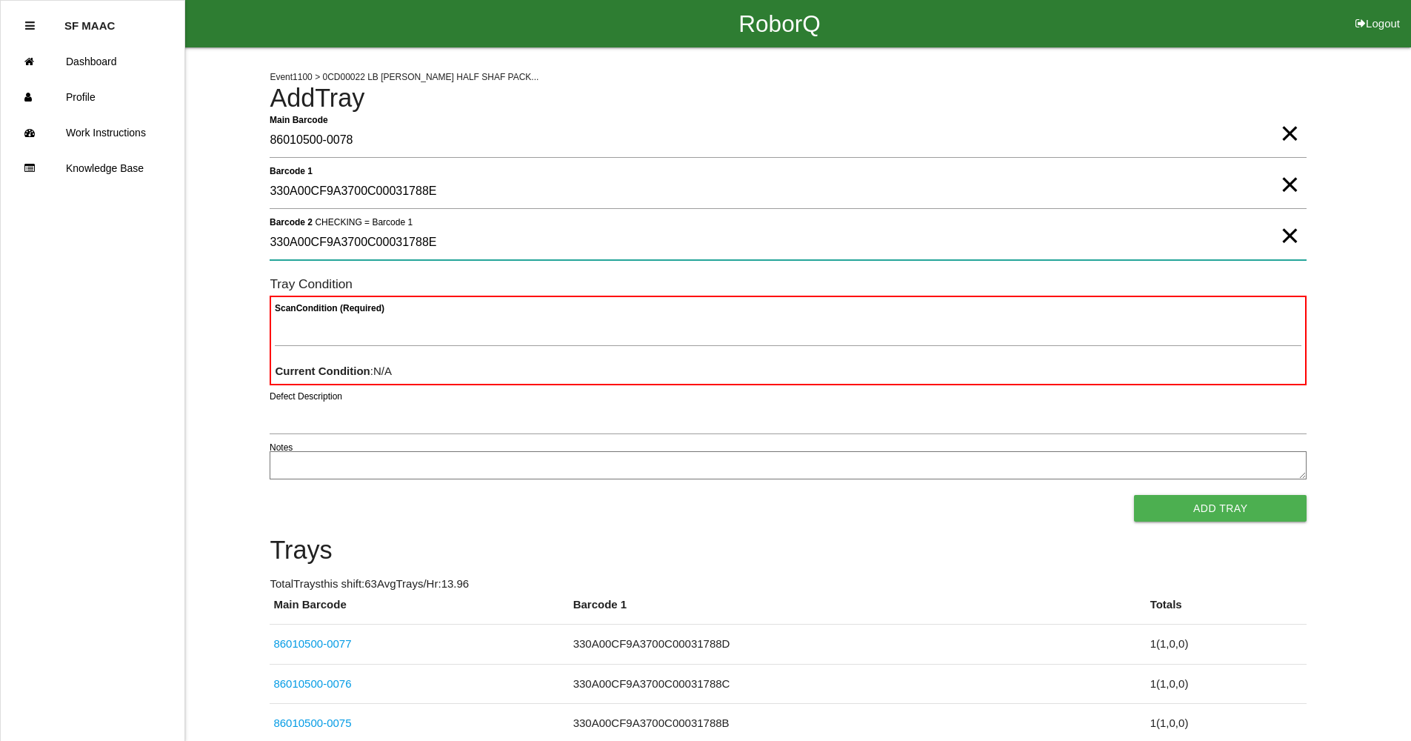
type 2 "330A00CF9A3700C00031788E"
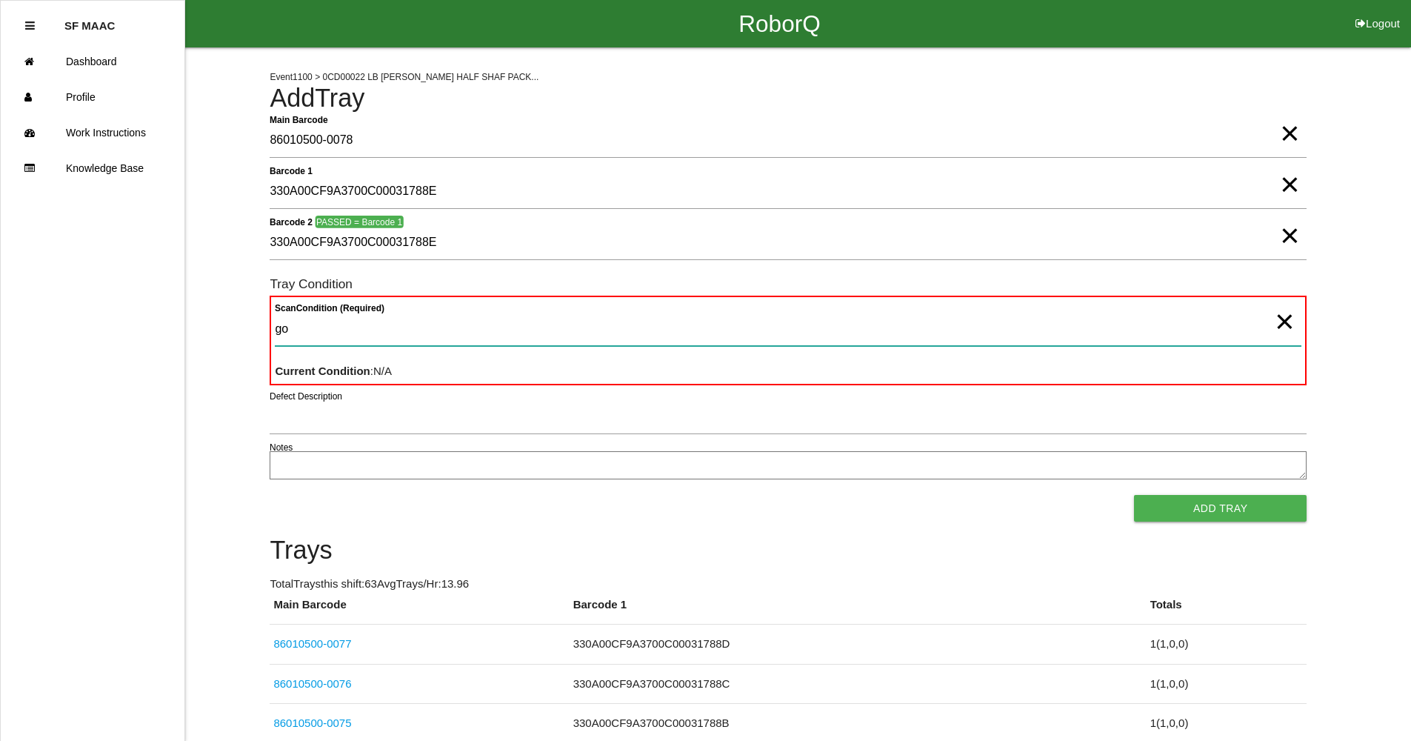
type Condition "goo"
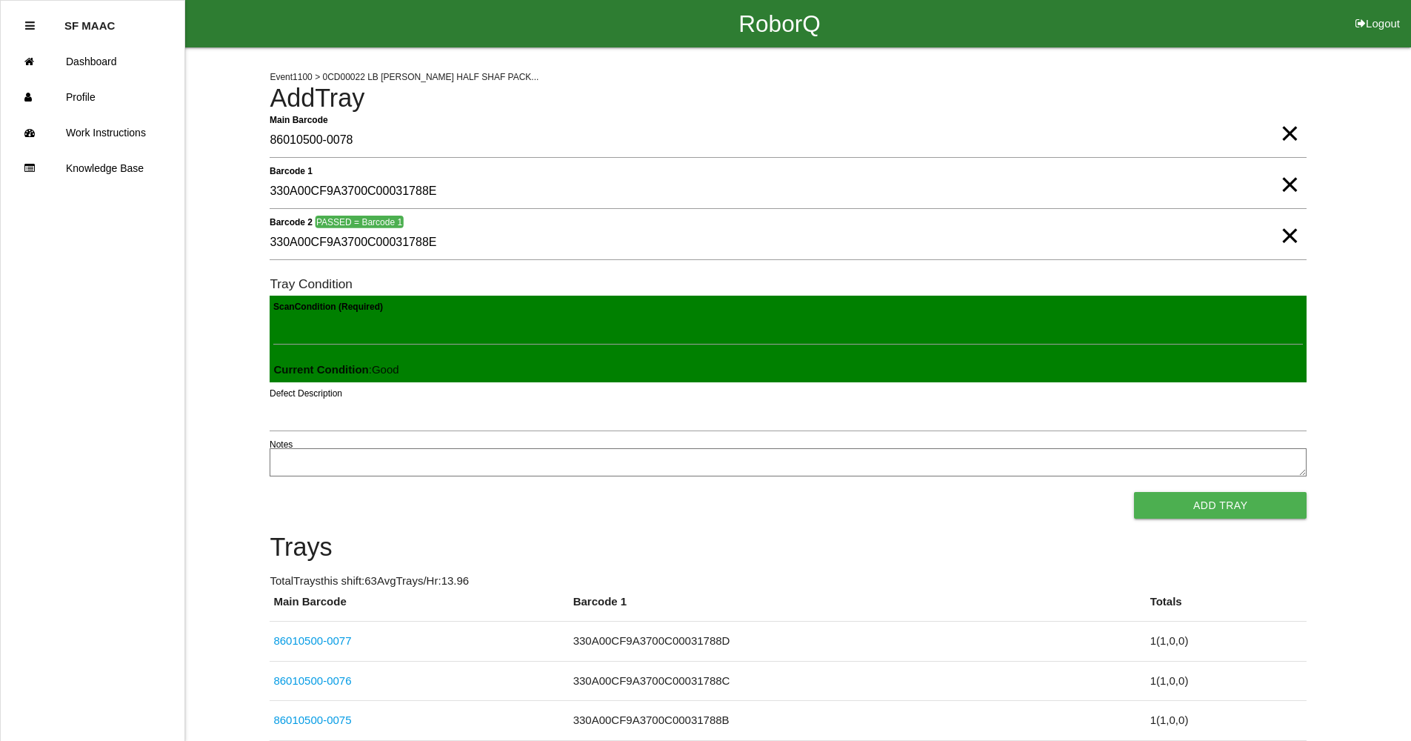
click at [1134, 492] on button "Add Tray" at bounding box center [1220, 505] width 173 height 27
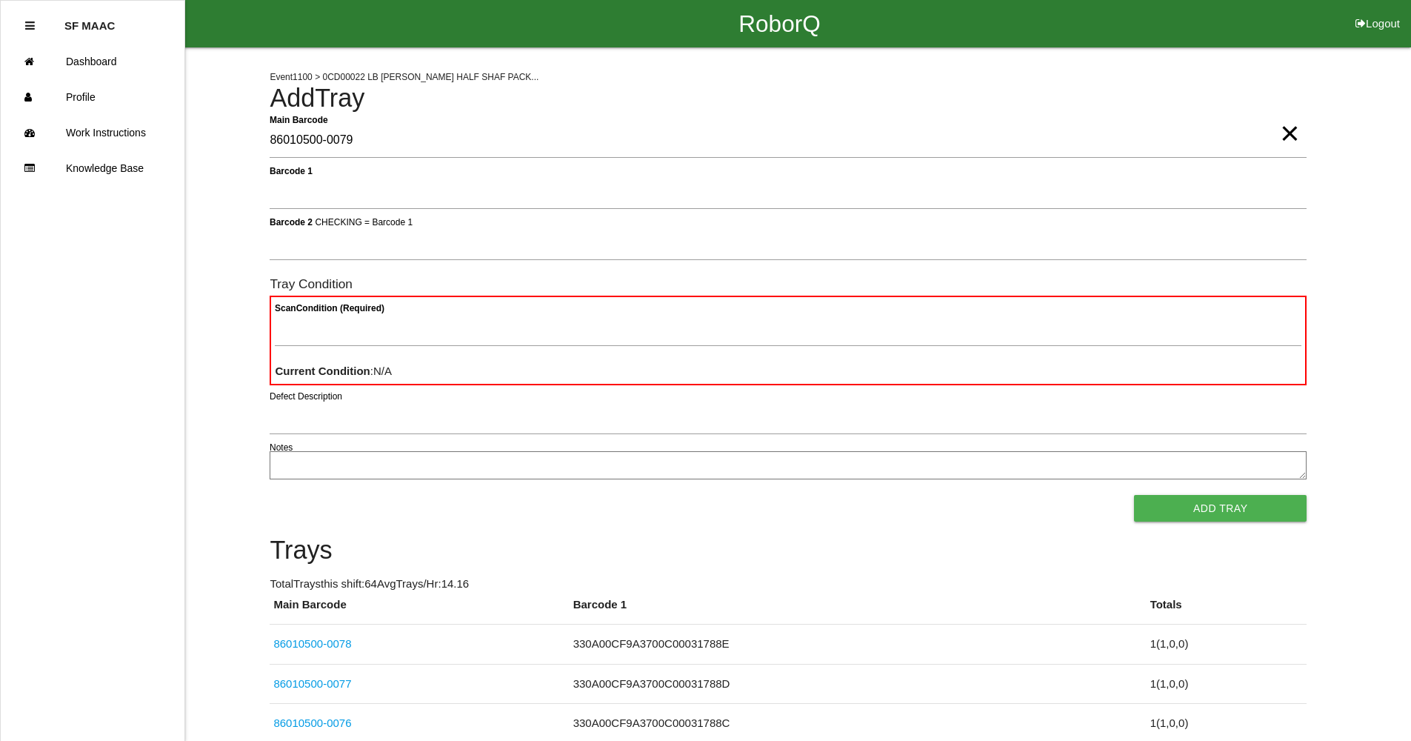
type Barcode "86010500-0079"
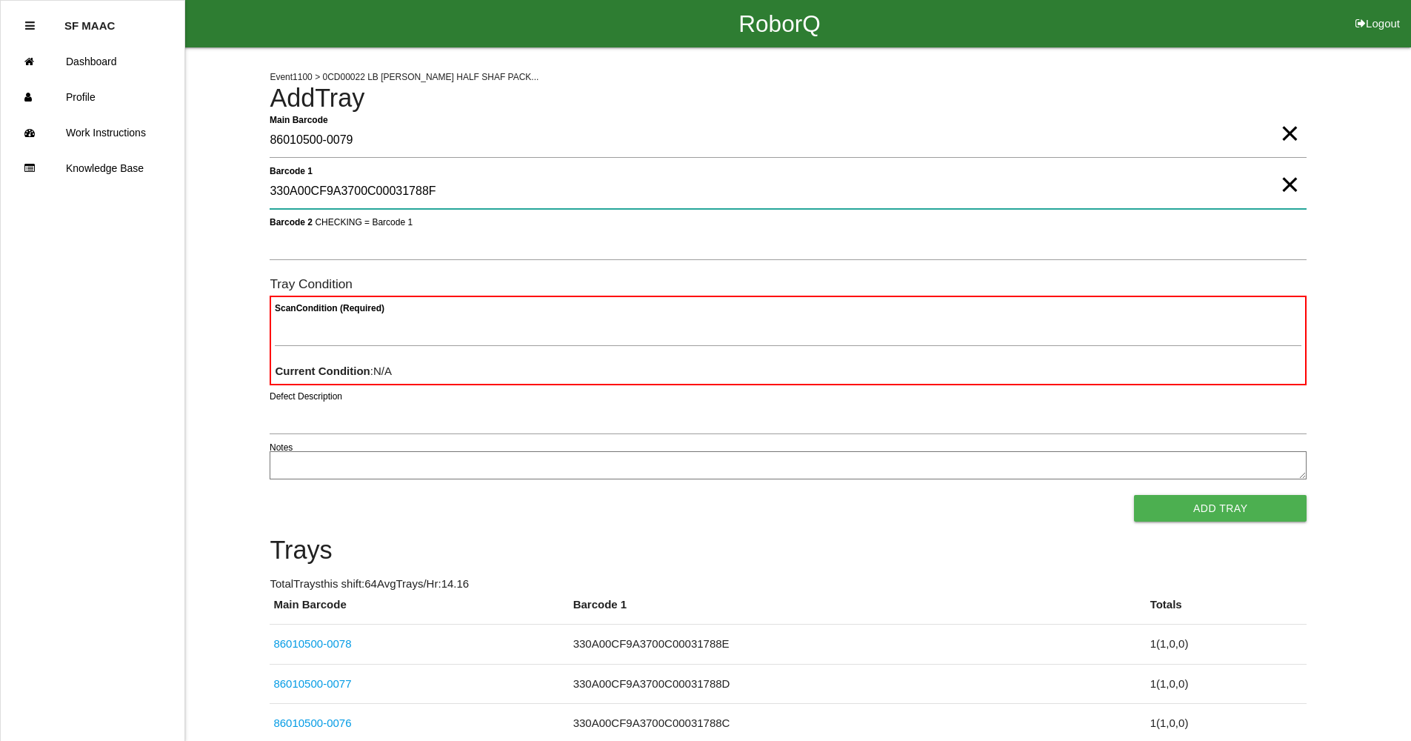
type 1 "330A00CF9A3700C00031788F"
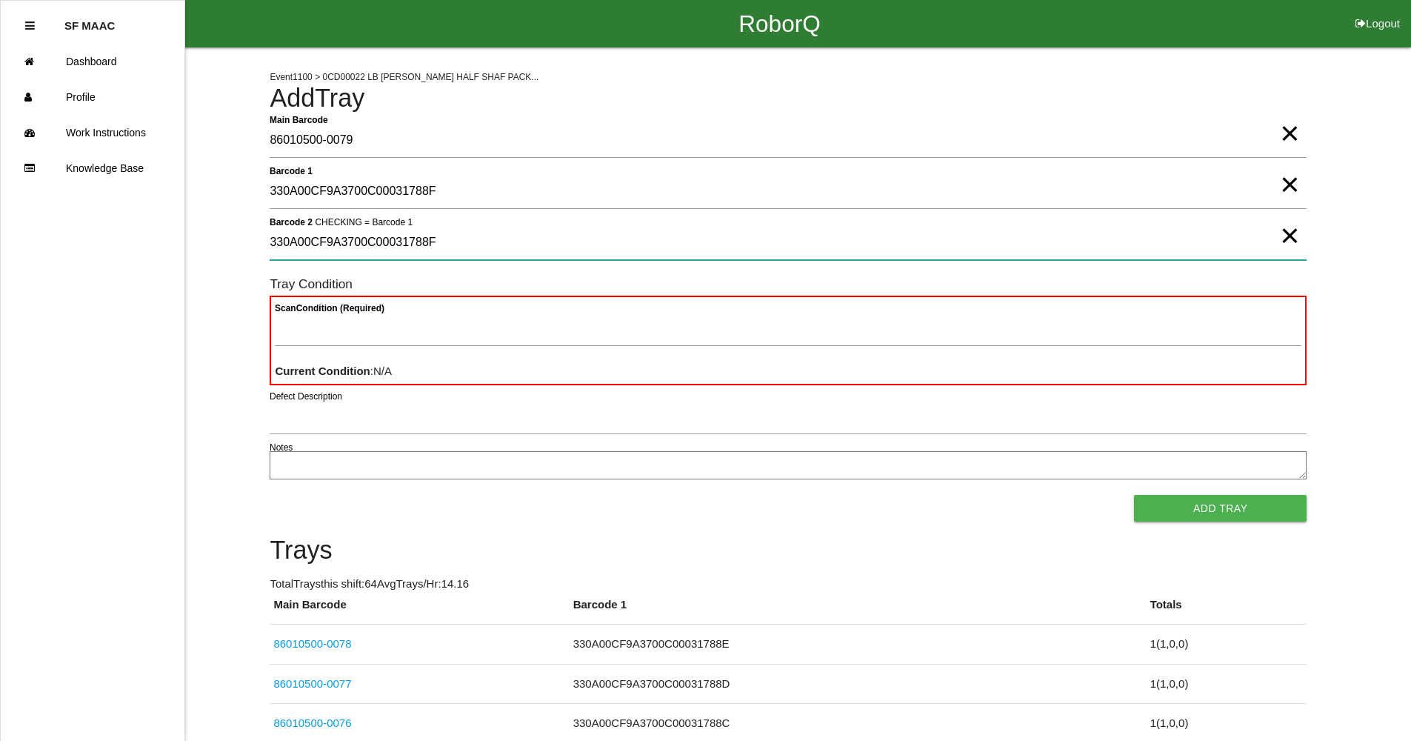
type 2 "330A00CF9A3700C00031788F"
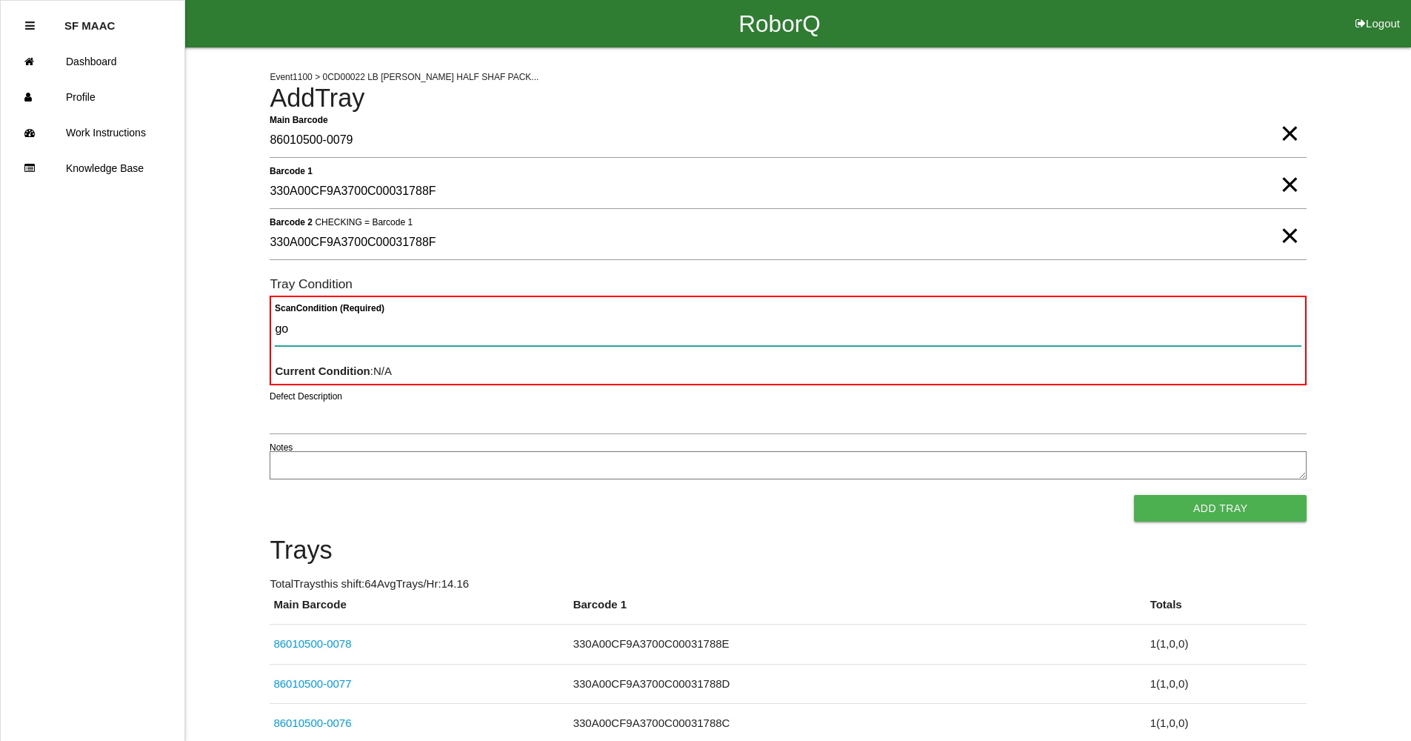
type Condition "goo"
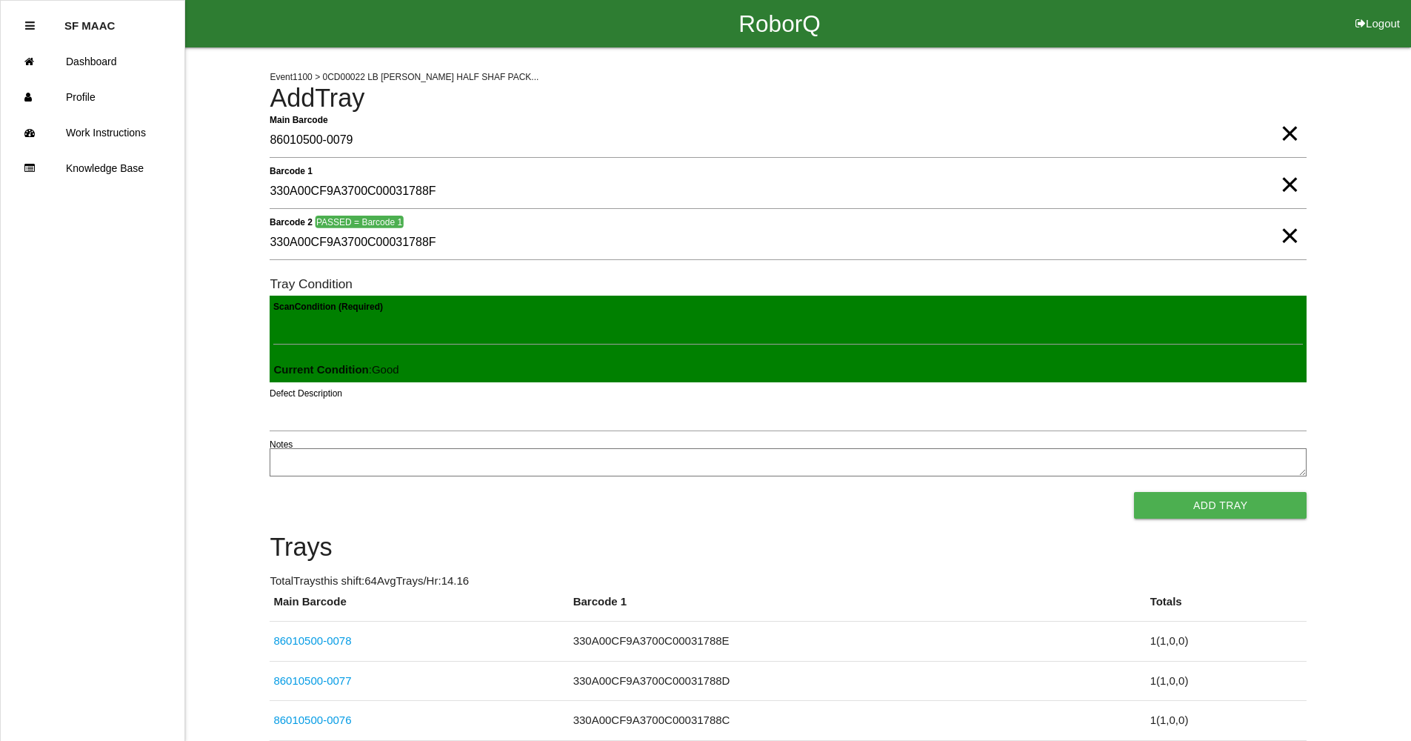
click at [1134, 492] on button "Add Tray" at bounding box center [1220, 505] width 173 height 27
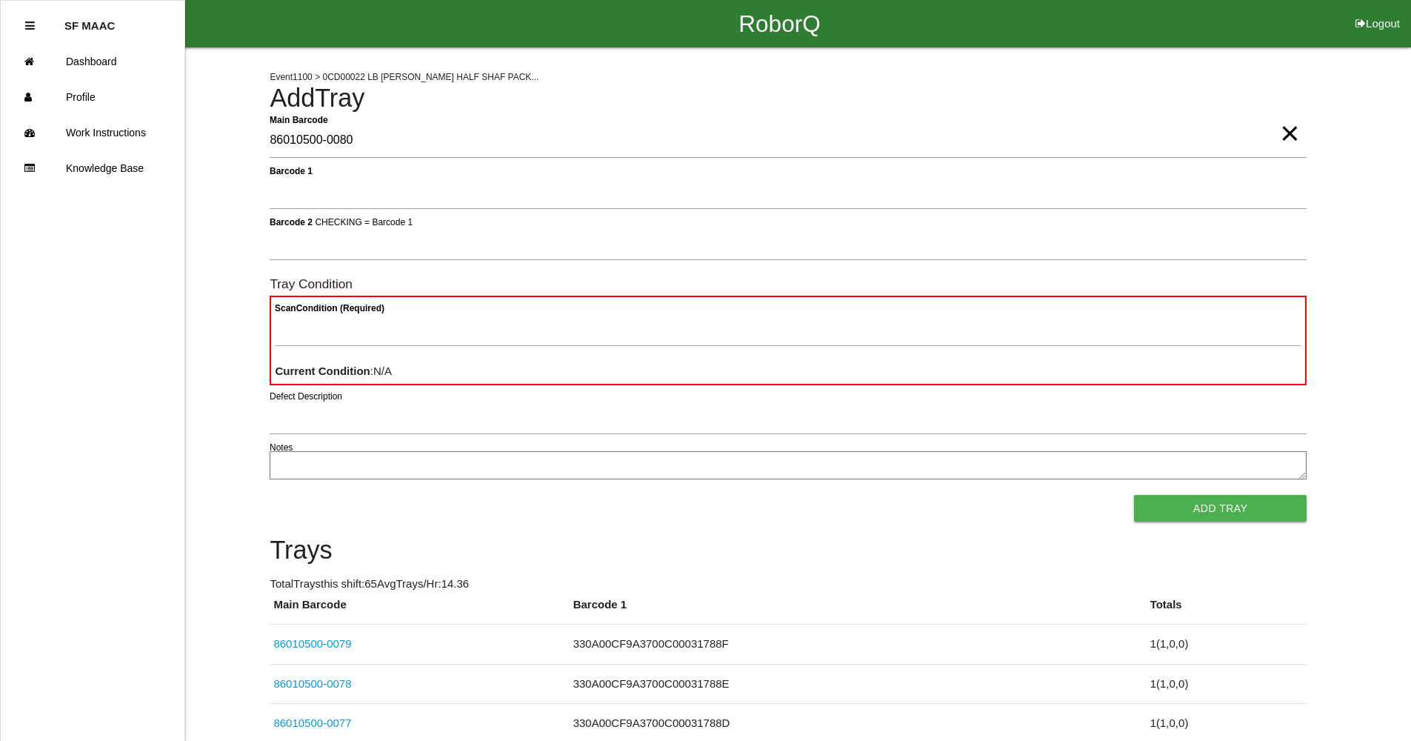
type Barcode "86010500-0080"
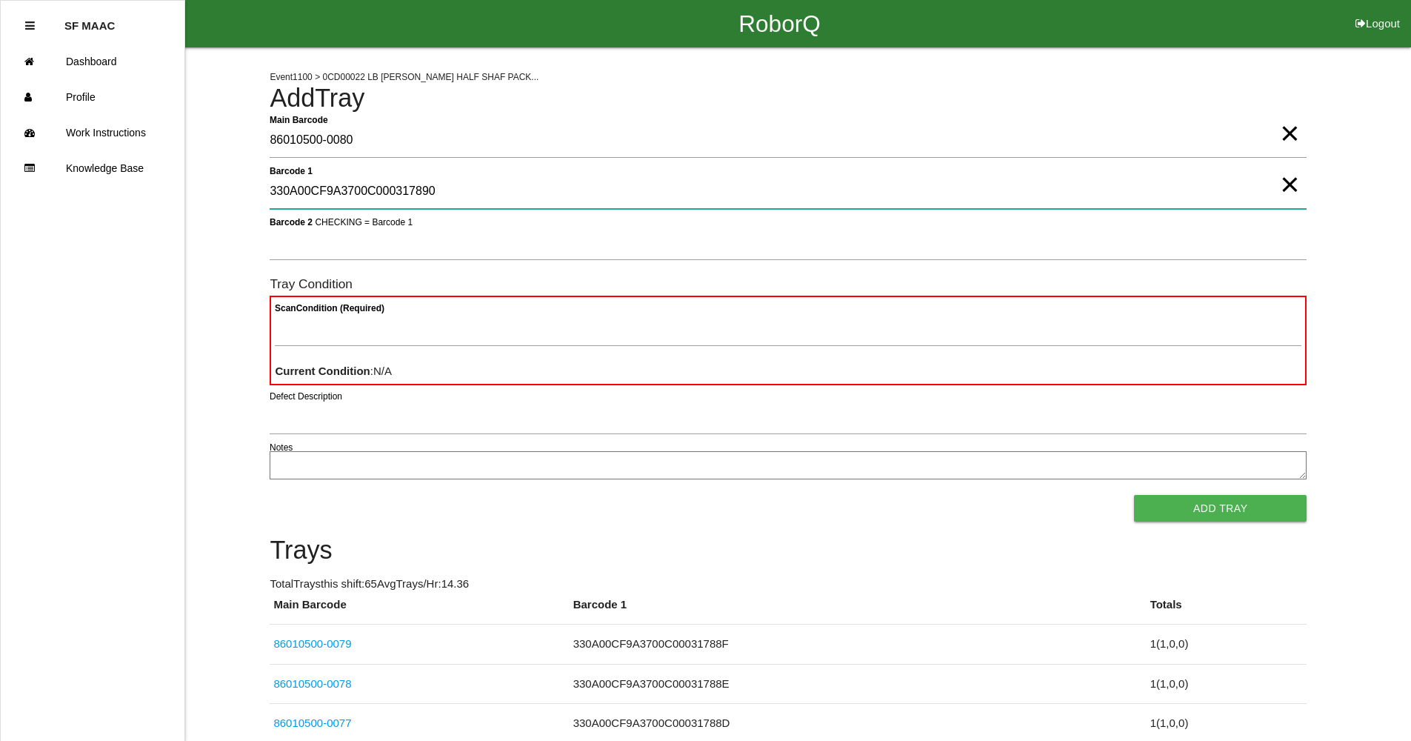
type 1 "330A00CF9A3700C000317890"
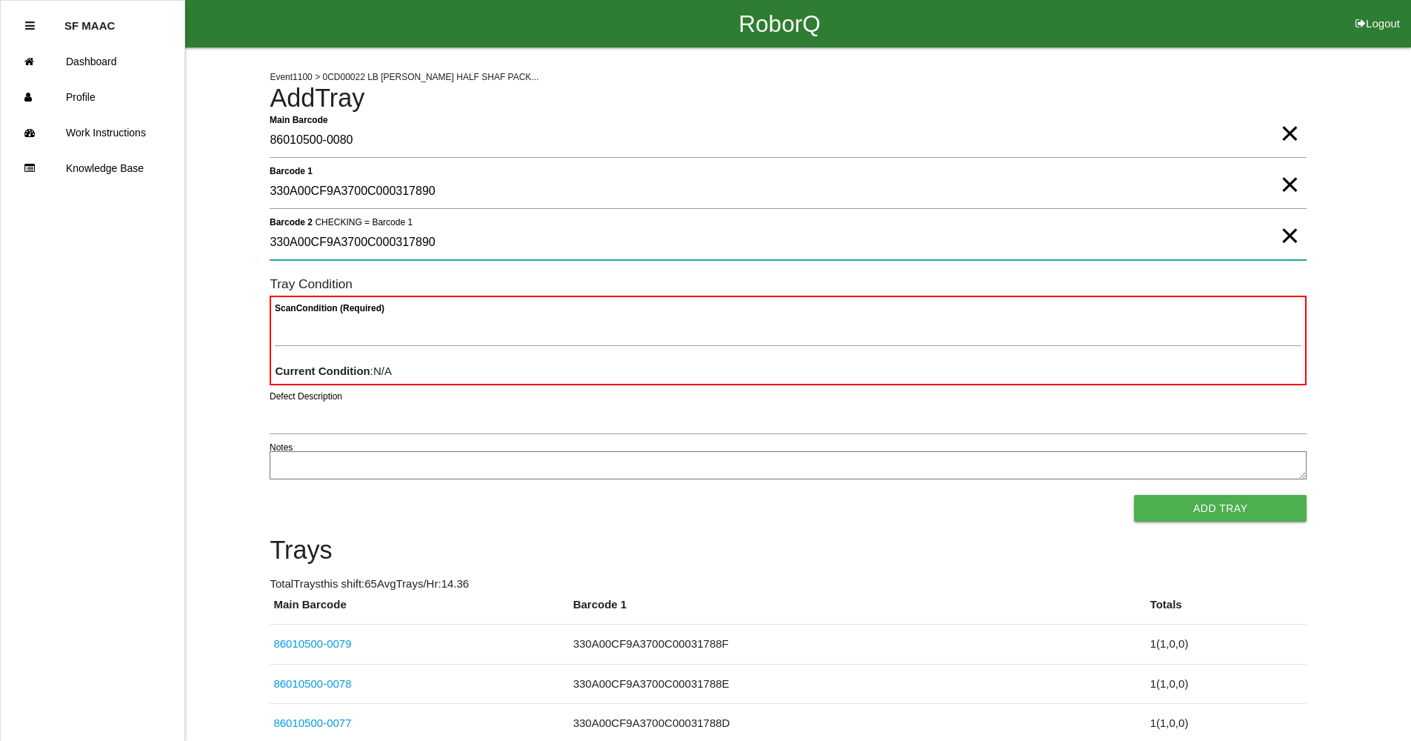
type 2 "330A00CF9A3700C000317890"
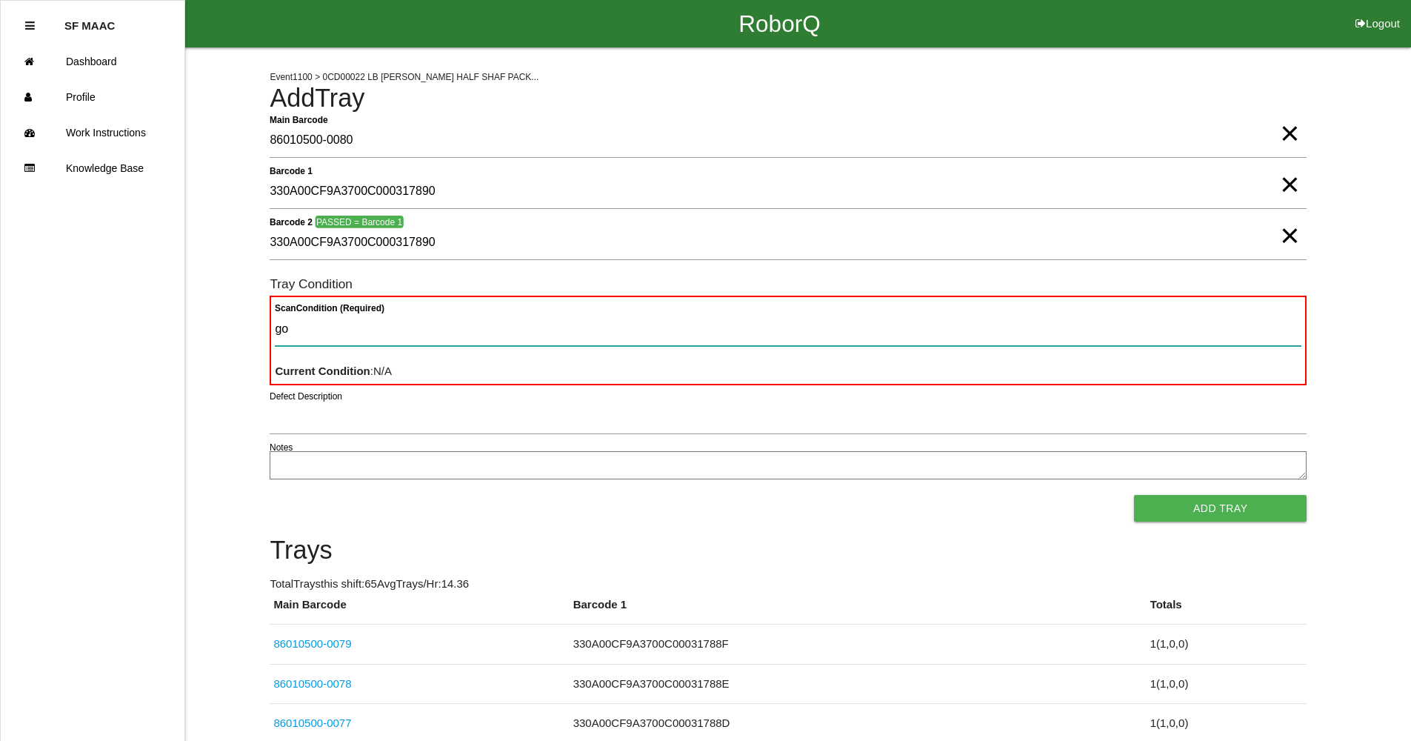
type Condition "goo"
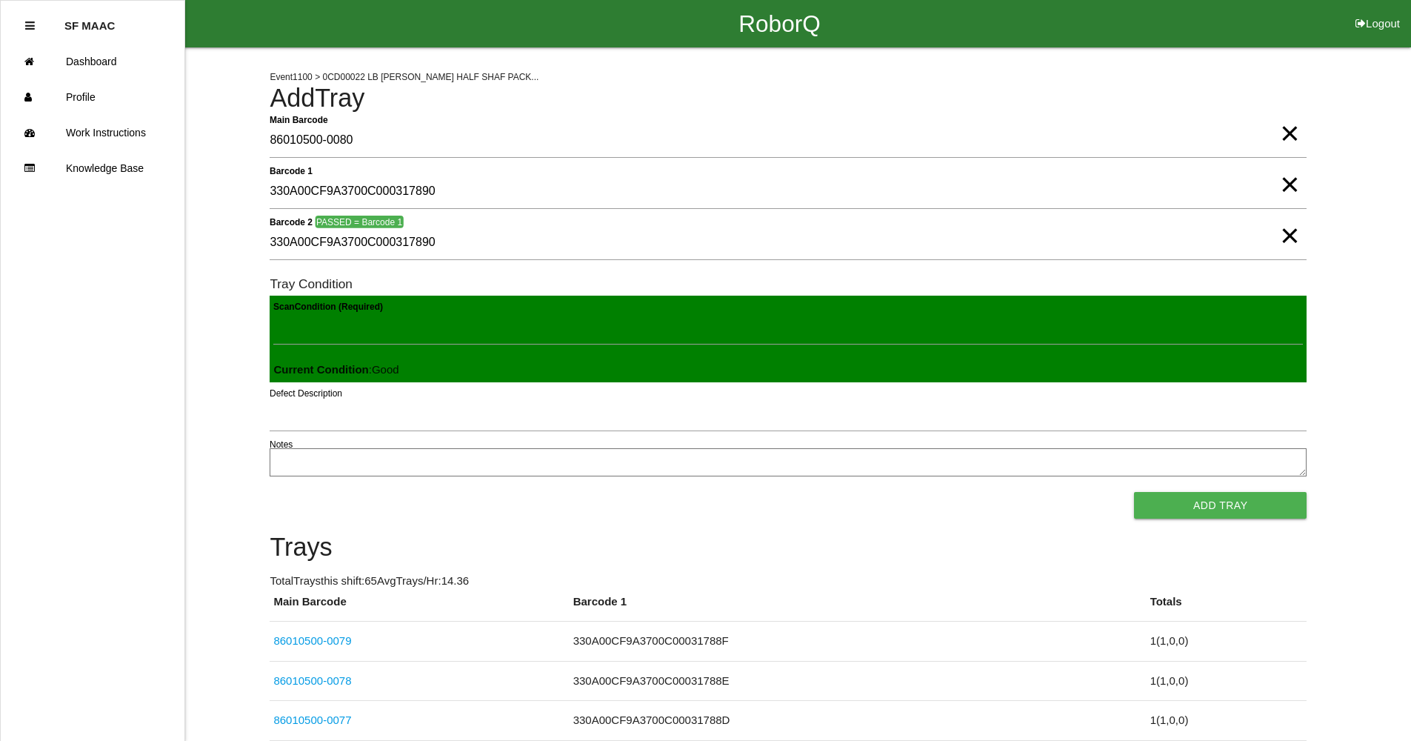
click at [1134, 492] on button "Add Tray" at bounding box center [1220, 505] width 173 height 27
